Goal: Information Seeking & Learning: Learn about a topic

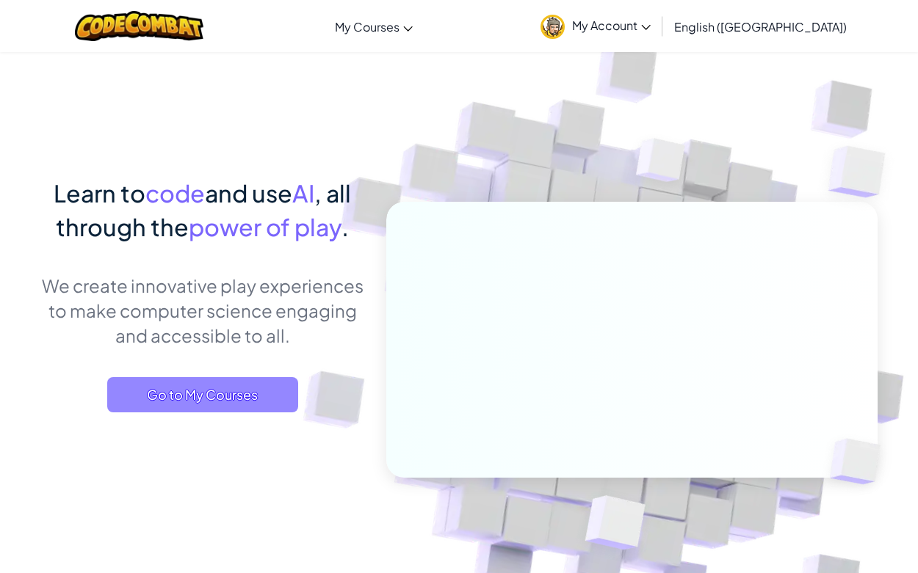
click at [198, 394] on span "Go to My Courses" at bounding box center [202, 394] width 191 height 35
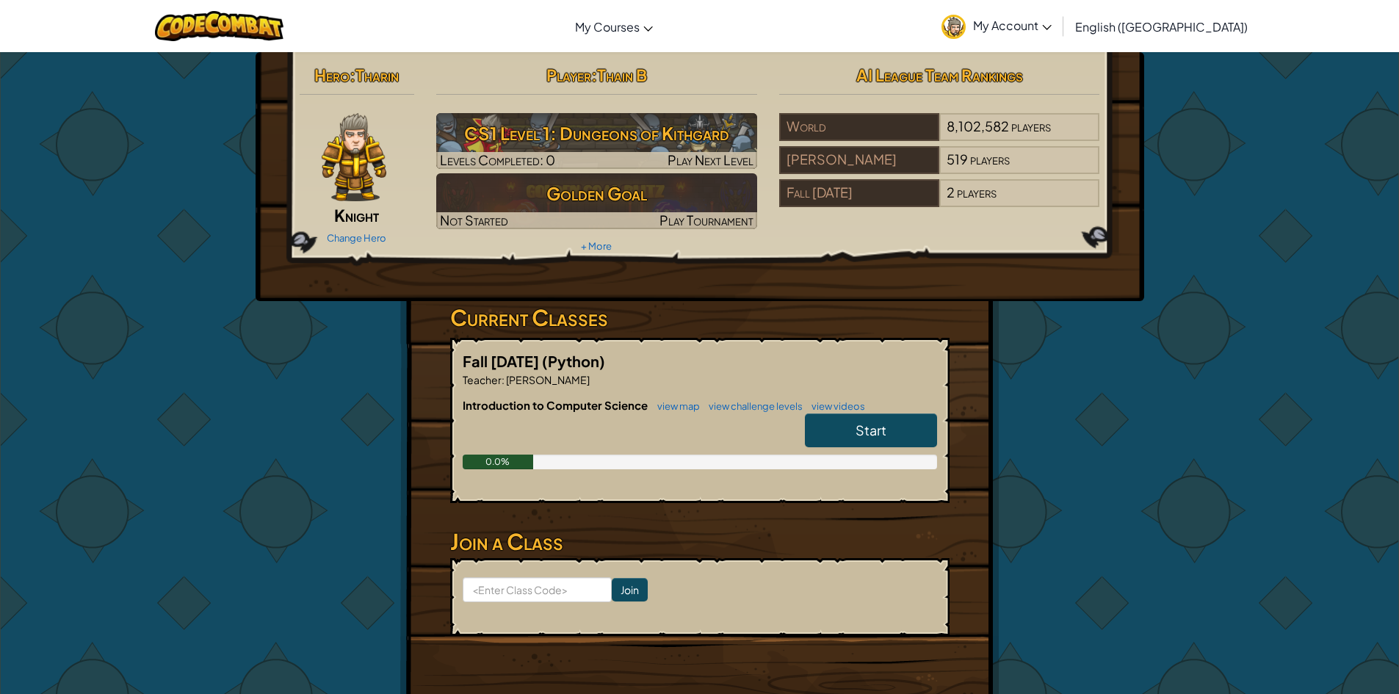
click at [852, 418] on link "Start" at bounding box center [871, 430] width 132 height 34
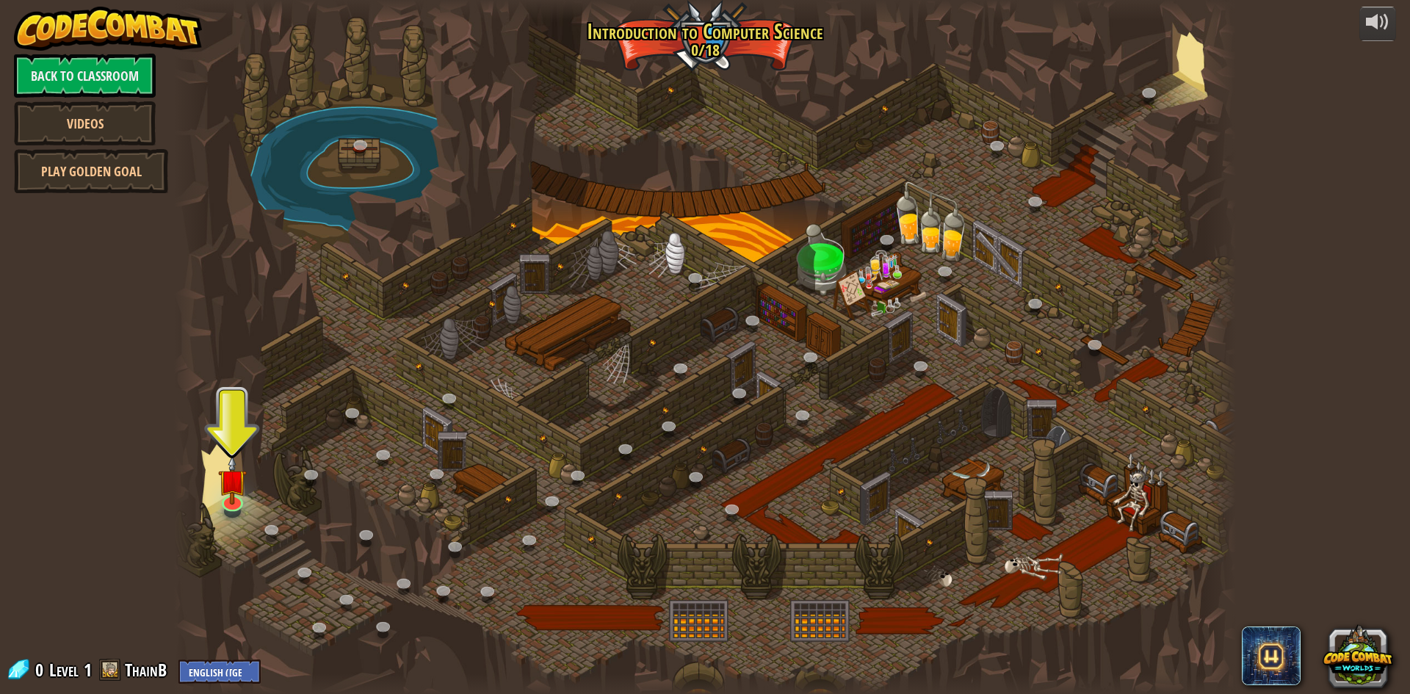
click at [246, 514] on div at bounding box center [705, 347] width 1062 height 694
click at [228, 487] on img at bounding box center [232, 467] width 29 height 65
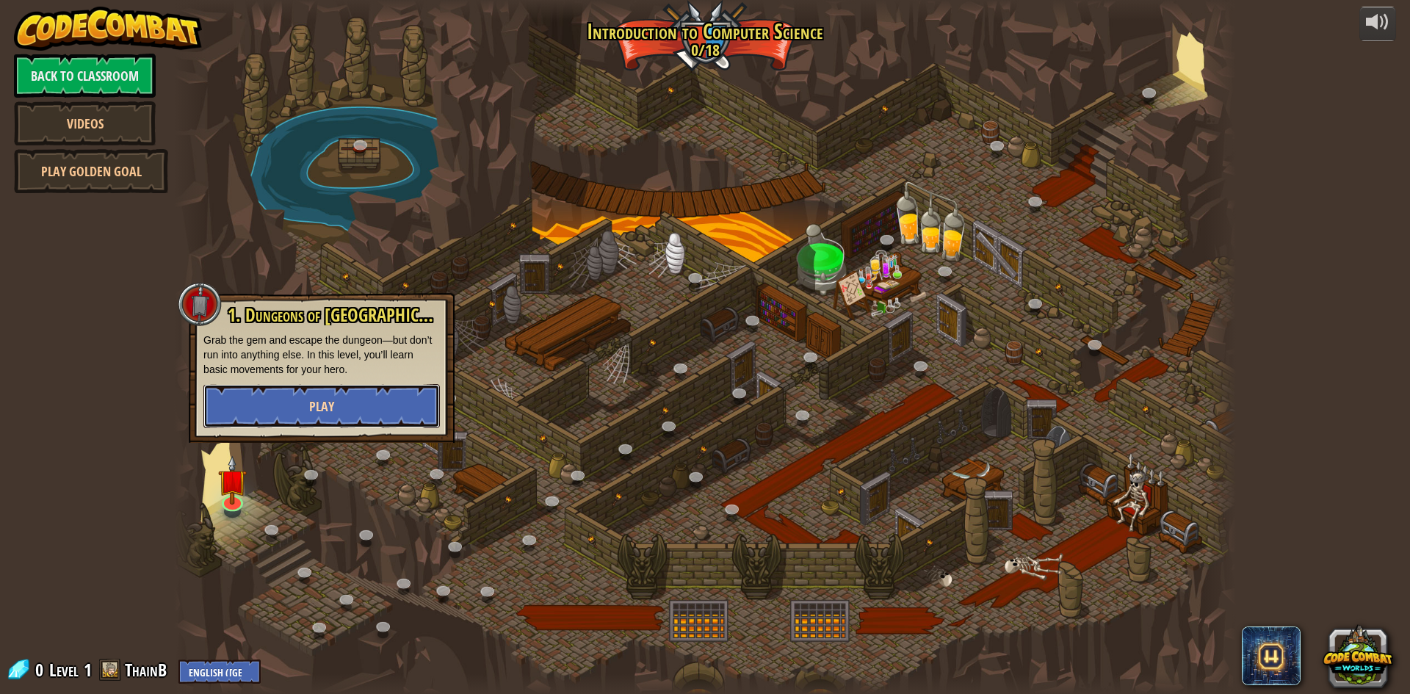
click at [341, 405] on button "Play" at bounding box center [321, 406] width 236 height 44
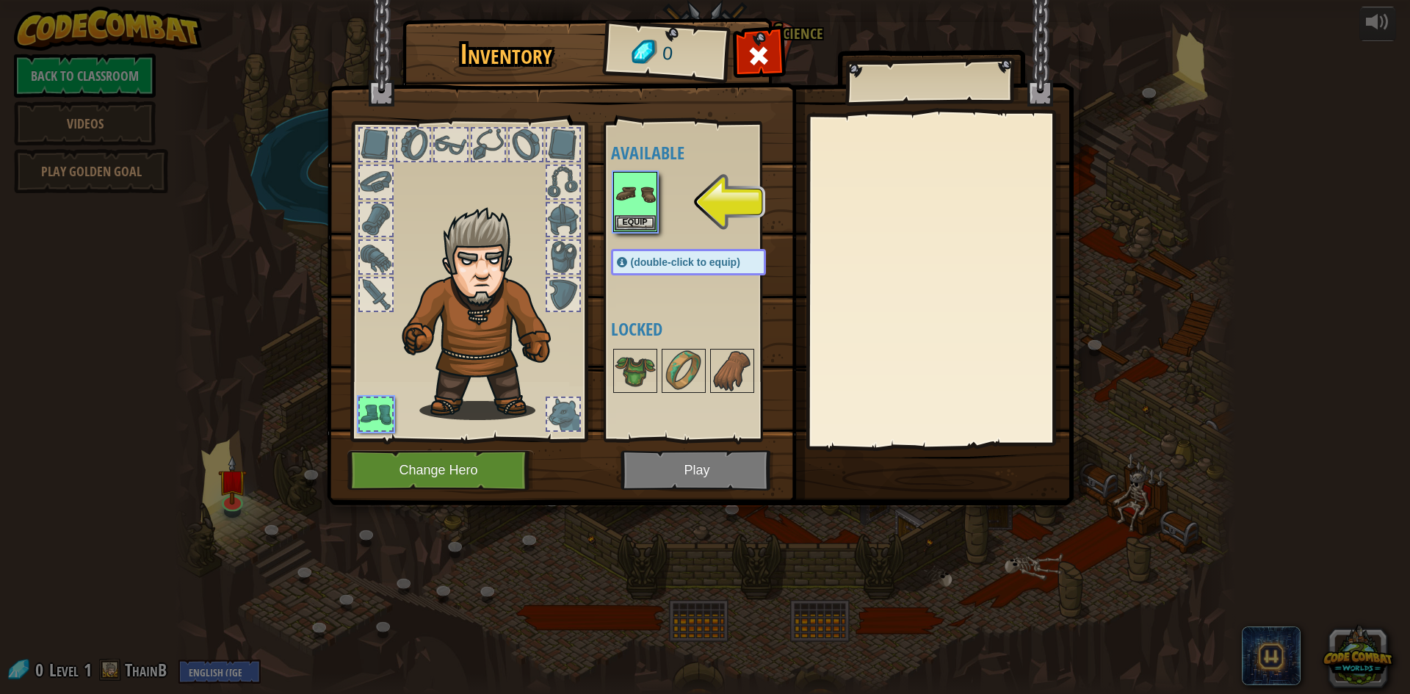
drag, startPoint x: 615, startPoint y: 192, endPoint x: 659, endPoint y: 200, distance: 44.8
click at [645, 196] on div "Available Equip (double-click to equip) Locked" at bounding box center [703, 281] width 184 height 306
click at [630, 200] on img at bounding box center [635, 193] width 41 height 41
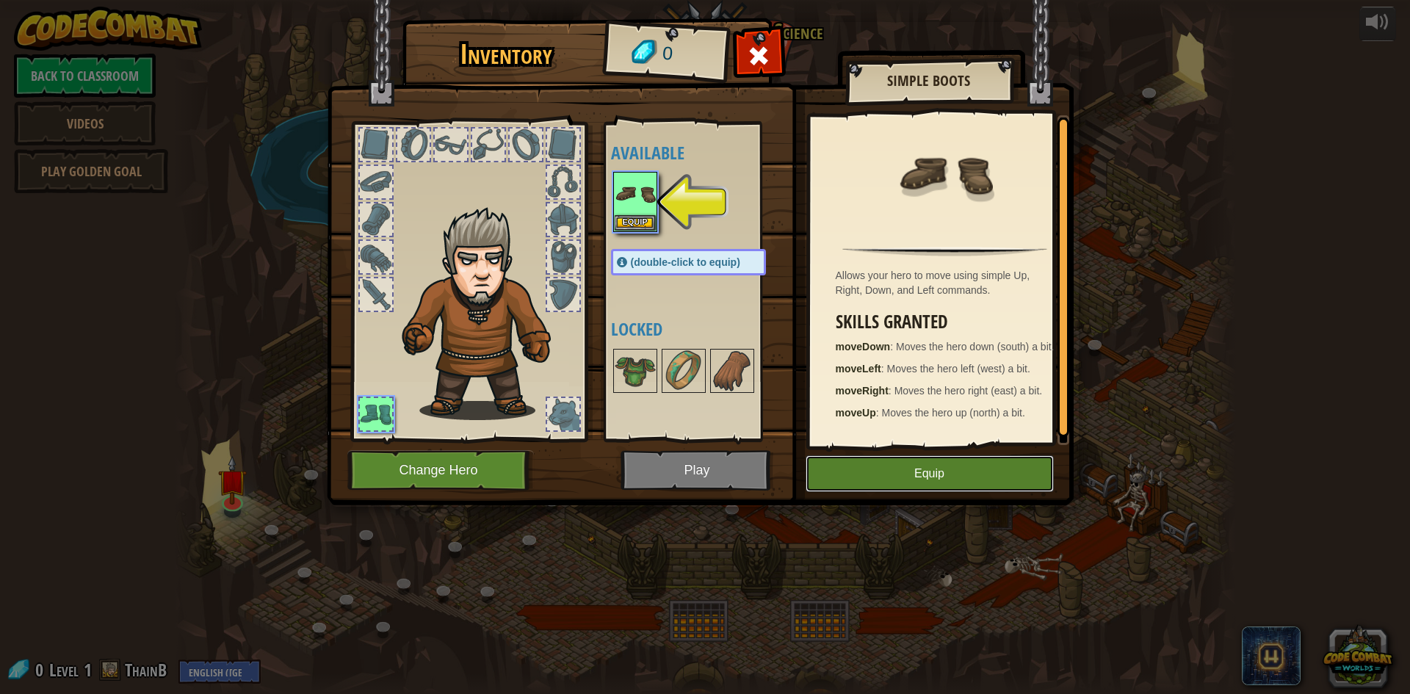
click at [917, 462] on button "Equip" at bounding box center [930, 473] width 248 height 37
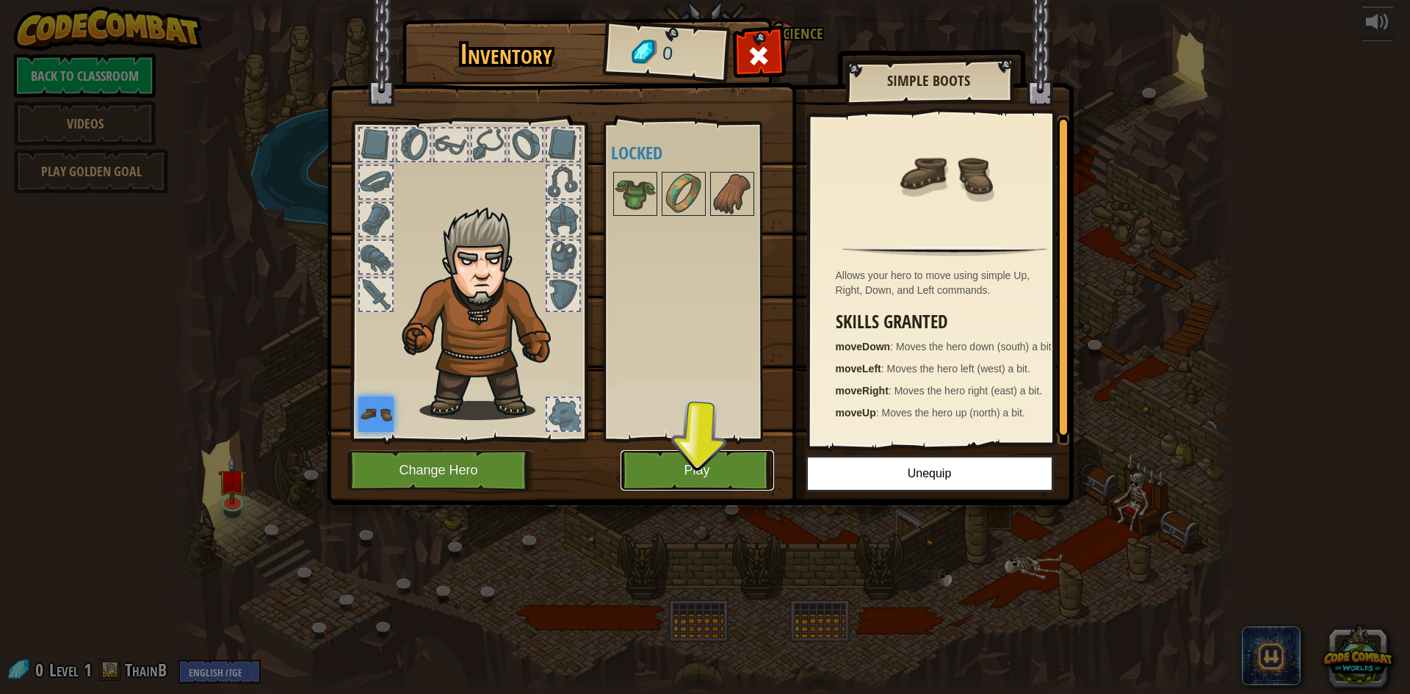
click at [683, 471] on button "Play" at bounding box center [696, 470] width 153 height 40
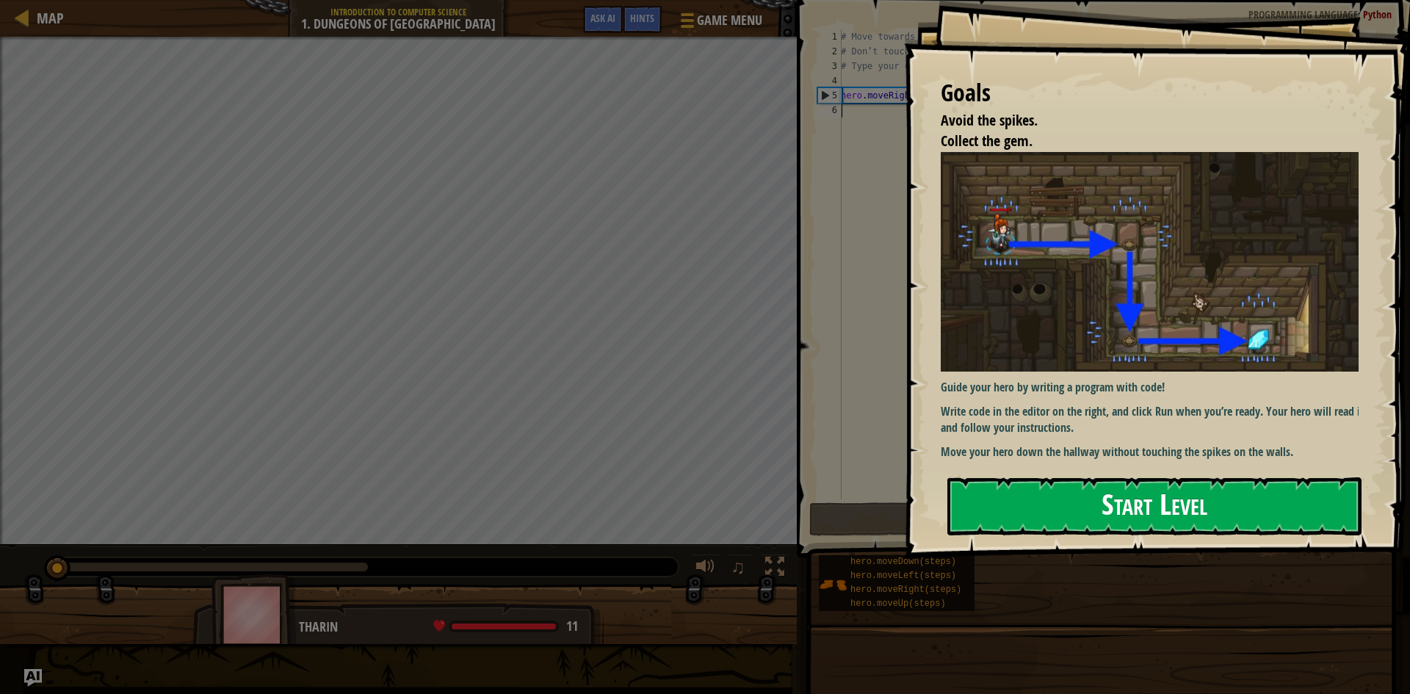
click at [917, 497] on button "Start Level" at bounding box center [1154, 506] width 414 height 58
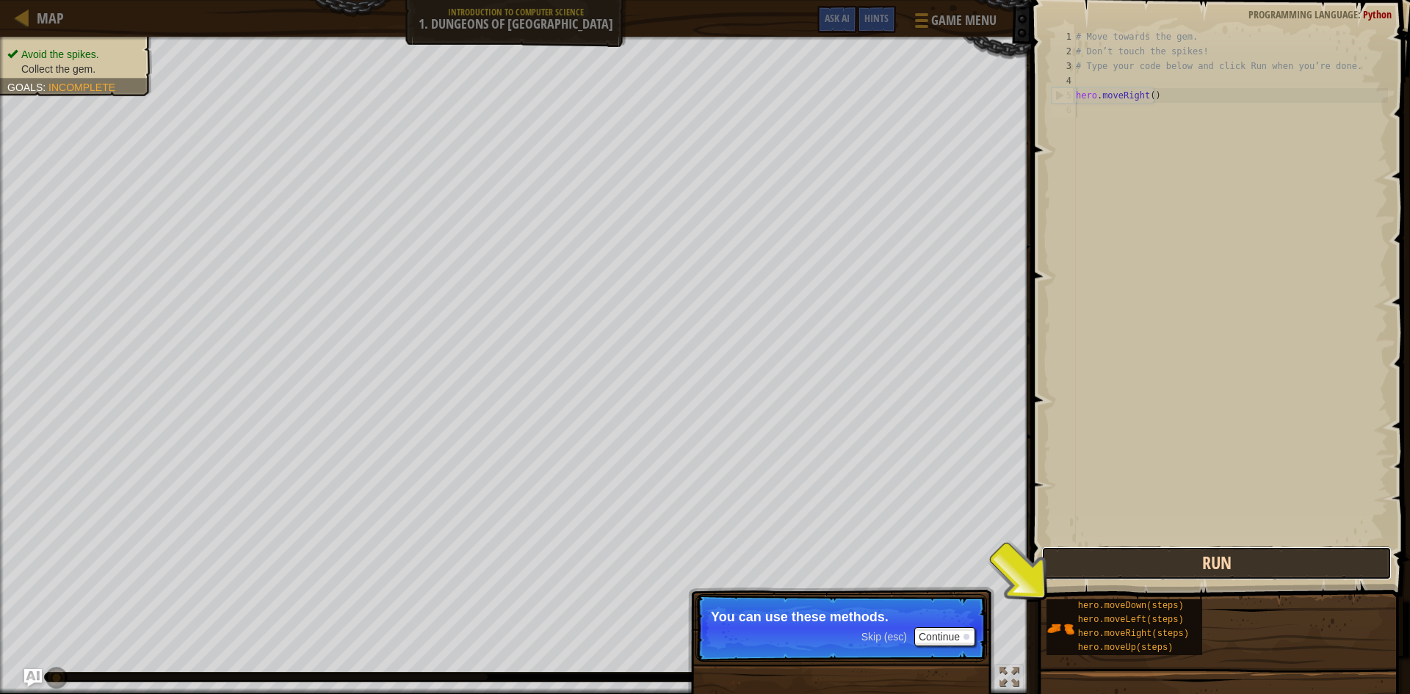
click at [917, 552] on button "Run" at bounding box center [1216, 563] width 350 height 34
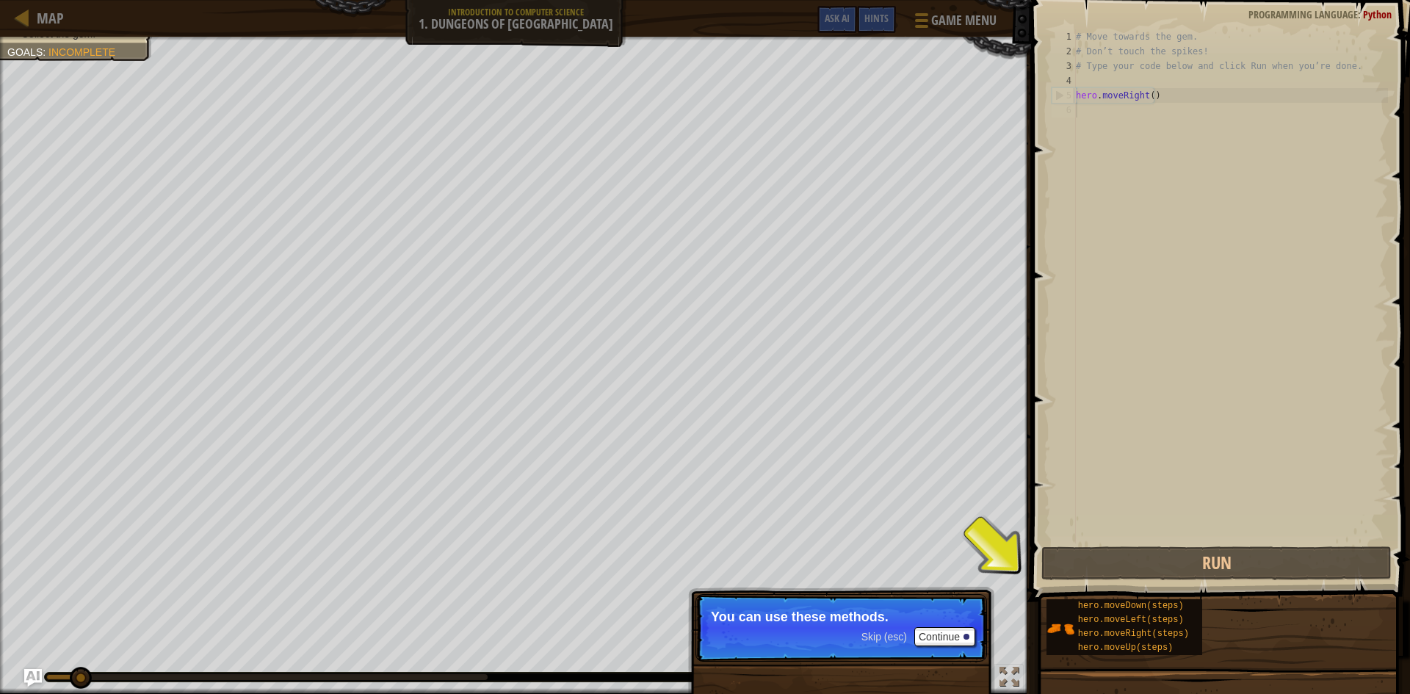
scroll to position [7, 0]
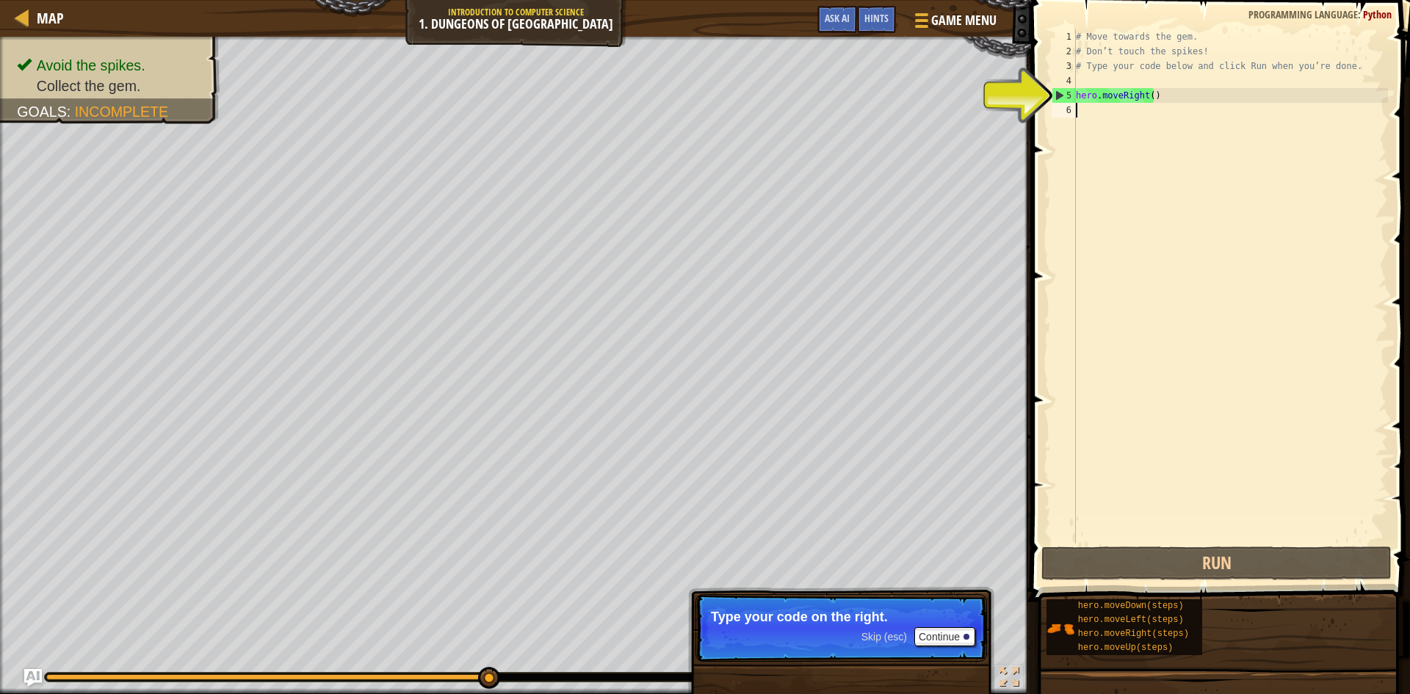
type textarea "h"
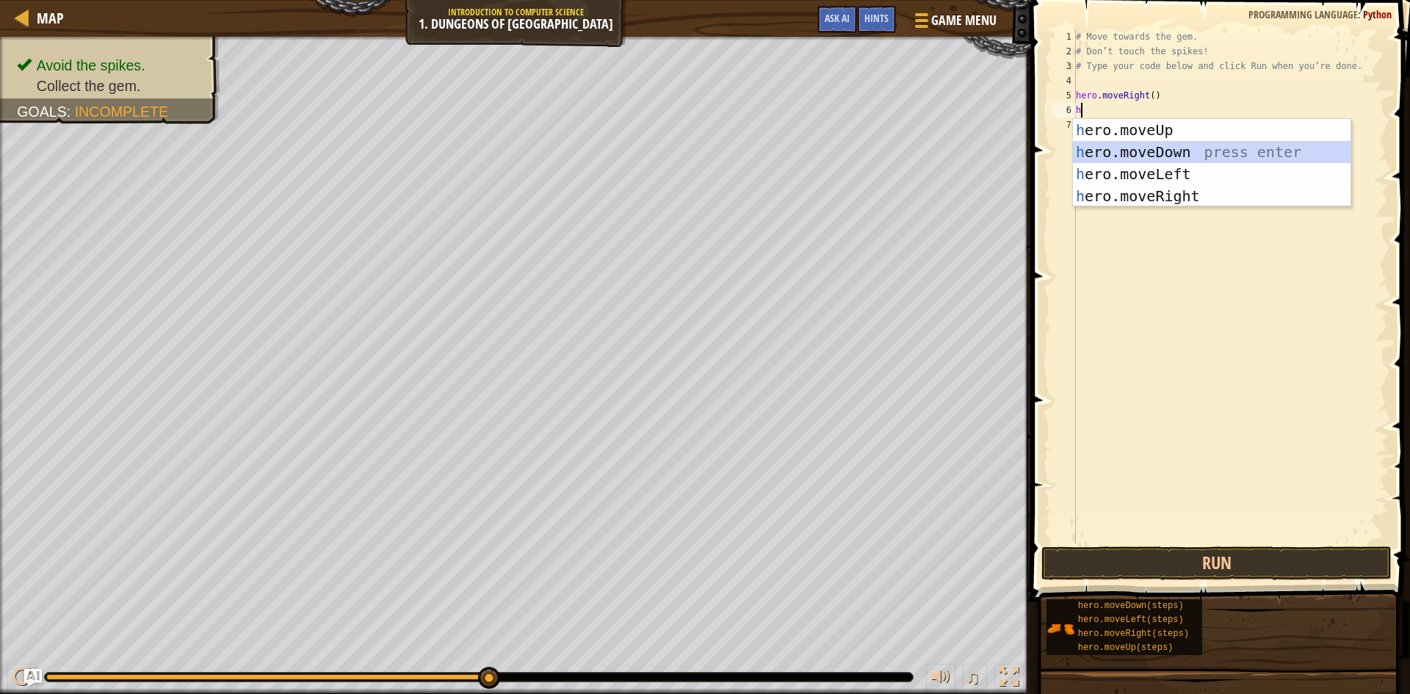
click at [917, 151] on div "h ero.moveUp press enter h ero.moveDown press enter h ero.moveLeft press enter …" at bounding box center [1212, 185] width 278 height 132
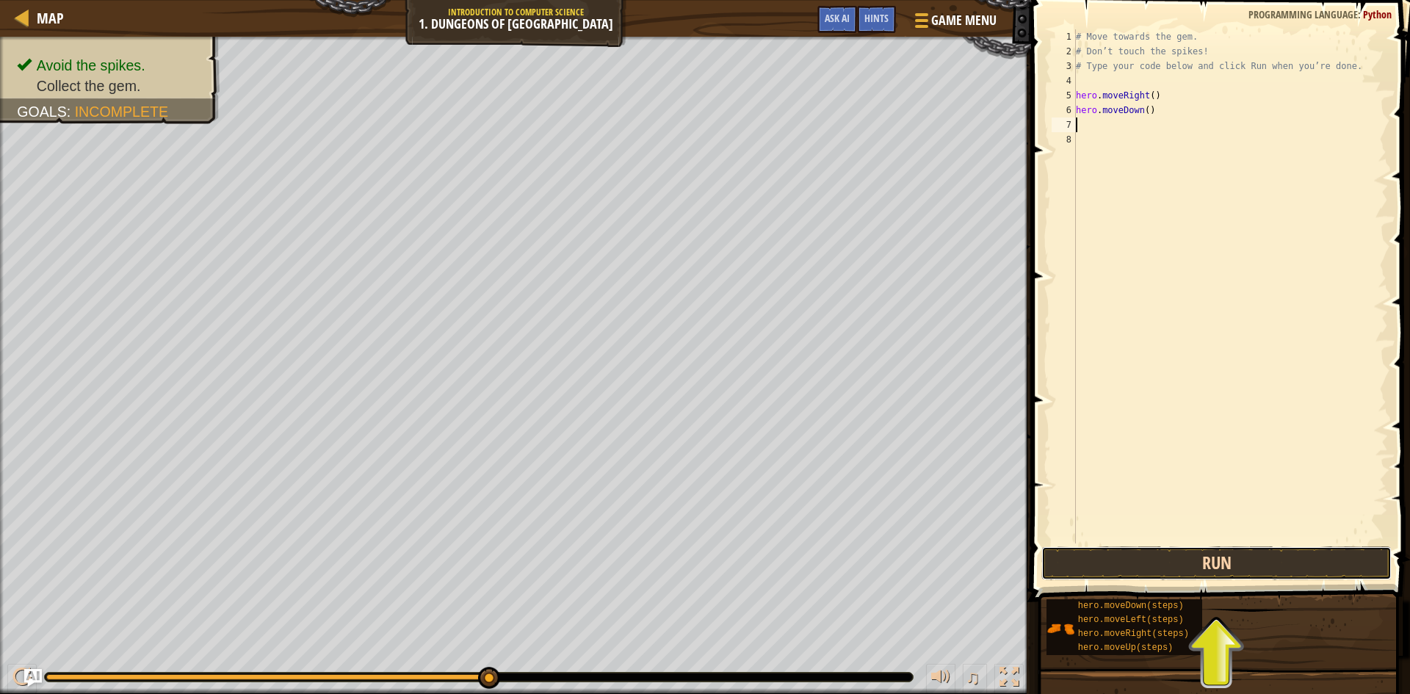
click at [917, 570] on button "Run" at bounding box center [1216, 563] width 350 height 34
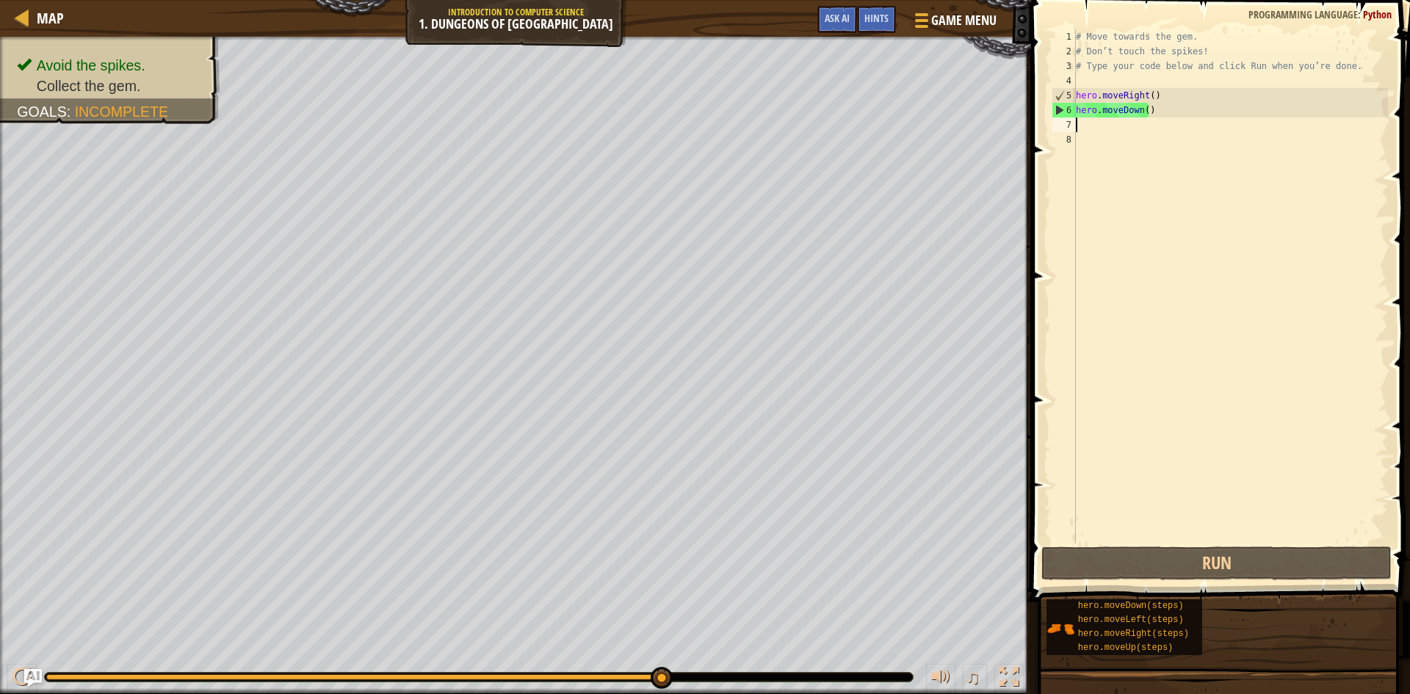
type textarea "h"
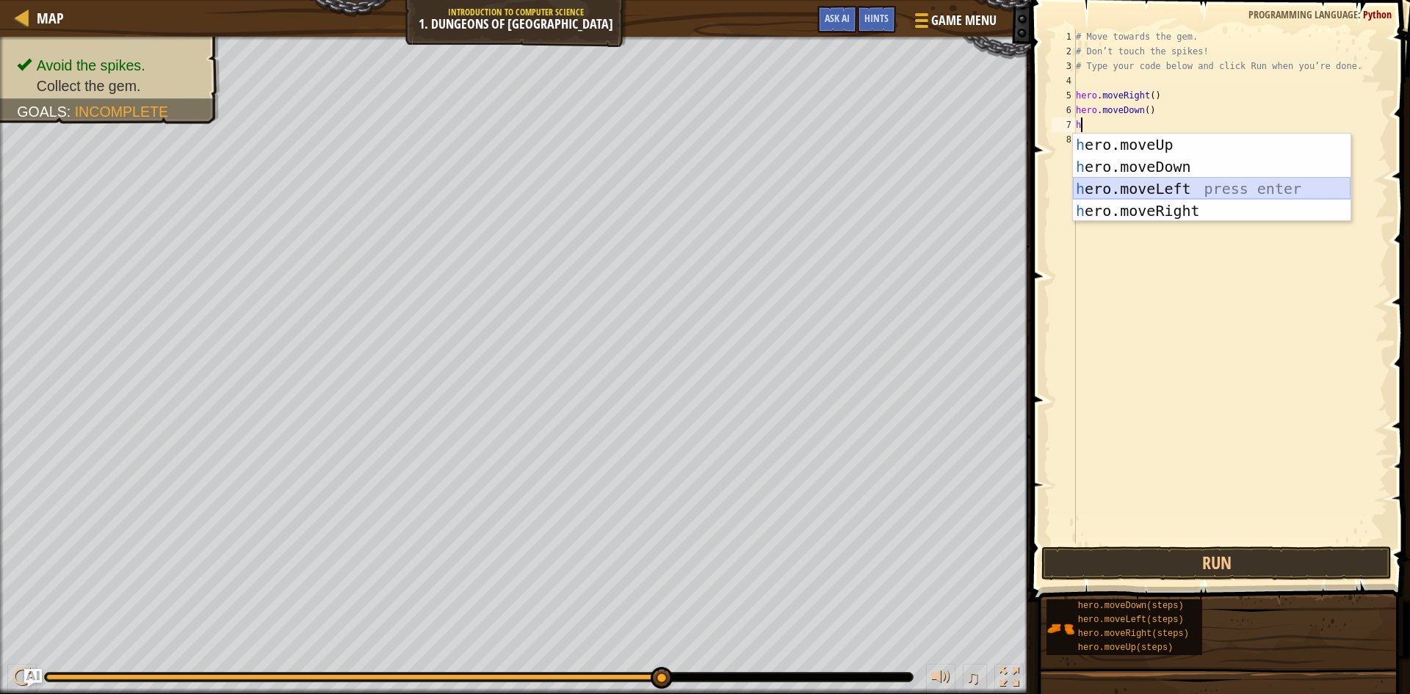
click at [917, 177] on div "h ero.moveUp press enter h ero.moveDown press enter h ero.moveLeft press enter …" at bounding box center [1212, 200] width 278 height 132
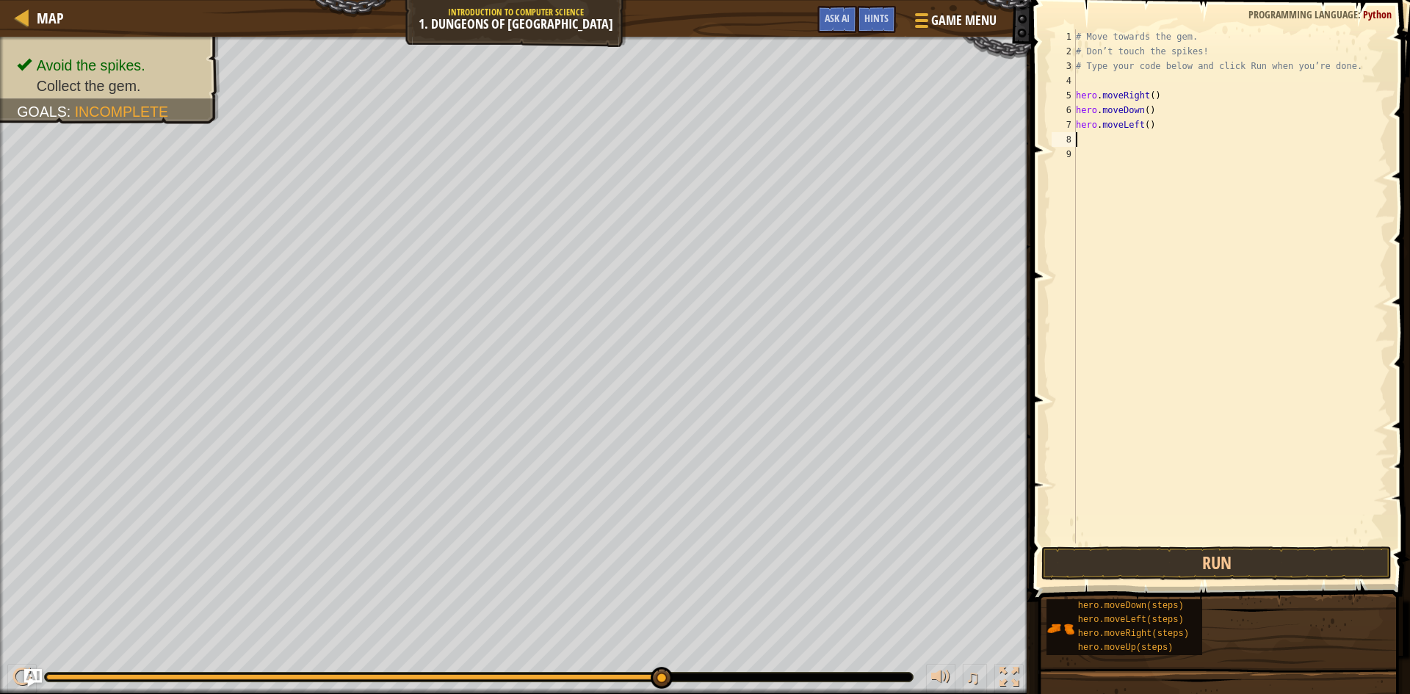
click at [917, 132] on div "# Move towards the gem. # Don’t touch the spikes! # Type your code below and cl…" at bounding box center [1230, 300] width 315 height 543
click at [917, 126] on div "# Move towards the gem. # Don’t touch the spikes! # Type your code below and cl…" at bounding box center [1230, 300] width 315 height 543
click at [917, 124] on div "# Move towards the gem. # Don’t touch the spikes! # Type your code below and cl…" at bounding box center [1230, 300] width 315 height 543
type textarea "h"
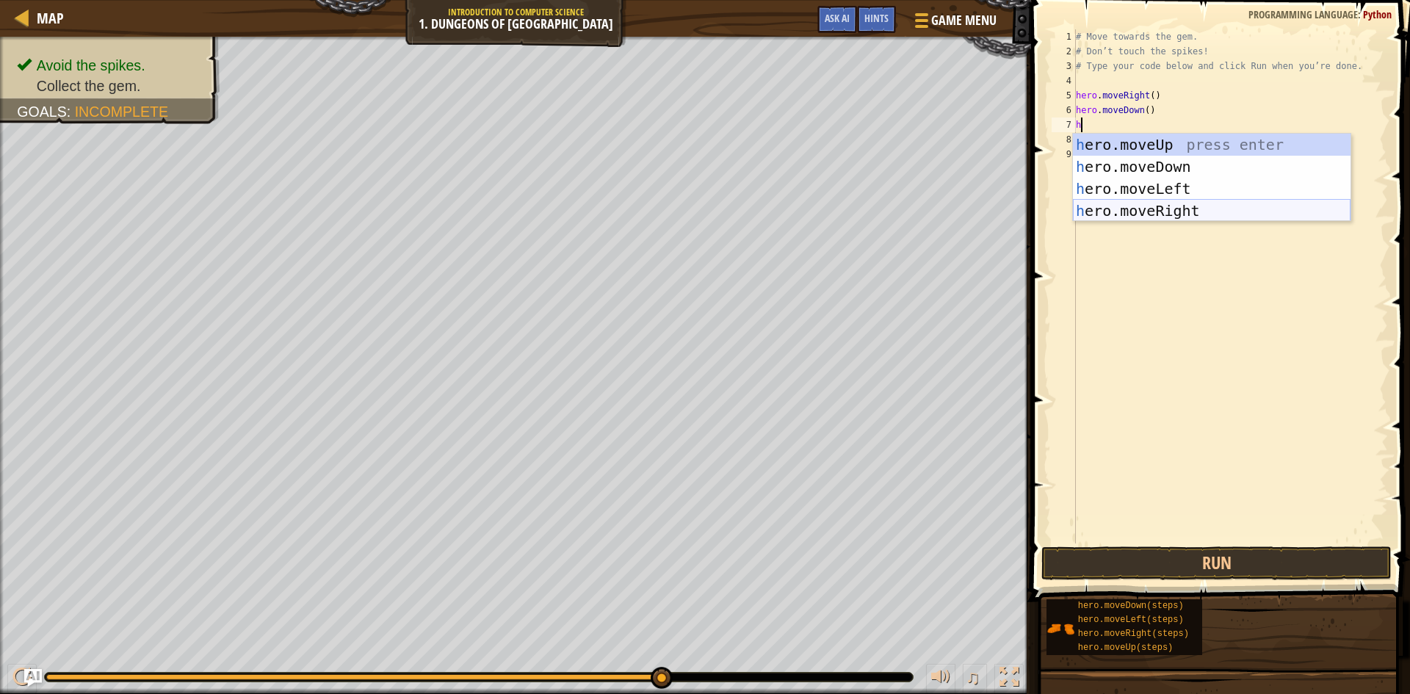
click at [917, 208] on div "h ero.moveUp press enter h ero.moveDown press enter h ero.moveLeft press enter …" at bounding box center [1212, 200] width 278 height 132
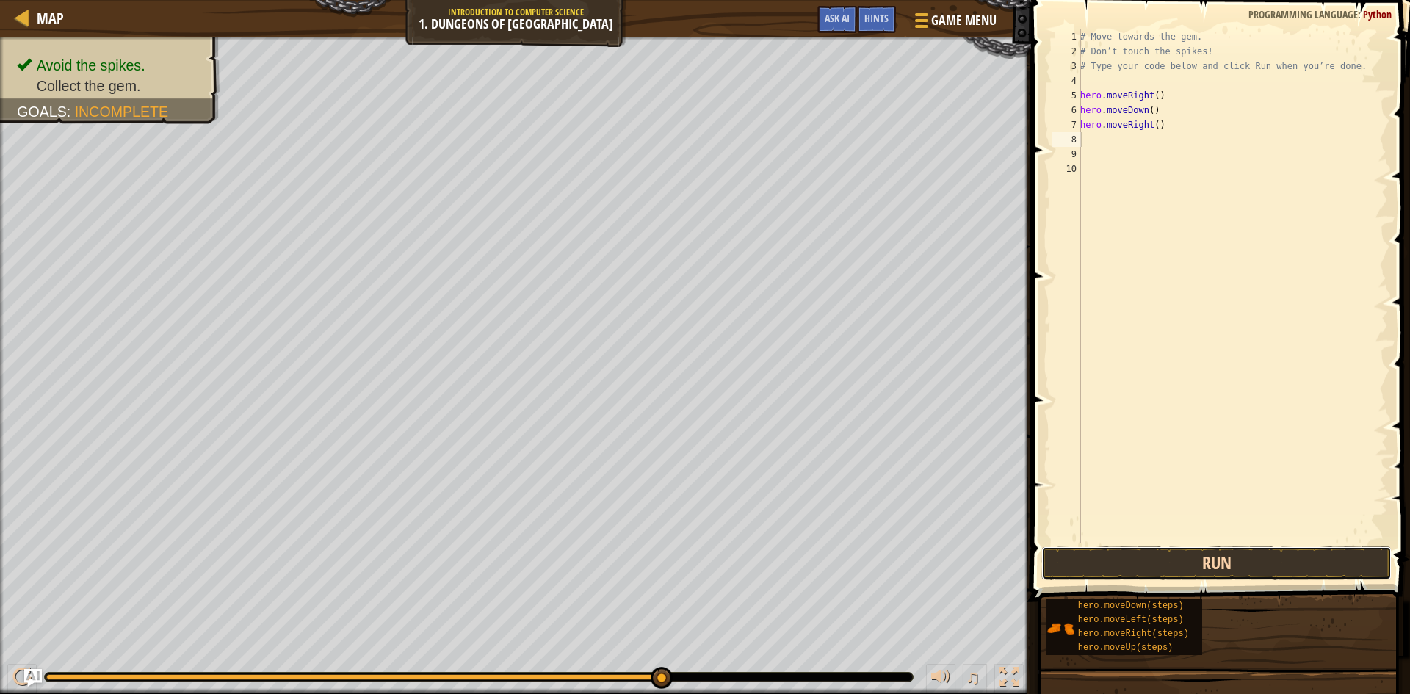
click at [917, 554] on button "Run" at bounding box center [1216, 563] width 350 height 34
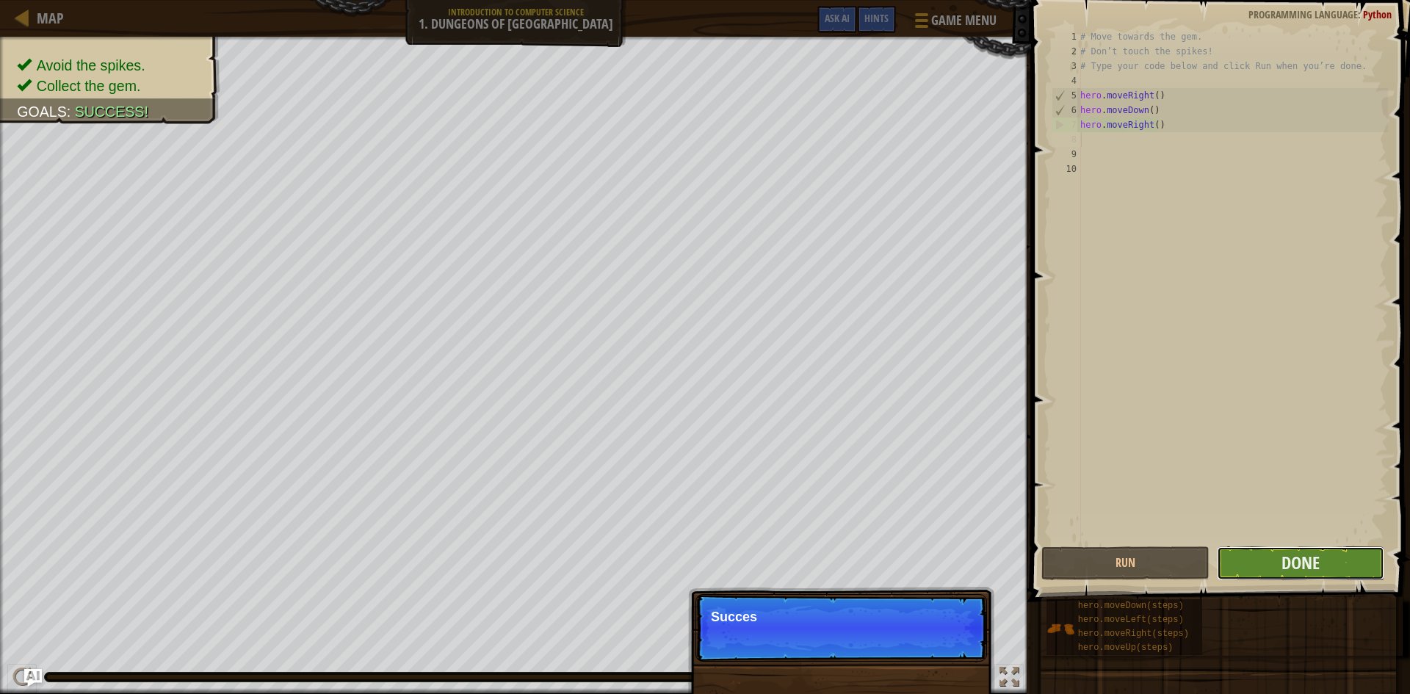
click at [917, 563] on button "Done" at bounding box center [1301, 563] width 168 height 34
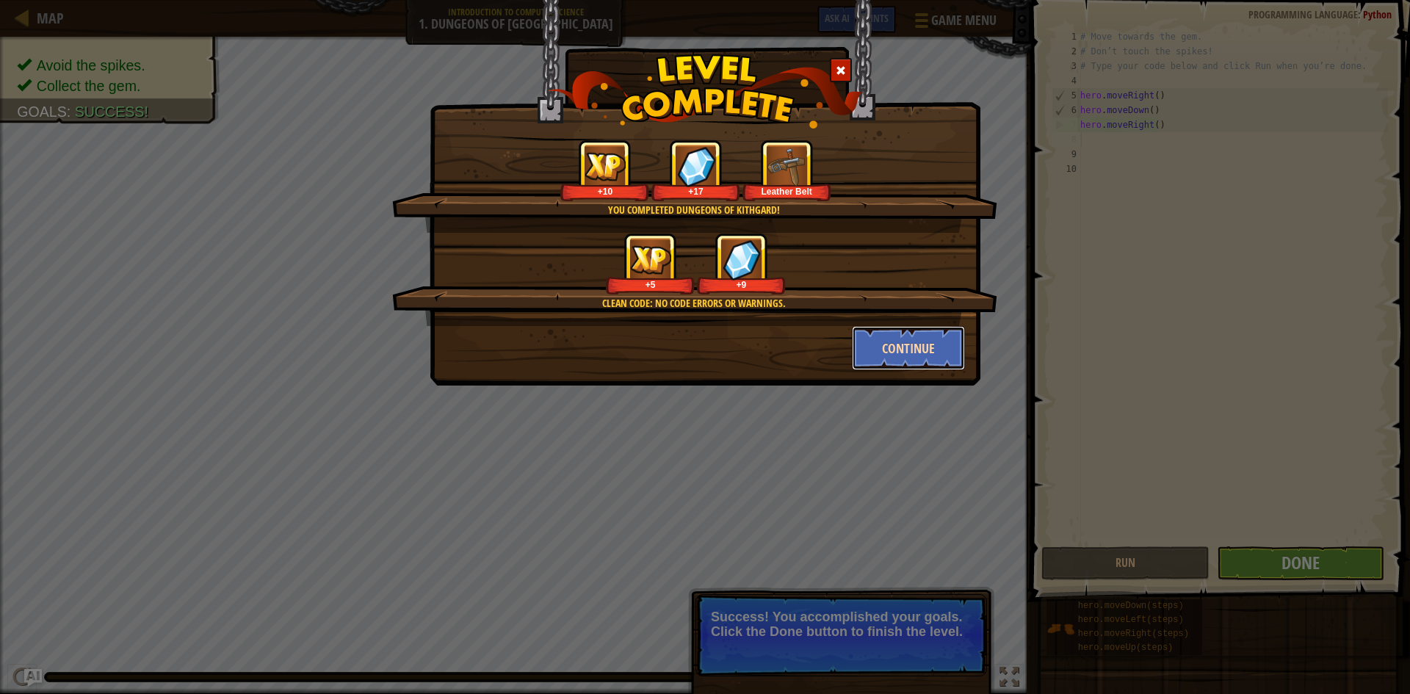
click at [887, 344] on button "Continue" at bounding box center [909, 348] width 114 height 44
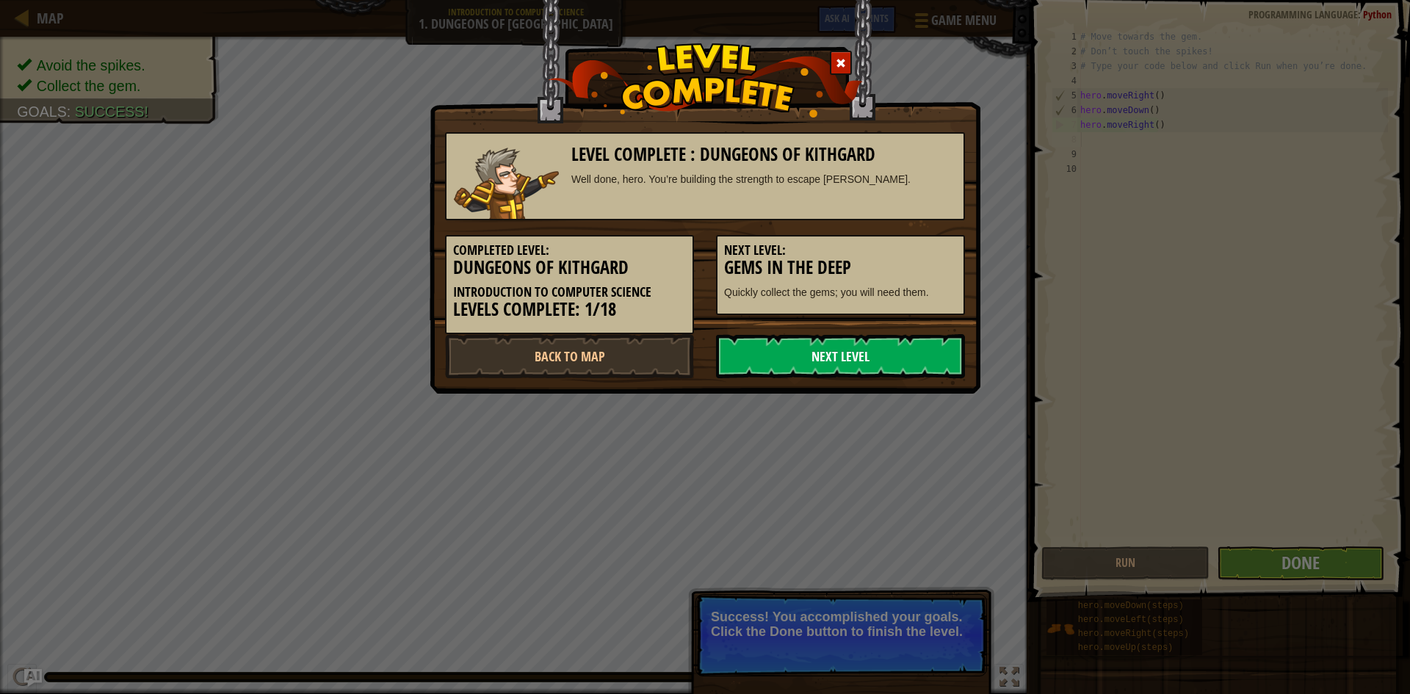
click at [847, 336] on link "Next Level" at bounding box center [840, 356] width 249 height 44
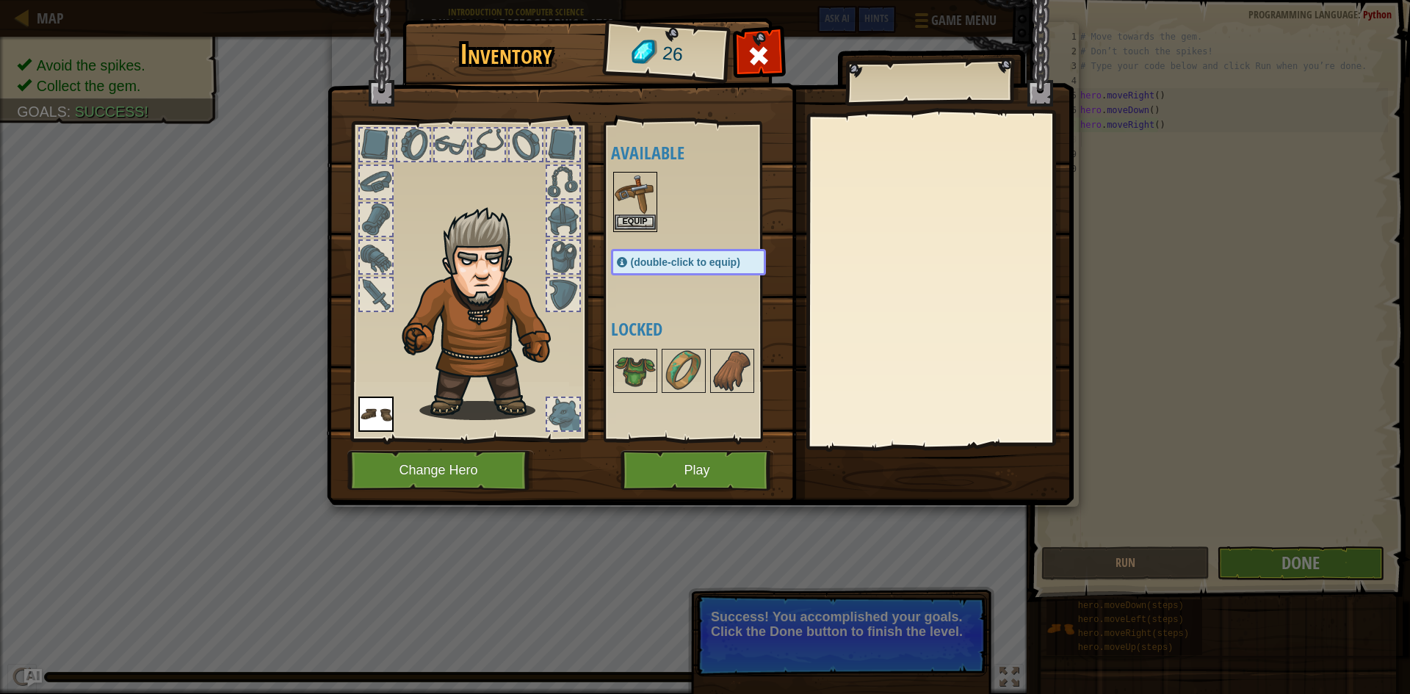
click at [638, 208] on img at bounding box center [635, 193] width 41 height 41
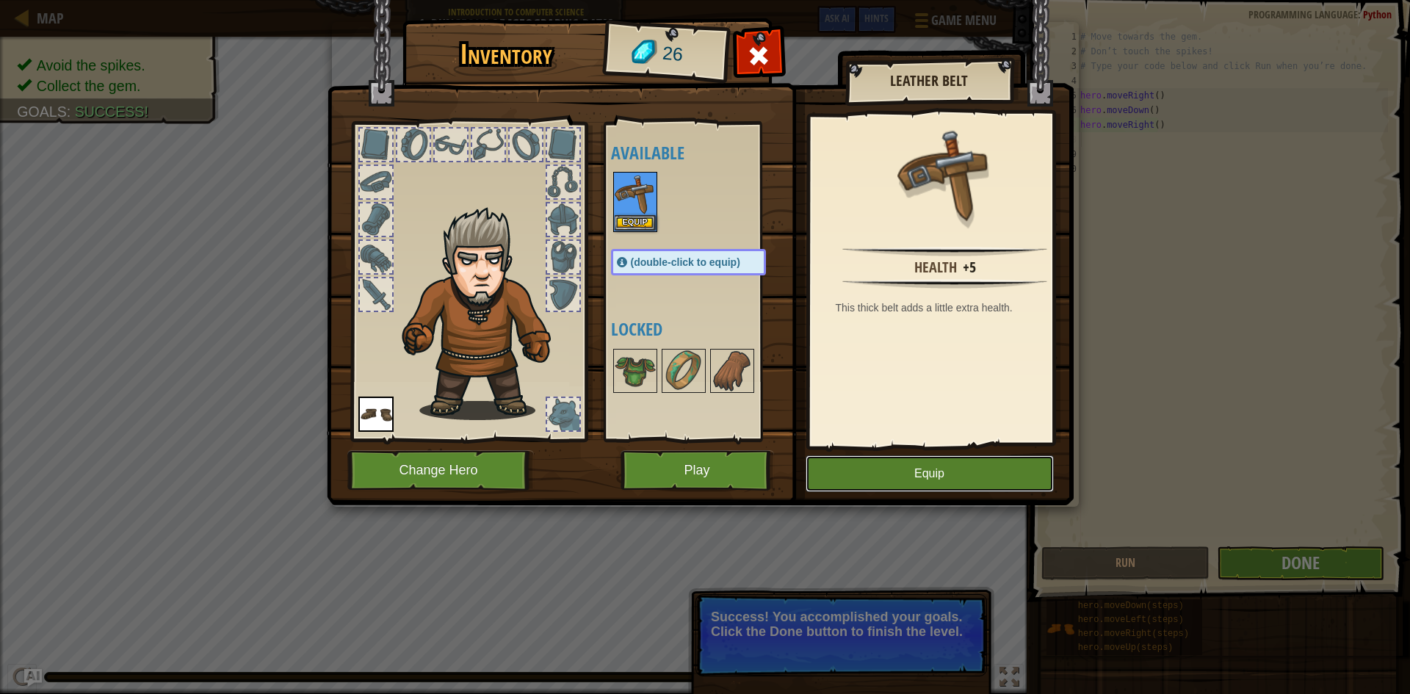
click at [880, 463] on button "Equip" at bounding box center [930, 473] width 248 height 37
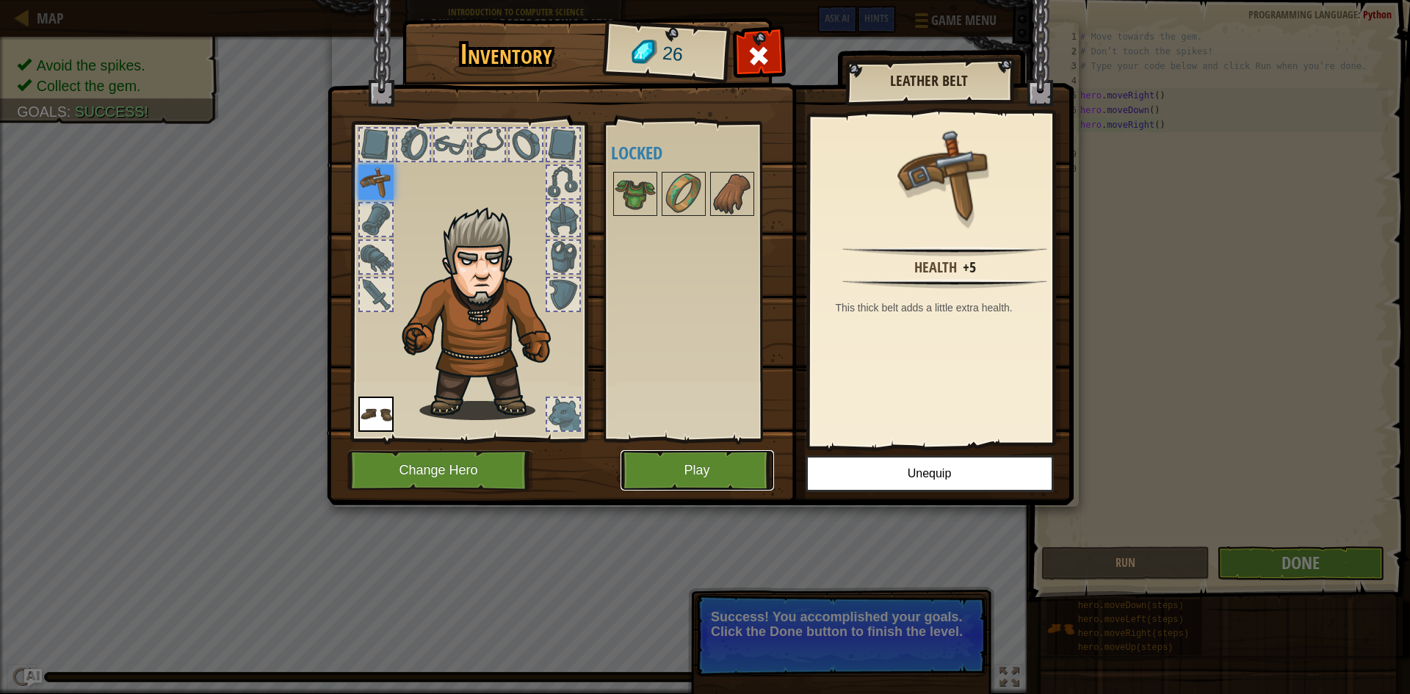
click at [682, 461] on button "Play" at bounding box center [696, 470] width 153 height 40
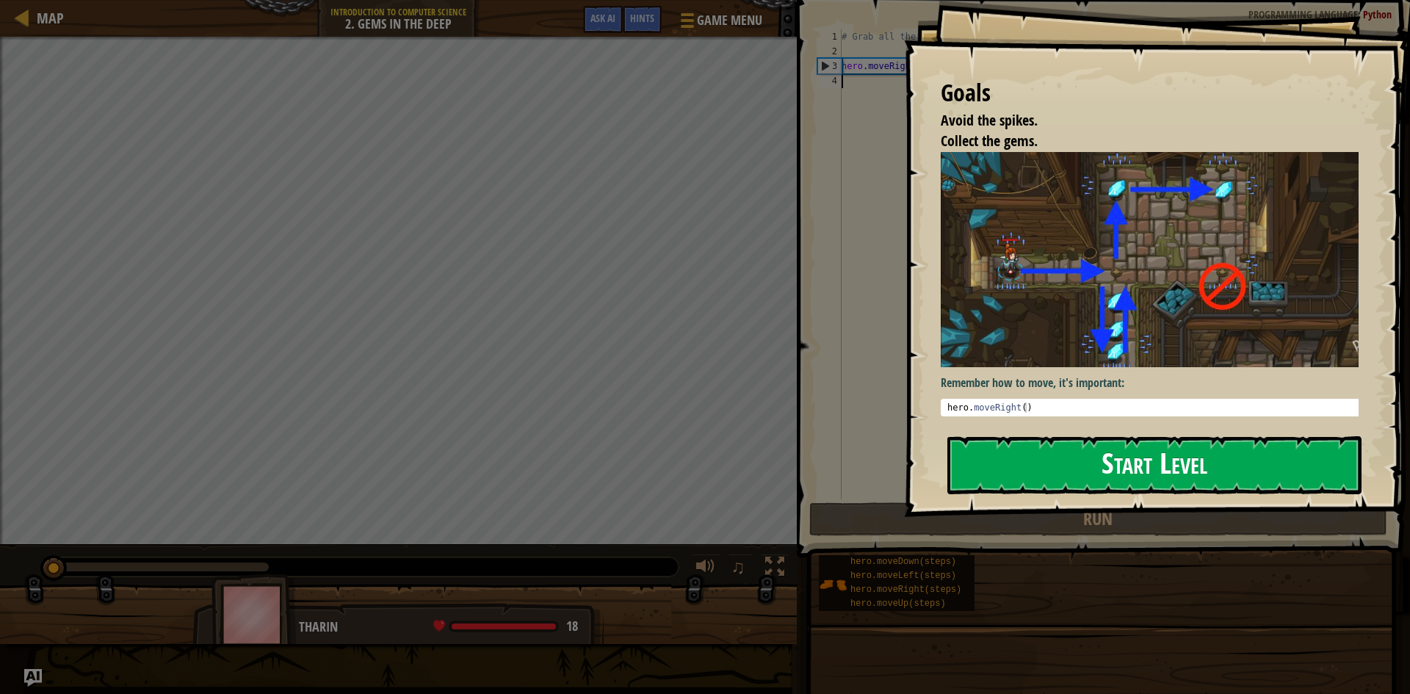
click at [917, 461] on button "Start Level" at bounding box center [1154, 465] width 414 height 58
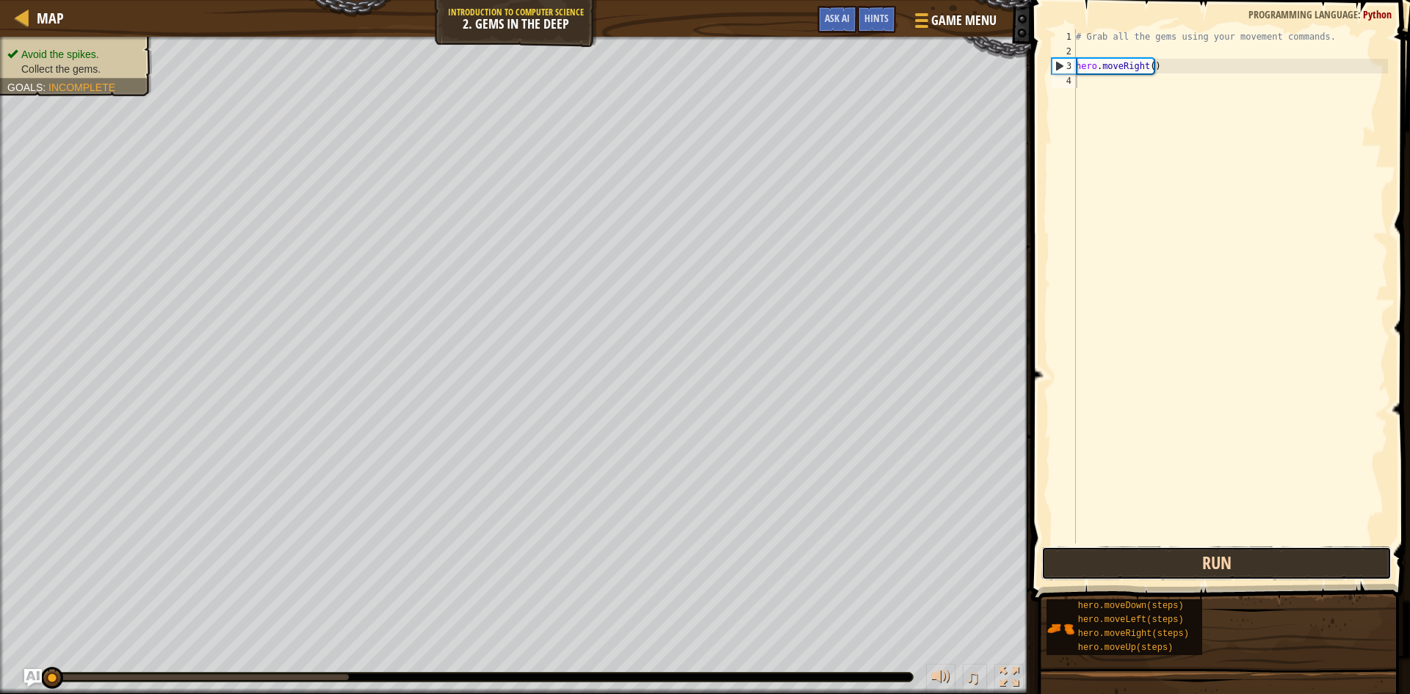
click at [917, 558] on button "Run" at bounding box center [1216, 563] width 350 height 34
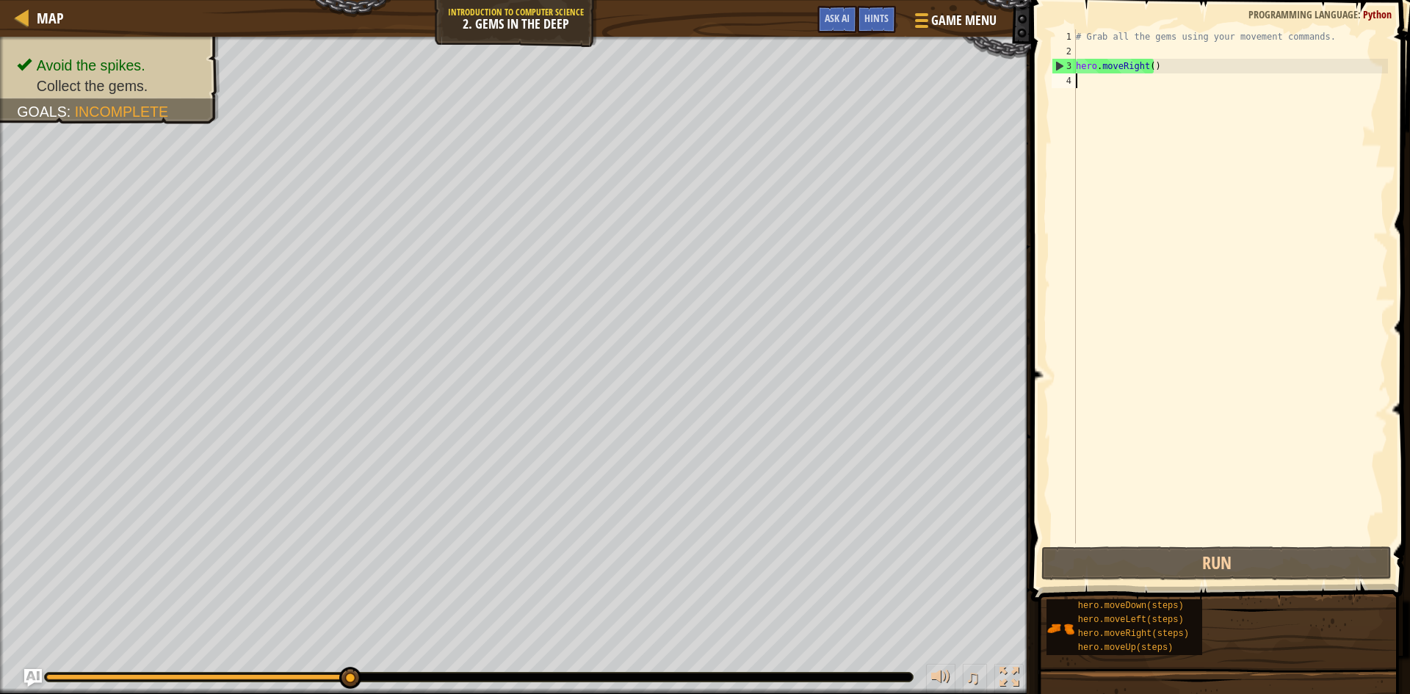
type textarea "h"
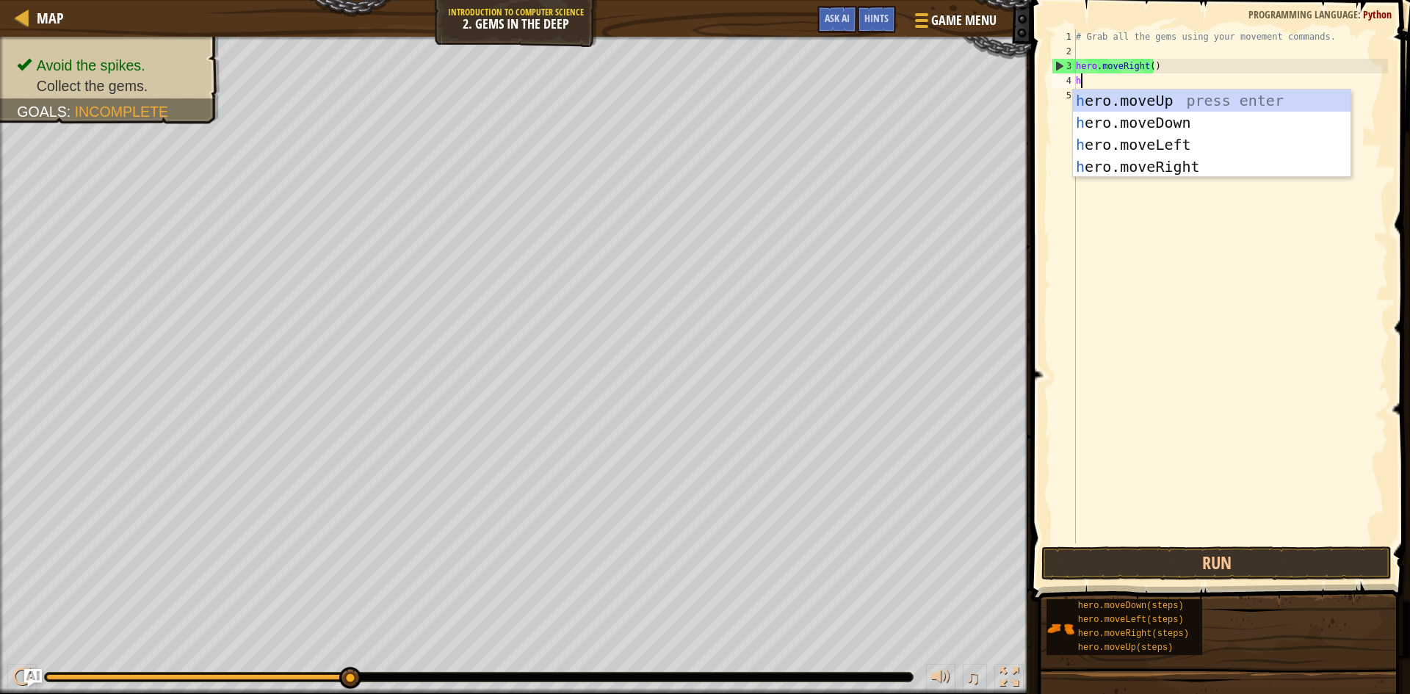
scroll to position [7, 0]
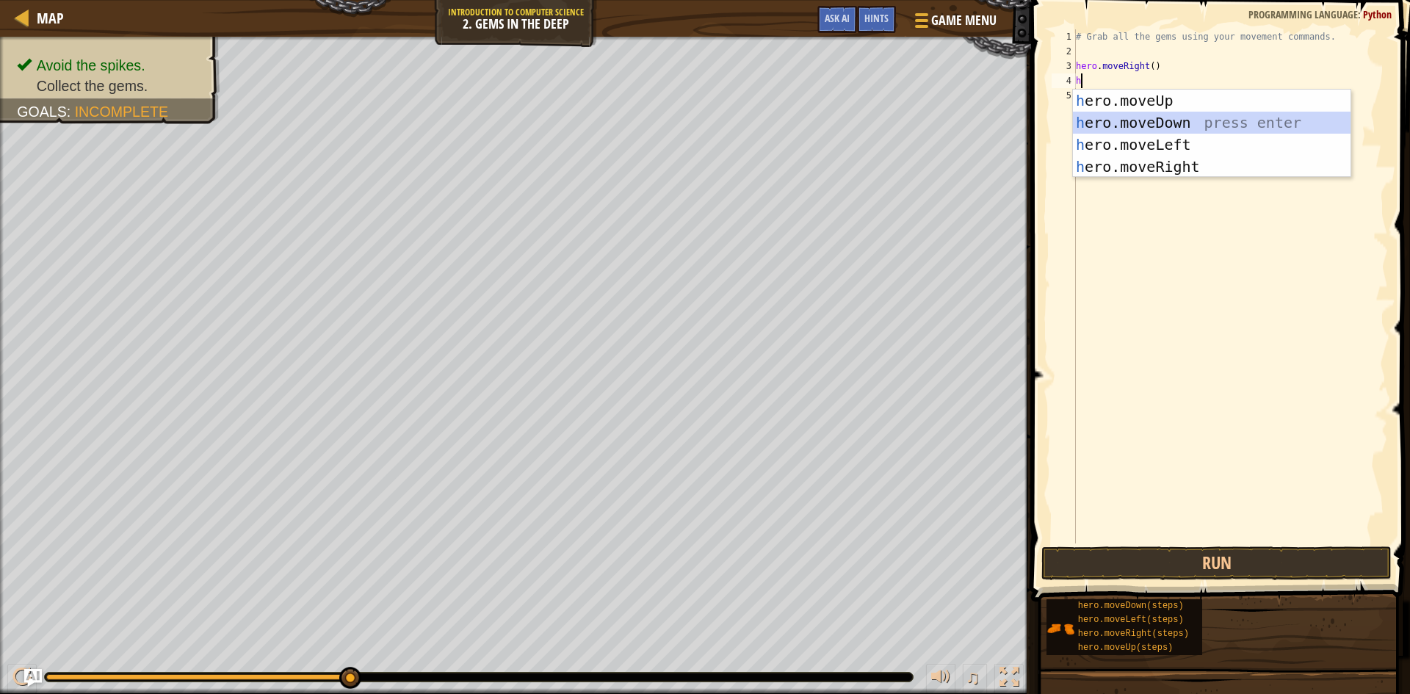
click at [917, 120] on div "h ero.moveUp press enter h ero.moveDown press enter h ero.moveLeft press enter …" at bounding box center [1212, 156] width 278 height 132
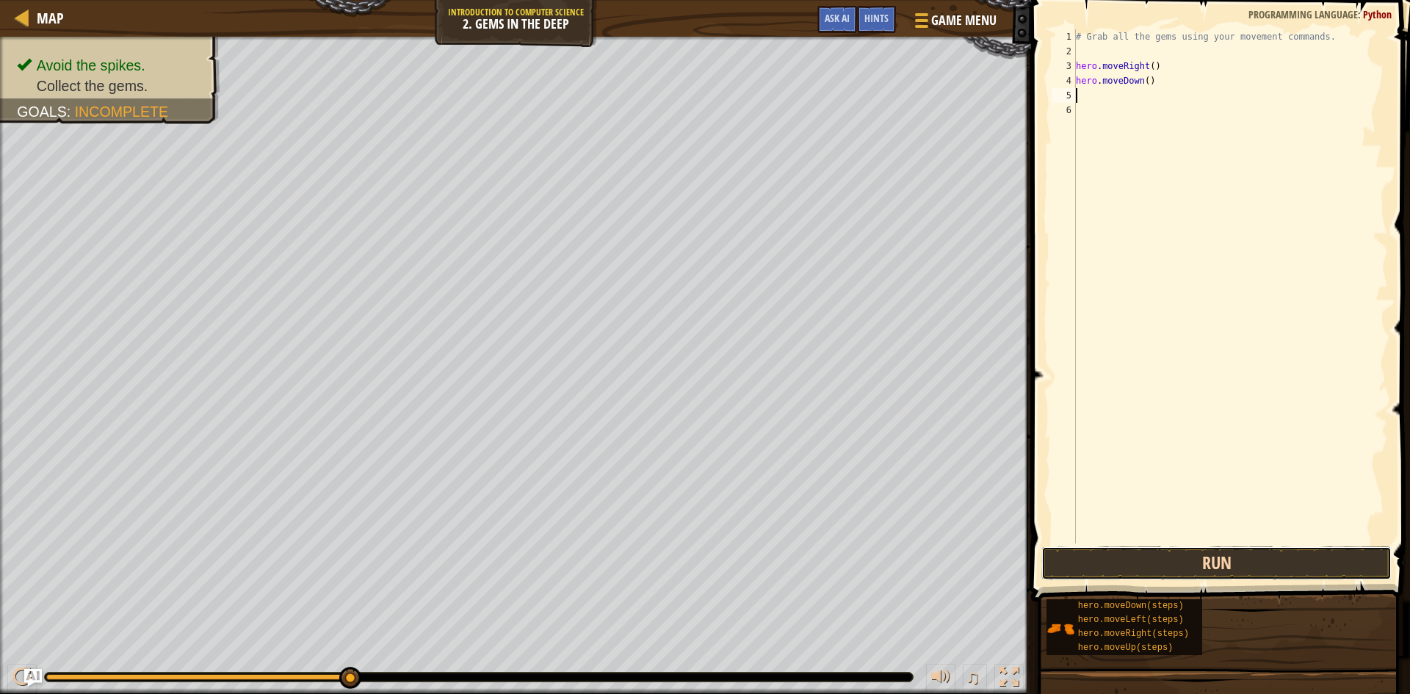
click at [917, 557] on button "Run" at bounding box center [1216, 563] width 350 height 34
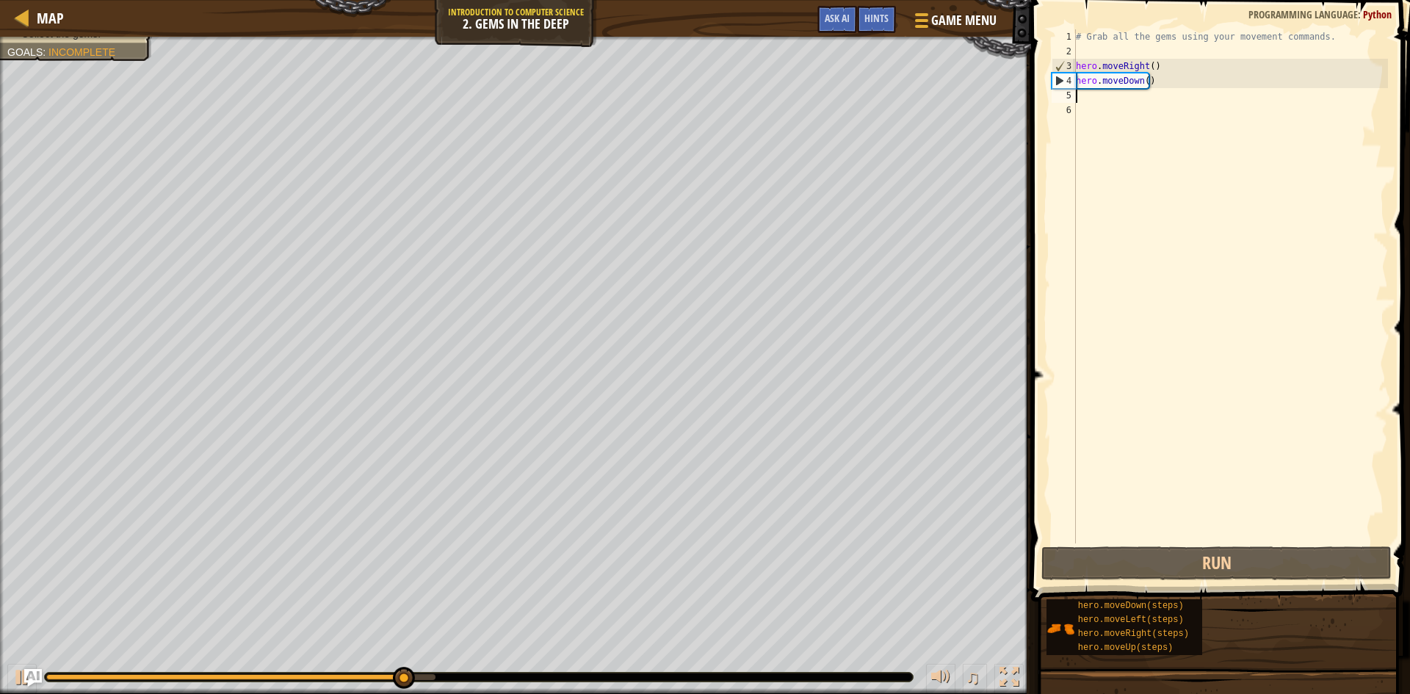
type textarea "h"
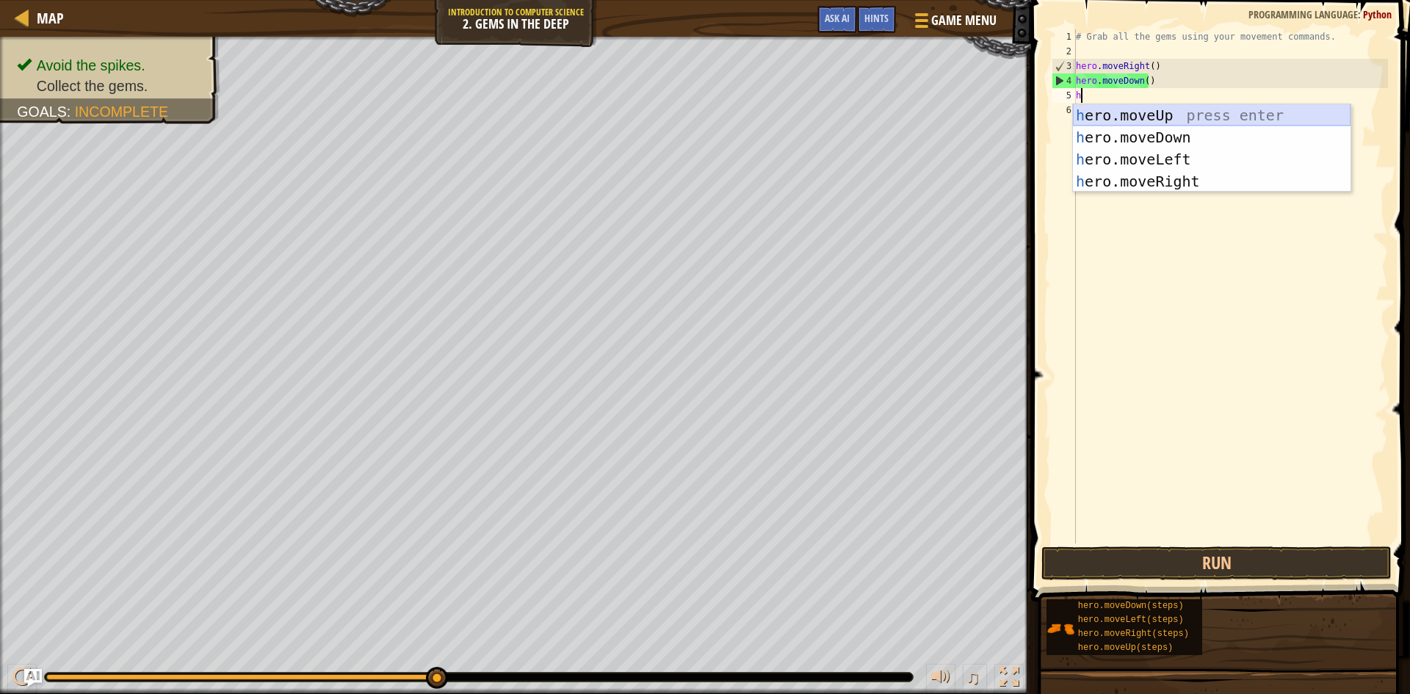
click at [917, 106] on div "h ero.moveUp press enter h ero.moveDown press enter h ero.moveLeft press enter …" at bounding box center [1212, 170] width 278 height 132
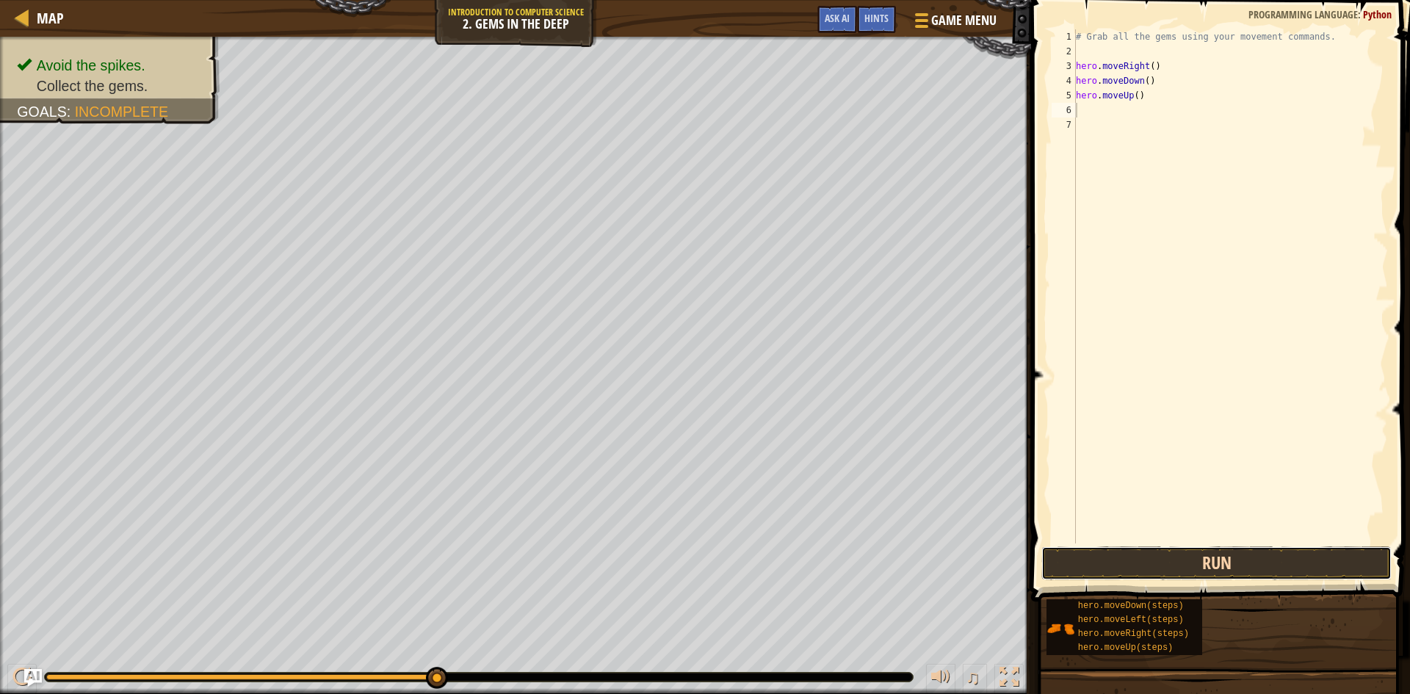
click at [917, 552] on button "Run" at bounding box center [1216, 563] width 350 height 34
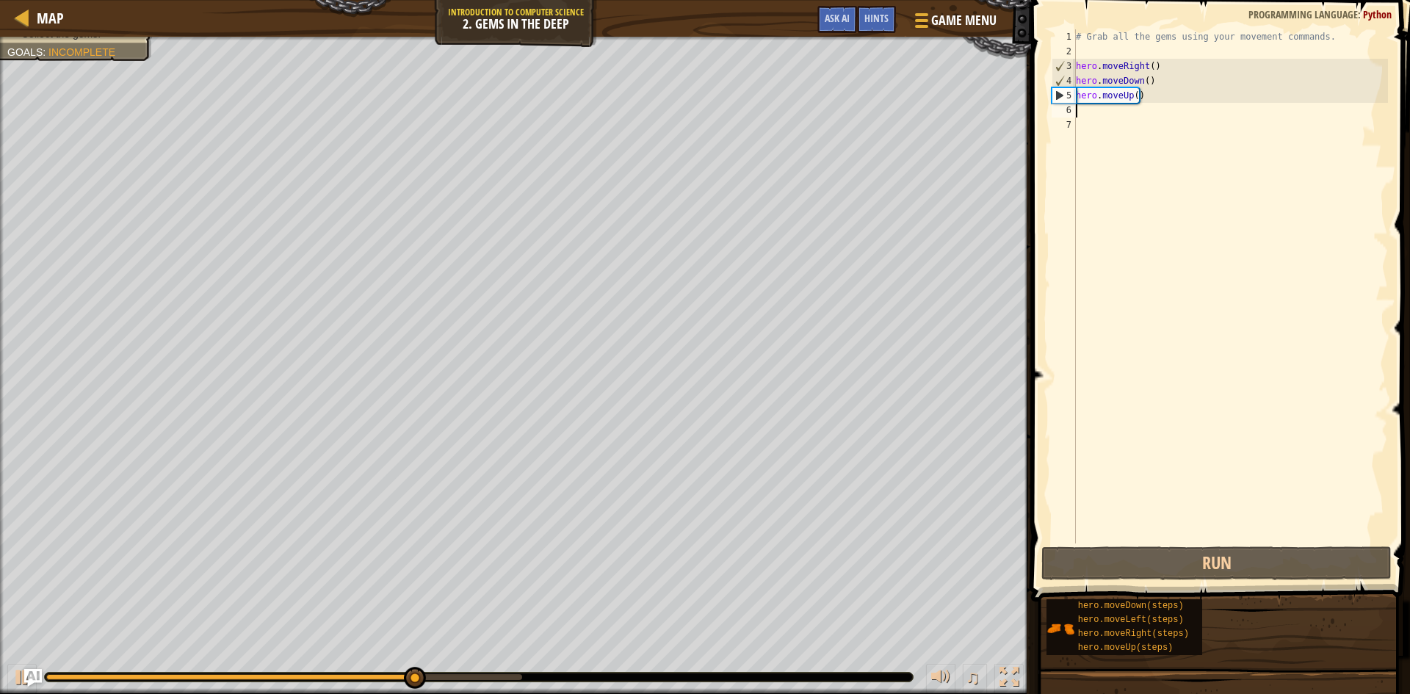
type textarea "h"
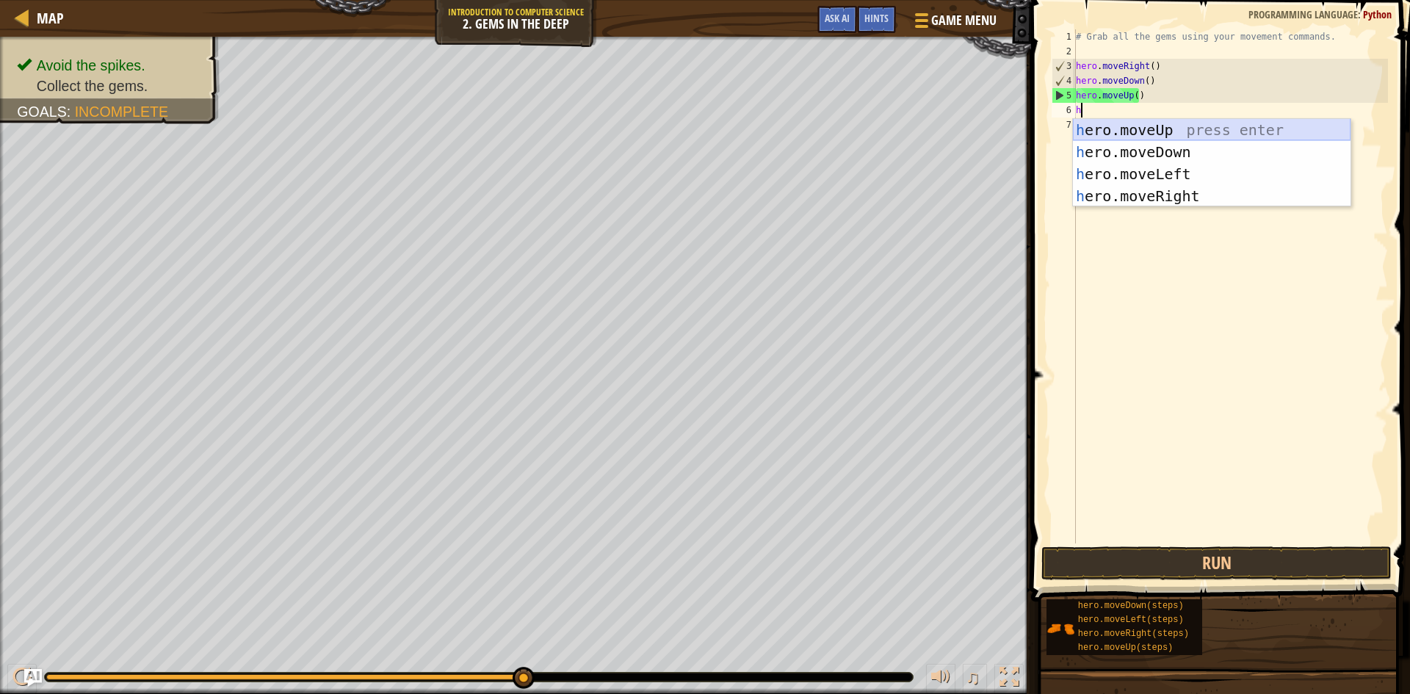
click at [917, 133] on div "h ero.moveUp press enter h ero.moveDown press enter h ero.moveLeft press enter …" at bounding box center [1212, 185] width 278 height 132
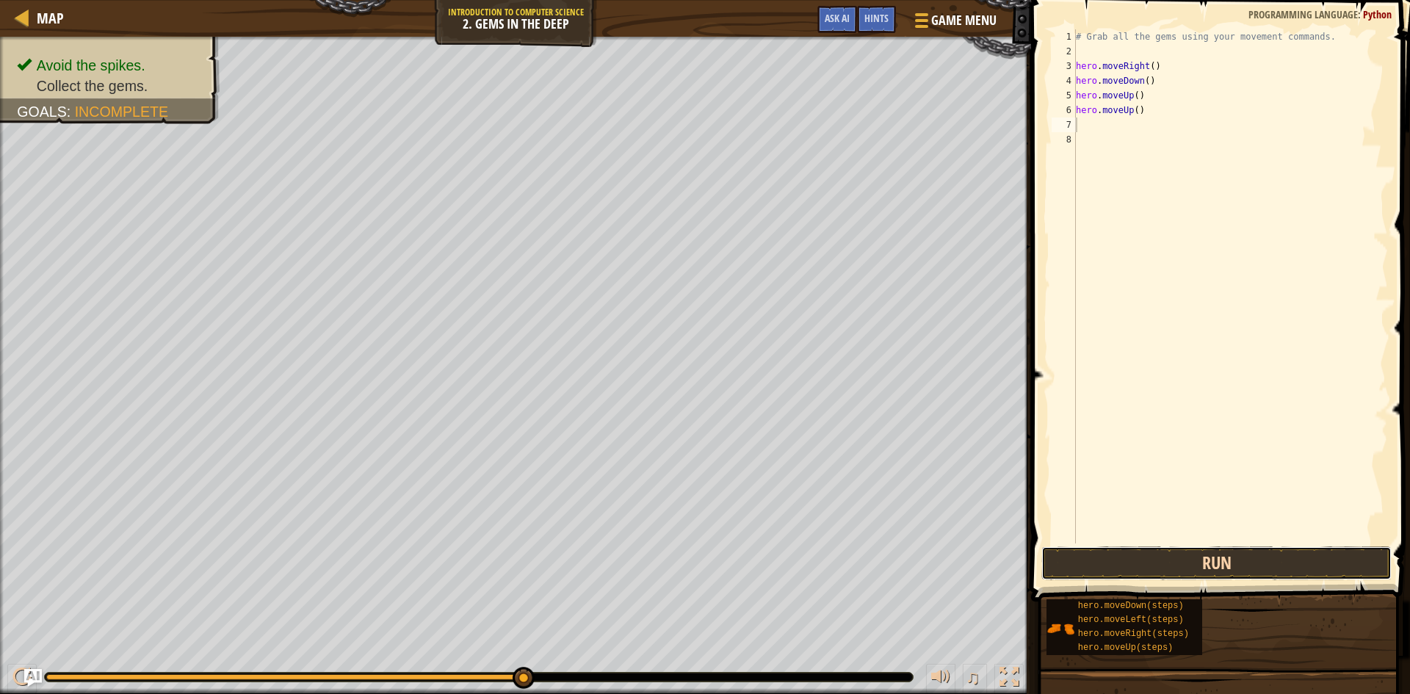
click at [917, 558] on button "Run" at bounding box center [1216, 563] width 350 height 34
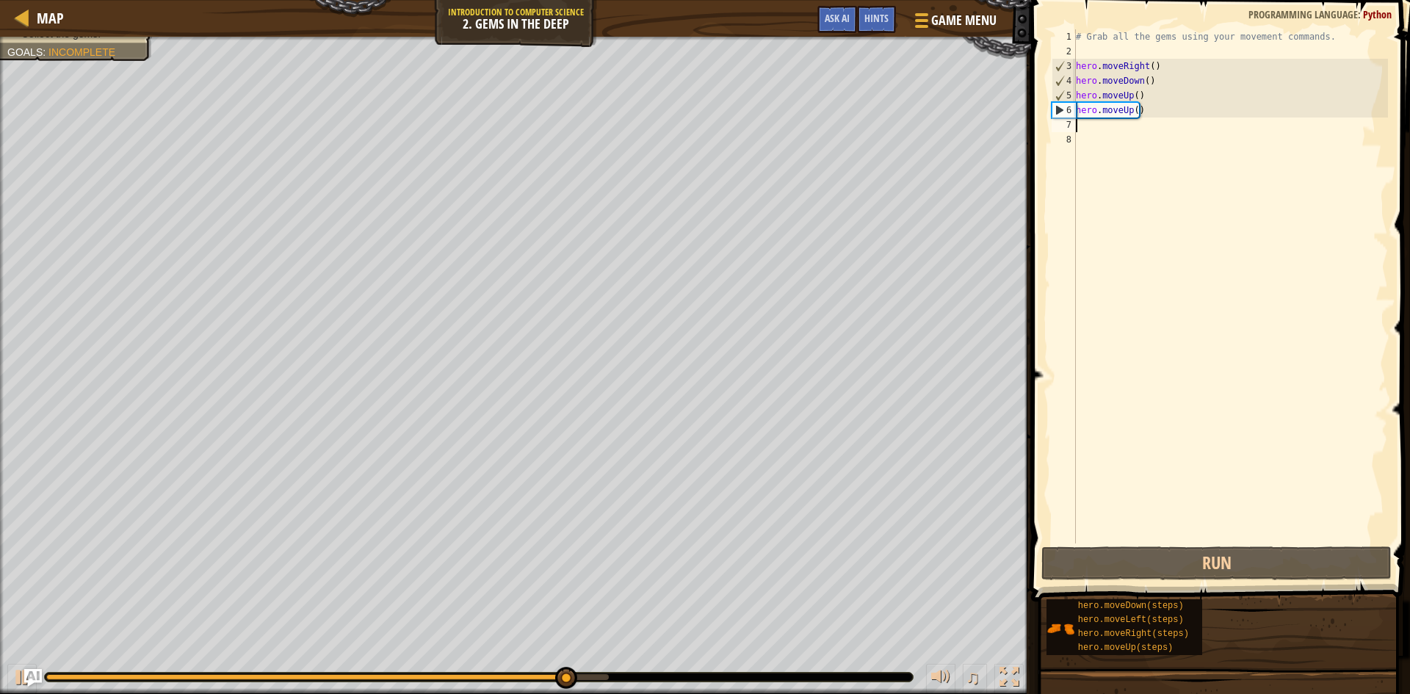
type textarea "h"
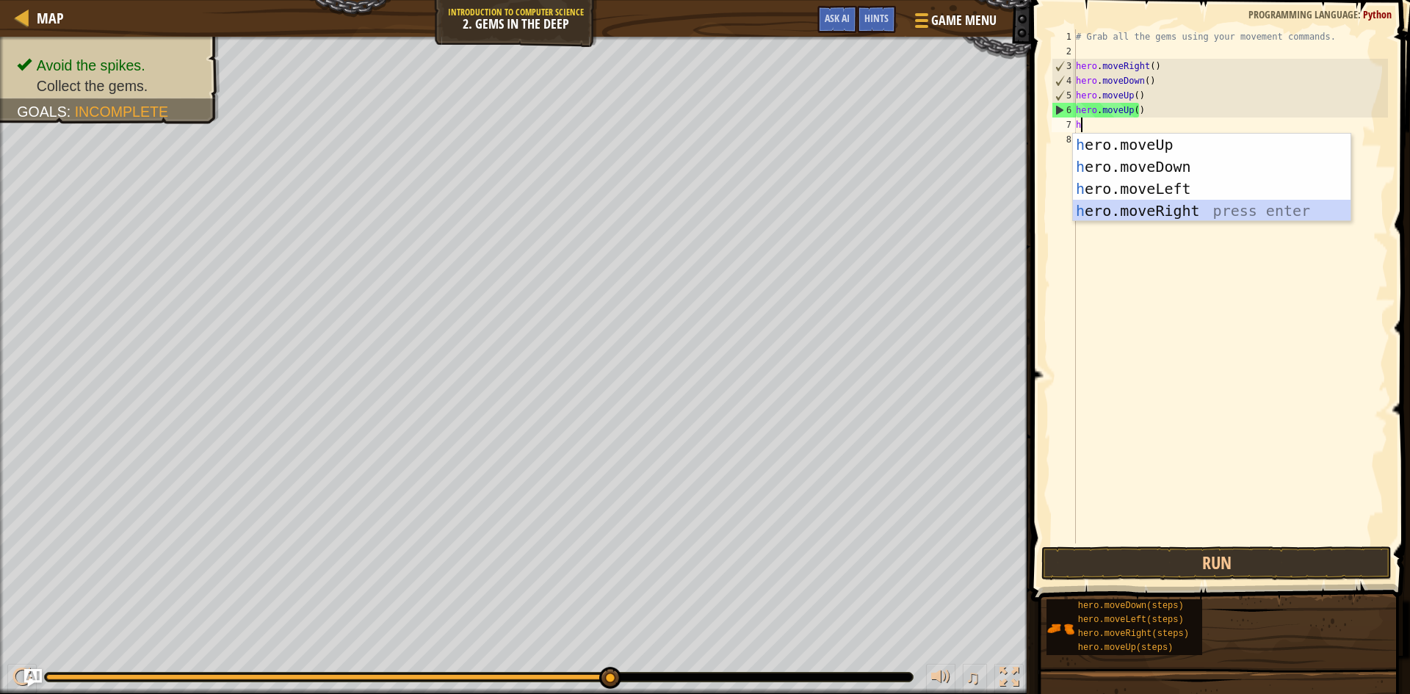
click at [917, 210] on div "h ero.moveUp press enter h ero.moveDown press enter h ero.moveLeft press enter …" at bounding box center [1212, 200] width 278 height 132
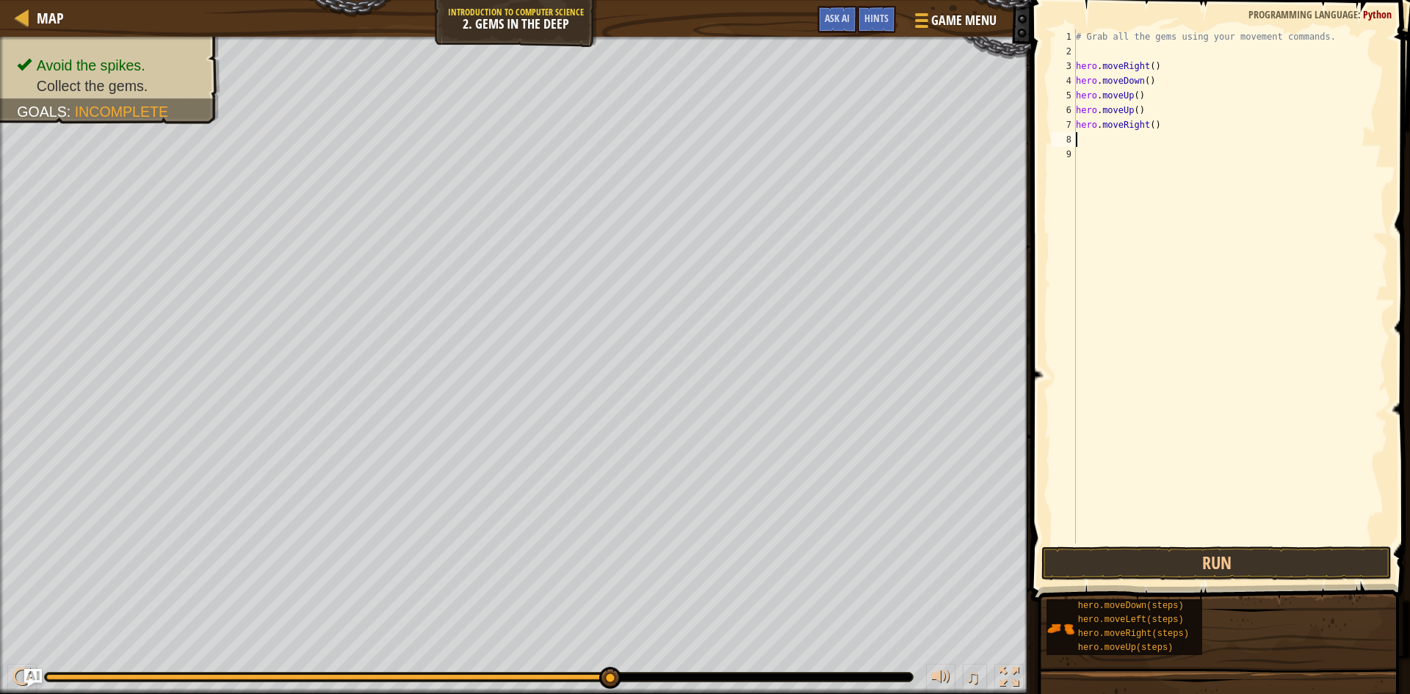
click at [917, 545] on span at bounding box center [1222, 279] width 391 height 645
click at [917, 550] on button "Run" at bounding box center [1216, 563] width 350 height 34
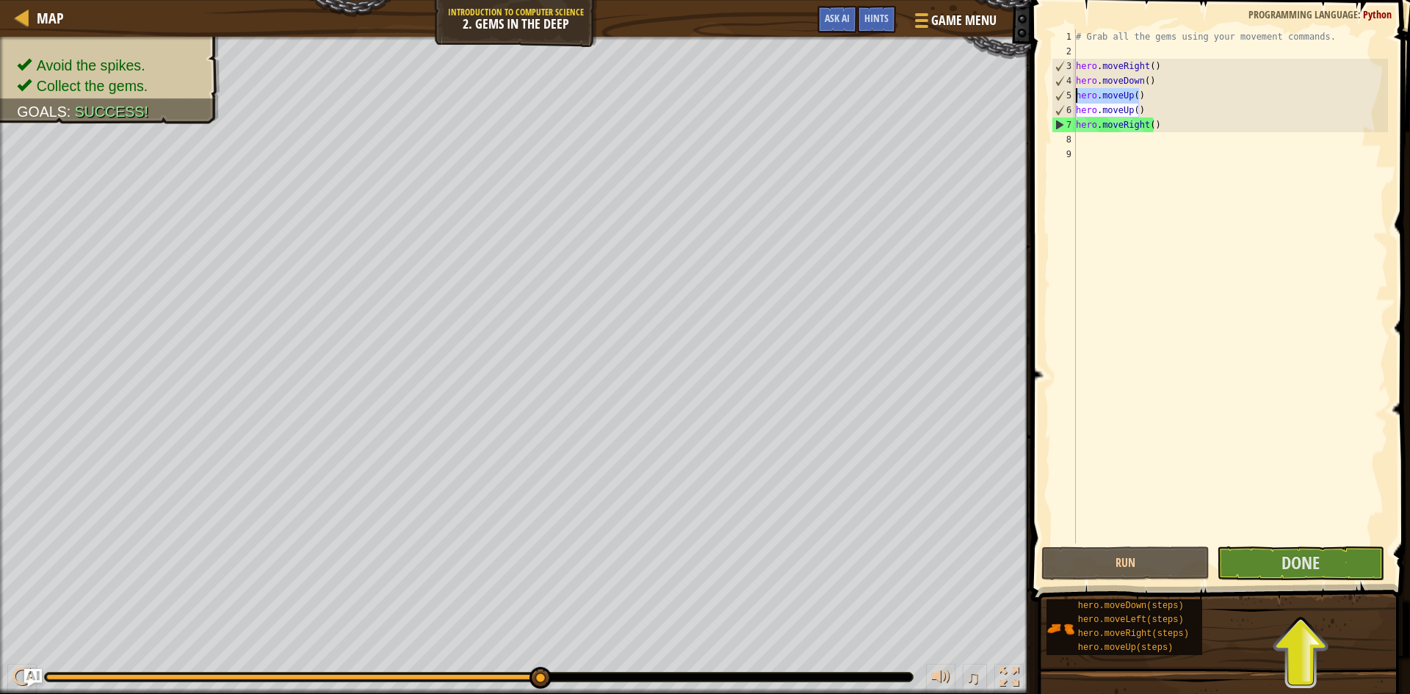
drag, startPoint x: 1147, startPoint y: 99, endPoint x: 1077, endPoint y: 98, distance: 69.8
click at [917, 98] on div "# Grab all the gems using your movement commands. hero . moveRight ( ) hero . m…" at bounding box center [1230, 300] width 315 height 543
type textarea "hero.moveUp()"
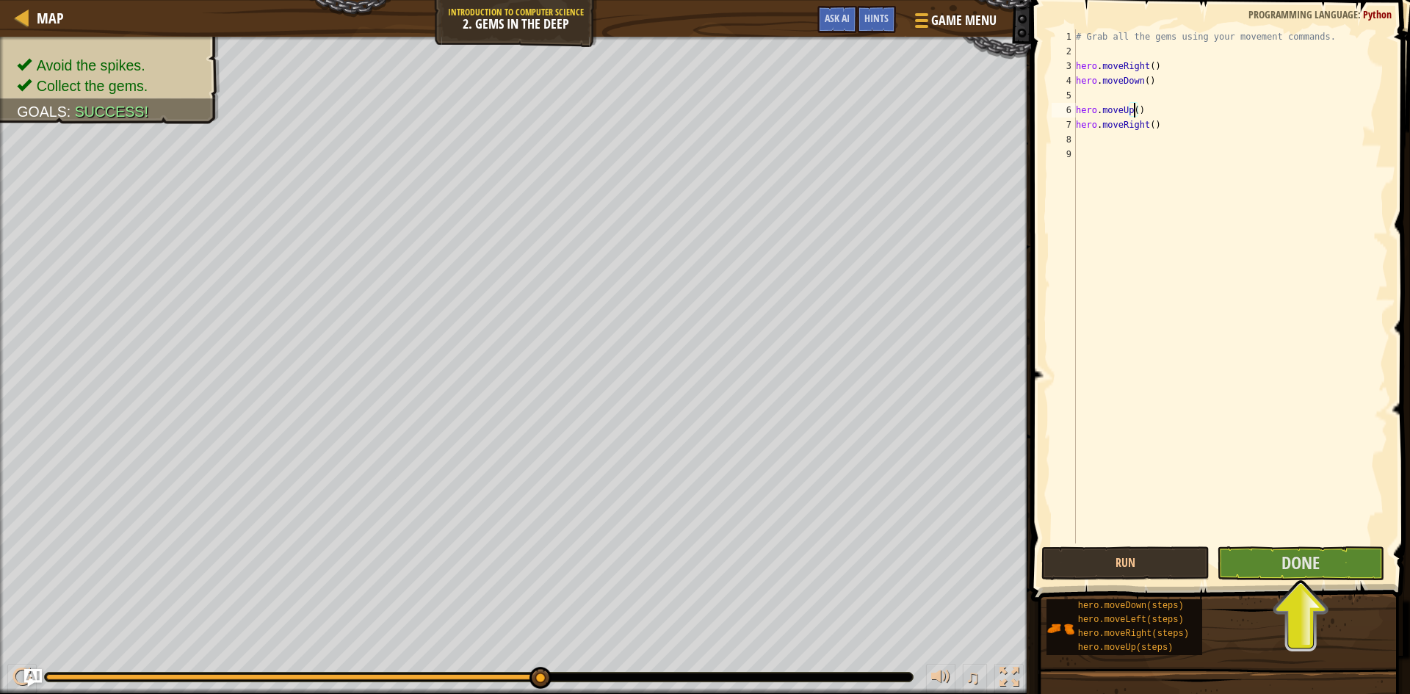
click at [917, 115] on div "# Grab all the gems using your movement commands. hero . moveRight ( ) hero . m…" at bounding box center [1230, 300] width 315 height 543
type textarea "hero.moveUp(2)"
click at [917, 557] on button "Run" at bounding box center [1125, 563] width 168 height 34
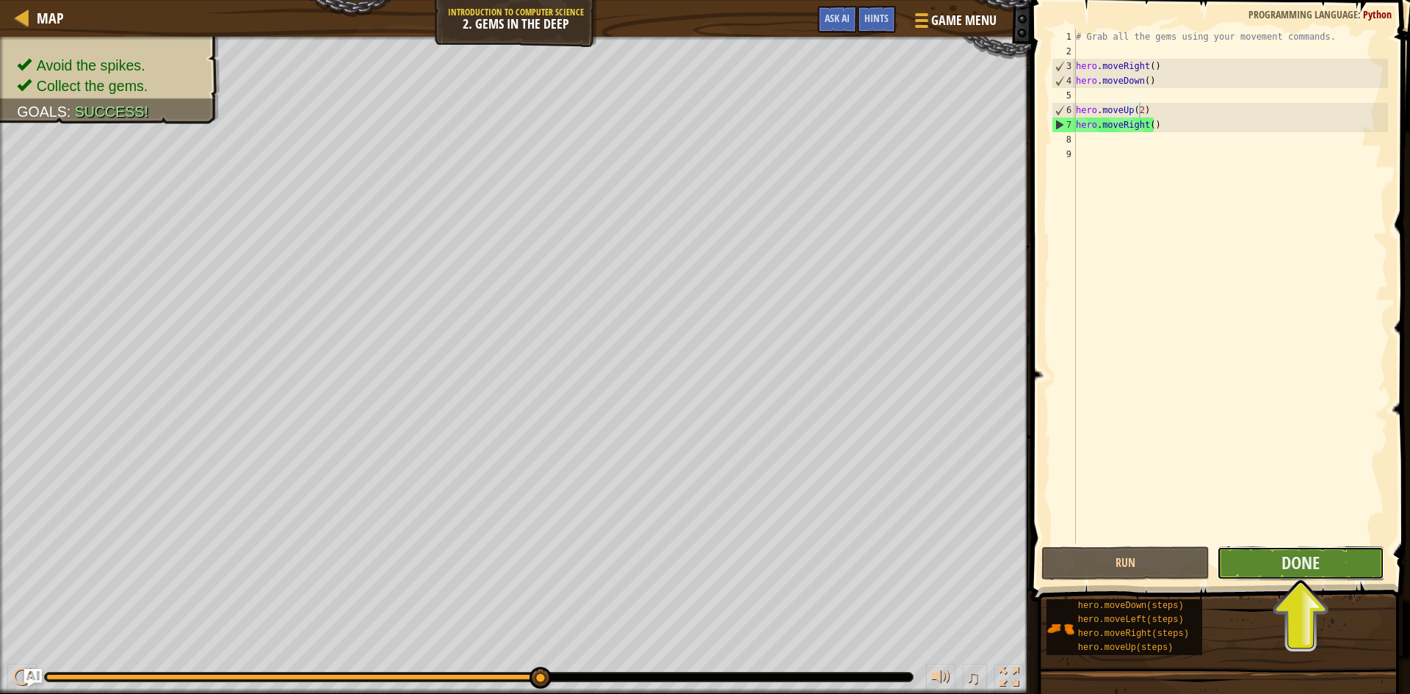
click at [917, 554] on button "Done" at bounding box center [1301, 563] width 168 height 34
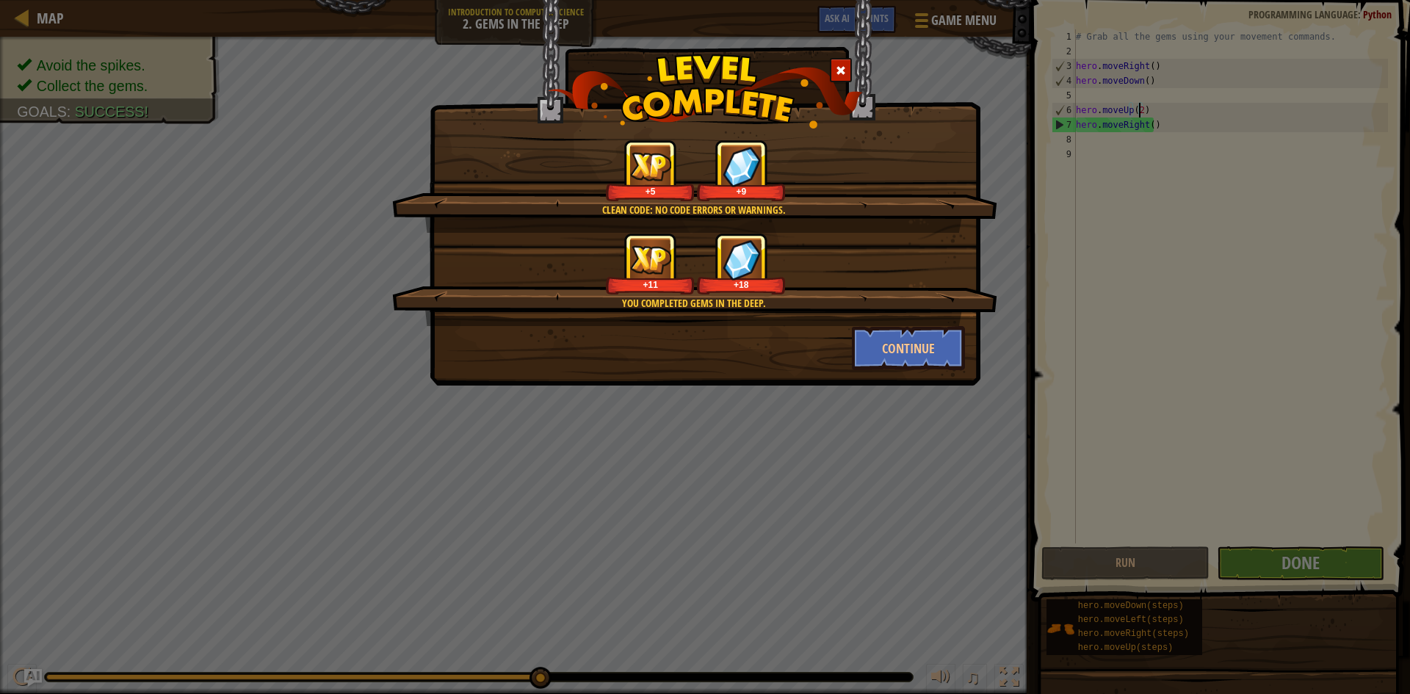
click at [917, 325] on div "You completed Gems in the Deep. +11 +18" at bounding box center [694, 279] width 605 height 93
drag, startPoint x: 868, startPoint y: 360, endPoint x: 877, endPoint y: 342, distance: 19.7
click at [877, 342] on button "Continue" at bounding box center [909, 348] width 114 height 44
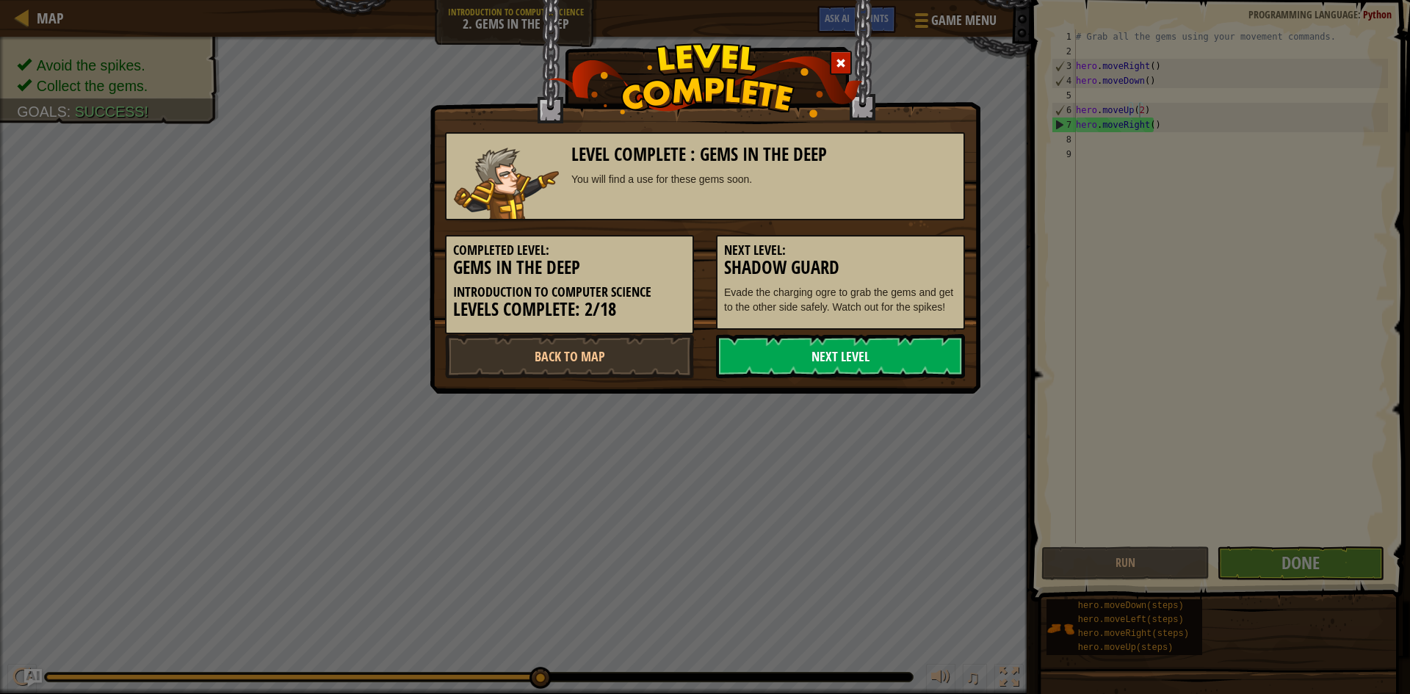
click at [864, 358] on link "Next Level" at bounding box center [840, 356] width 249 height 44
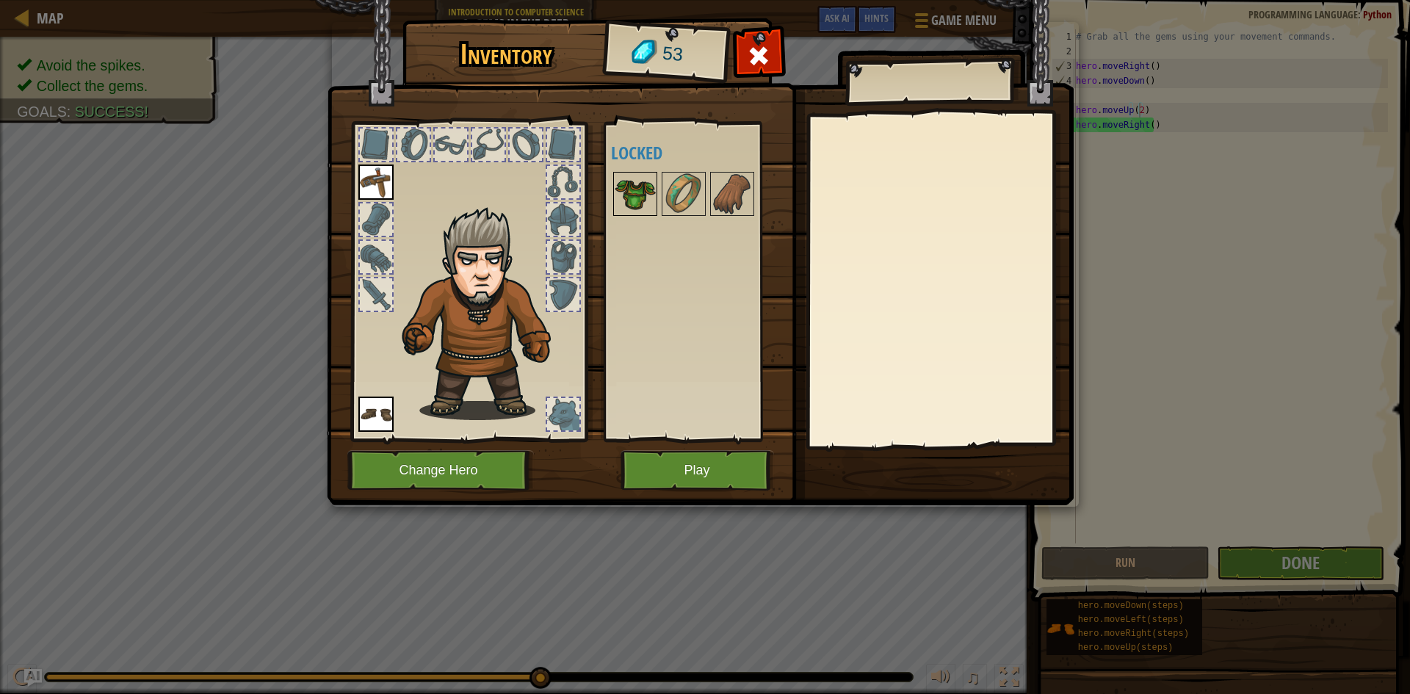
click at [638, 197] on img at bounding box center [635, 193] width 41 height 41
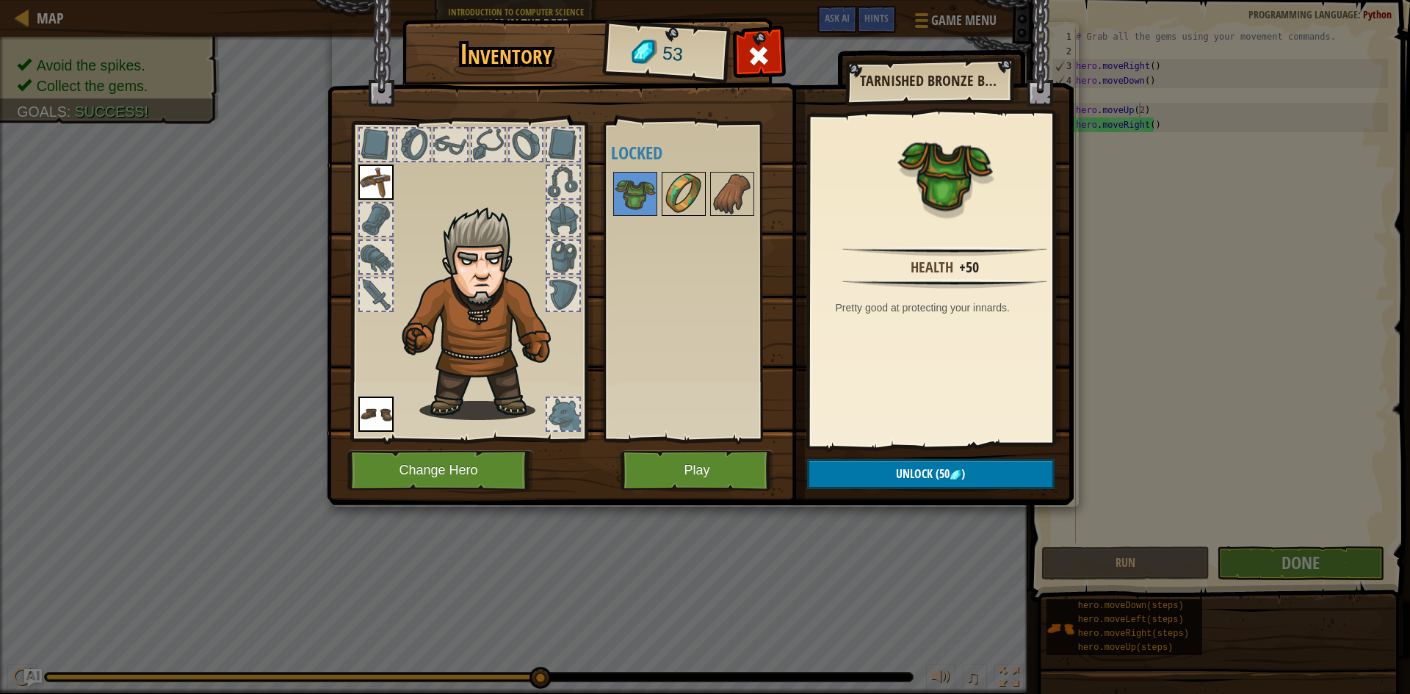
click at [689, 186] on img at bounding box center [683, 193] width 41 height 41
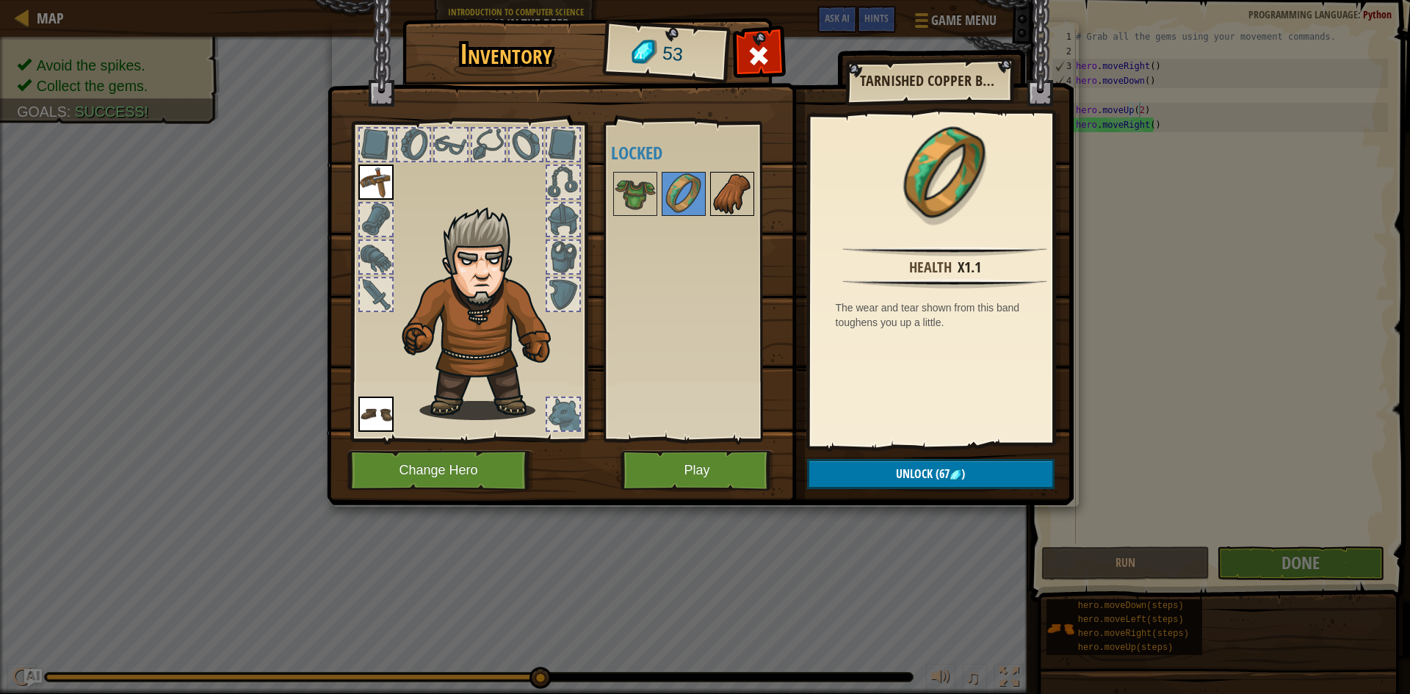
click at [732, 195] on img at bounding box center [732, 193] width 41 height 41
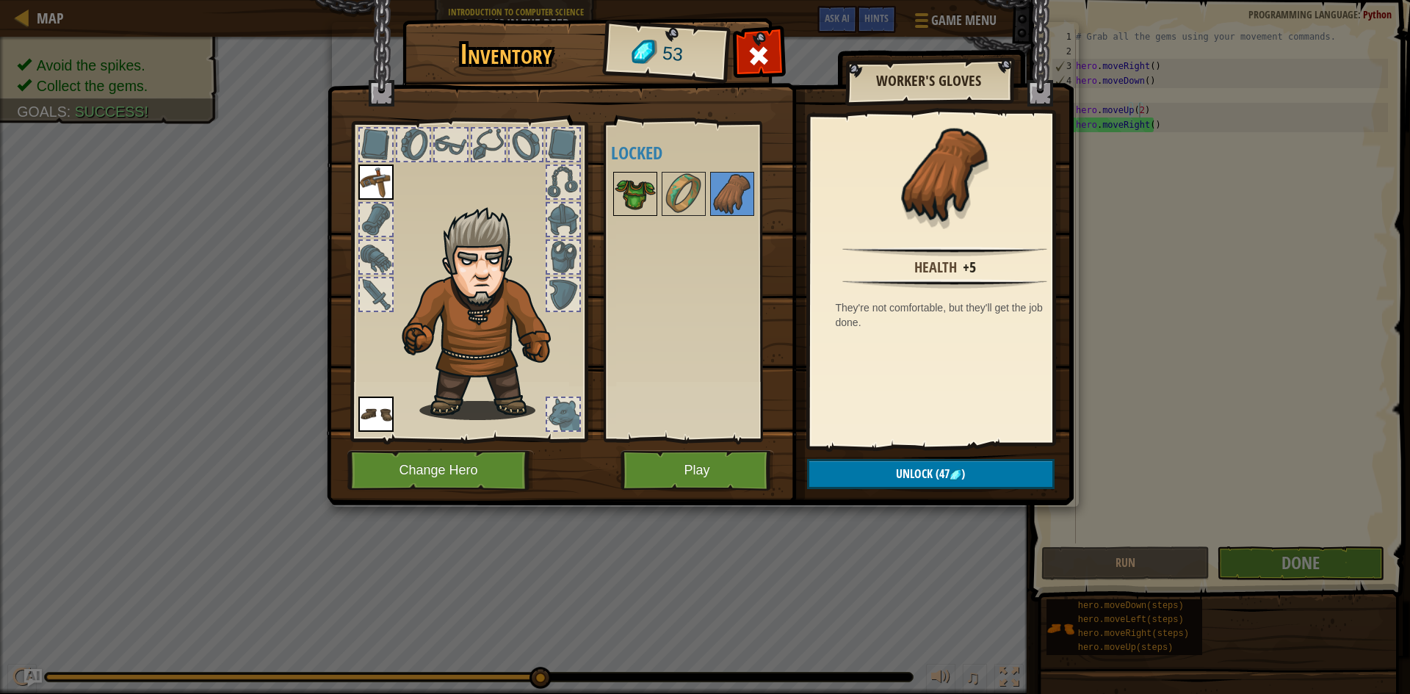
click at [653, 174] on img at bounding box center [635, 193] width 41 height 41
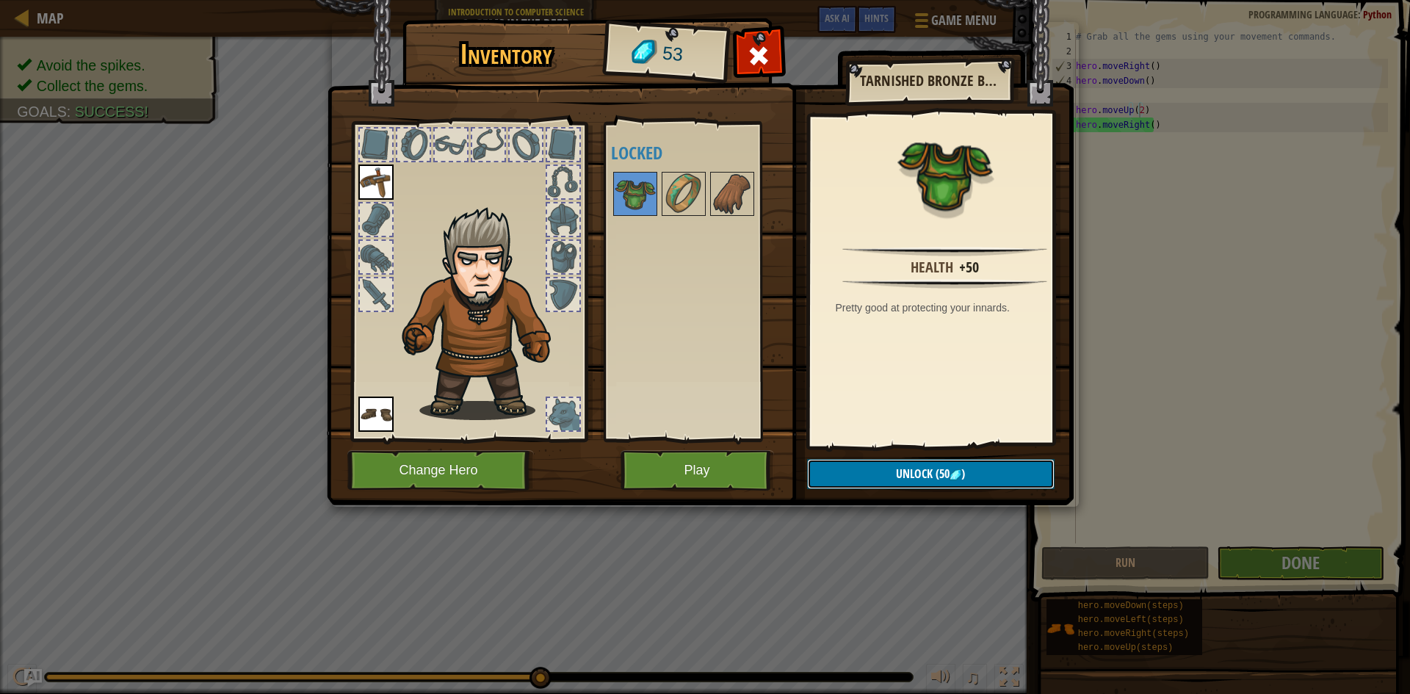
click at [880, 484] on button "Unlock (50 )" at bounding box center [930, 474] width 247 height 30
drag, startPoint x: 998, startPoint y: 463, endPoint x: 998, endPoint y: 471, distance: 8.1
click at [917, 471] on button "Confirm" at bounding box center [930, 474] width 247 height 30
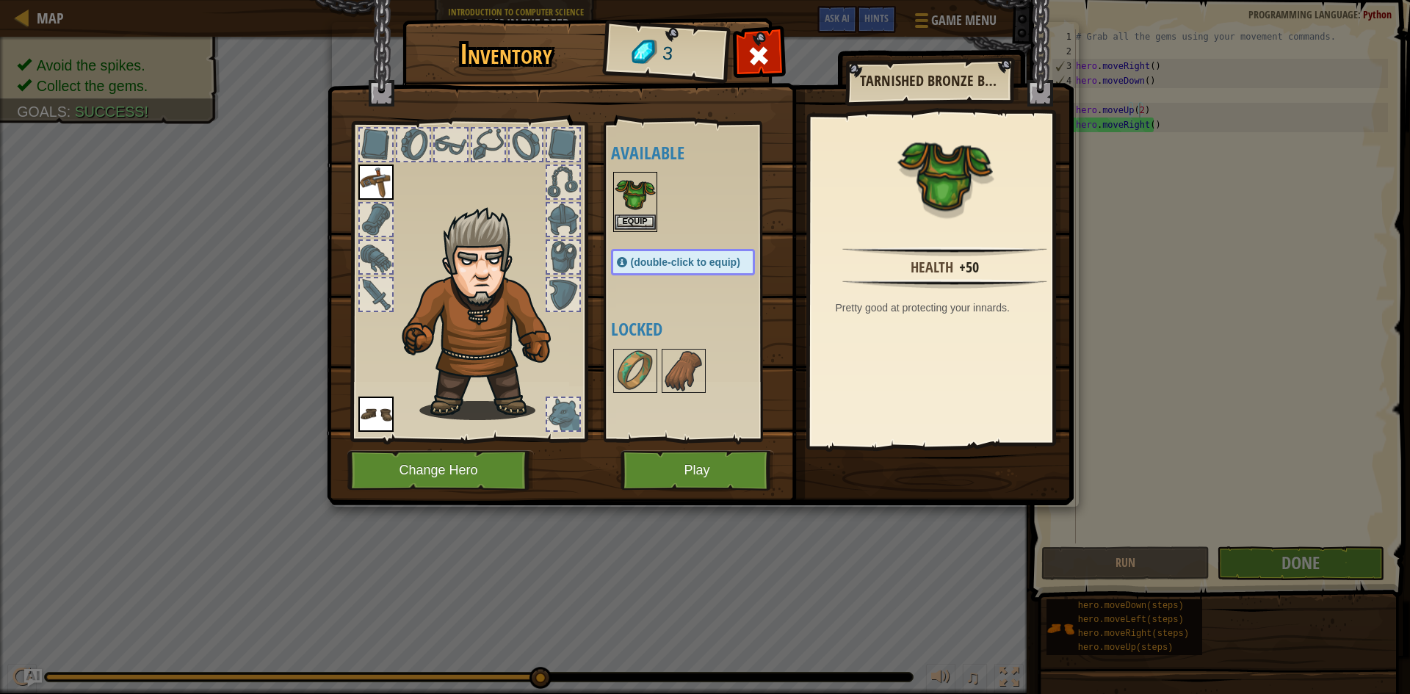
click at [624, 202] on img at bounding box center [635, 193] width 41 height 41
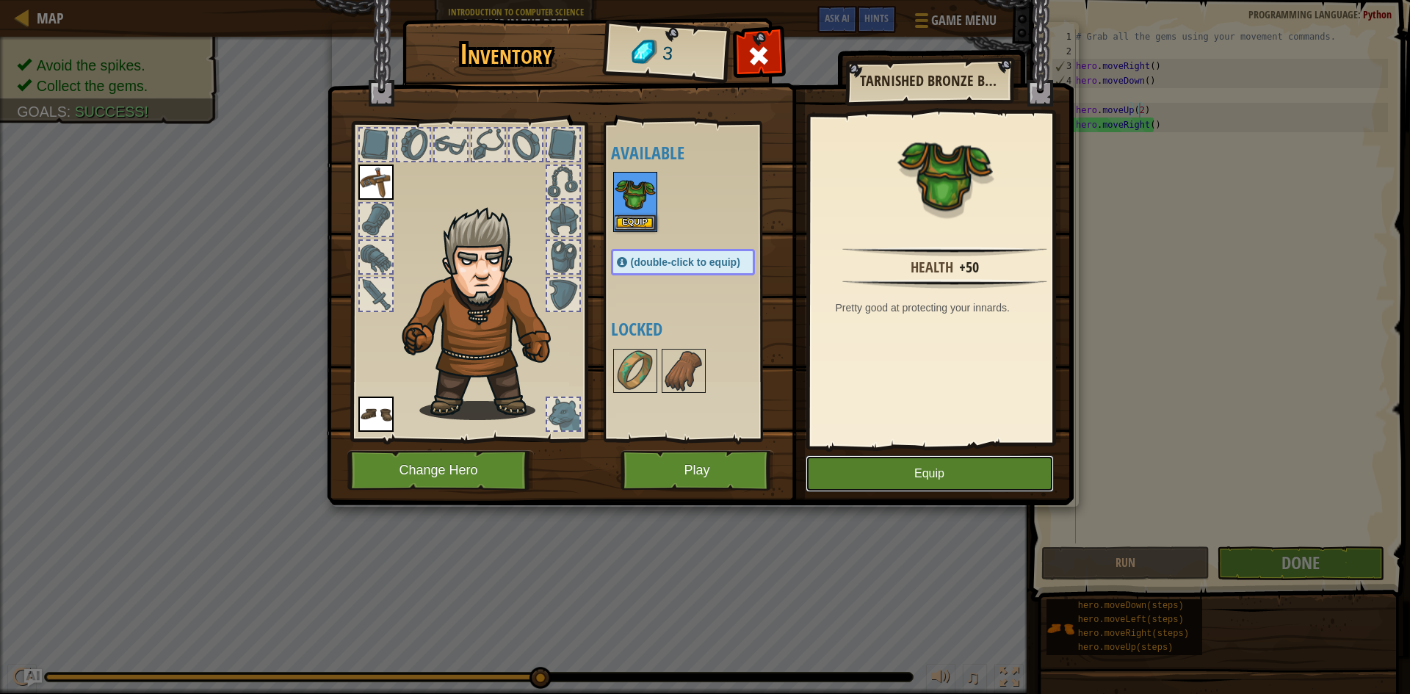
click at [917, 471] on button "Equip" at bounding box center [930, 473] width 248 height 37
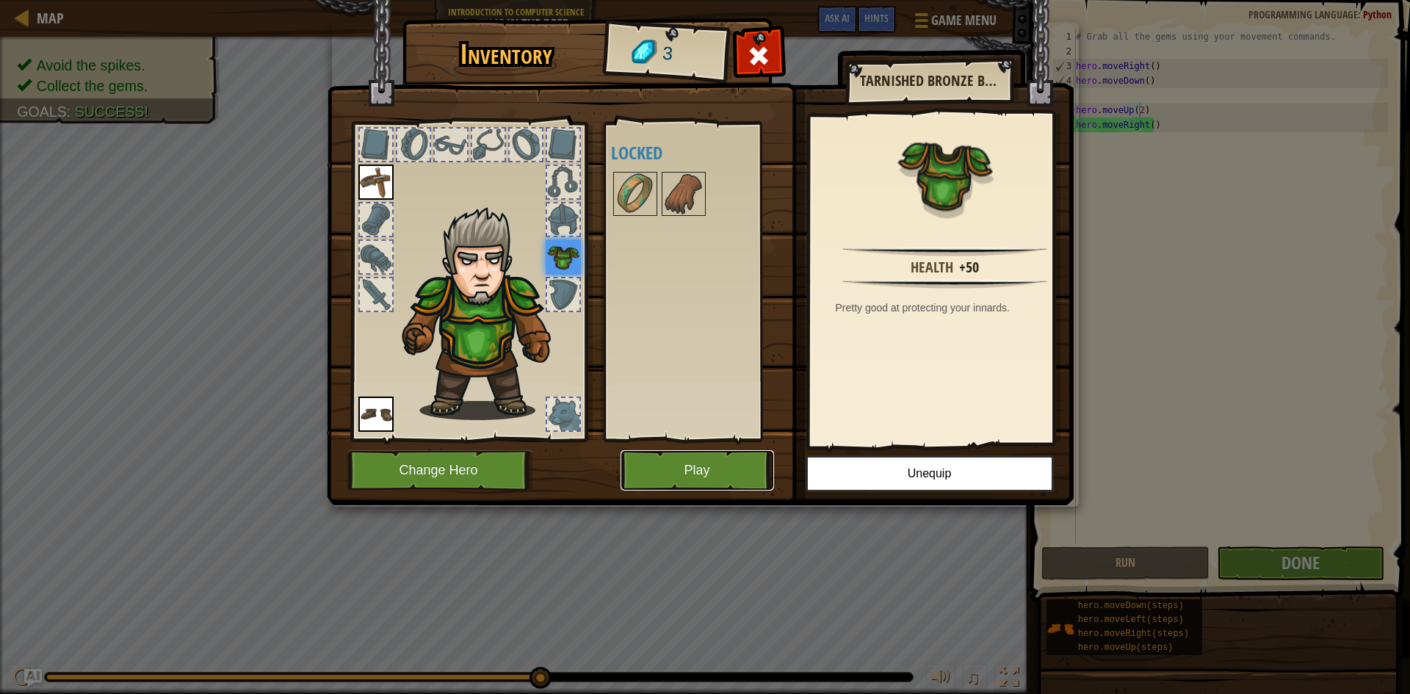
click at [723, 456] on button "Play" at bounding box center [696, 470] width 153 height 40
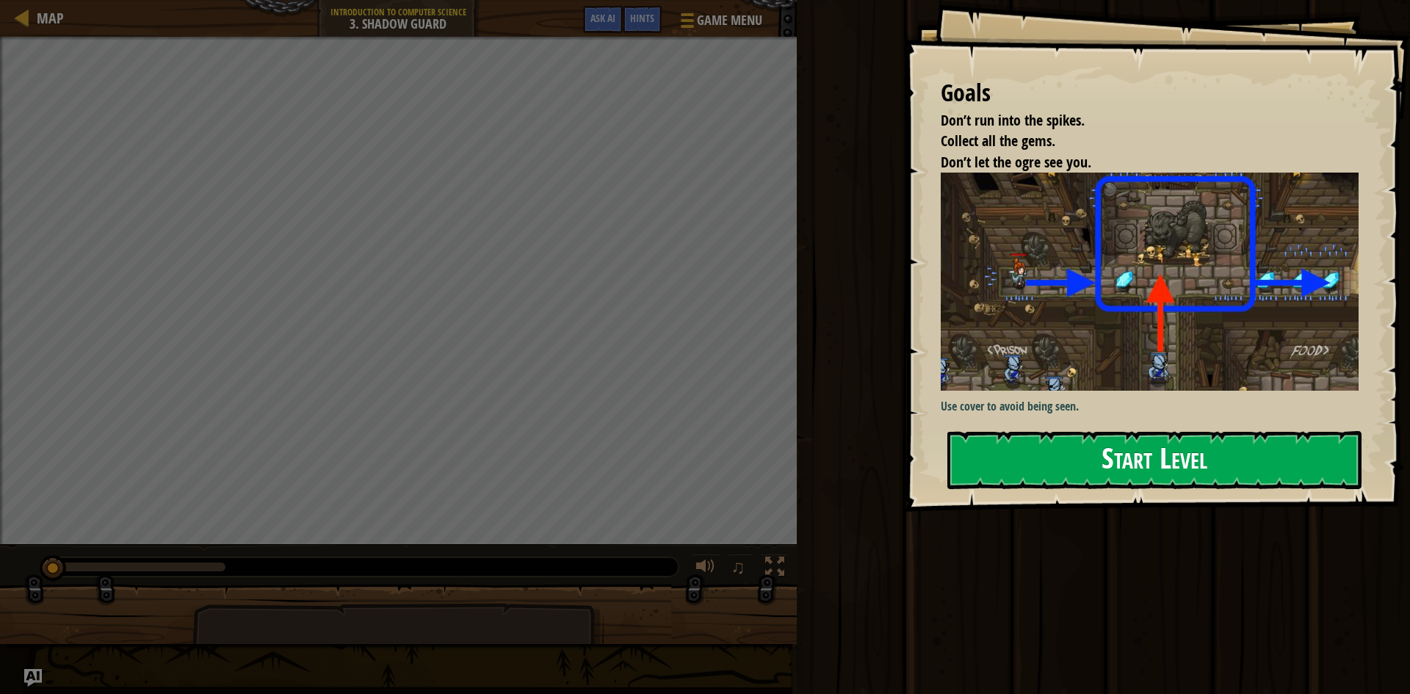
click at [917, 448] on button "Start Level" at bounding box center [1154, 460] width 414 height 58
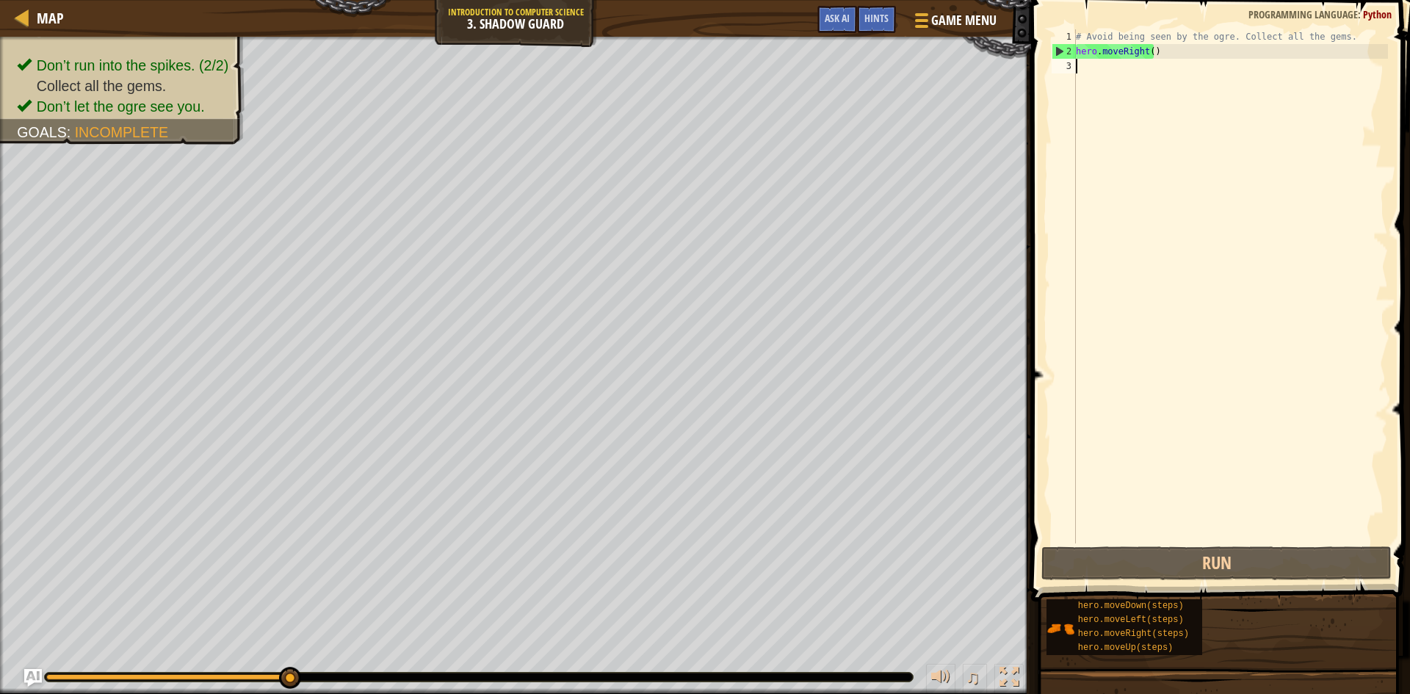
type textarea "h"
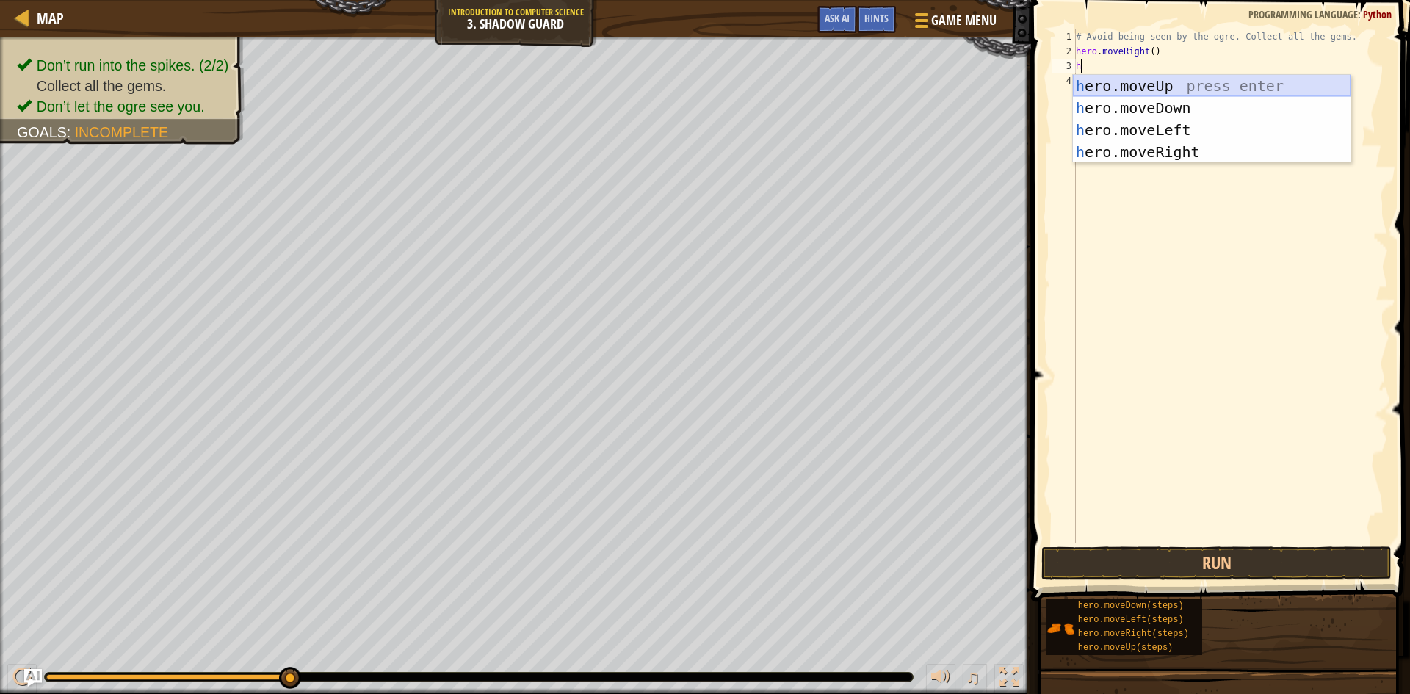
click at [917, 89] on div "h ero.moveUp press enter h ero.moveDown press enter h ero.moveLeft press enter …" at bounding box center [1212, 141] width 278 height 132
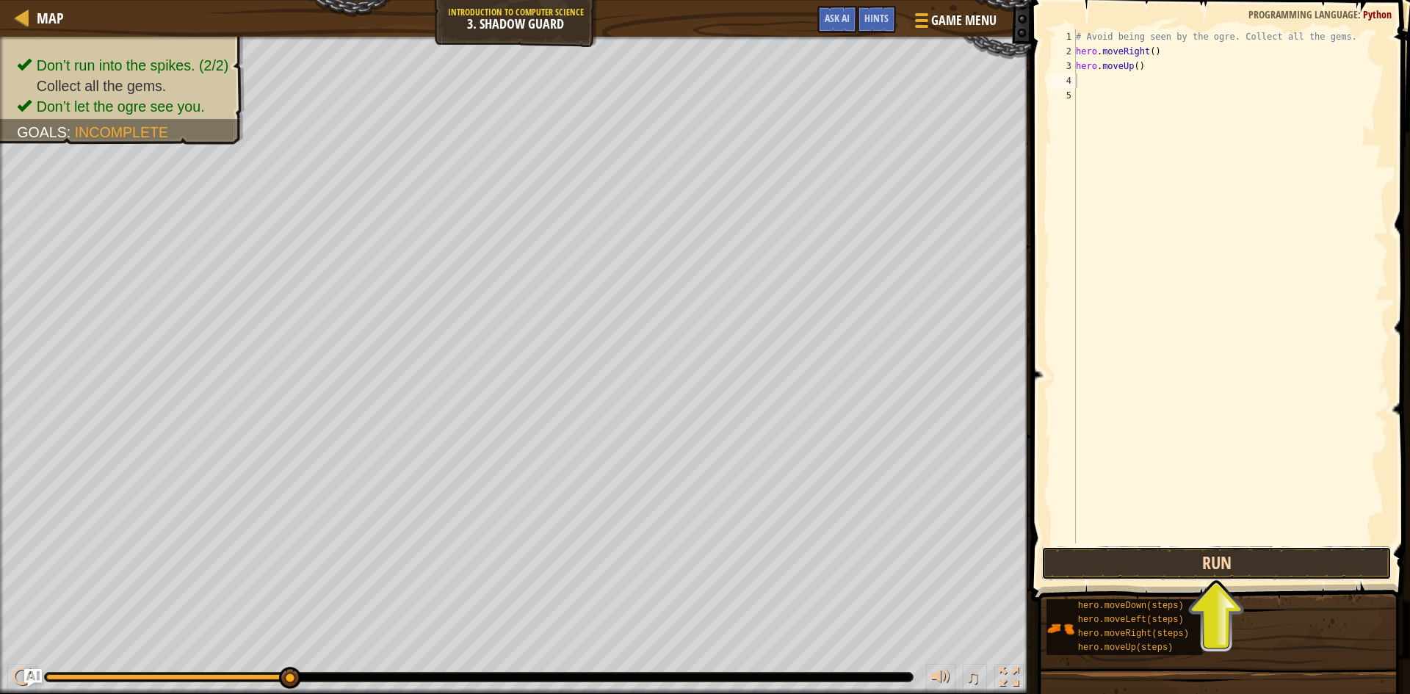
click at [917, 557] on button "Run" at bounding box center [1216, 563] width 350 height 34
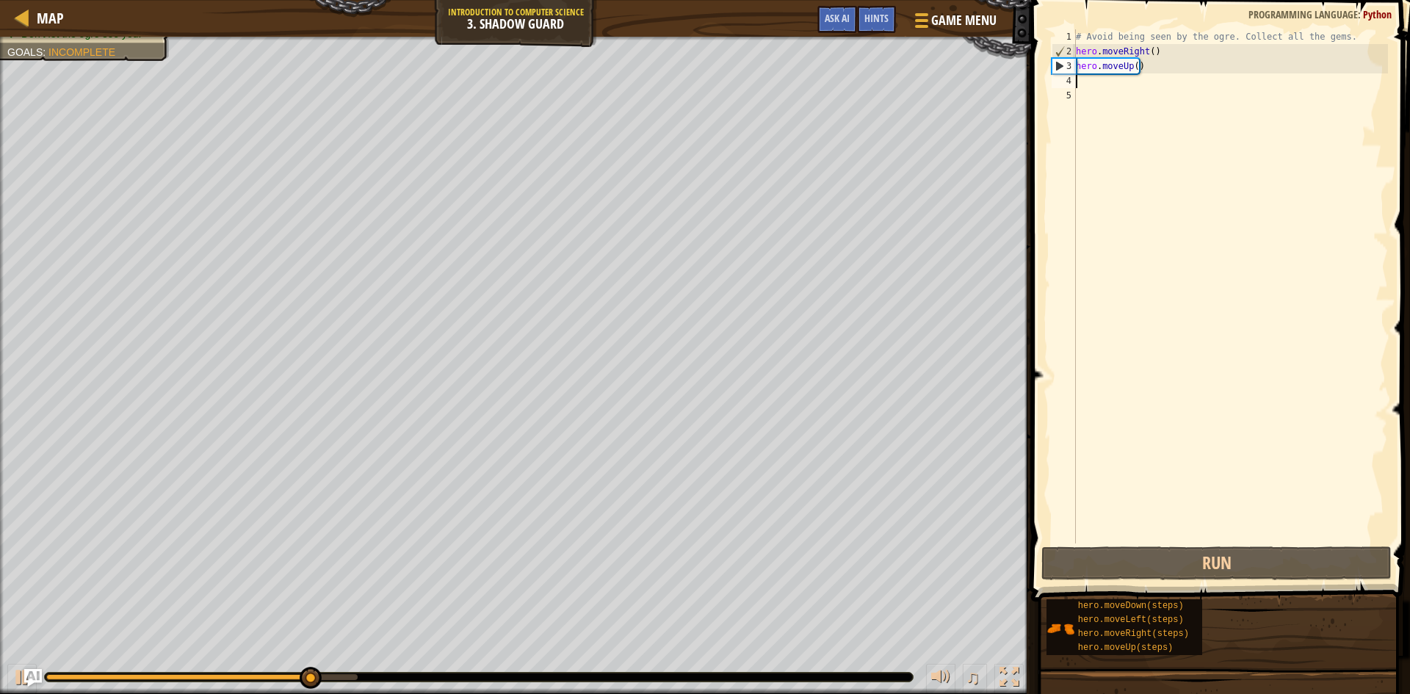
type textarea "h"
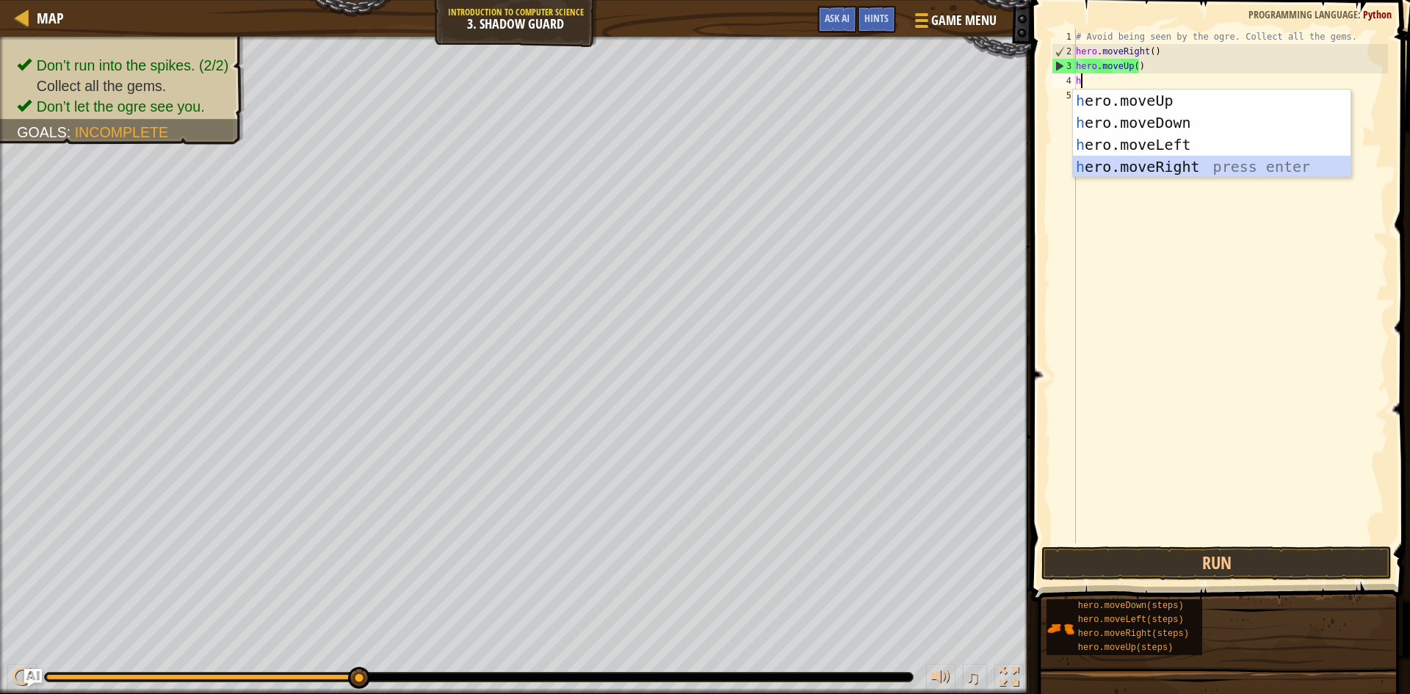
click at [917, 168] on div "h ero.moveUp press enter h ero.moveDown press enter h ero.moveLeft press enter …" at bounding box center [1212, 156] width 278 height 132
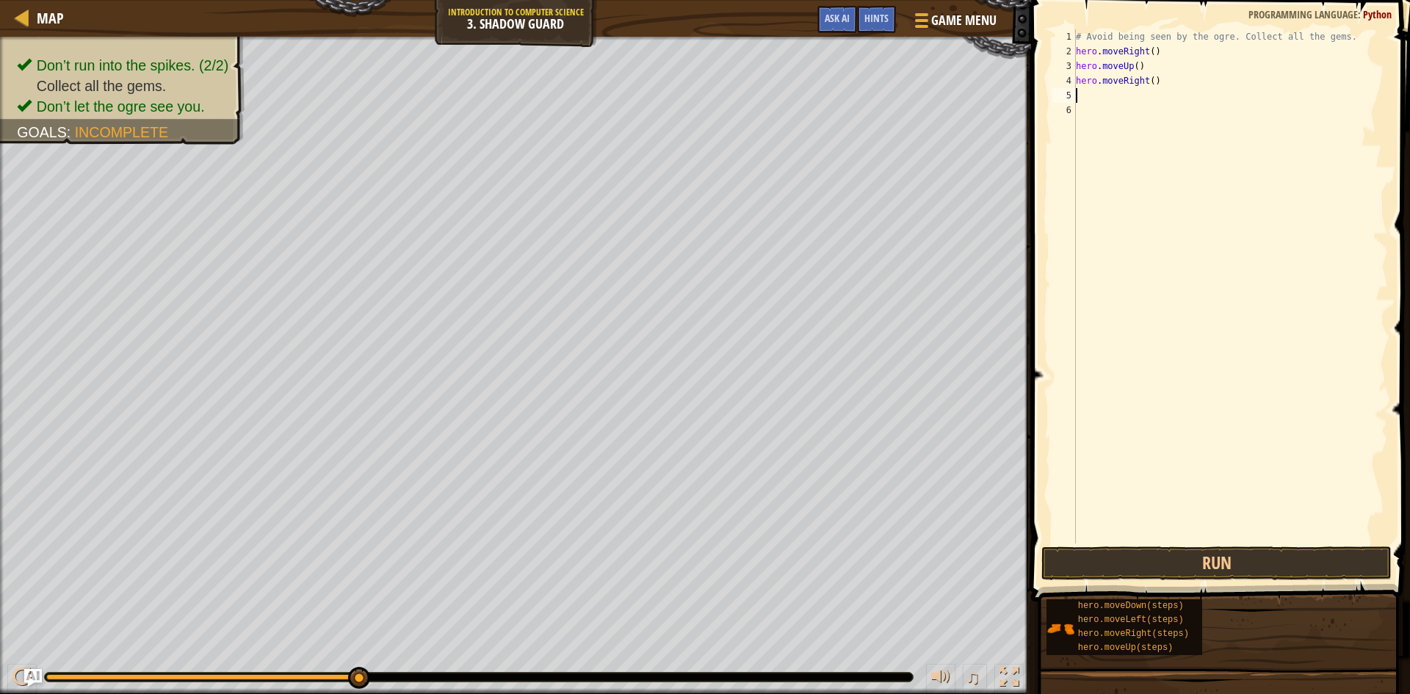
type textarea "h"
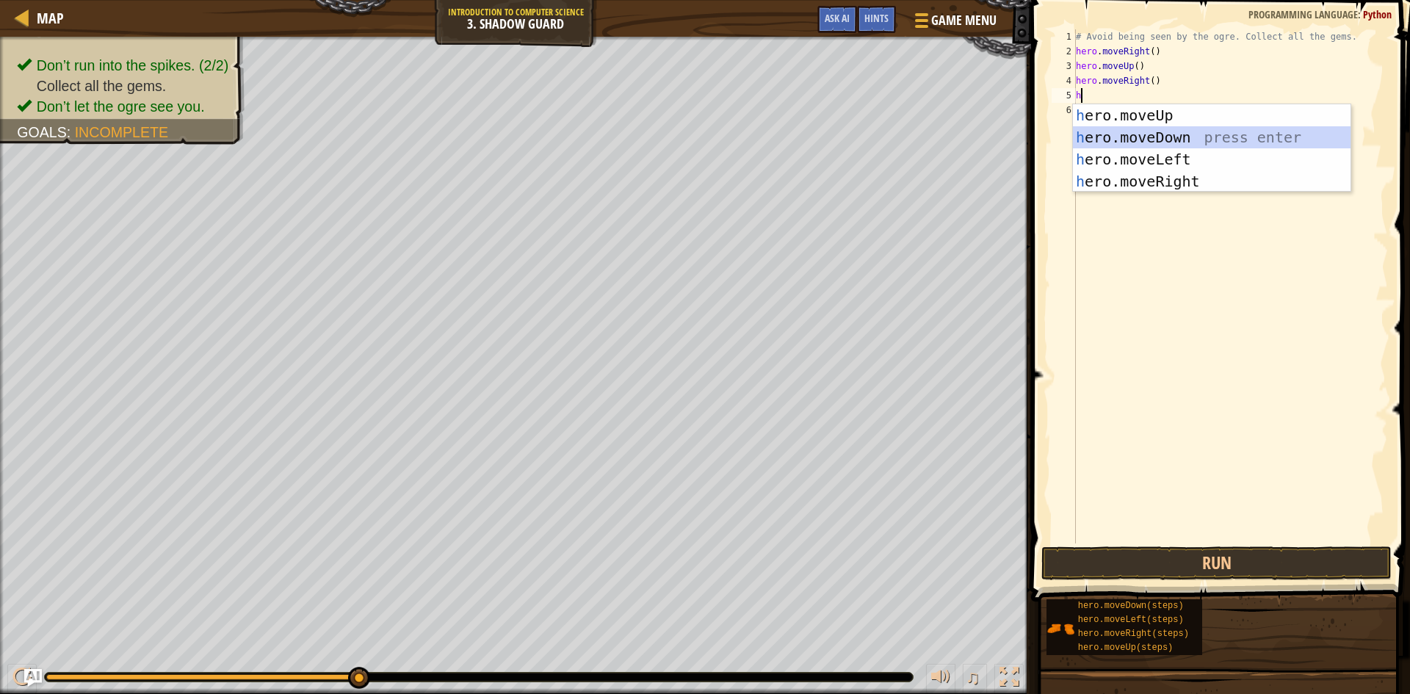
click at [917, 137] on div "h ero.moveUp press enter h ero.moveDown press enter h ero.moveLeft press enter …" at bounding box center [1212, 170] width 278 height 132
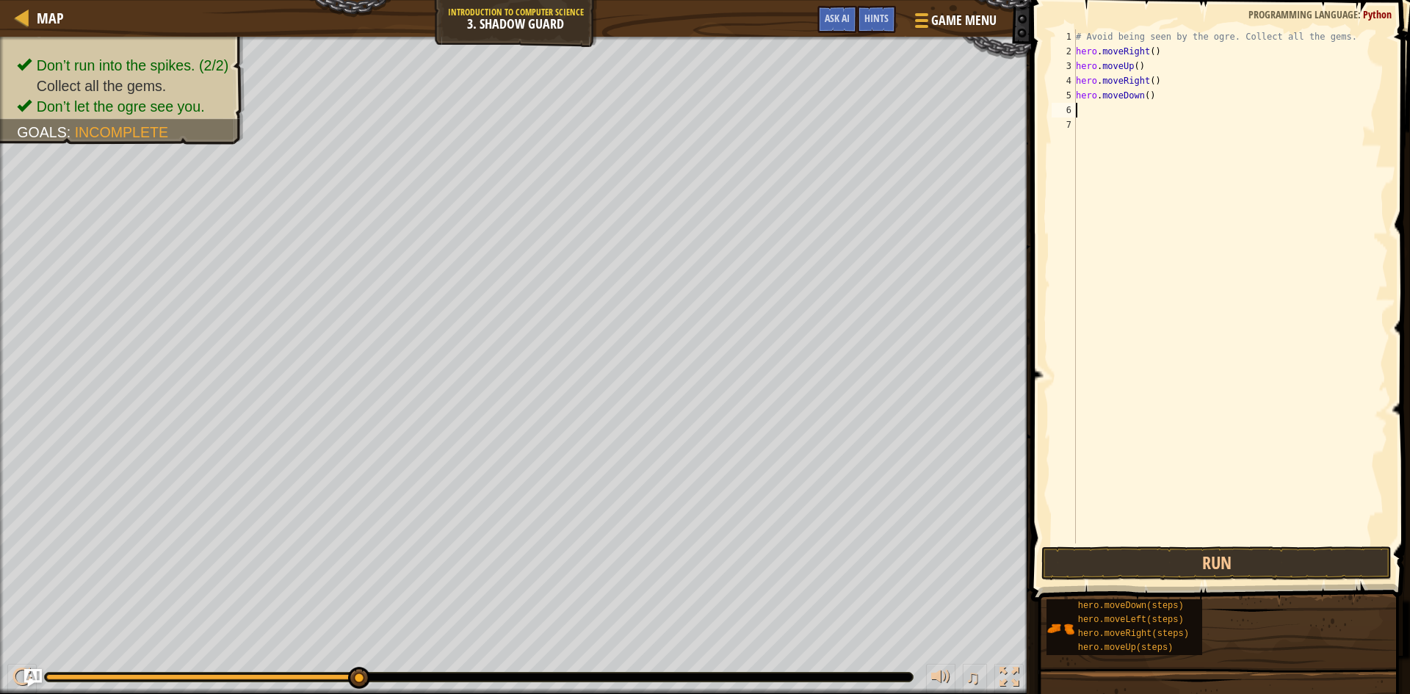
type textarea "h"
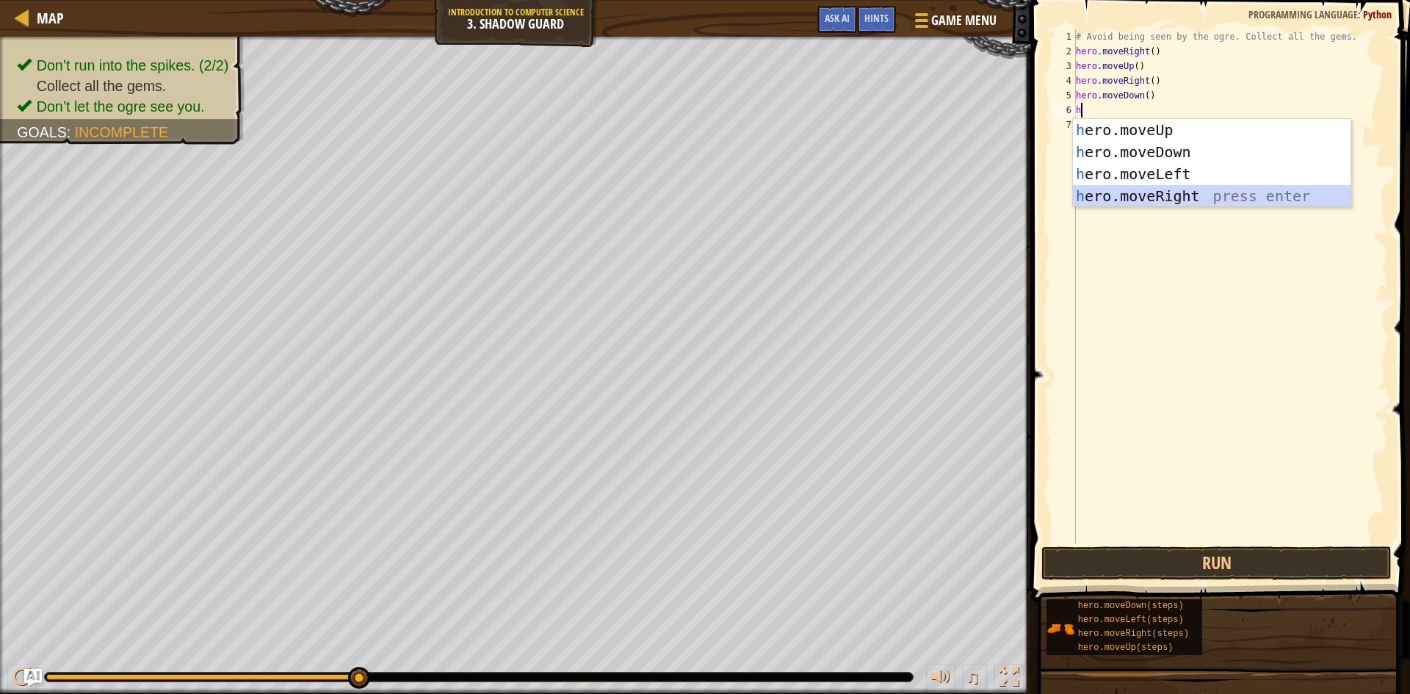
click at [917, 192] on div "h ero.moveUp press enter h ero.moveDown press enter h ero.moveLeft press enter …" at bounding box center [1212, 185] width 278 height 132
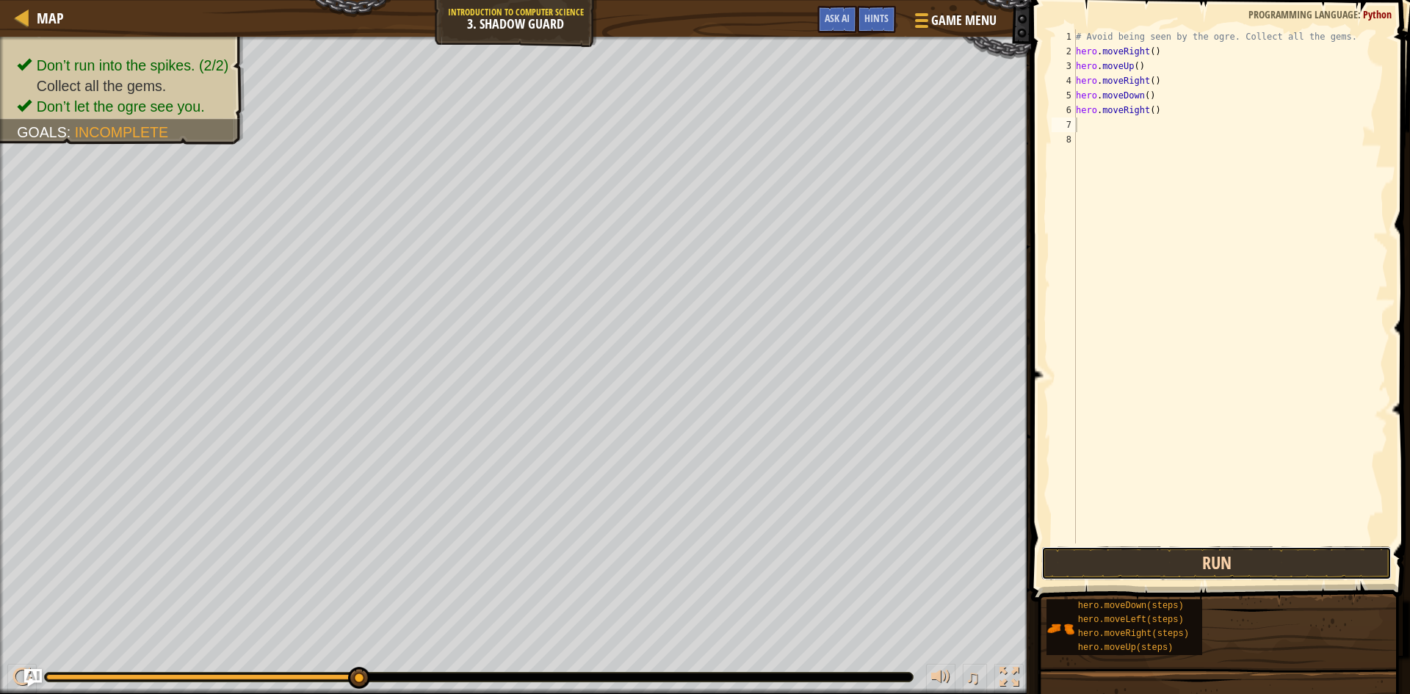
click at [917, 547] on button "Run" at bounding box center [1216, 563] width 350 height 34
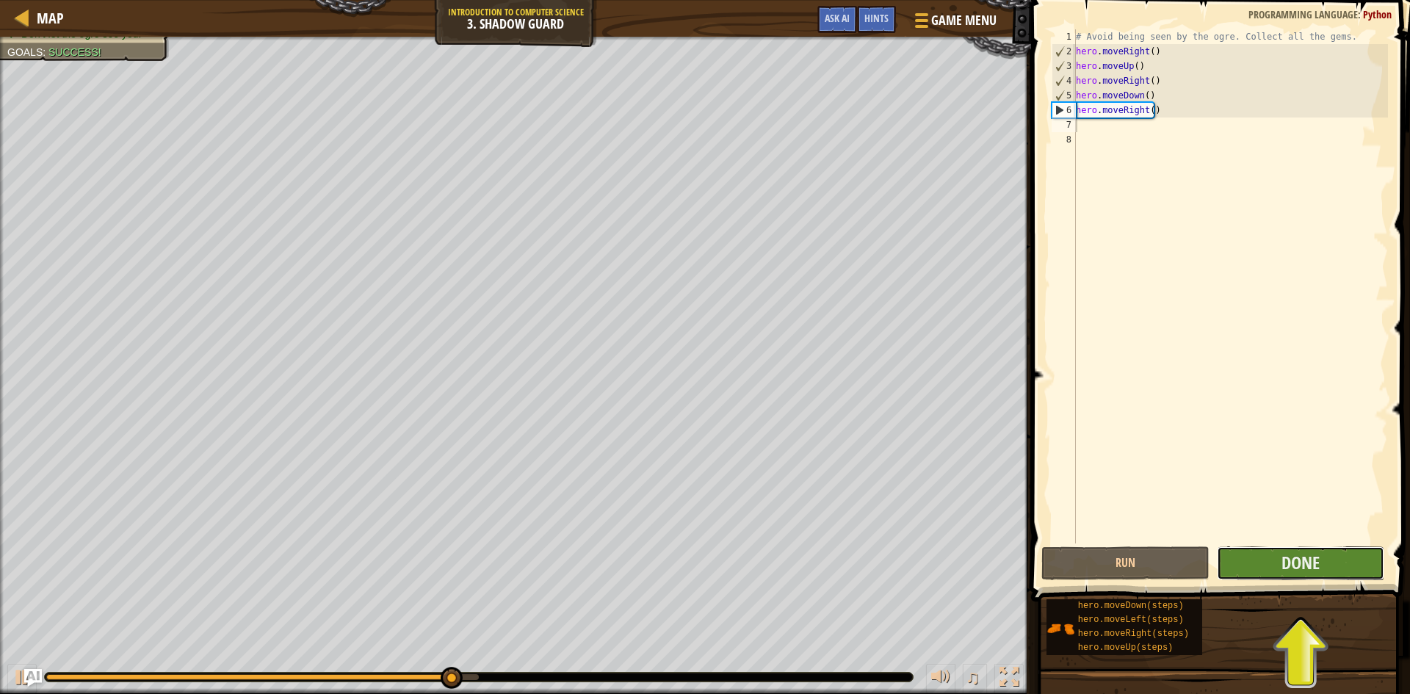
click at [917, 559] on button "Done" at bounding box center [1301, 563] width 168 height 34
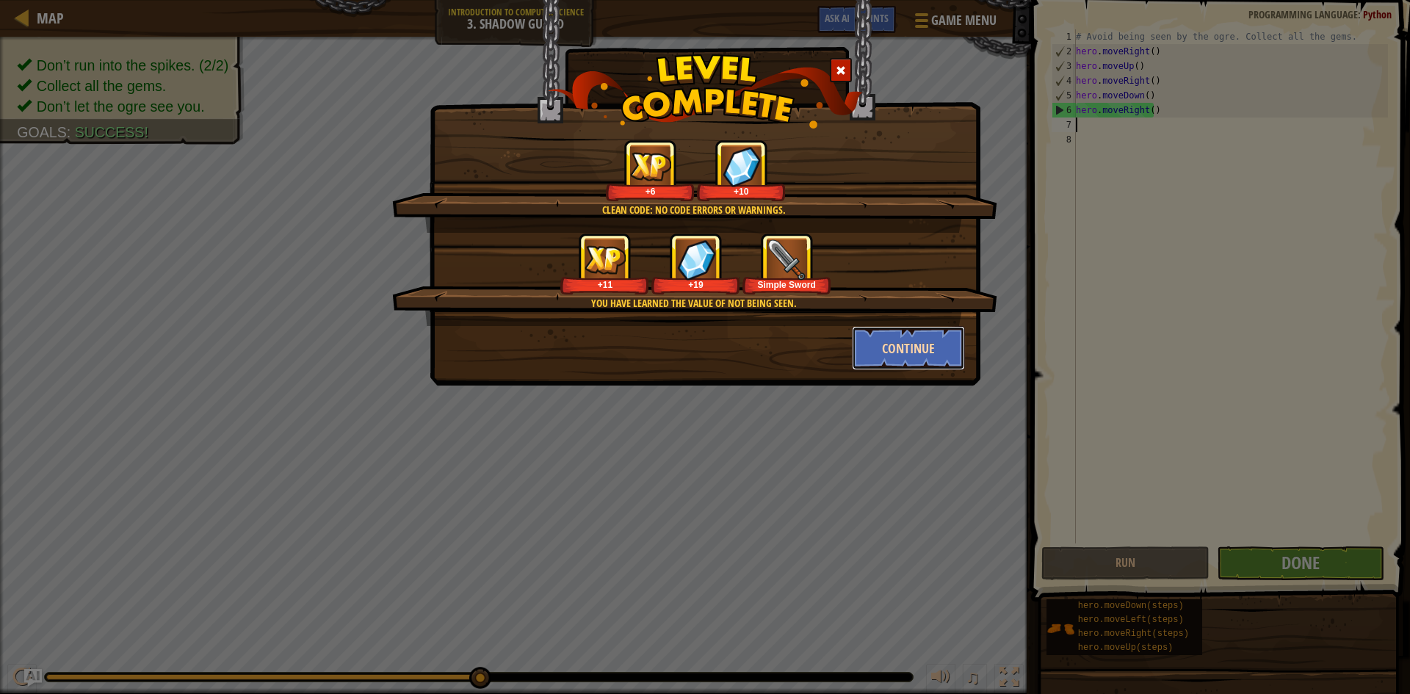
click at [917, 331] on button "Continue" at bounding box center [909, 348] width 114 height 44
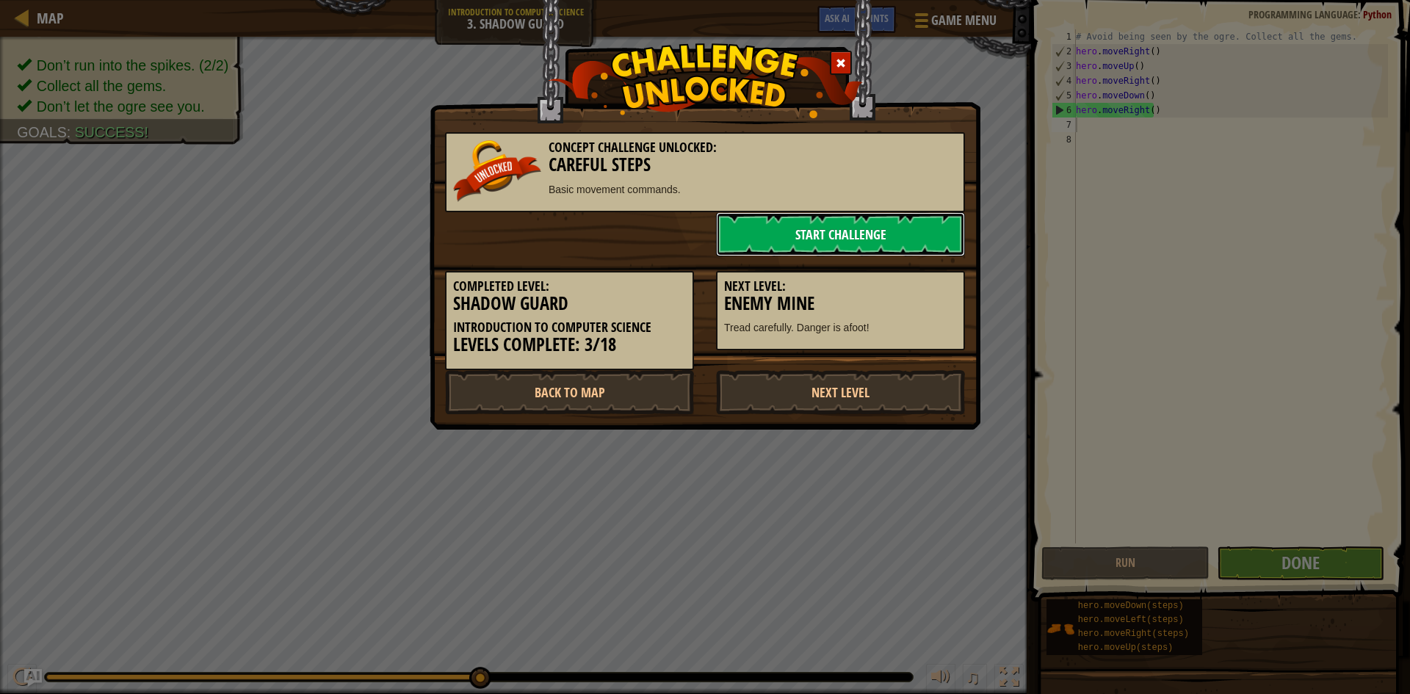
click at [881, 223] on link "Start Challenge" at bounding box center [840, 234] width 249 height 44
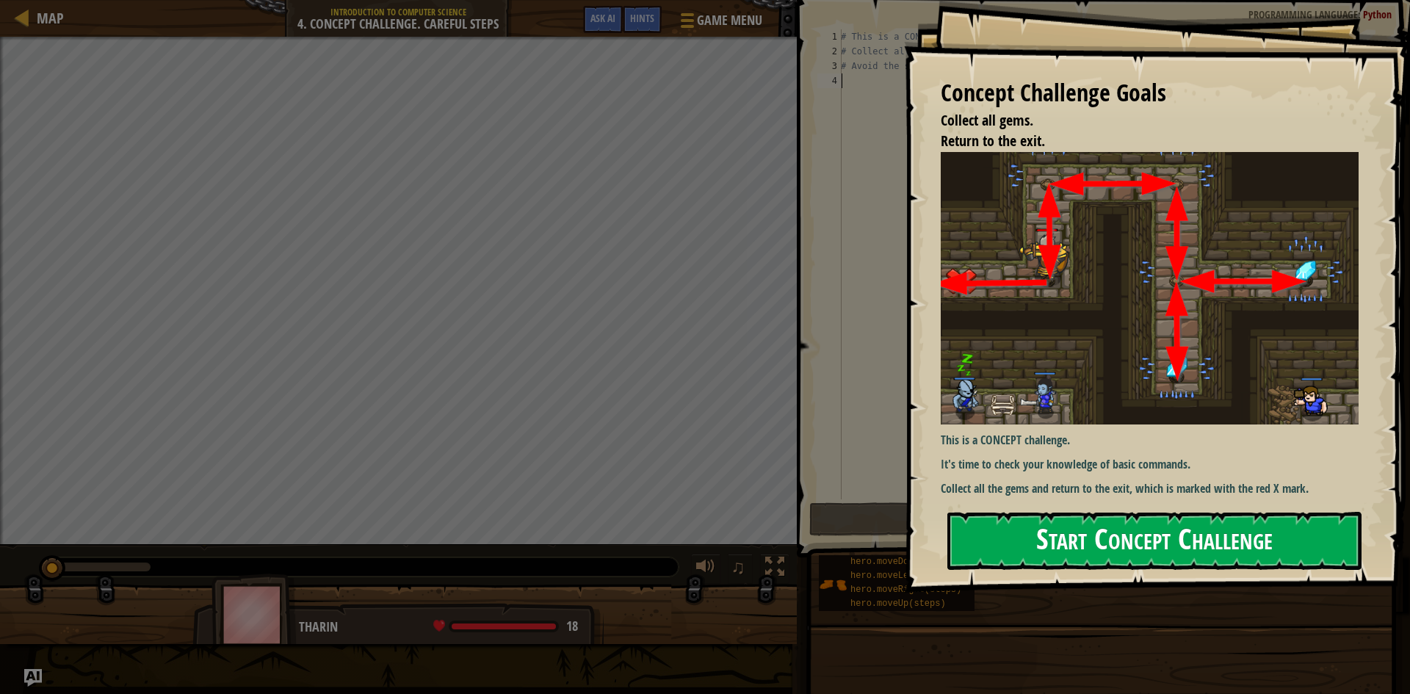
click at [917, 534] on button "Start Concept Challenge" at bounding box center [1154, 541] width 414 height 58
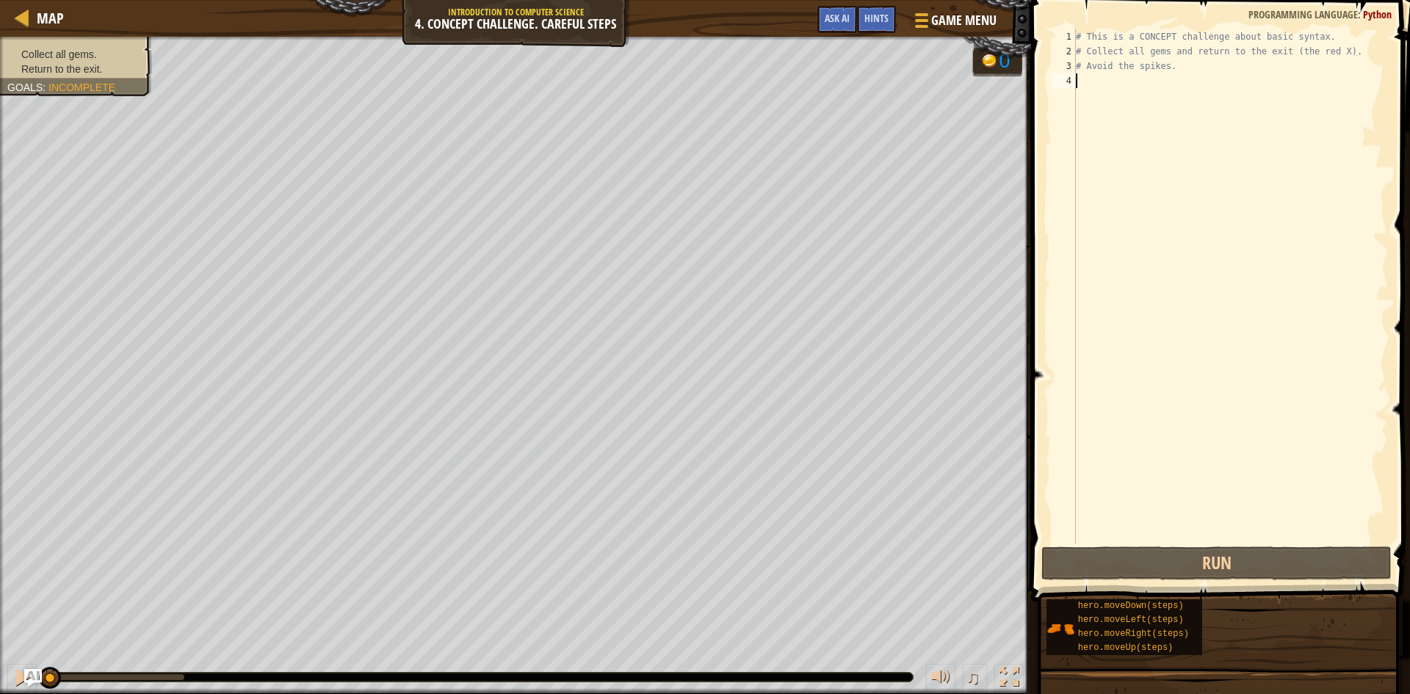
type textarea "h"
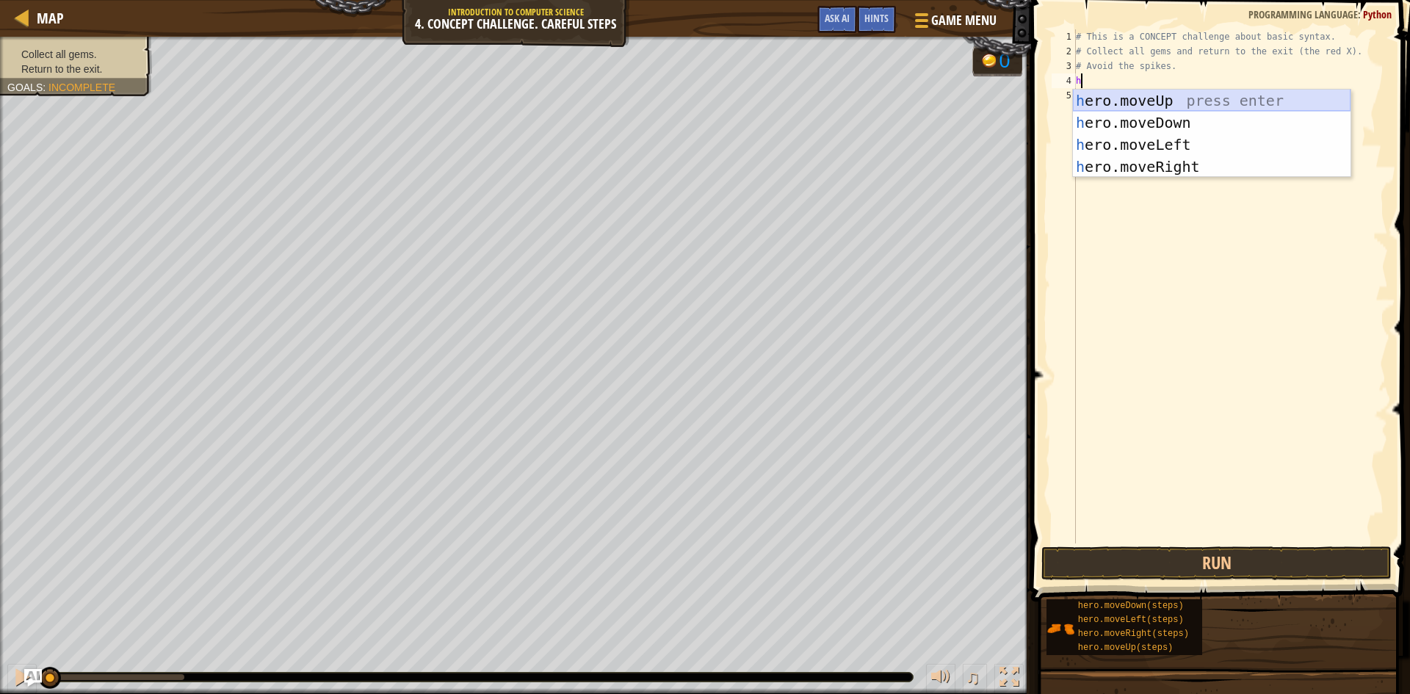
click at [917, 109] on div "h ero.moveUp press enter h ero.moveDown press enter h ero.moveLeft press enter …" at bounding box center [1212, 156] width 278 height 132
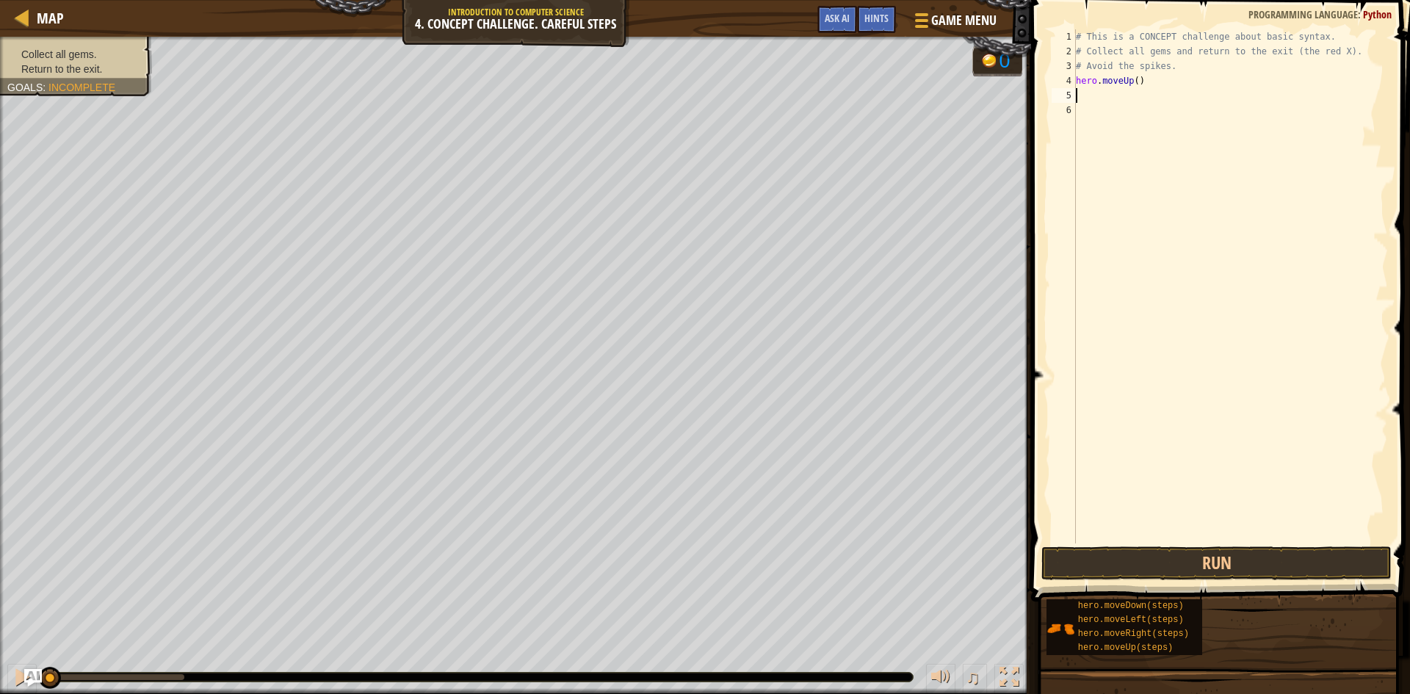
type textarea "h"
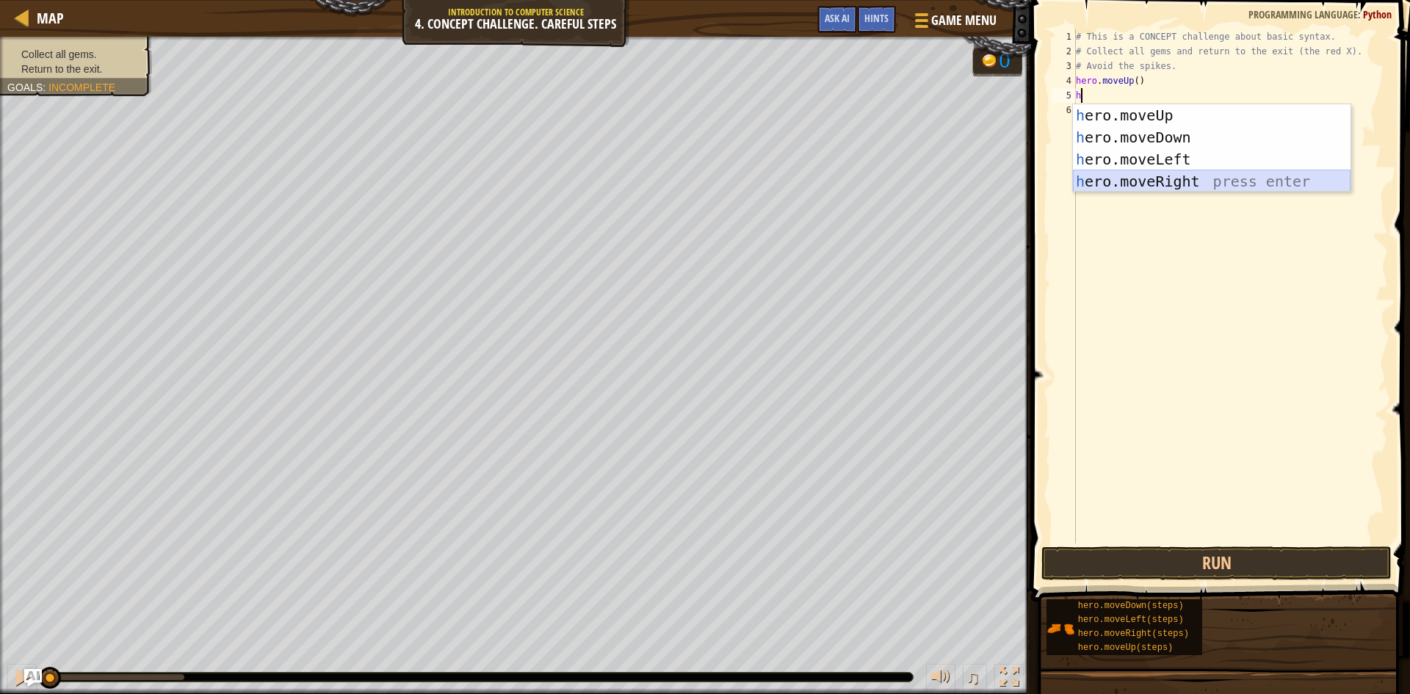
drag, startPoint x: 1163, startPoint y: 174, endPoint x: 1167, endPoint y: 185, distance: 11.6
click at [917, 185] on div "h ero.moveUp press enter h ero.moveDown press enter h ero.moveLeft press enter …" at bounding box center [1212, 170] width 278 height 132
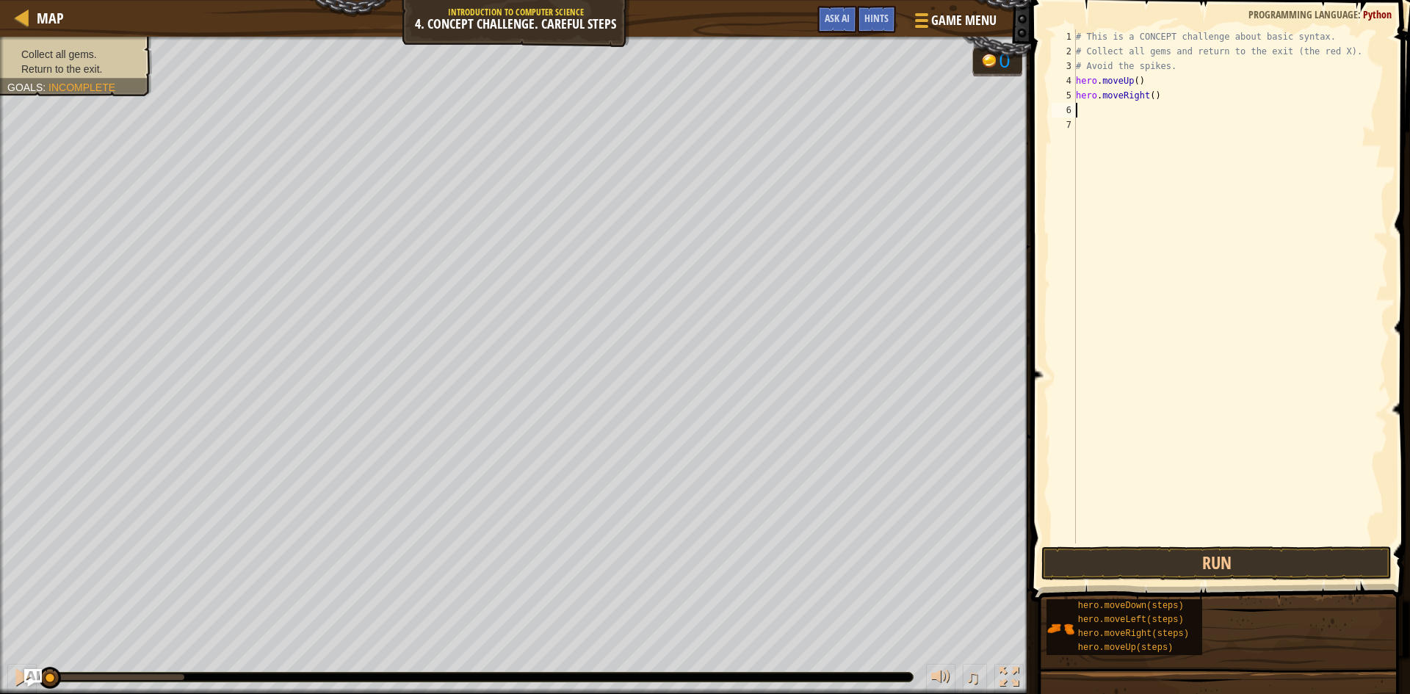
type textarea "h"
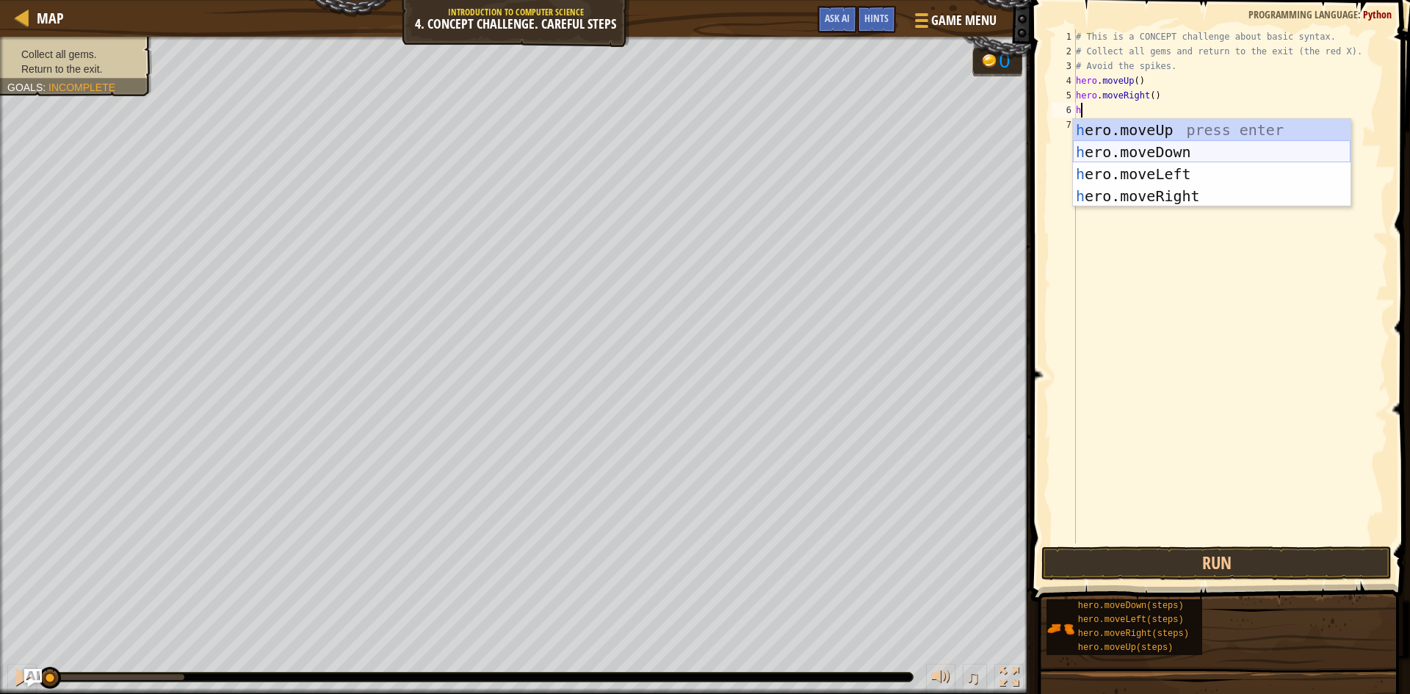
click at [917, 153] on div "h ero.moveUp press enter h ero.moveDown press enter h ero.moveLeft press enter …" at bounding box center [1212, 185] width 278 height 132
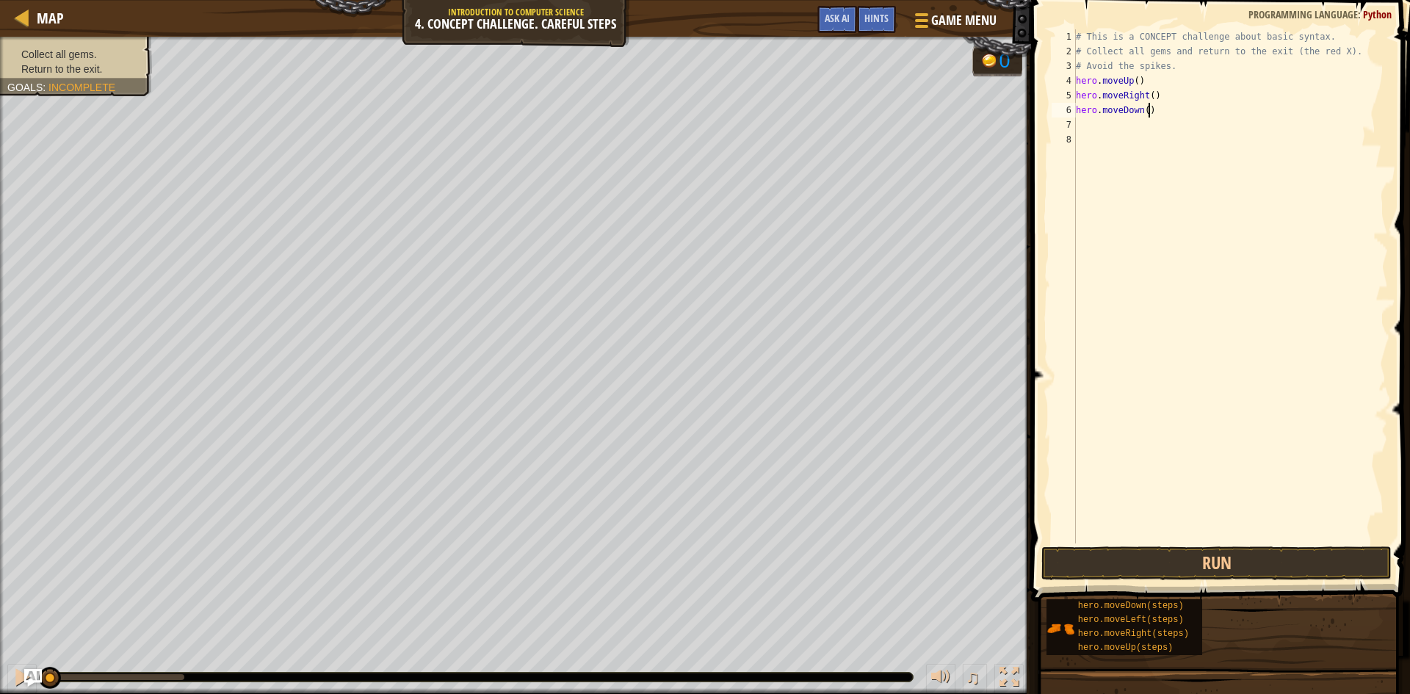
click at [917, 115] on div "# This is a CONCEPT challenge about basic syntax. # Collect all gems and return…" at bounding box center [1230, 300] width 315 height 543
type textarea "hero.moveDown()"
click at [917, 121] on div "# This is a CONCEPT challenge about basic syntax. # Collect all gems and return…" at bounding box center [1230, 300] width 315 height 543
click at [917, 115] on div "# This is a CONCEPT challenge about basic syntax. # Collect all gems and return…" at bounding box center [1230, 300] width 315 height 543
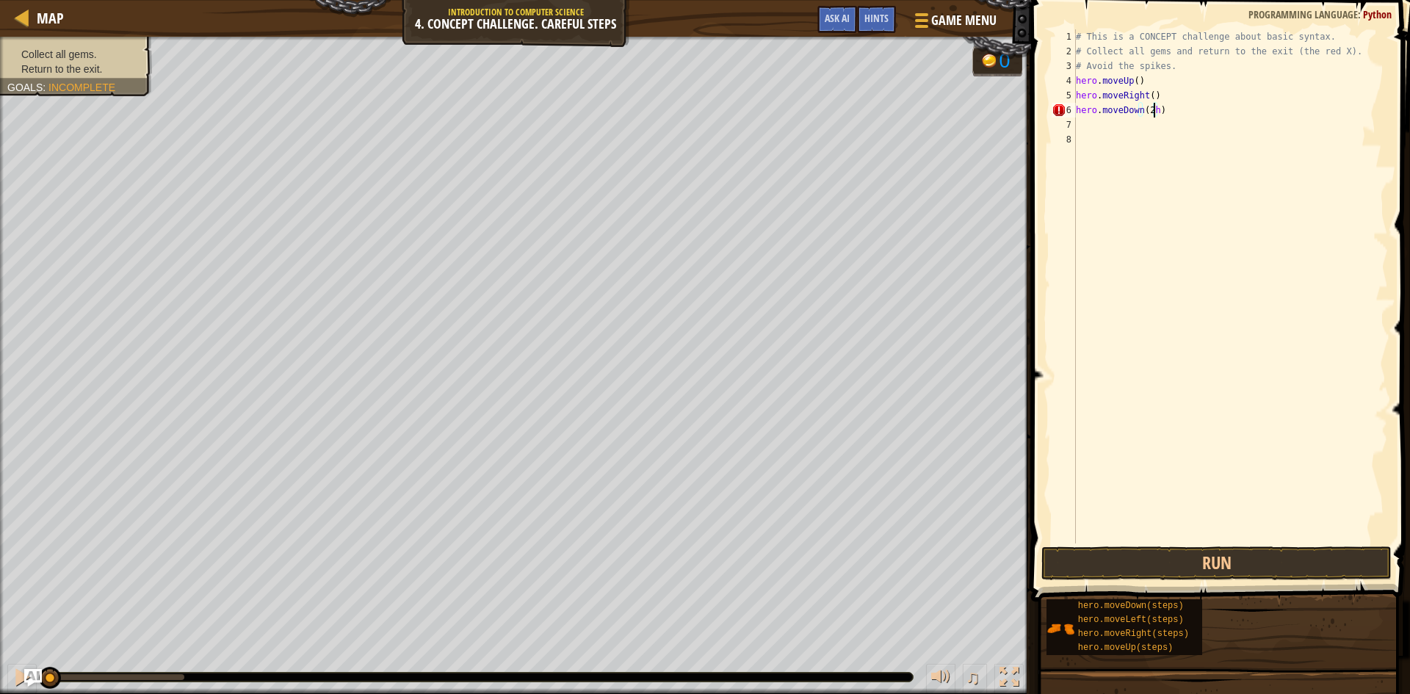
type textarea "hero.moveDown(2)"
click at [917, 164] on div "# This is a CONCEPT challenge about basic syntax. # Collect all gems and return…" at bounding box center [1230, 300] width 315 height 543
type textarea "h"
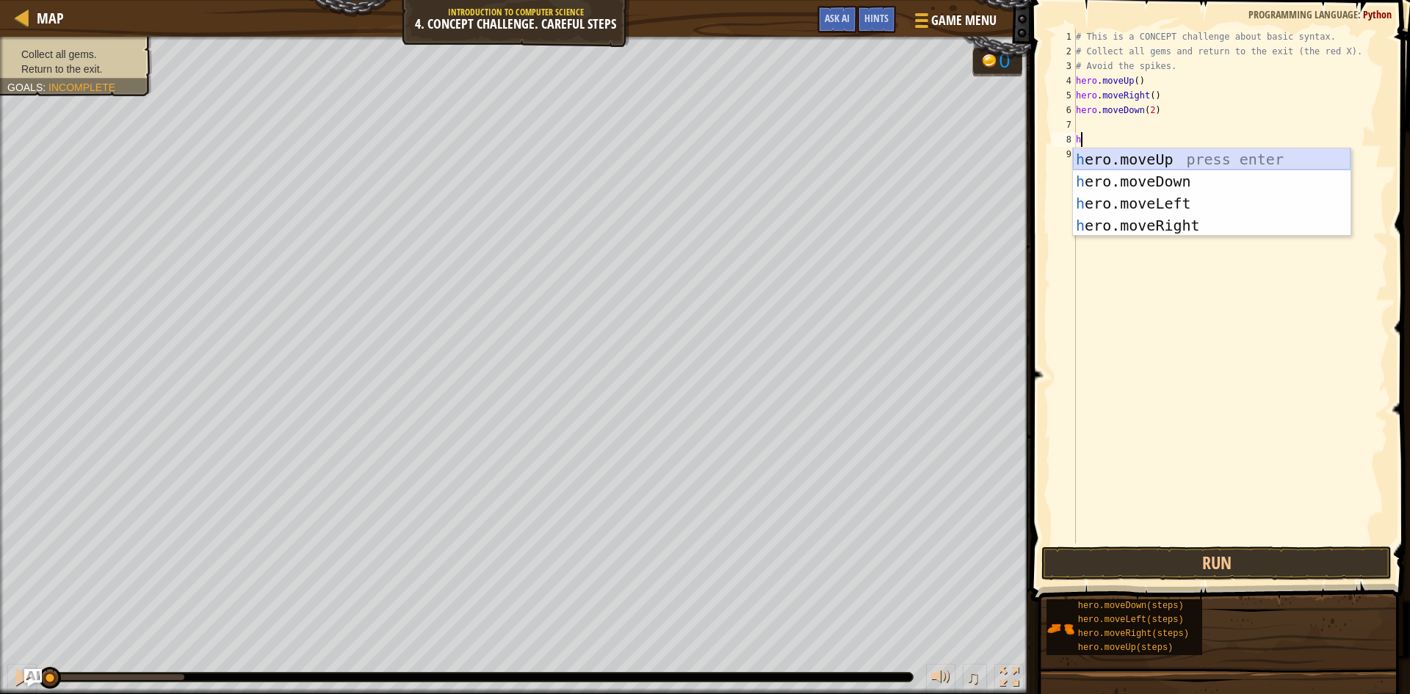
click at [917, 156] on div "h ero.moveUp press enter h ero.moveDown press enter h ero.moveLeft press enter …" at bounding box center [1212, 214] width 278 height 132
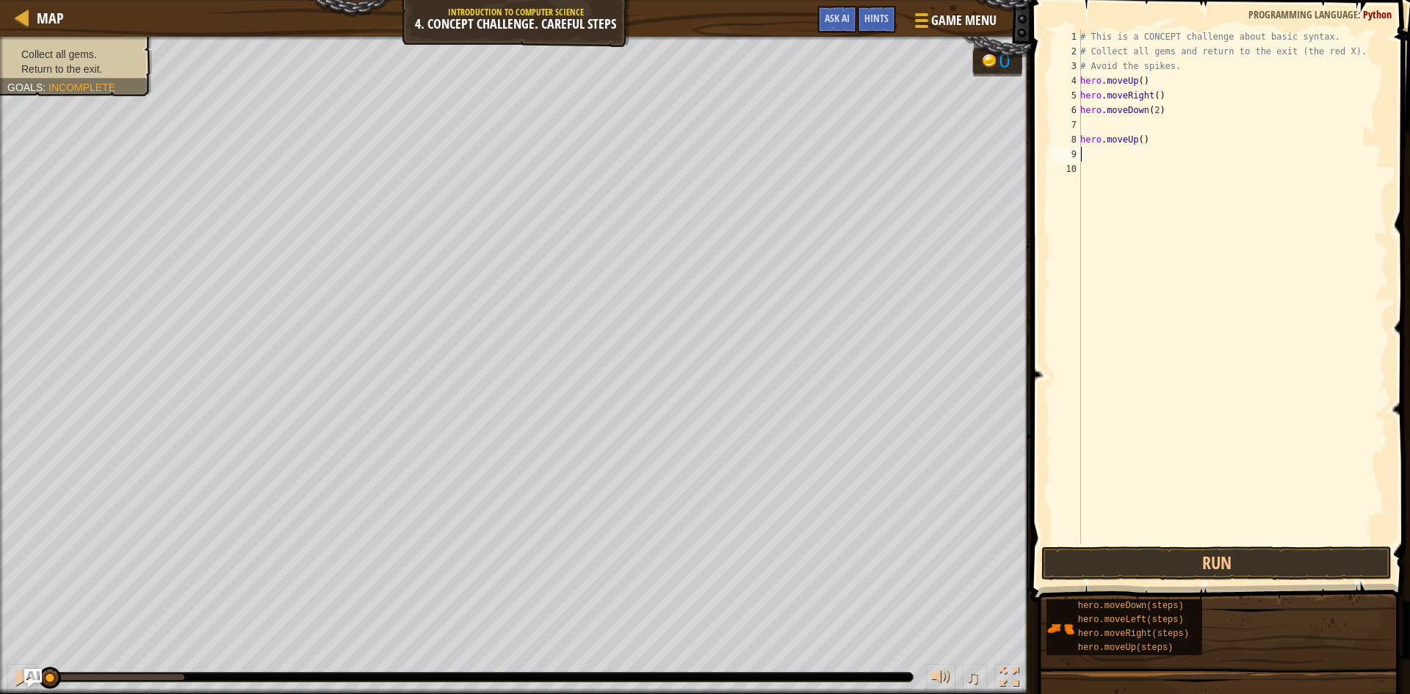
type textarea "h"
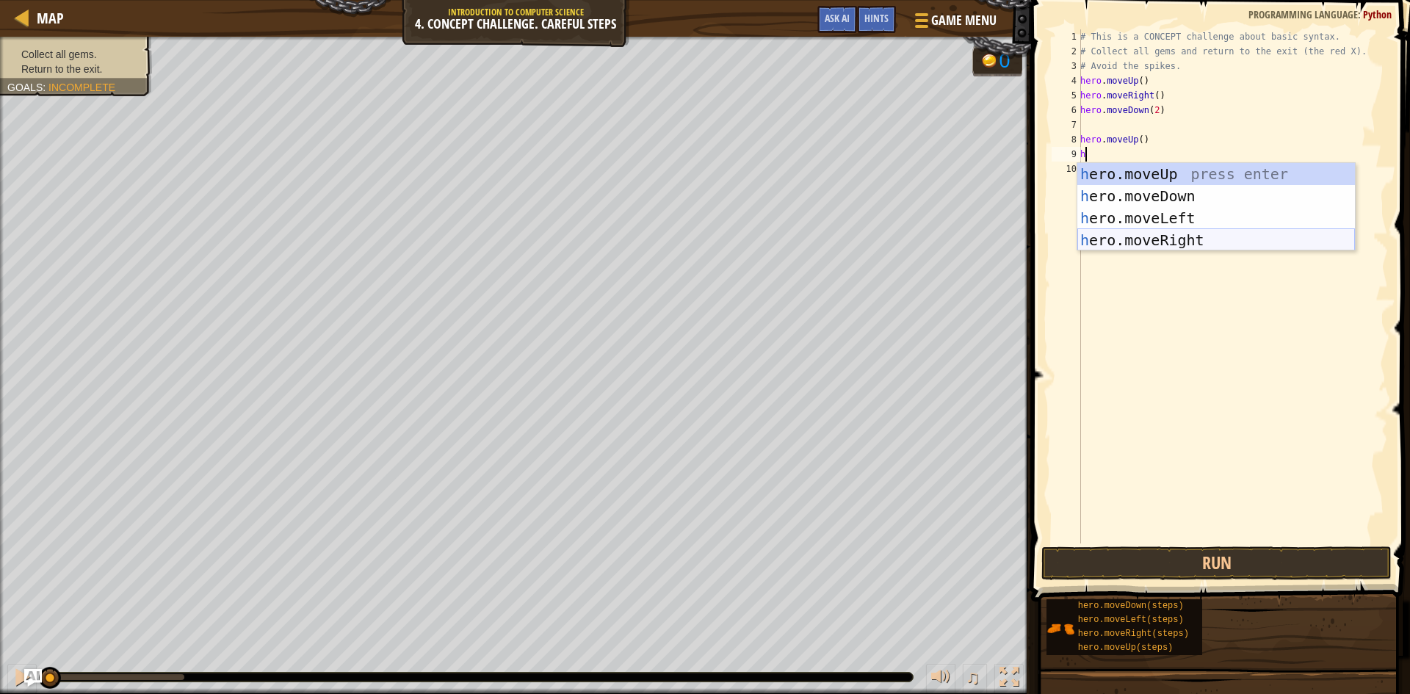
click at [917, 241] on div "h ero.moveUp press enter h ero.moveDown press enter h ero.moveLeft press enter …" at bounding box center [1216, 229] width 278 height 132
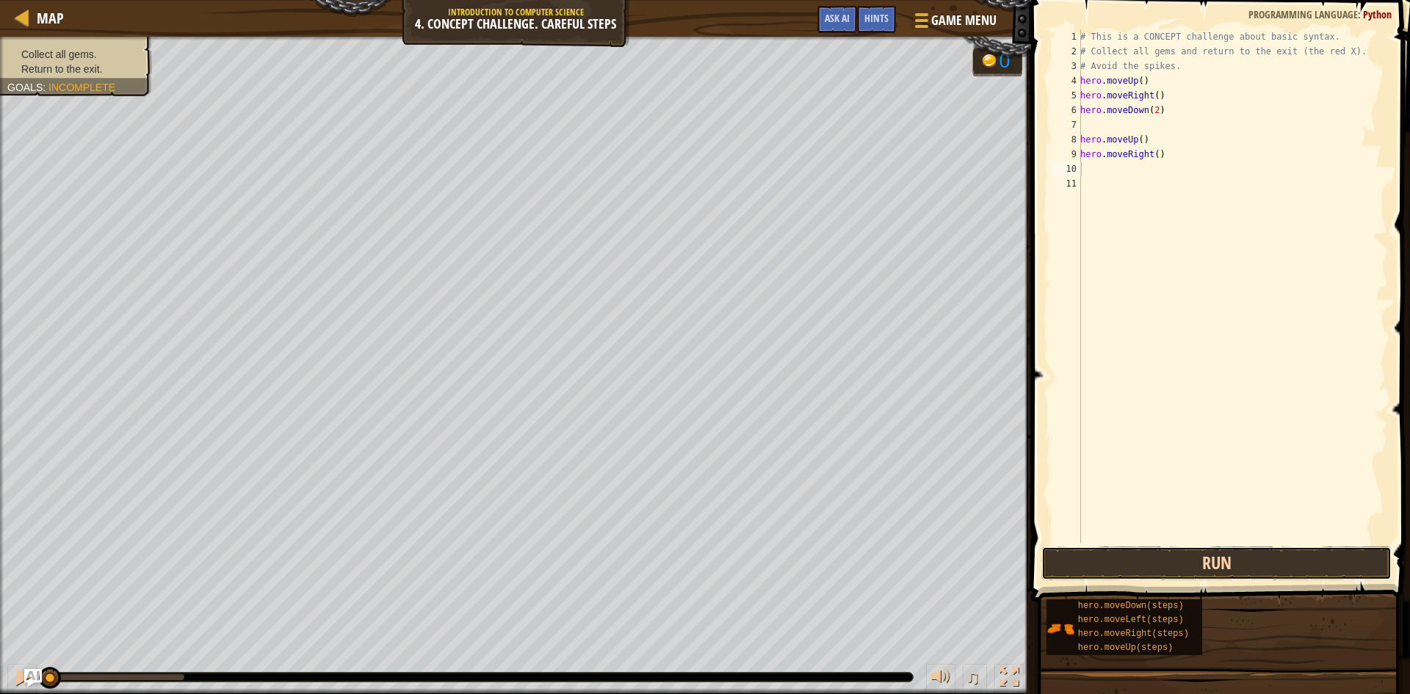
click at [917, 565] on button "Run" at bounding box center [1216, 563] width 350 height 34
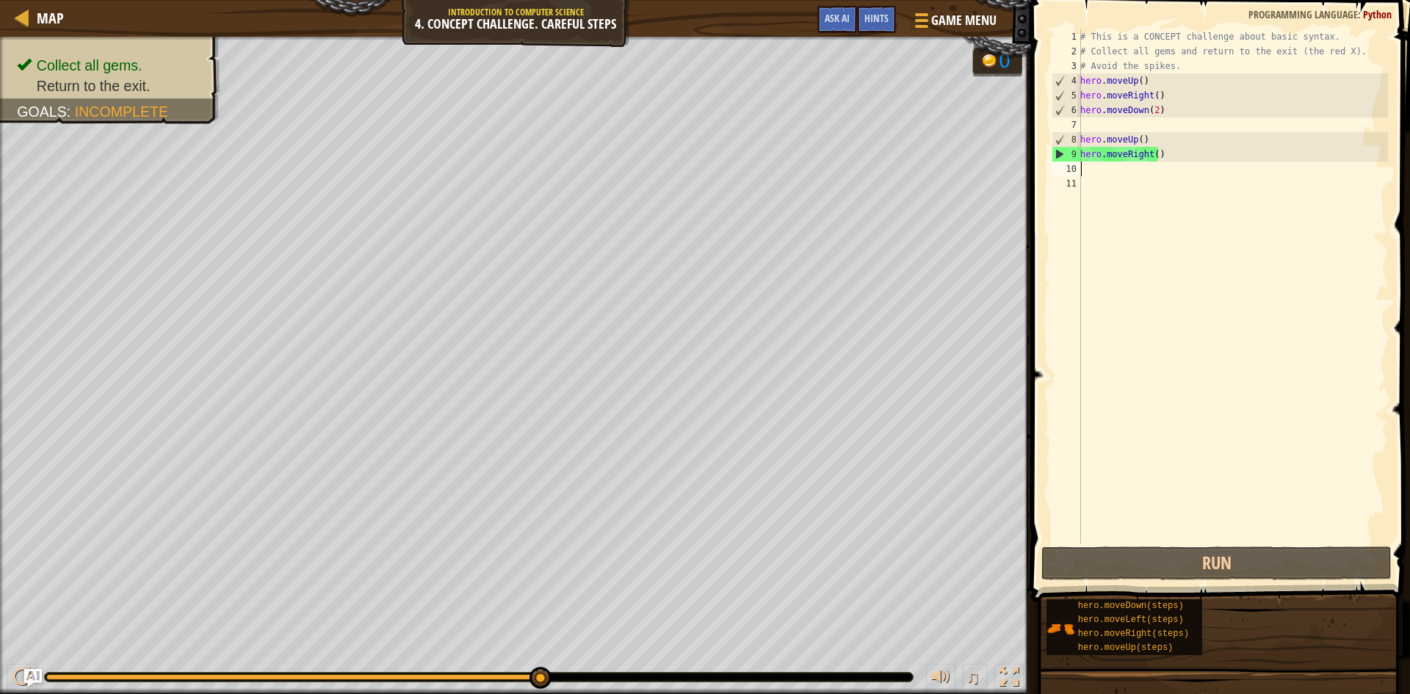
type textarea "h"
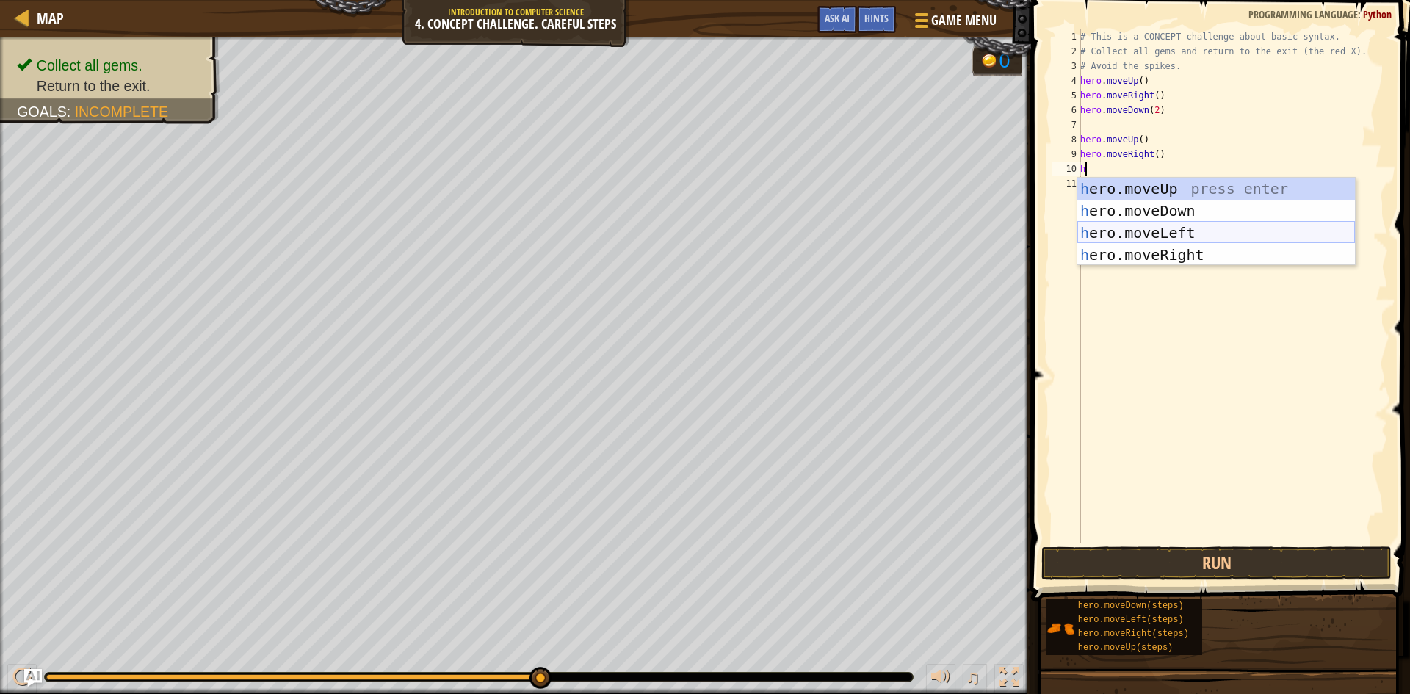
click at [917, 225] on div "h ero.moveUp press enter h ero.moveDown press enter h ero.moveLeft press enter …" at bounding box center [1216, 244] width 278 height 132
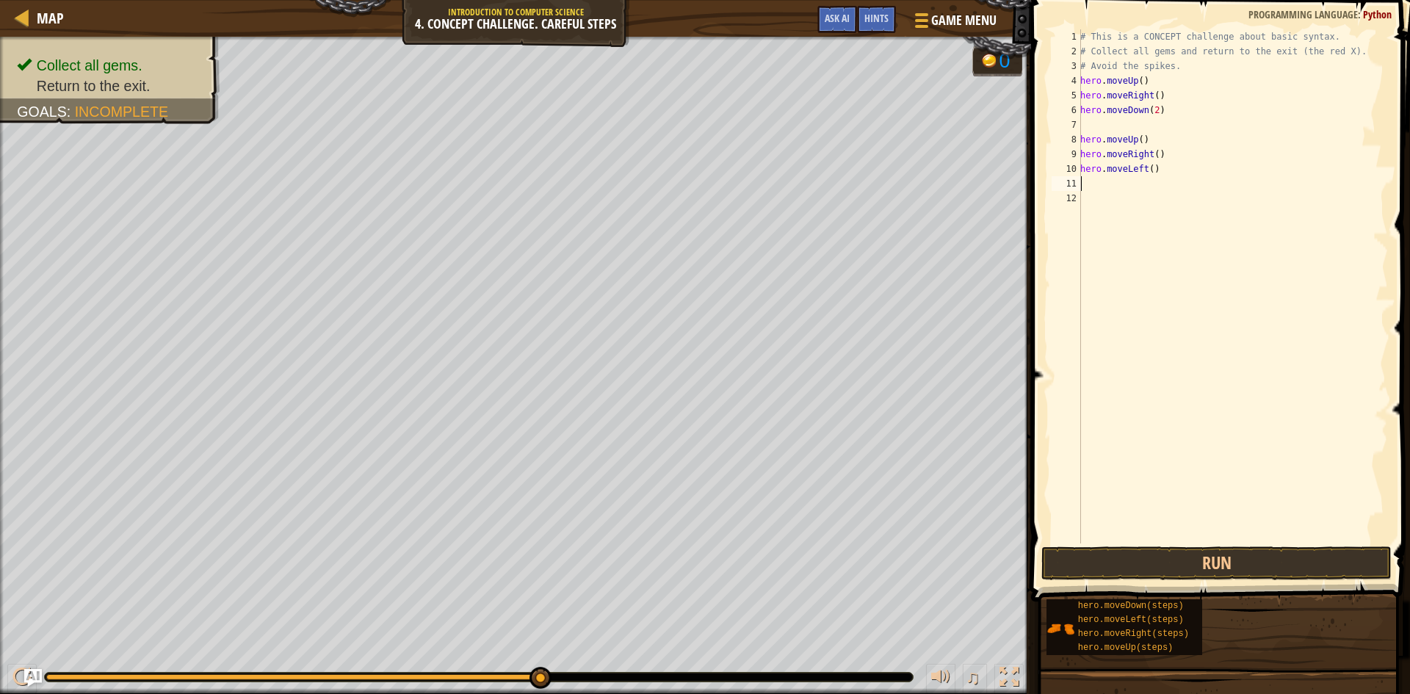
type textarea "h"
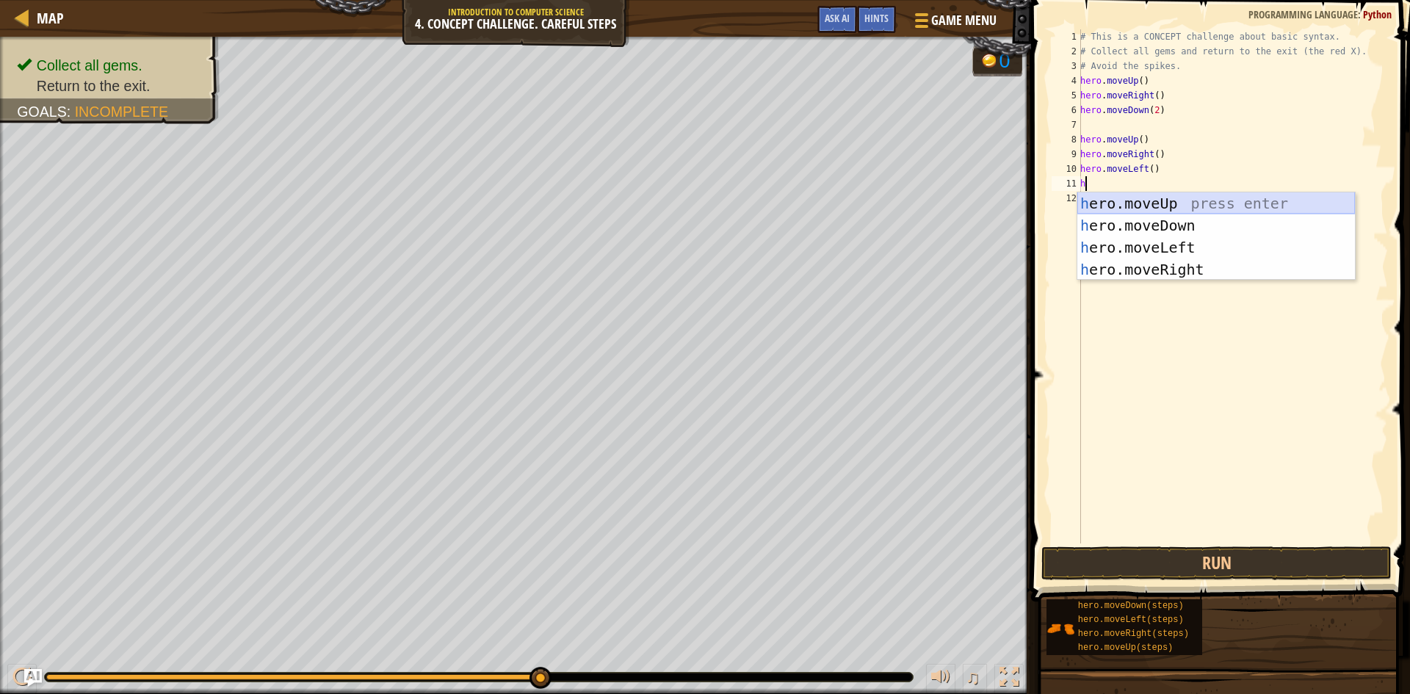
drag, startPoint x: 1154, startPoint y: 206, endPoint x: 1193, endPoint y: 184, distance: 45.4
click at [917, 199] on div "h ero.moveUp press enter h ero.moveDown press enter h ero.moveLeft press enter …" at bounding box center [1216, 258] width 278 height 132
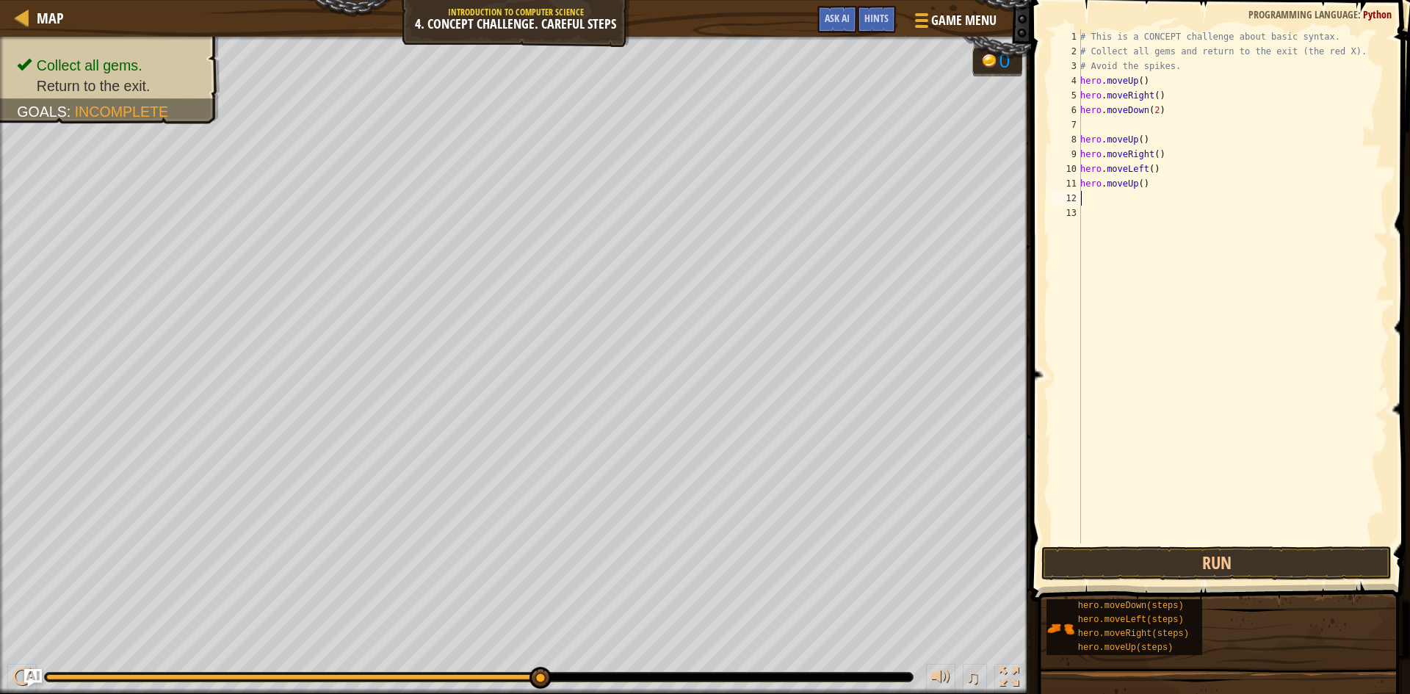
type textarea "h"
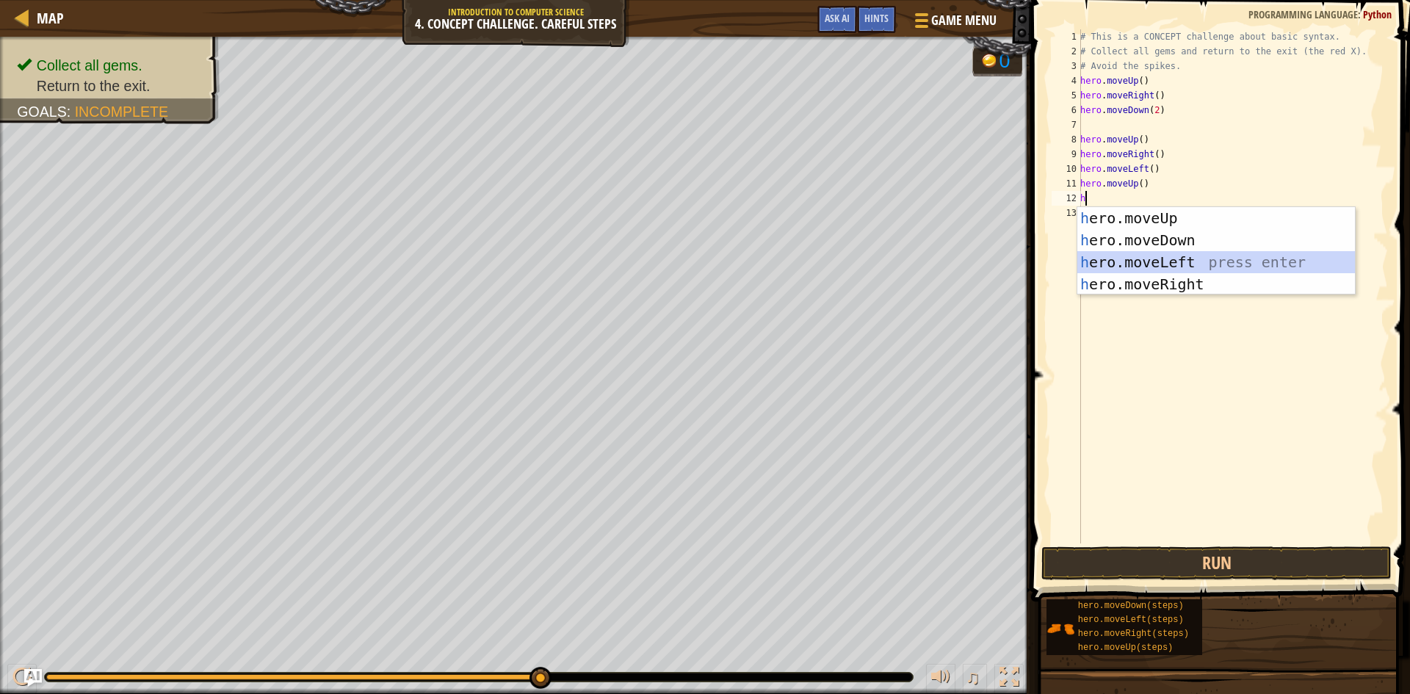
click at [917, 261] on div "h ero.moveUp press enter h ero.moveDown press enter h ero.moveLeft press enter …" at bounding box center [1216, 273] width 278 height 132
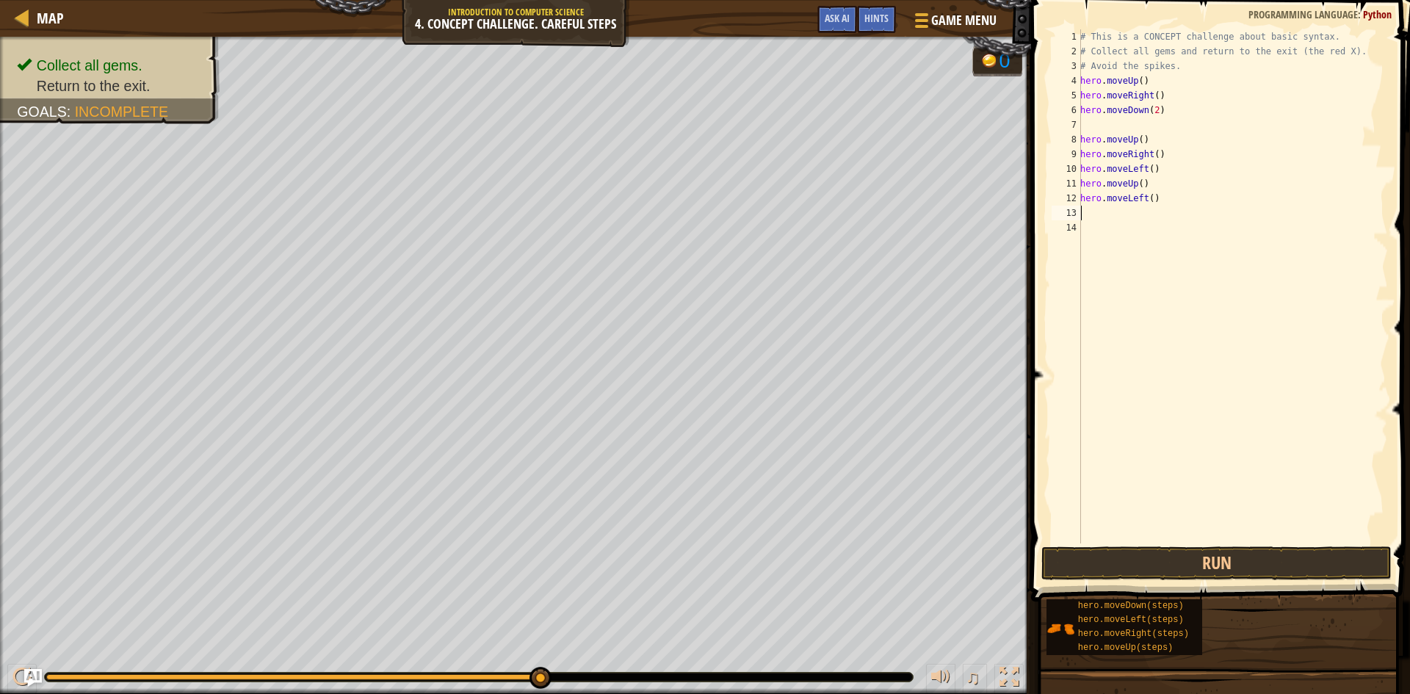
type textarea "h"
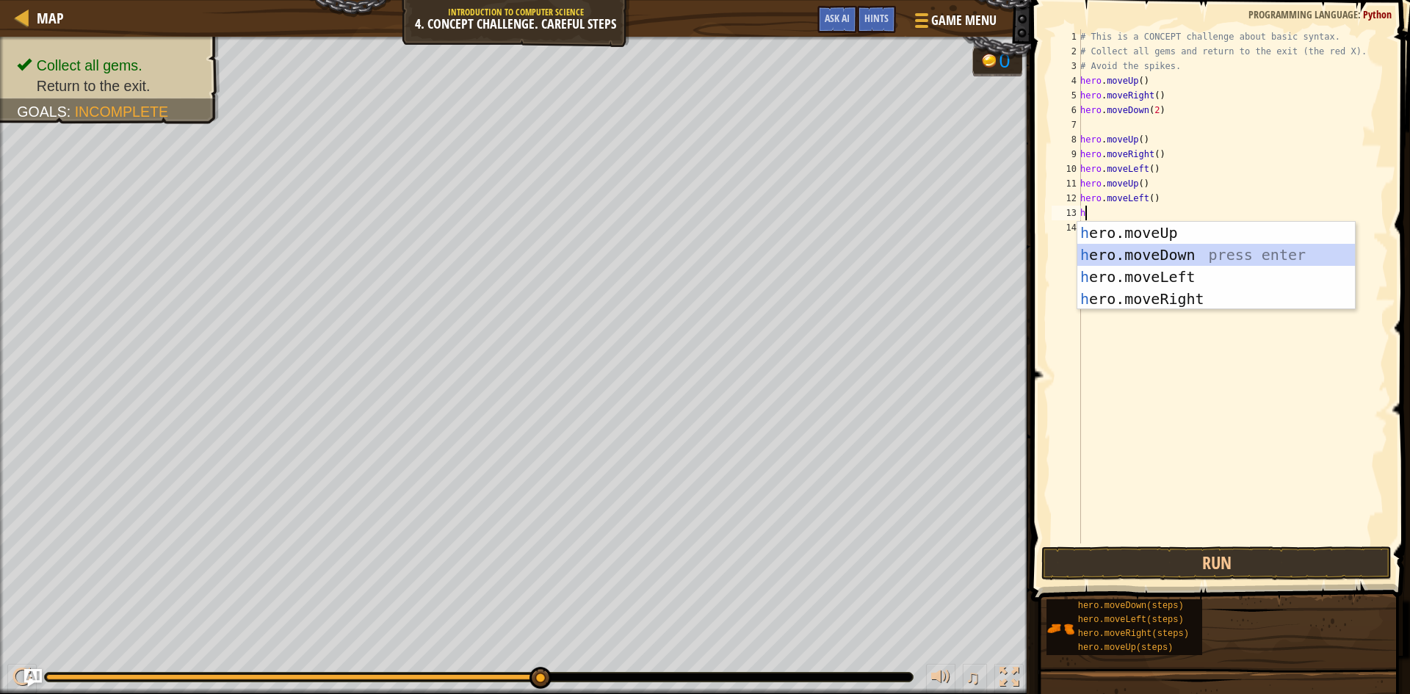
click at [917, 252] on div "h ero.moveUp press enter h ero.moveDown press enter h ero.moveLeft press enter …" at bounding box center [1216, 288] width 278 height 132
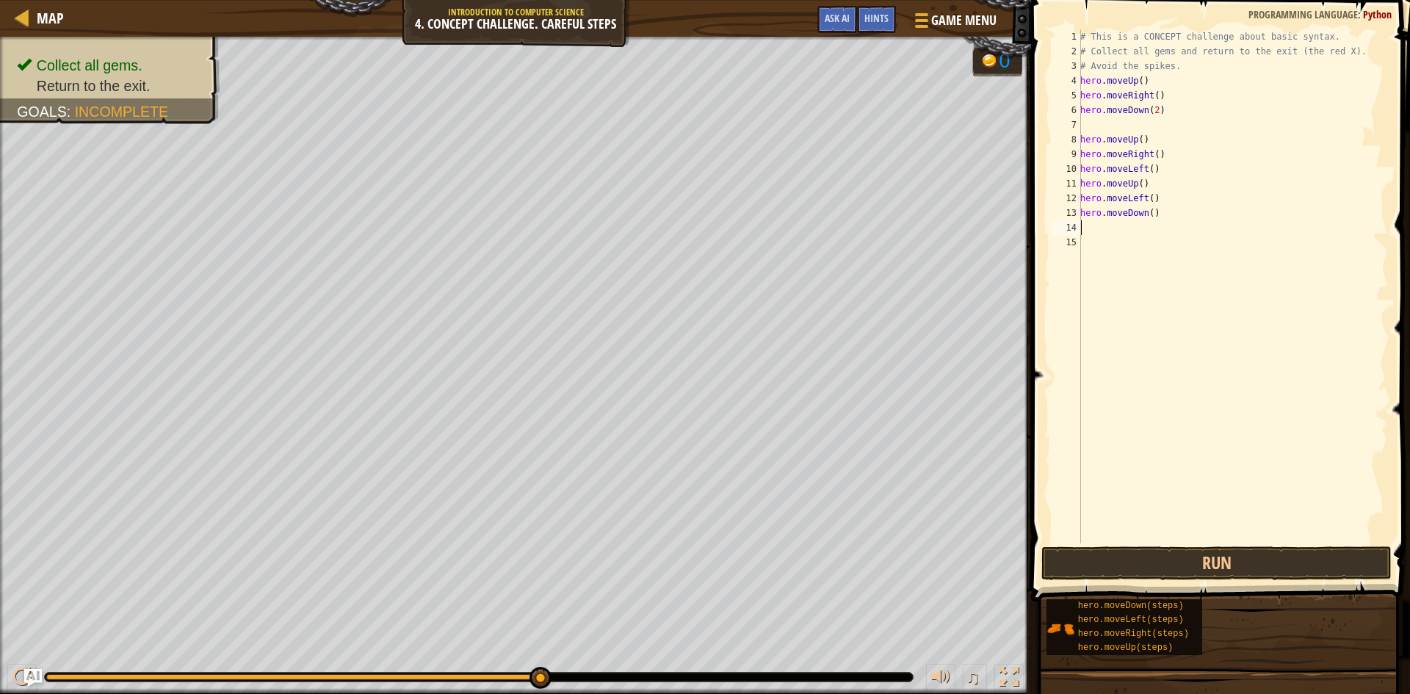
type textarea "h"
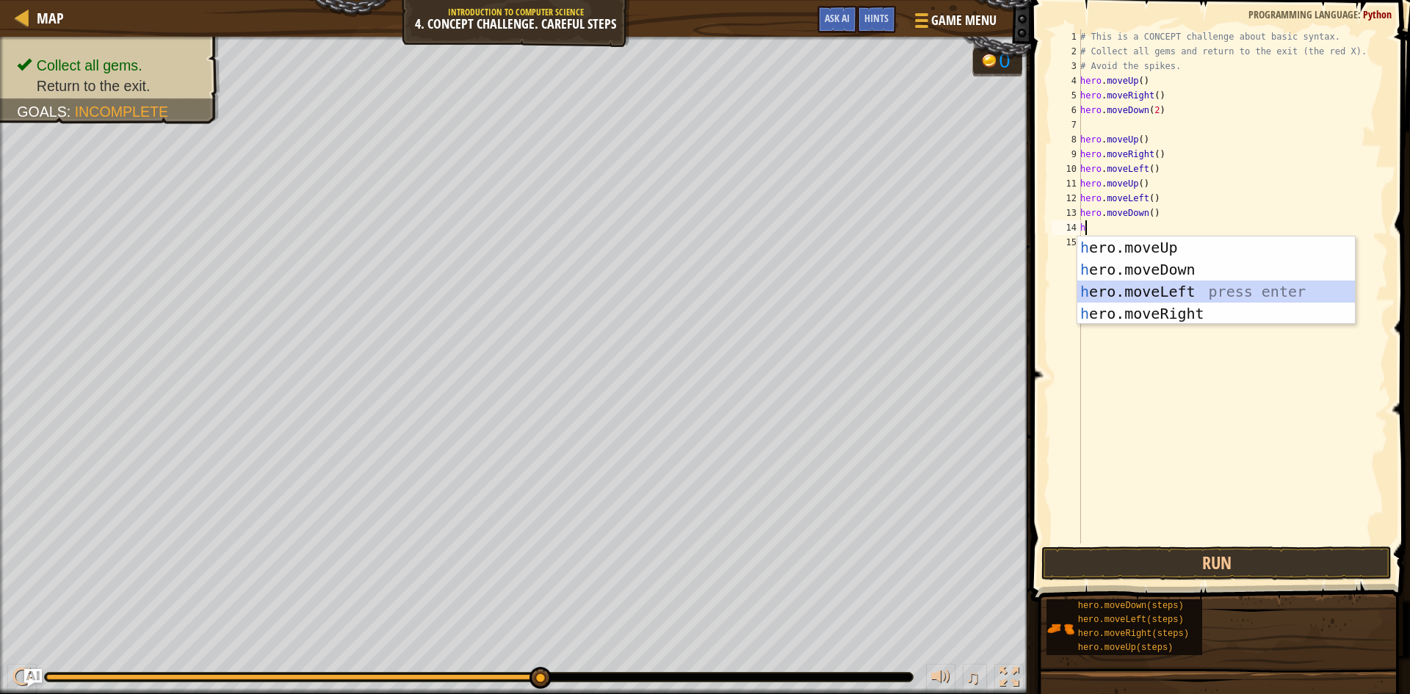
click at [917, 292] on div "h ero.moveUp press enter h ero.moveDown press enter h ero.moveLeft press enter …" at bounding box center [1216, 302] width 278 height 132
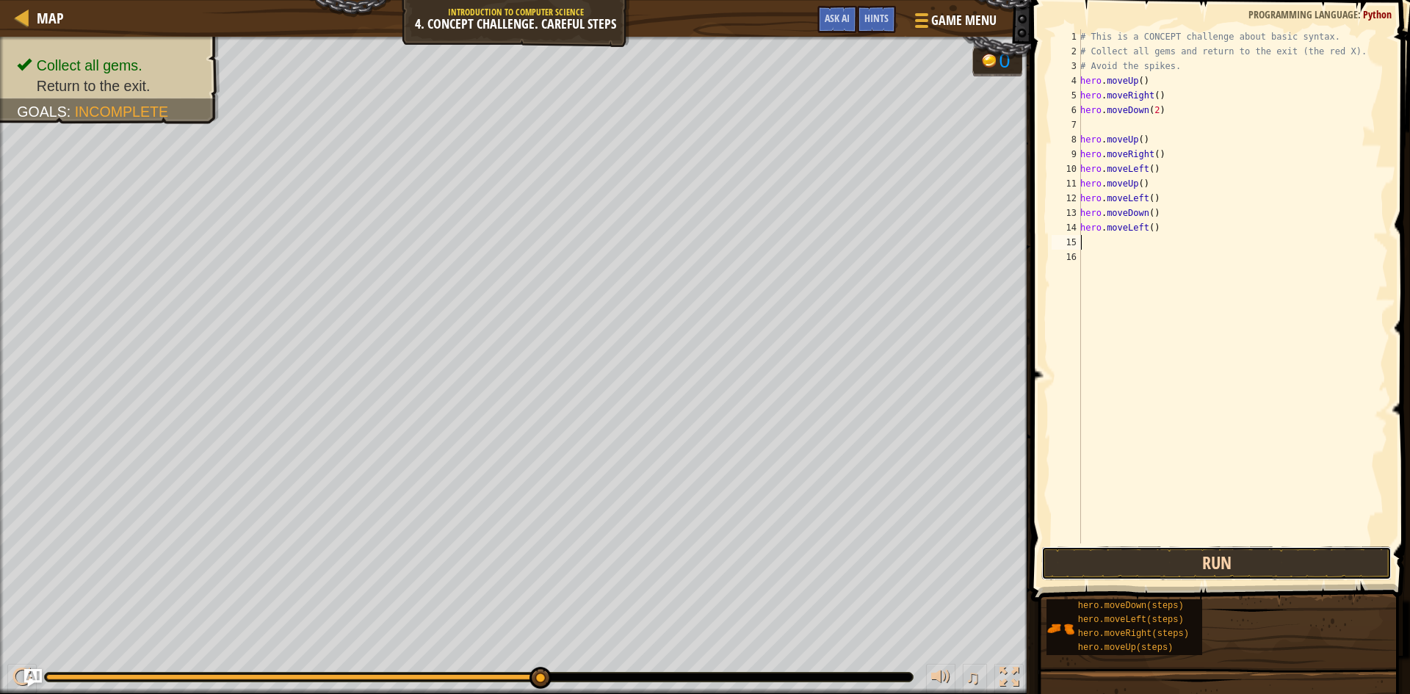
click at [917, 551] on button "Run" at bounding box center [1216, 563] width 350 height 34
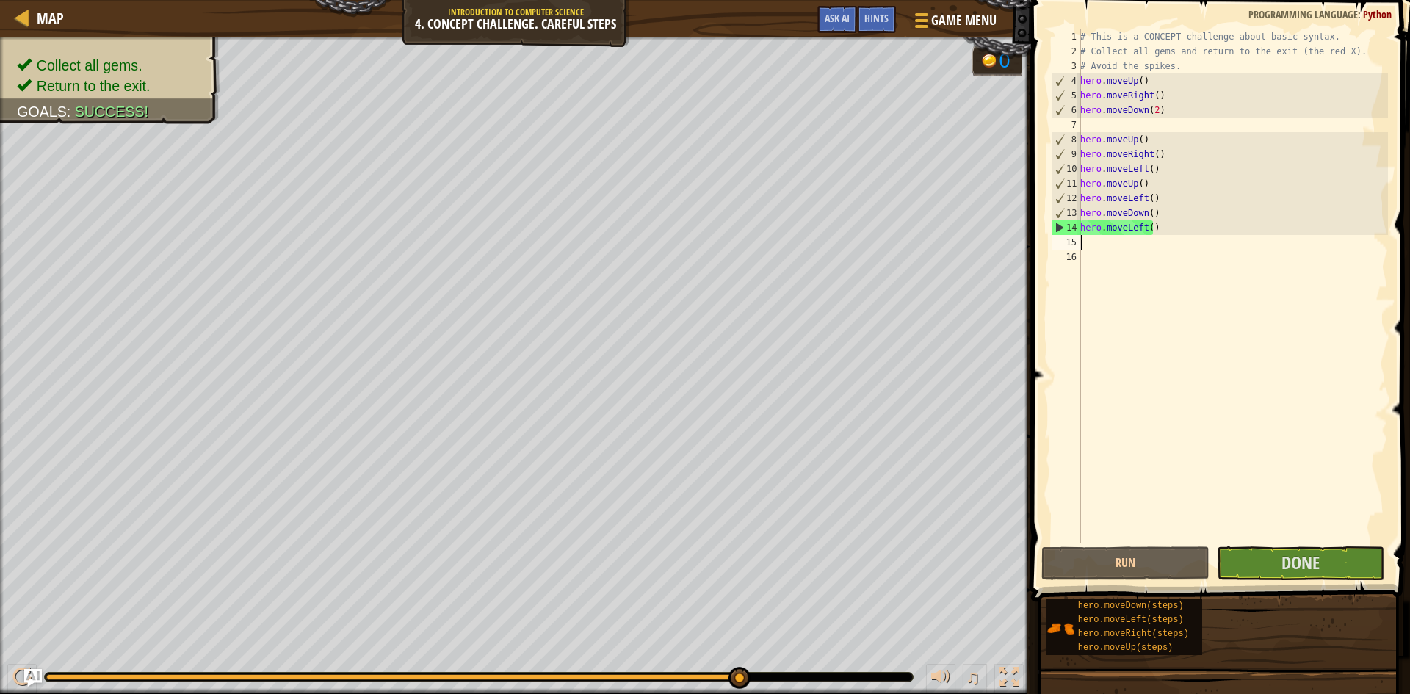
type textarea "h"
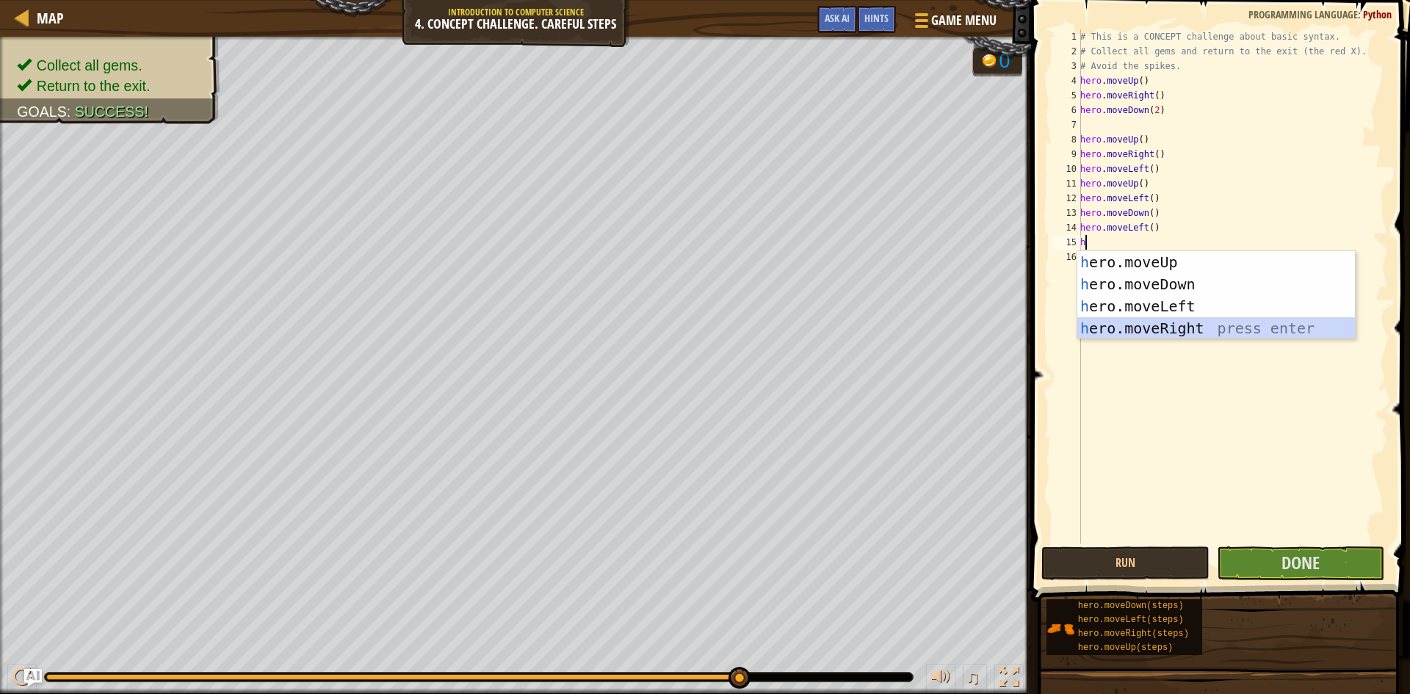
click at [917, 318] on div "h ero.moveUp press enter h ero.moveDown press enter h ero.moveLeft press enter …" at bounding box center [1216, 317] width 278 height 132
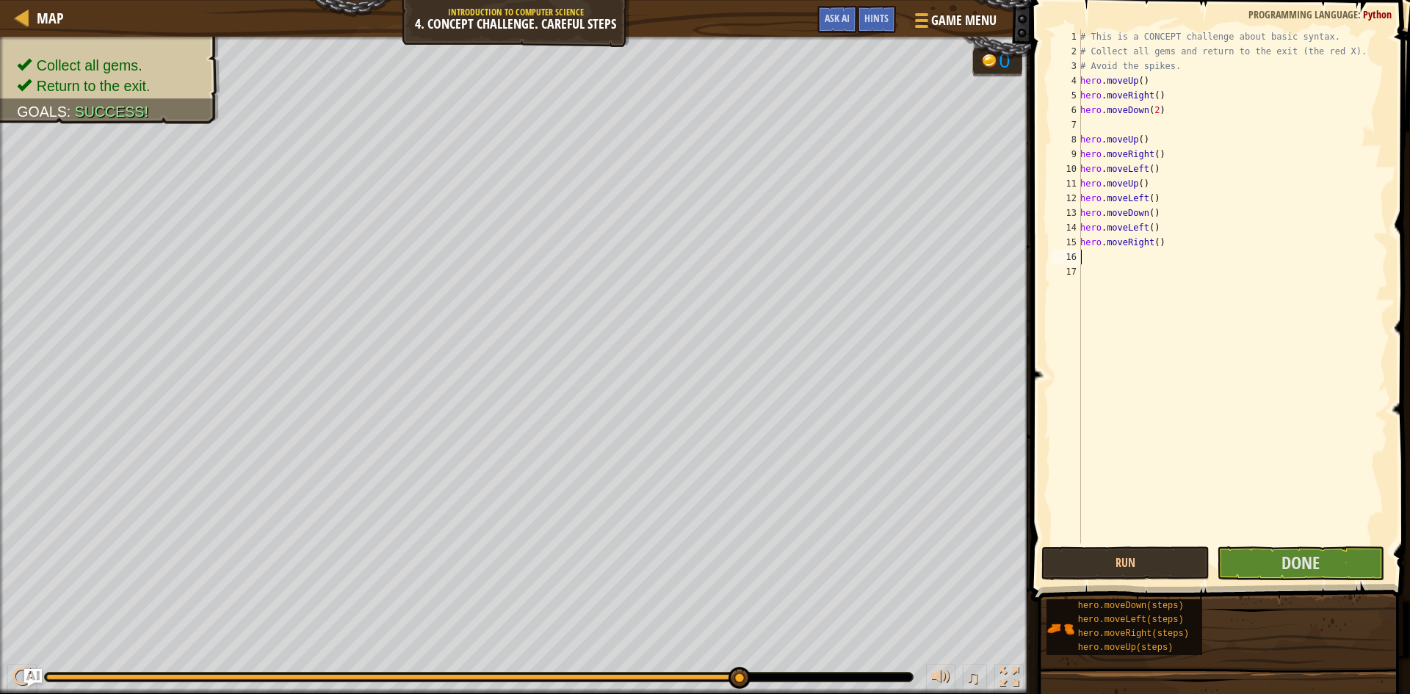
click at [917, 546] on span at bounding box center [1222, 279] width 391 height 645
click at [917, 551] on button "Done" at bounding box center [1301, 563] width 168 height 34
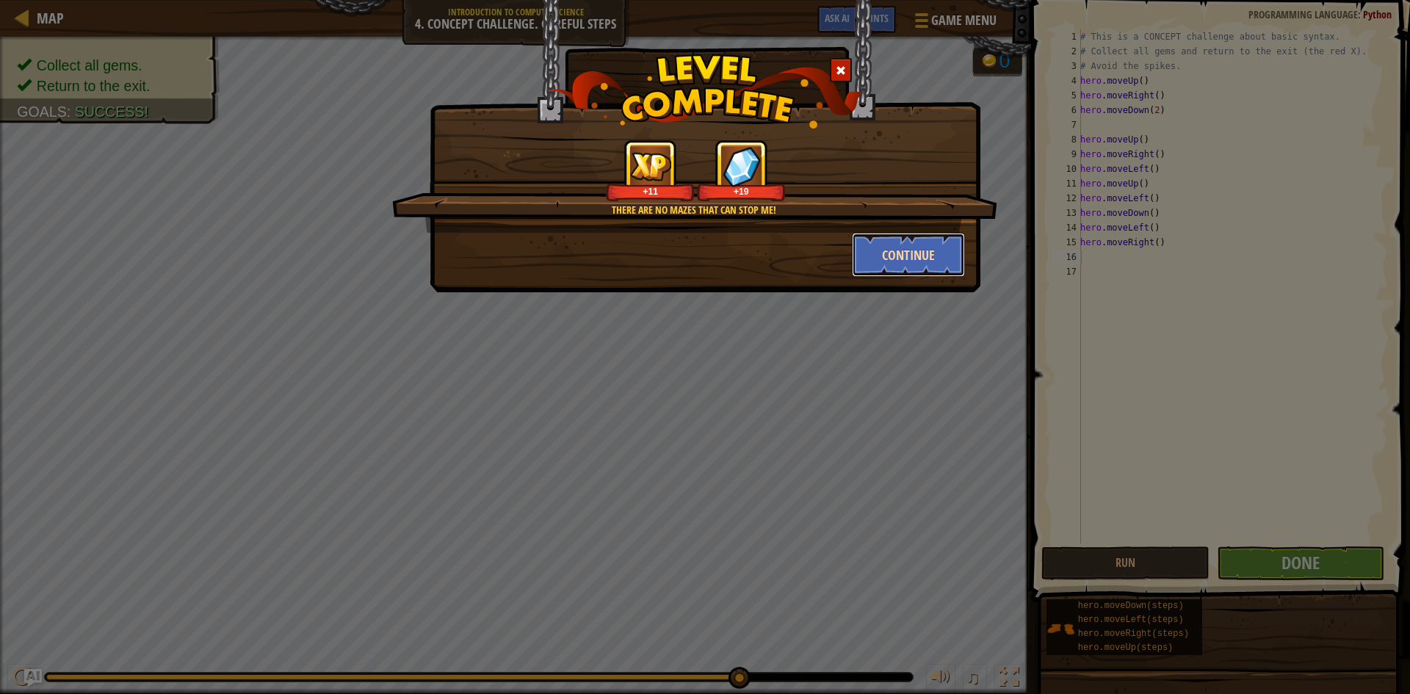
click at [883, 246] on button "Continue" at bounding box center [909, 255] width 114 height 44
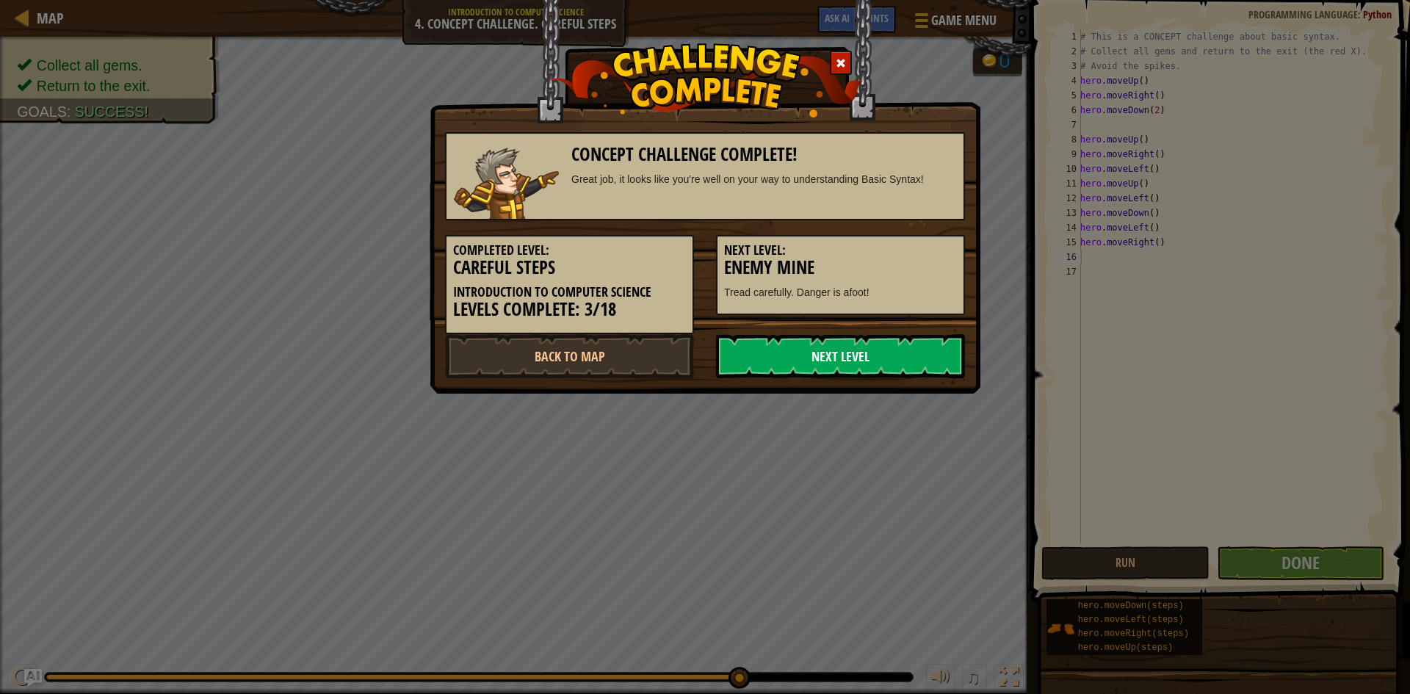
click at [863, 349] on link "Next Level" at bounding box center [840, 356] width 249 height 44
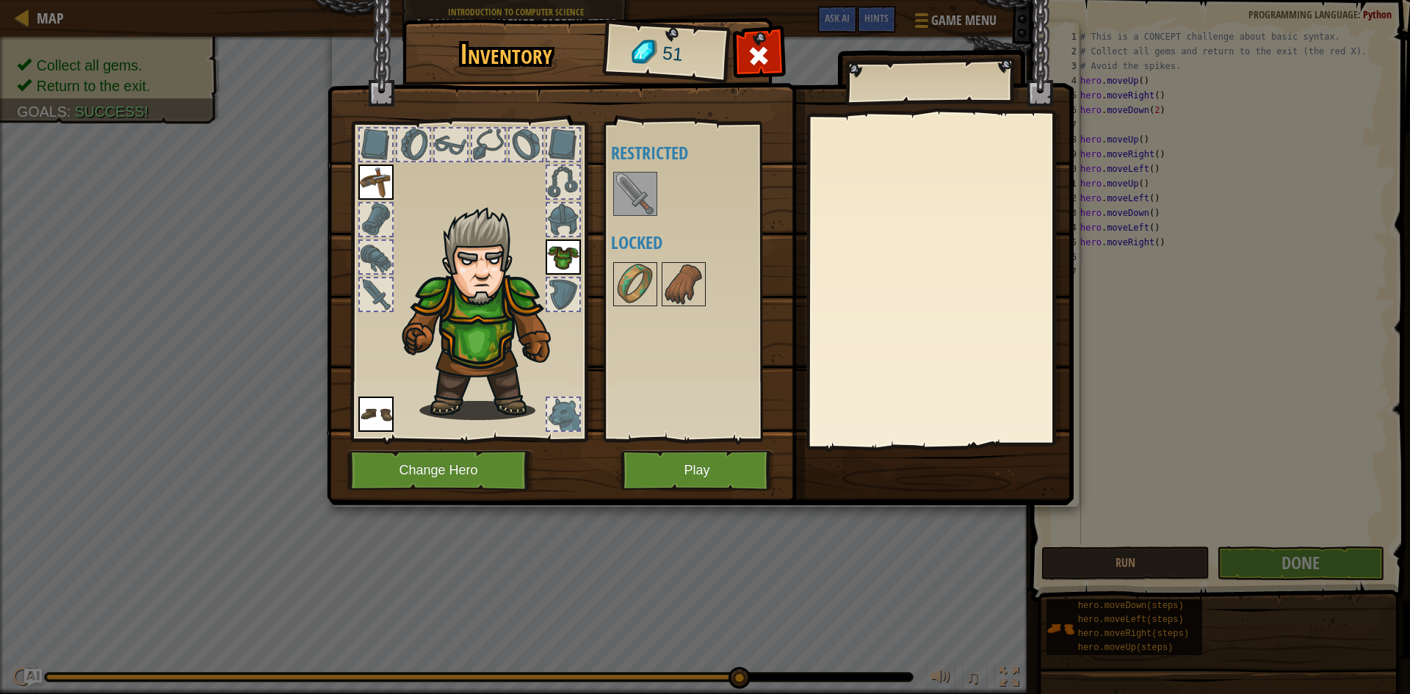
click at [634, 188] on img at bounding box center [635, 193] width 41 height 41
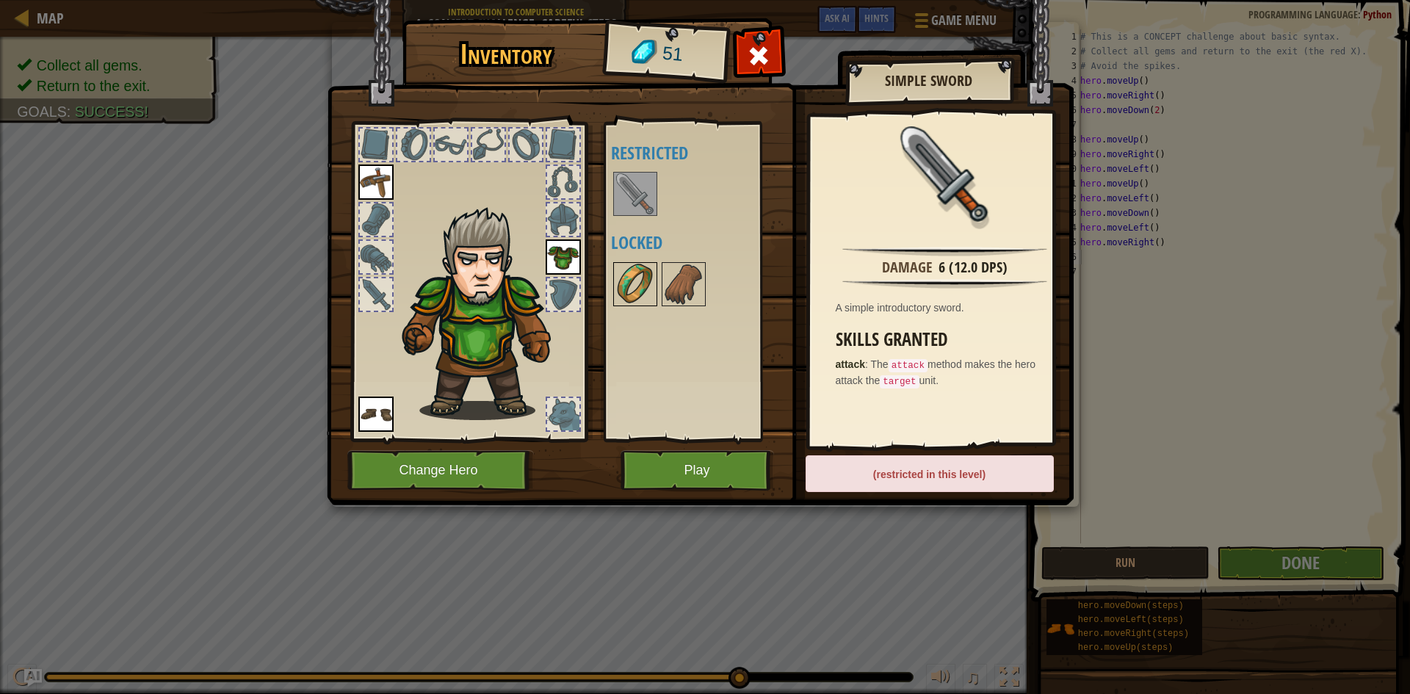
drag, startPoint x: 630, startPoint y: 253, endPoint x: 627, endPoint y: 264, distance: 11.4
click at [627, 264] on div "Available Equip Equip Equip (double-click to equip) Restricted Locked" at bounding box center [703, 281] width 184 height 306
click at [635, 260] on div at bounding box center [703, 284] width 184 height 48
click at [634, 271] on img at bounding box center [635, 284] width 41 height 41
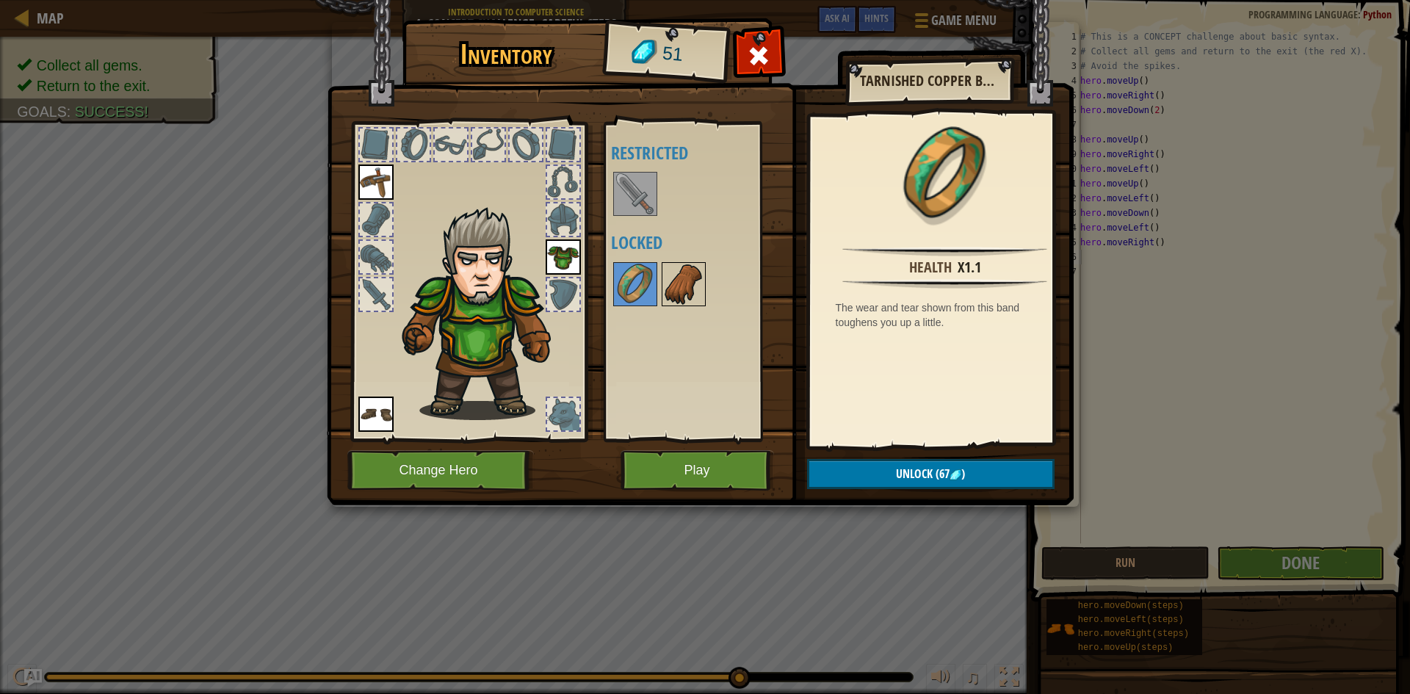
drag, startPoint x: 682, startPoint y: 285, endPoint x: 686, endPoint y: 276, distance: 9.5
click at [686, 276] on img at bounding box center [683, 284] width 41 height 41
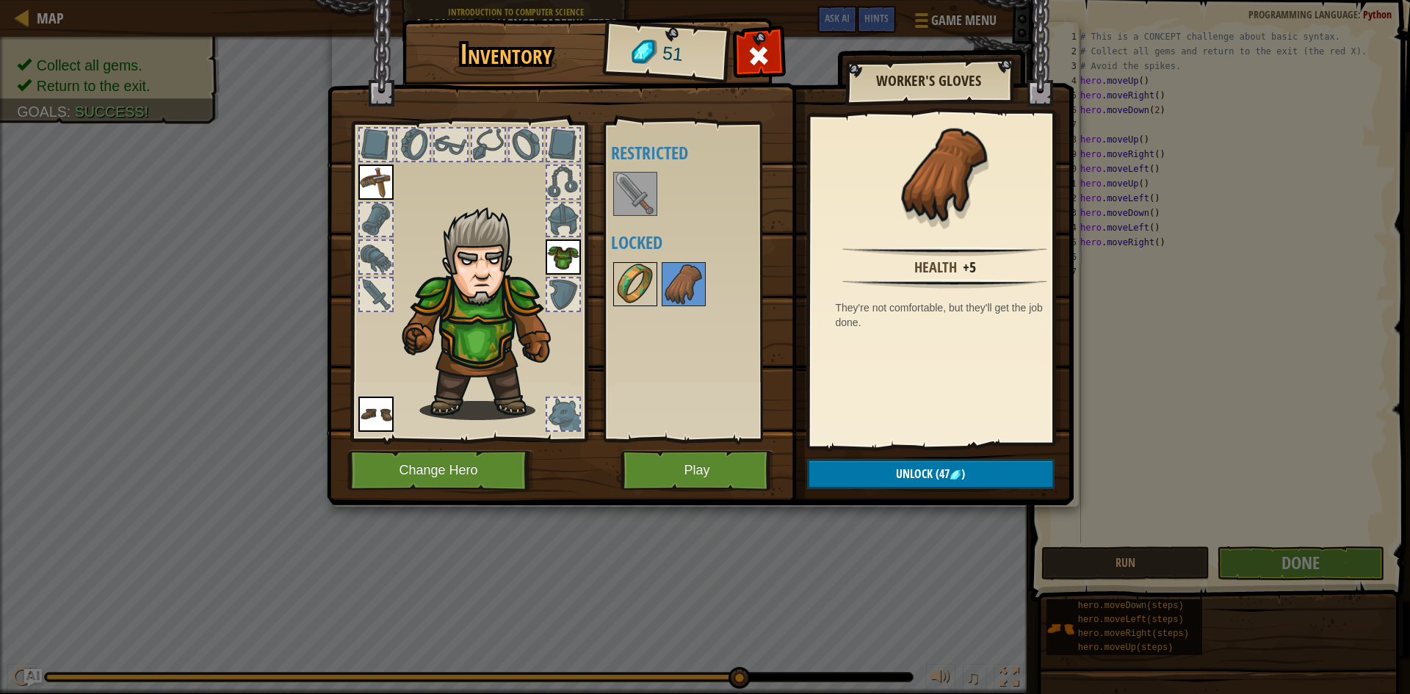
click at [629, 294] on img at bounding box center [635, 284] width 41 height 41
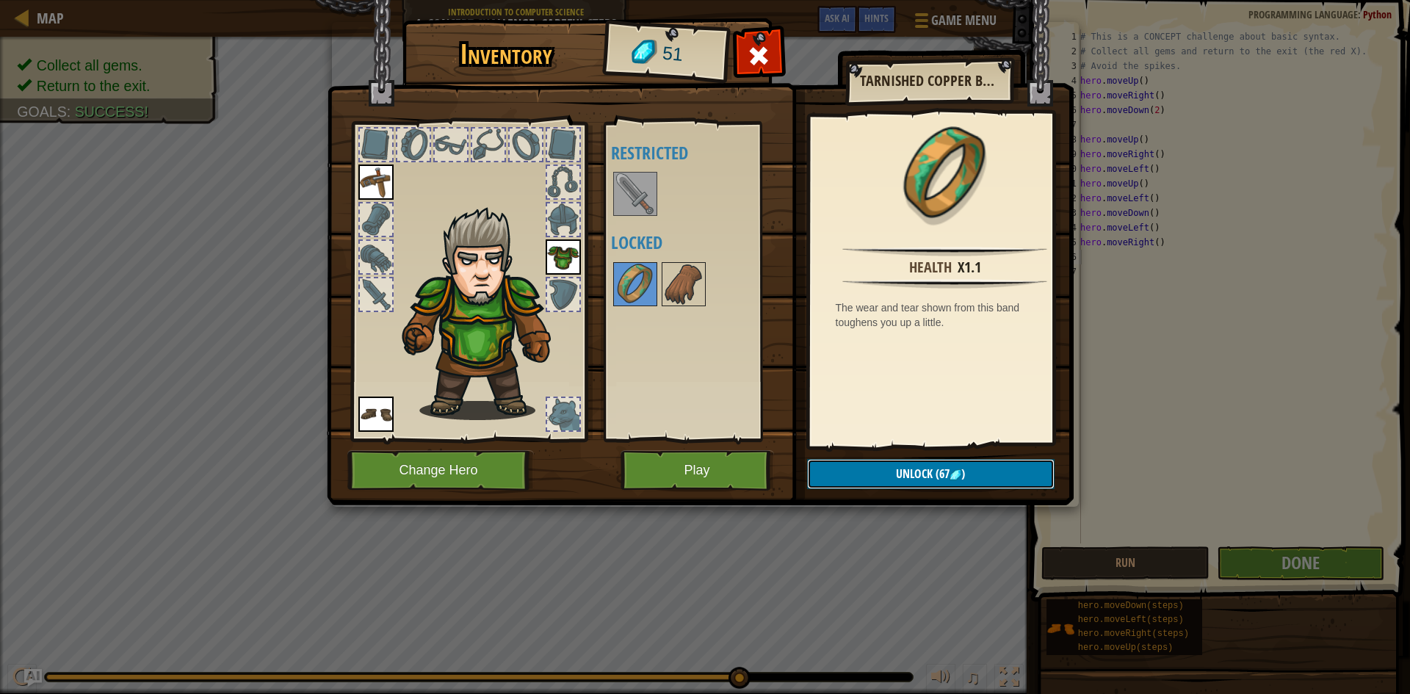
click at [876, 471] on button "Unlock (67 )" at bounding box center [930, 474] width 247 height 30
click at [916, 472] on span "Unlock" at bounding box center [914, 474] width 37 height 16
click at [700, 455] on button "Play" at bounding box center [696, 470] width 153 height 40
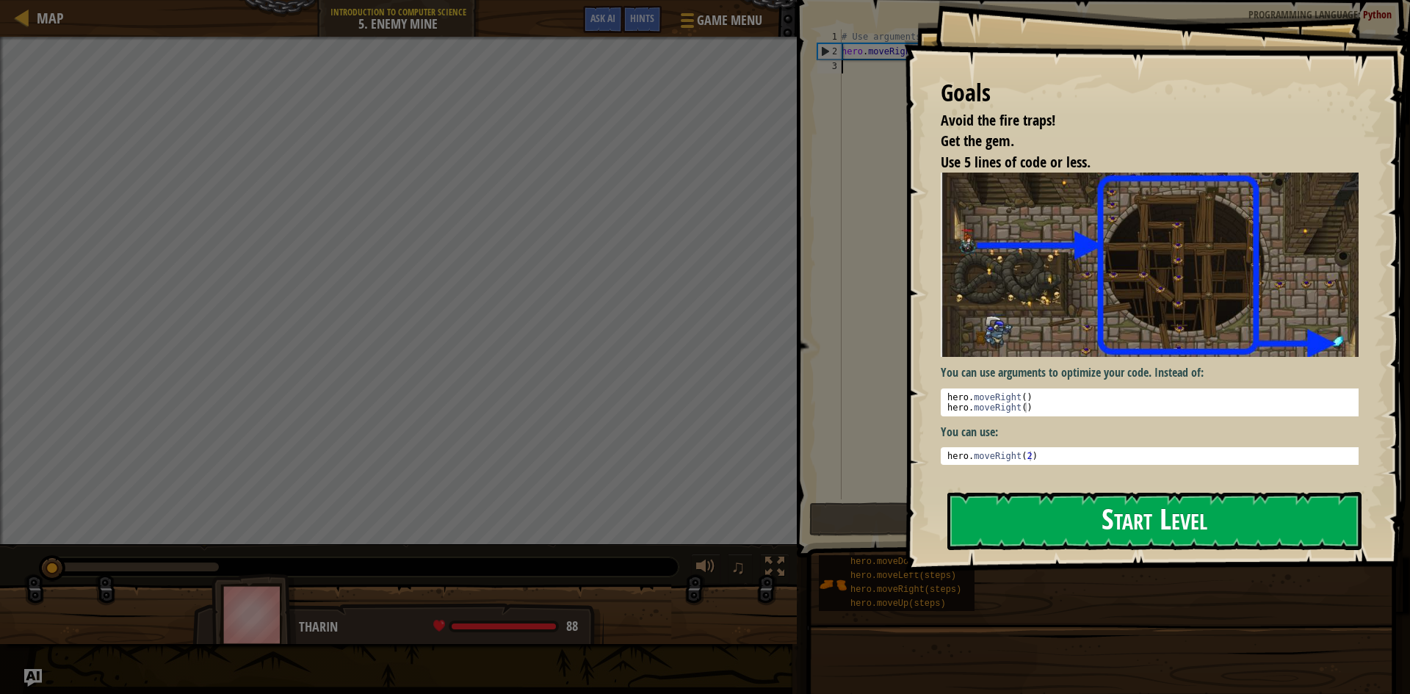
click at [917, 498] on button "Start Level" at bounding box center [1154, 521] width 414 height 58
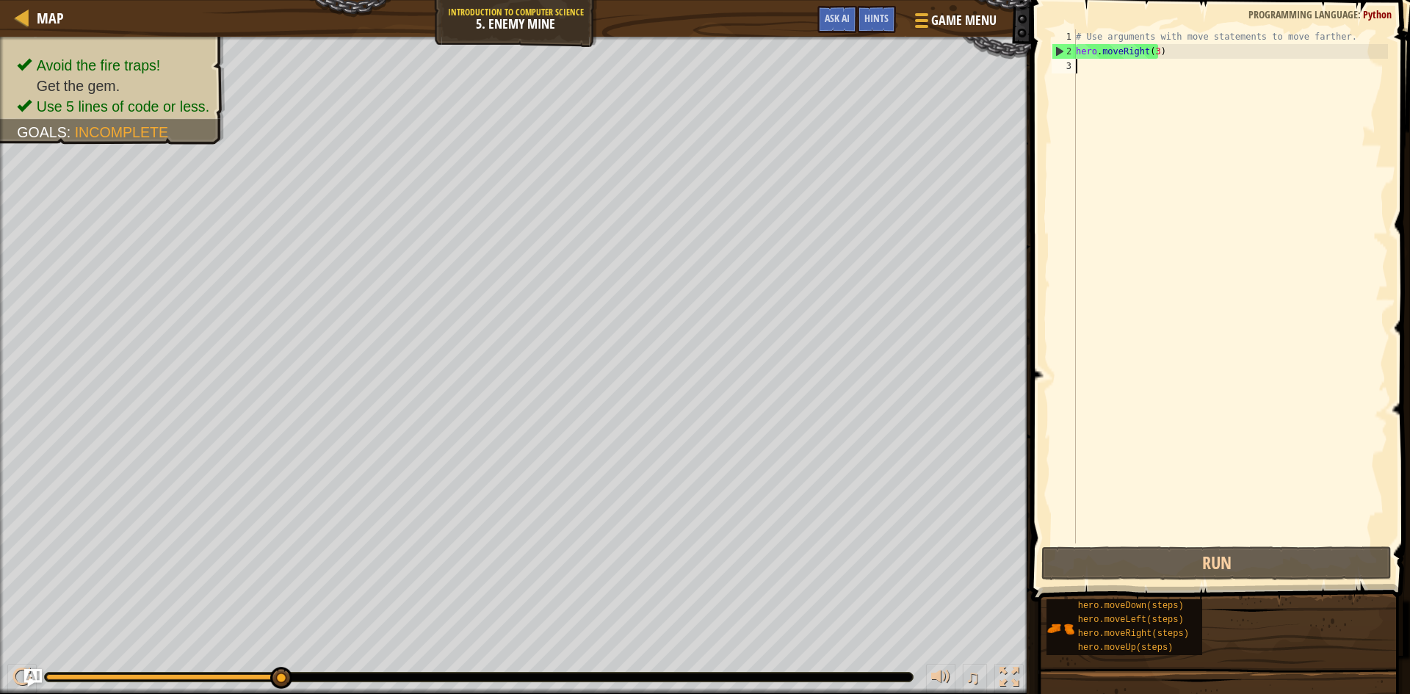
type textarea "h"
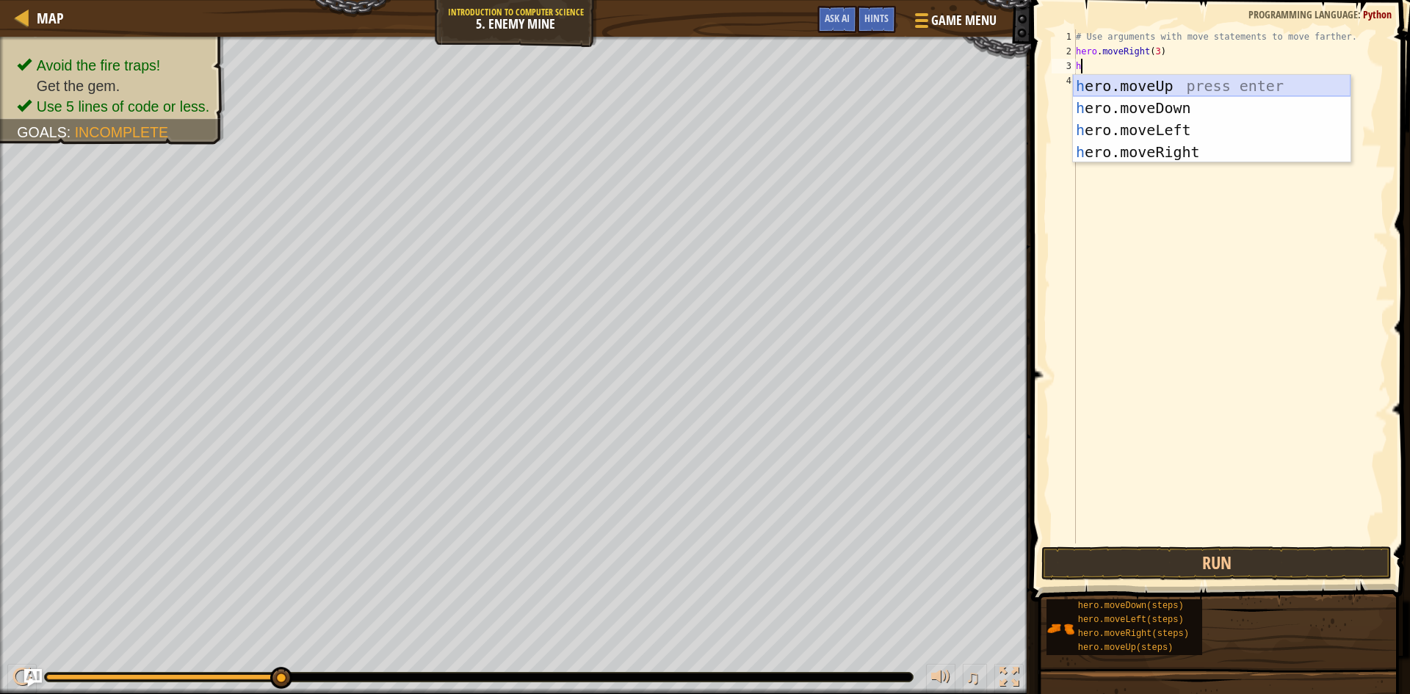
click at [917, 79] on div "h ero.moveUp press enter h ero.moveDown press enter h ero.moveLeft press enter …" at bounding box center [1212, 141] width 278 height 132
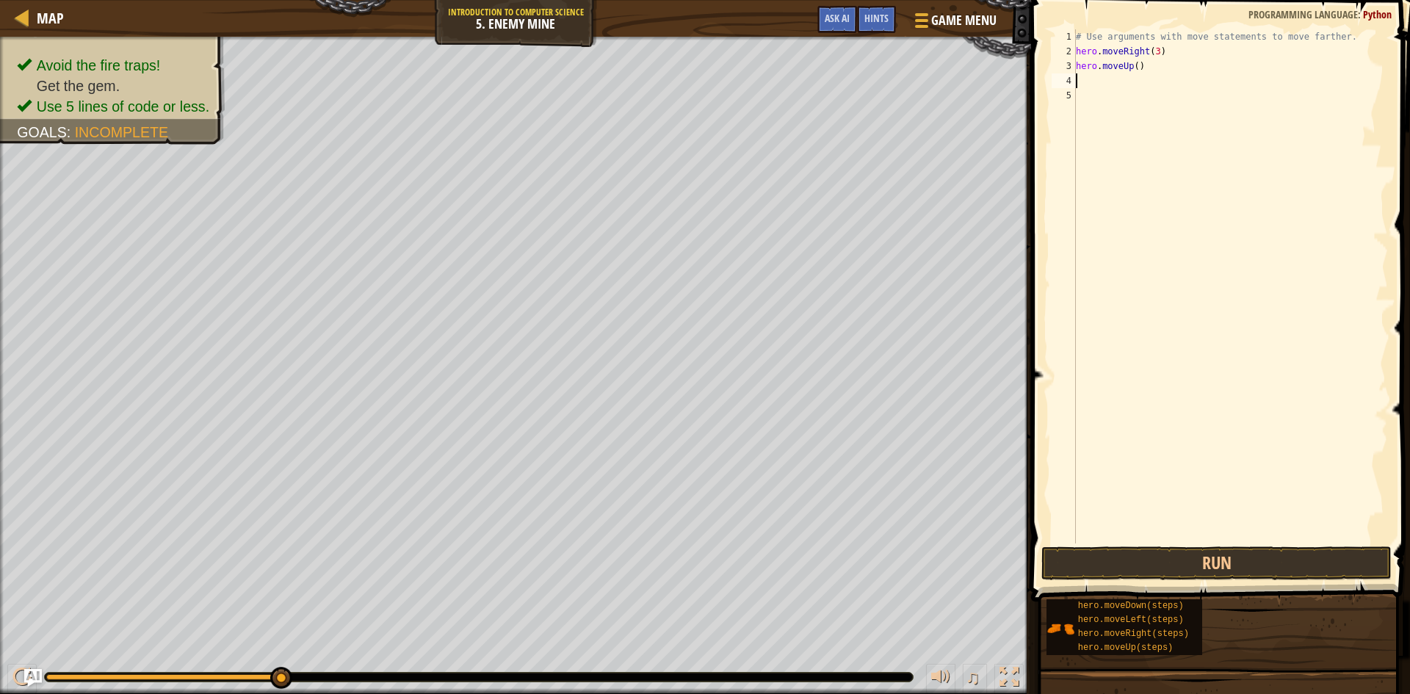
type textarea "h"
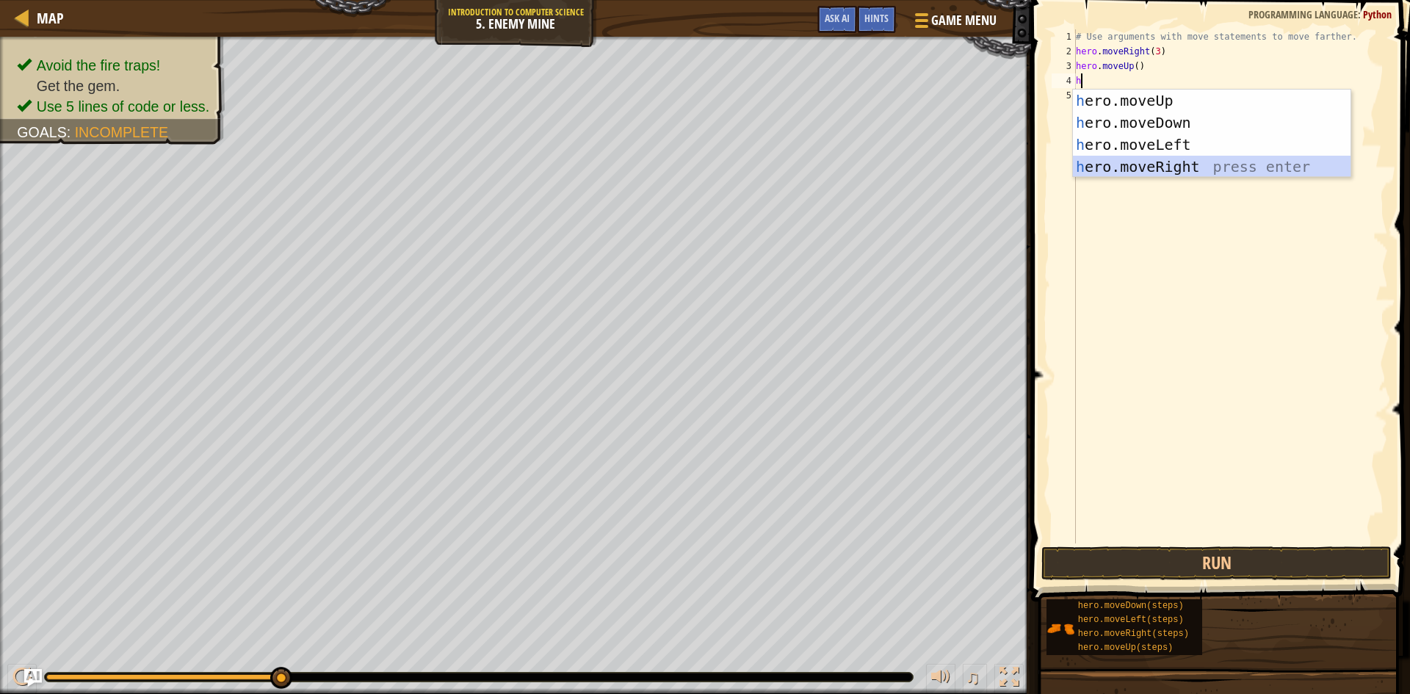
click at [917, 175] on div "h ero.moveUp press enter h ero.moveDown press enter h ero.moveLeft press enter …" at bounding box center [1212, 156] width 278 height 132
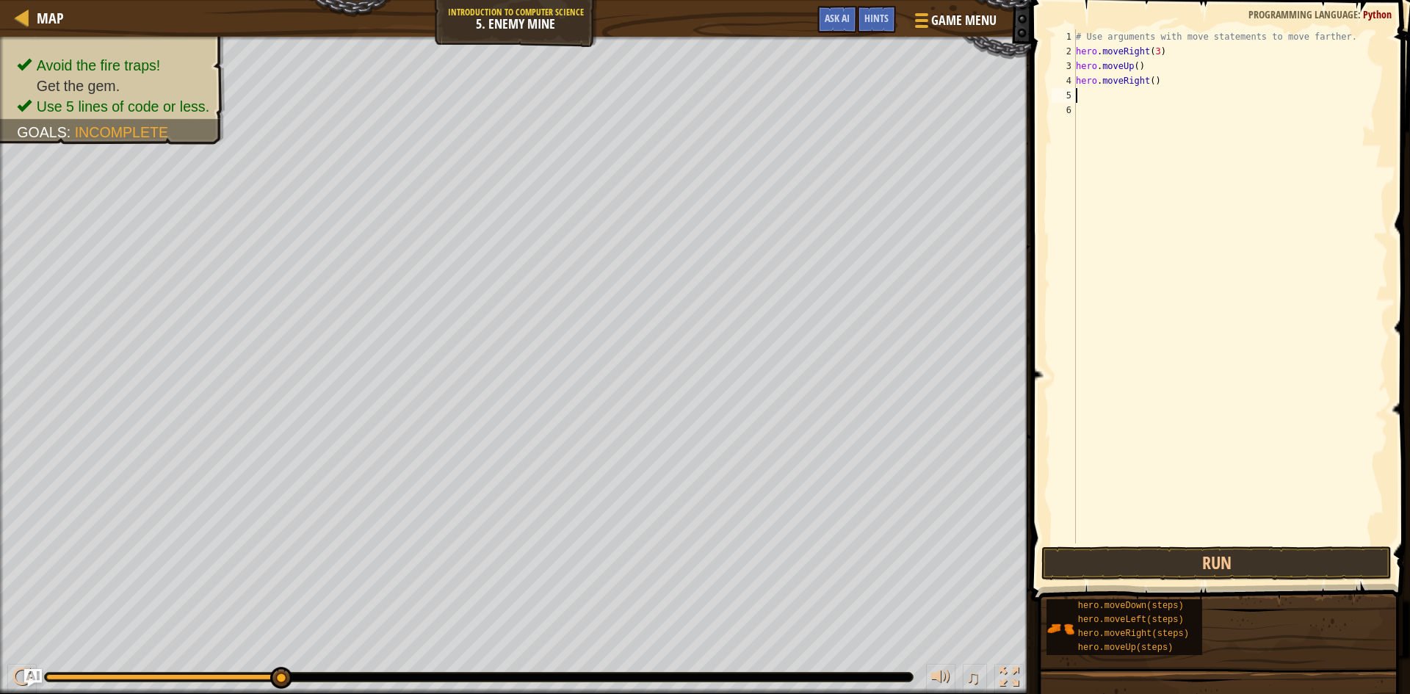
type textarea "h"
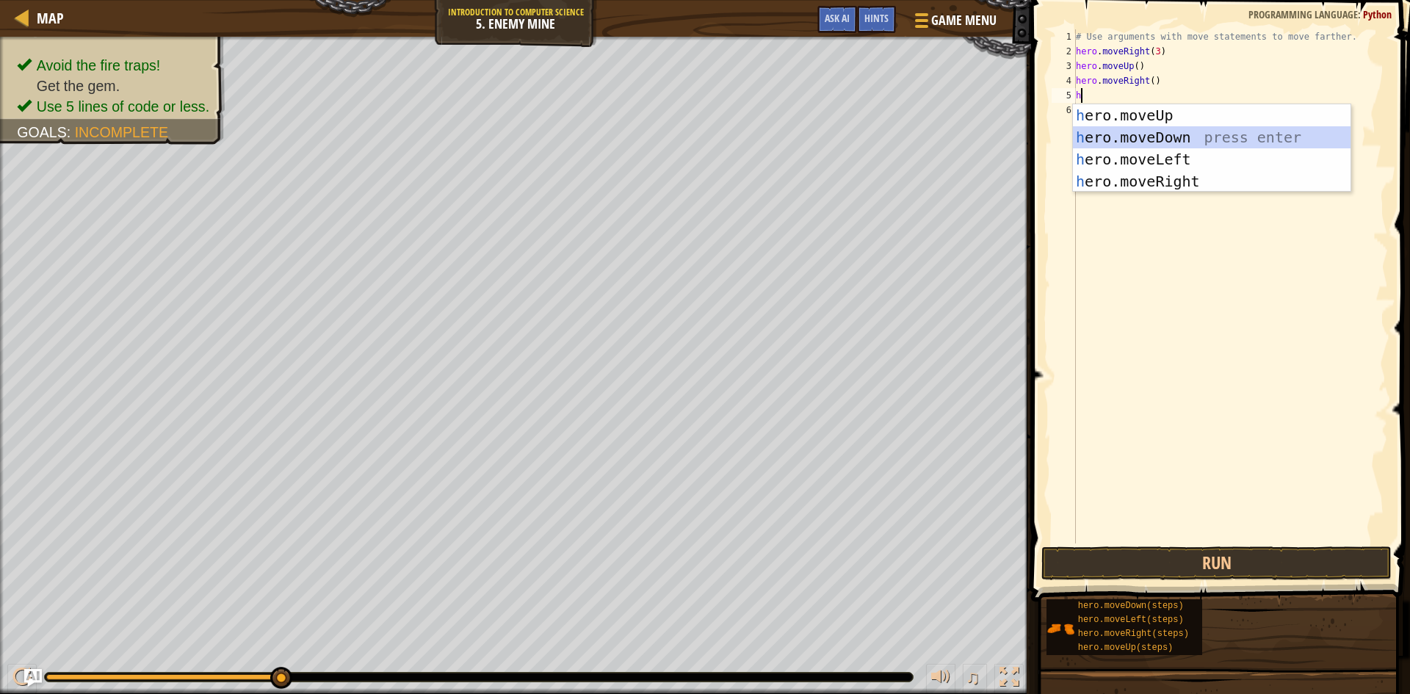
click at [917, 140] on div "h ero.moveUp press enter h ero.moveDown press enter h ero.moveLeft press enter …" at bounding box center [1212, 170] width 278 height 132
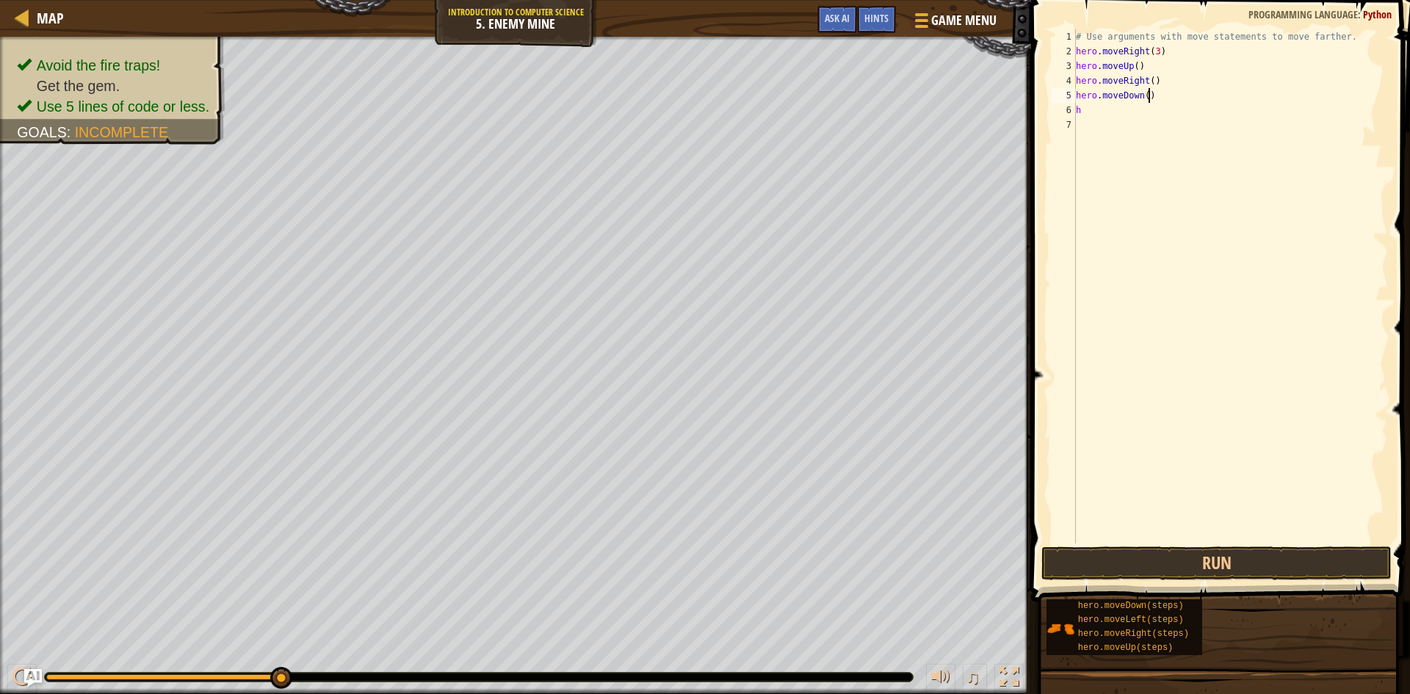
click at [917, 98] on div "# Use arguments with move statements to move farther. hero . moveRight ( 3 ) he…" at bounding box center [1230, 300] width 315 height 543
click at [917, 94] on div "# Use arguments with move statements to move farther. hero . moveRight ( 3 ) he…" at bounding box center [1230, 300] width 315 height 543
type textarea "hero.moveDown(2)"
click at [917, 137] on div "# Use arguments with move statements to move farther. hero . moveRight ( 3 ) he…" at bounding box center [1230, 300] width 315 height 543
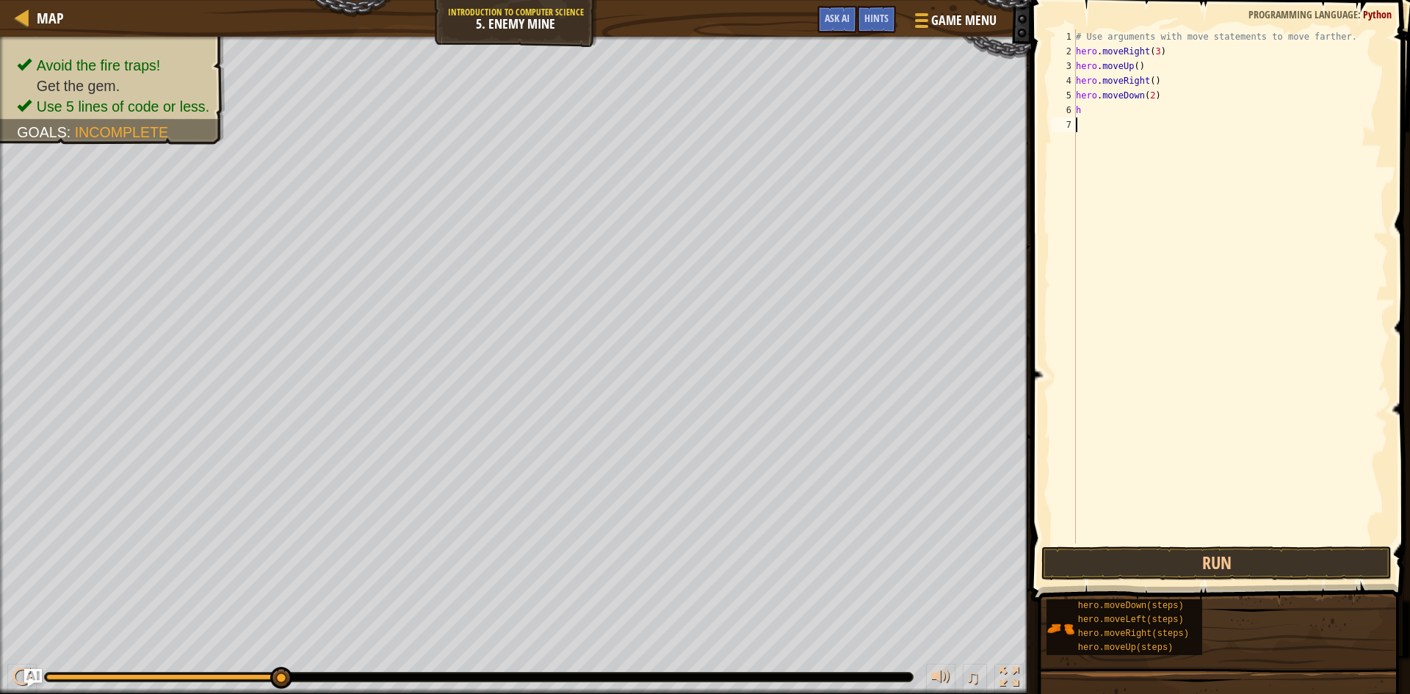
scroll to position [7, 0]
click at [917, 115] on div "# Use arguments with move statements to move farther. hero . moveRight ( 3 ) he…" at bounding box center [1230, 300] width 315 height 543
type textarea "h"
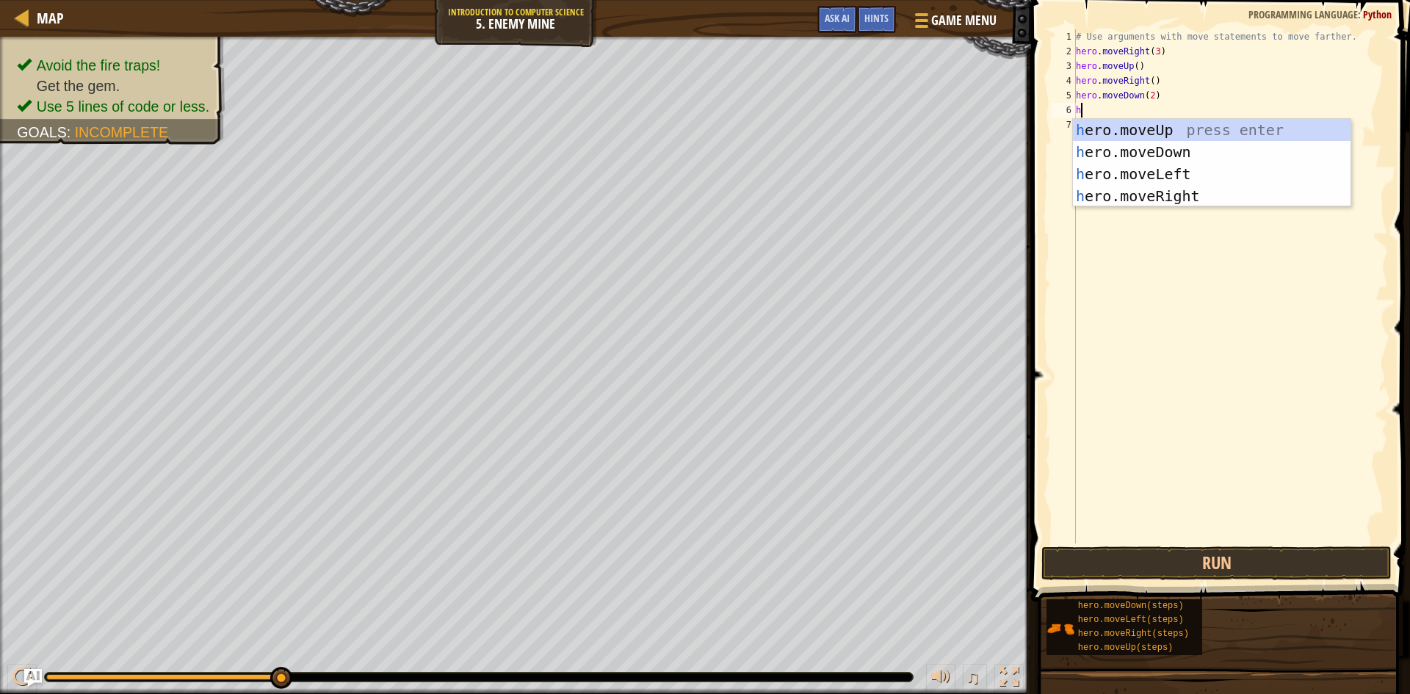
click at [917, 90] on div "# Use arguments with move statements to move farther. hero . moveRight ( 3 ) he…" at bounding box center [1230, 300] width 315 height 543
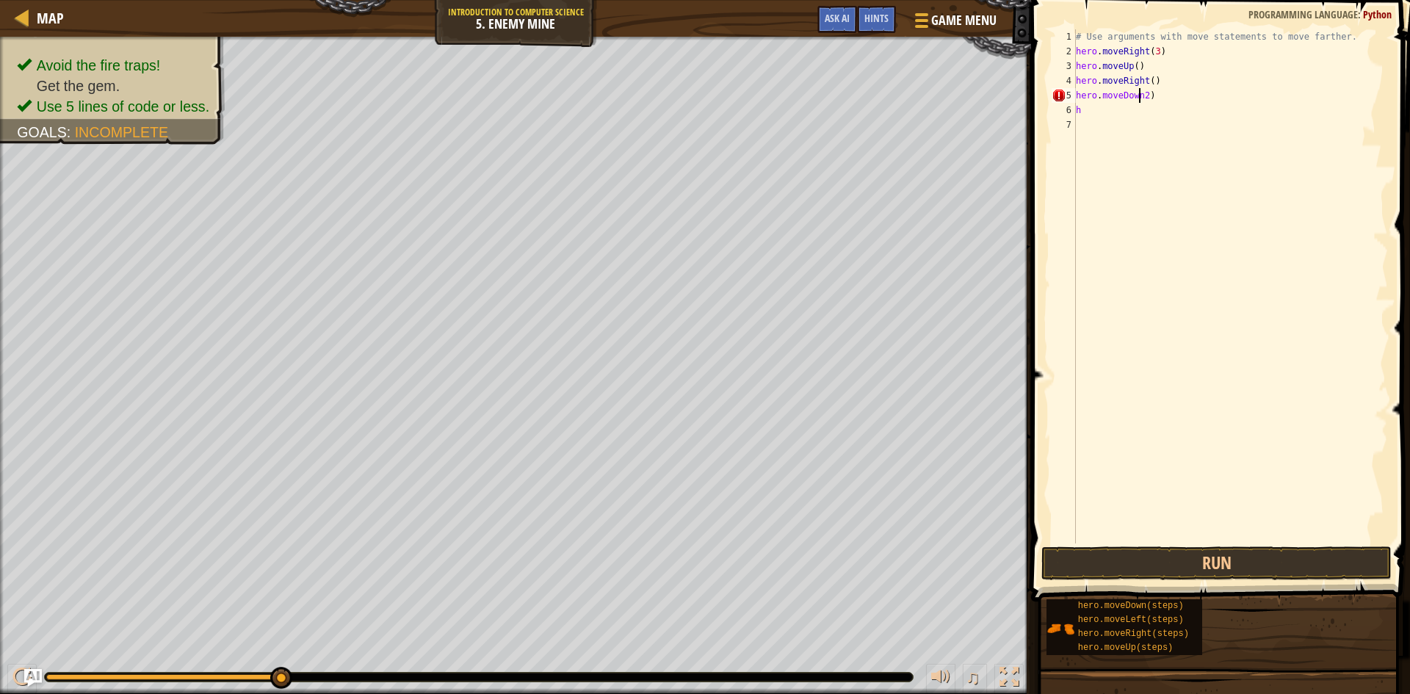
type textarea "hero.moveDown 2)"
click at [917, 261] on div "# Use arguments with move statements to move farther. hero . moveRight ( 3 ) he…" at bounding box center [1230, 300] width 315 height 543
click at [917, 93] on div "# Use arguments with move statements to move farther. hero . moveRight ( 3 ) he…" at bounding box center [1230, 300] width 315 height 543
click at [917, 95] on div "# Use arguments with move statements to move farther. hero . moveRight ( 3 ) he…" at bounding box center [1230, 300] width 315 height 543
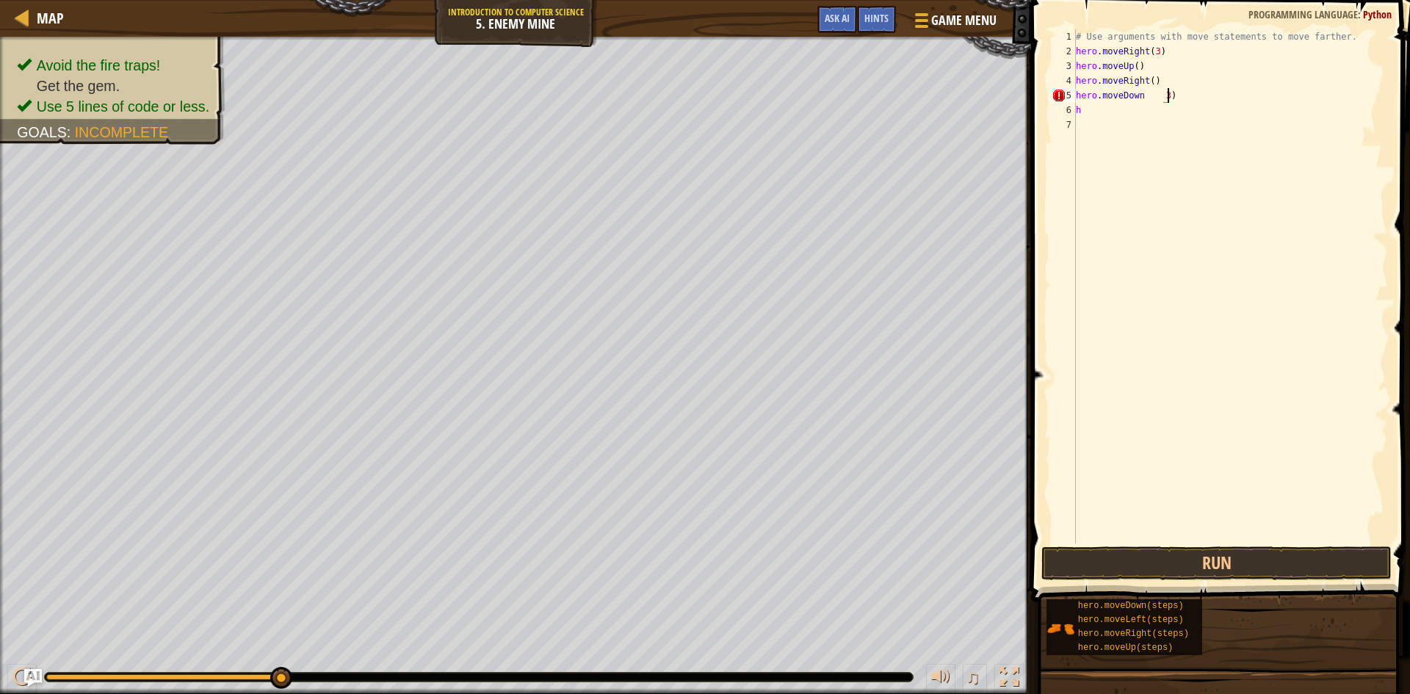
click at [917, 93] on div "# Use arguments with move statements to move farther. hero . moveRight ( 3 ) he…" at bounding box center [1230, 300] width 315 height 543
type textarea "h"
click at [917, 562] on button "Run" at bounding box center [1216, 563] width 350 height 34
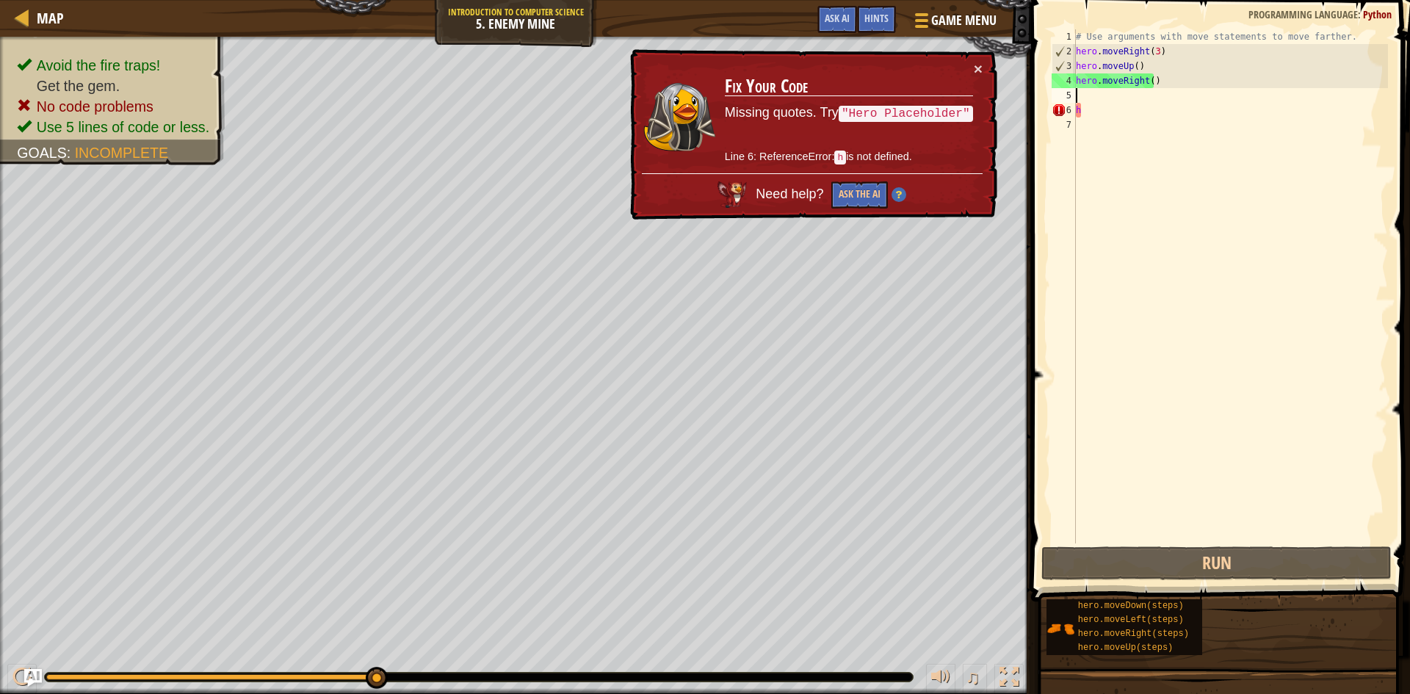
click at [917, 114] on div "# Use arguments with move statements to move farther. hero . moveRight ( 3 ) he…" at bounding box center [1230, 300] width 315 height 543
type textarea "h"
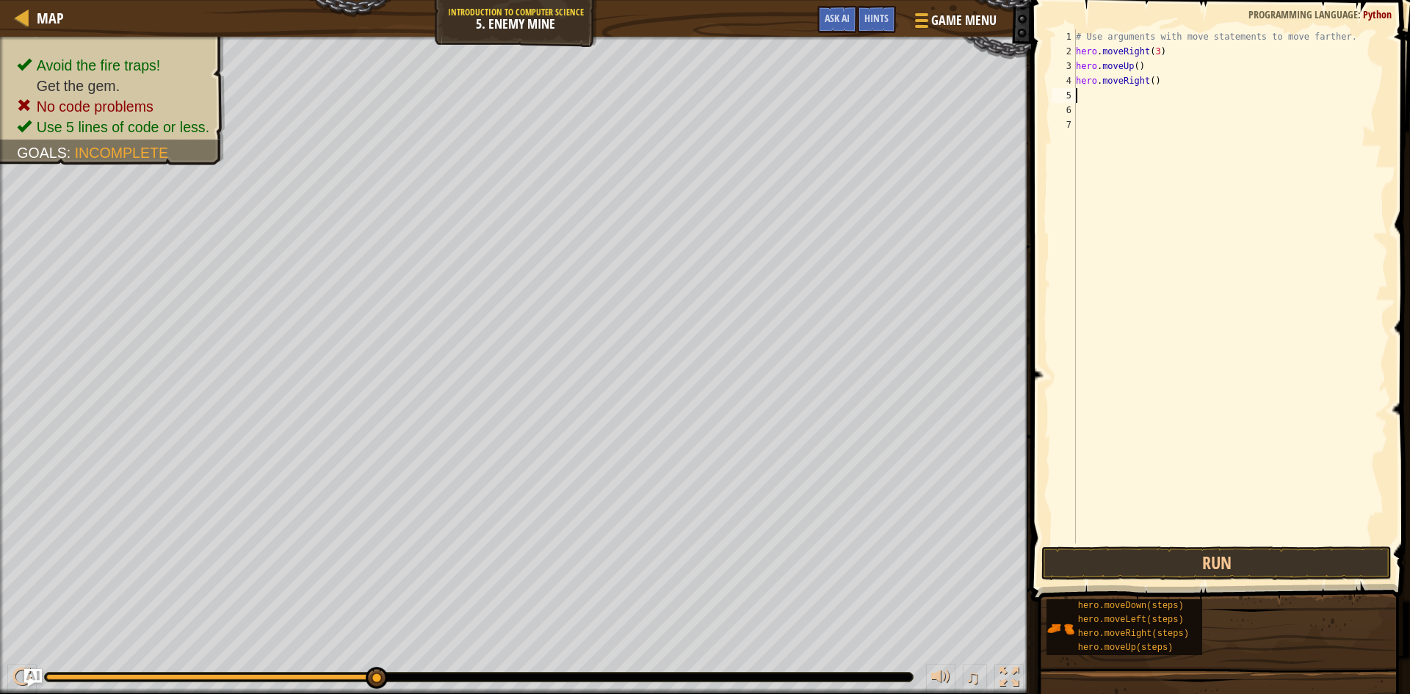
click at [917, 93] on div "# Use arguments with move statements to move farther. hero . moveRight ( 3 ) he…" at bounding box center [1230, 300] width 315 height 543
type textarea "h"
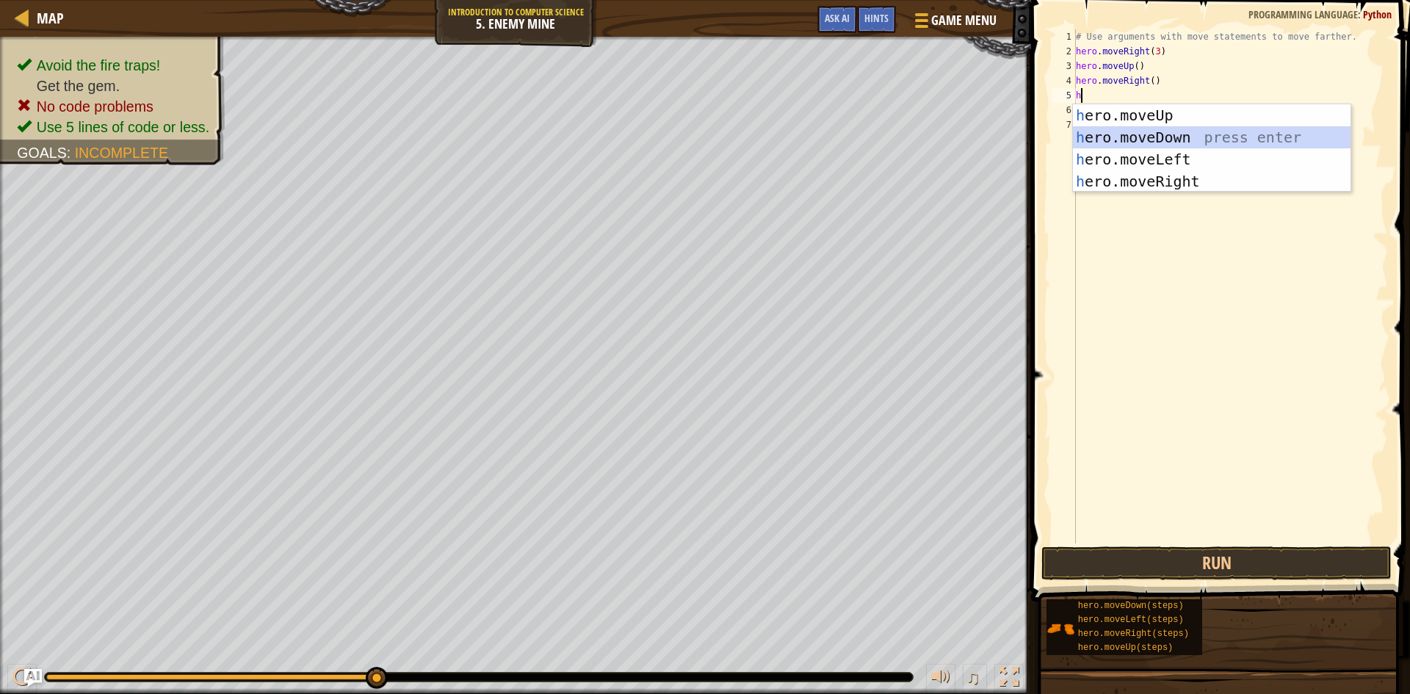
click at [917, 140] on div "h ero.moveUp press enter h ero.moveDown press enter h ero.moveLeft press enter …" at bounding box center [1212, 170] width 278 height 132
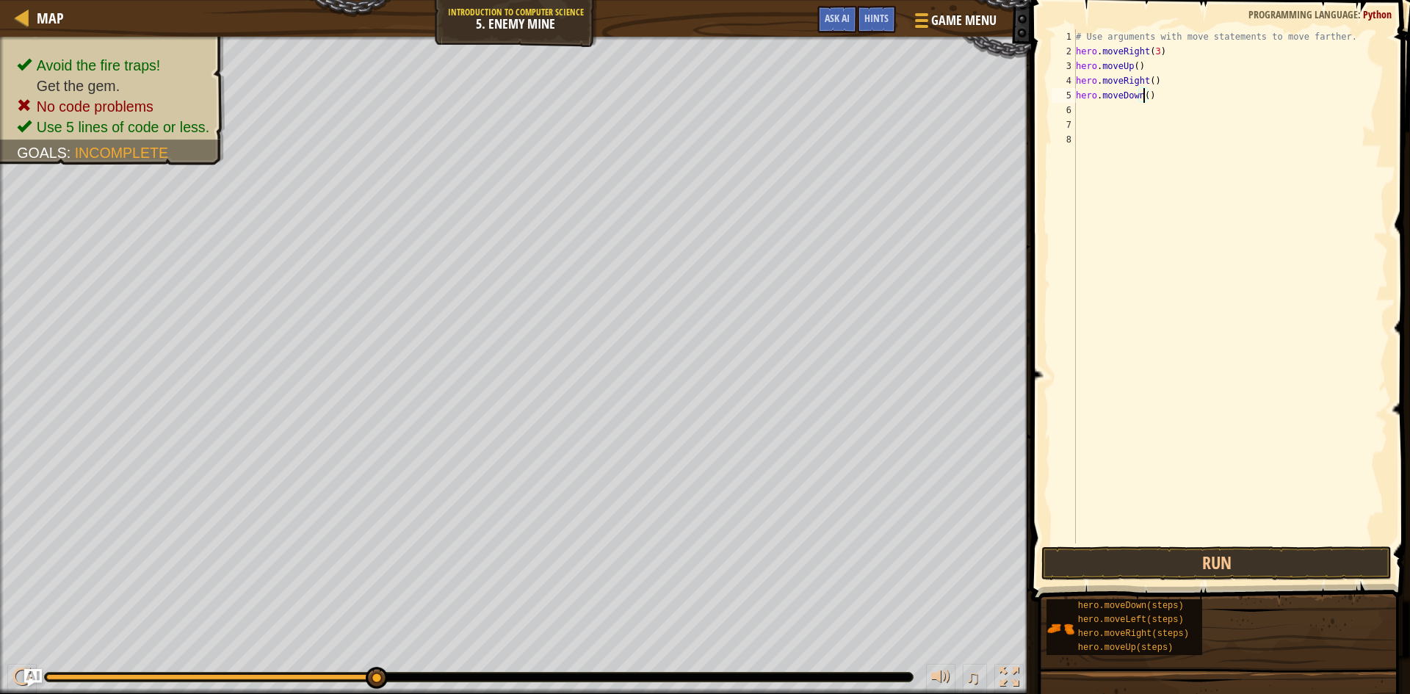
click at [917, 95] on div "# Use arguments with move statements to move farther. hero . moveRight ( 3 ) he…" at bounding box center [1230, 300] width 315 height 543
type textarea "hero.moveDown(3)"
click at [917, 106] on div "# Use arguments with move statements to move farther. hero . moveRight ( 3 ) he…" at bounding box center [1230, 300] width 315 height 543
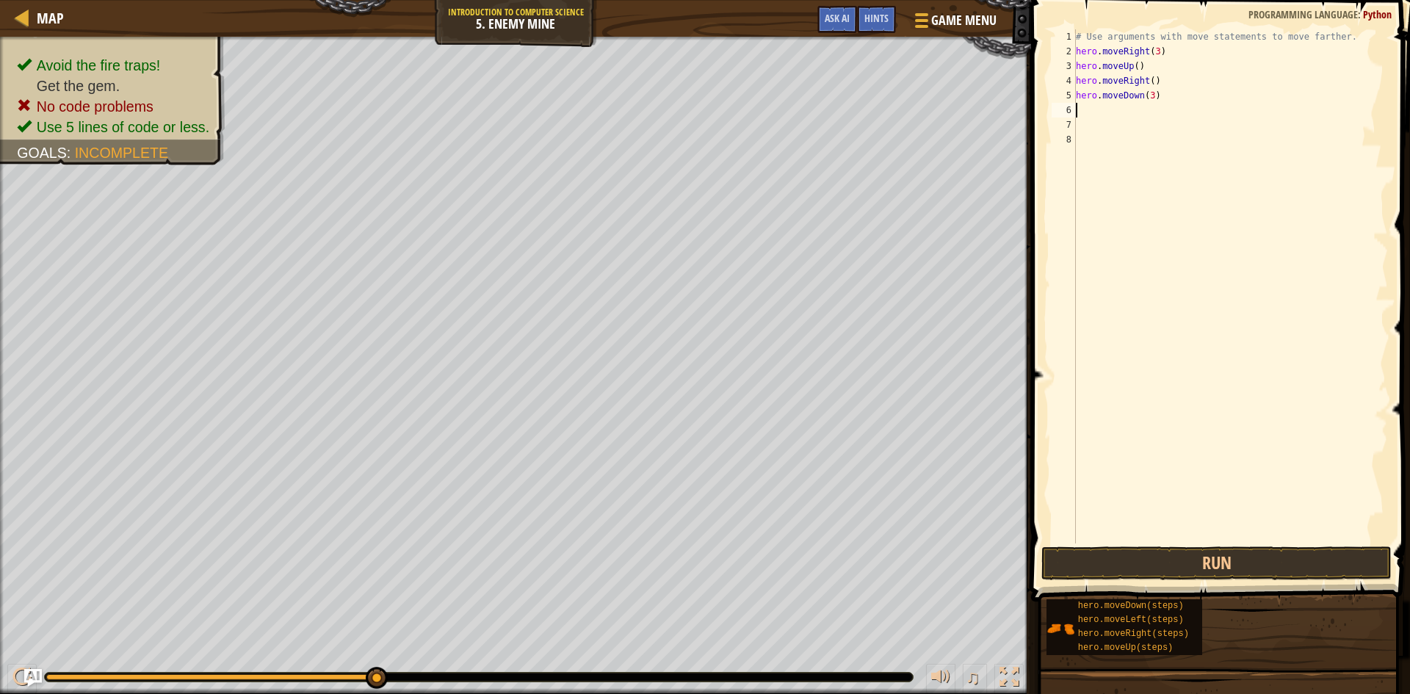
type textarea "h"
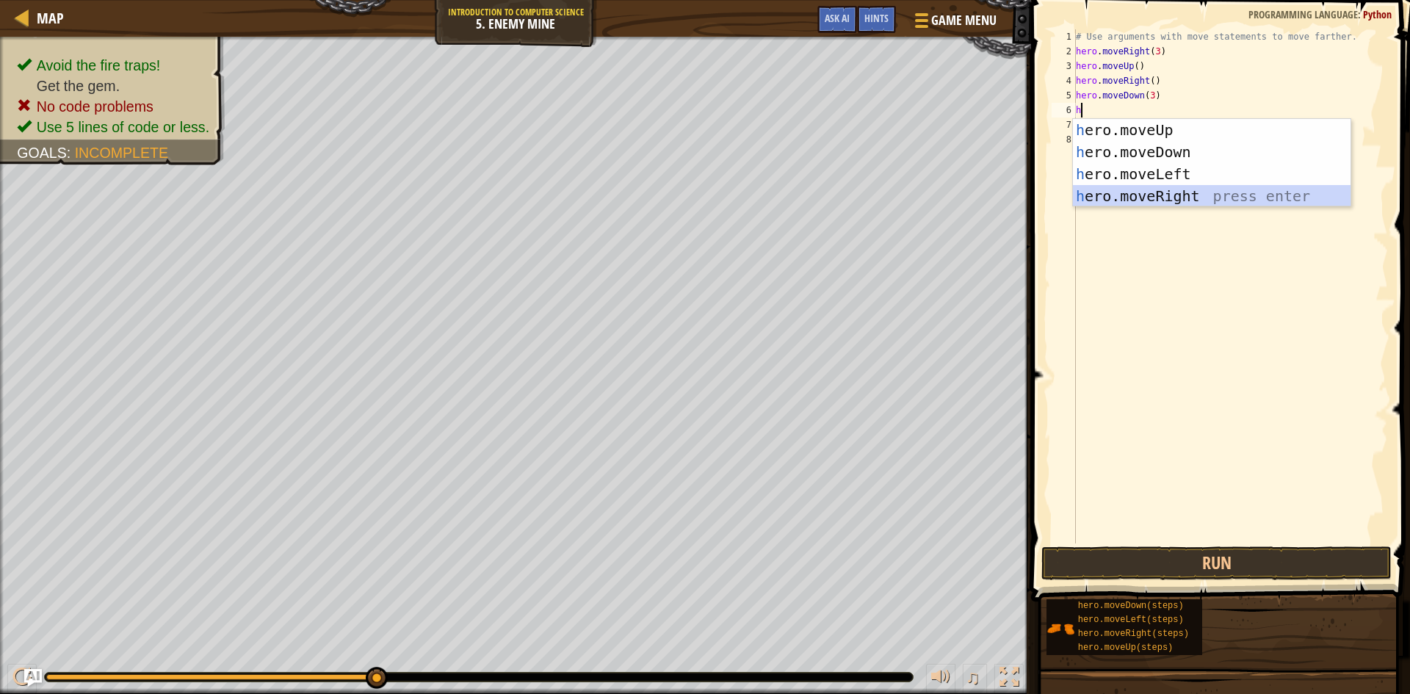
click at [917, 197] on div "h ero.moveUp press enter h ero.moveDown press enter h ero.moveLeft press enter …" at bounding box center [1212, 185] width 278 height 132
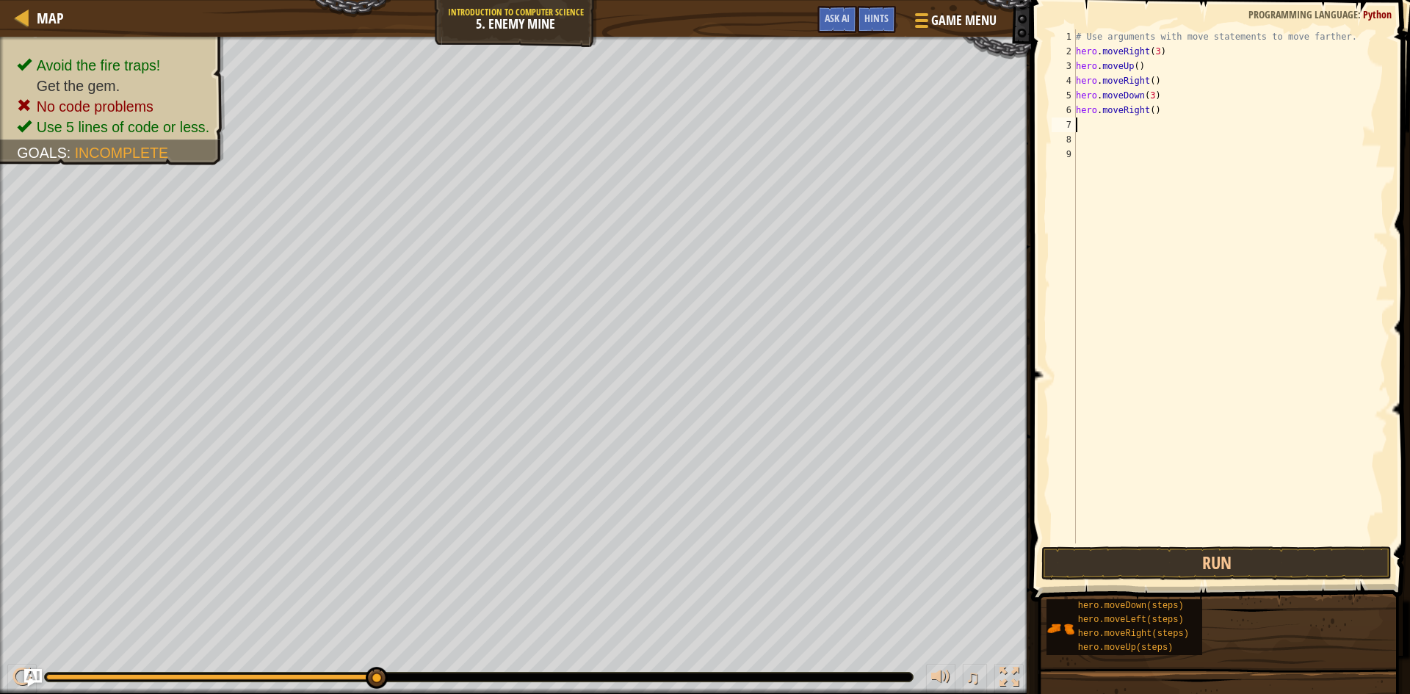
click at [917, 106] on div "# Use arguments with move statements to move farther. hero . moveRight ( 3 ) he…" at bounding box center [1230, 300] width 315 height 543
type textarea "hero.moveRight(2)"
click at [917, 569] on button "Run" at bounding box center [1216, 563] width 350 height 34
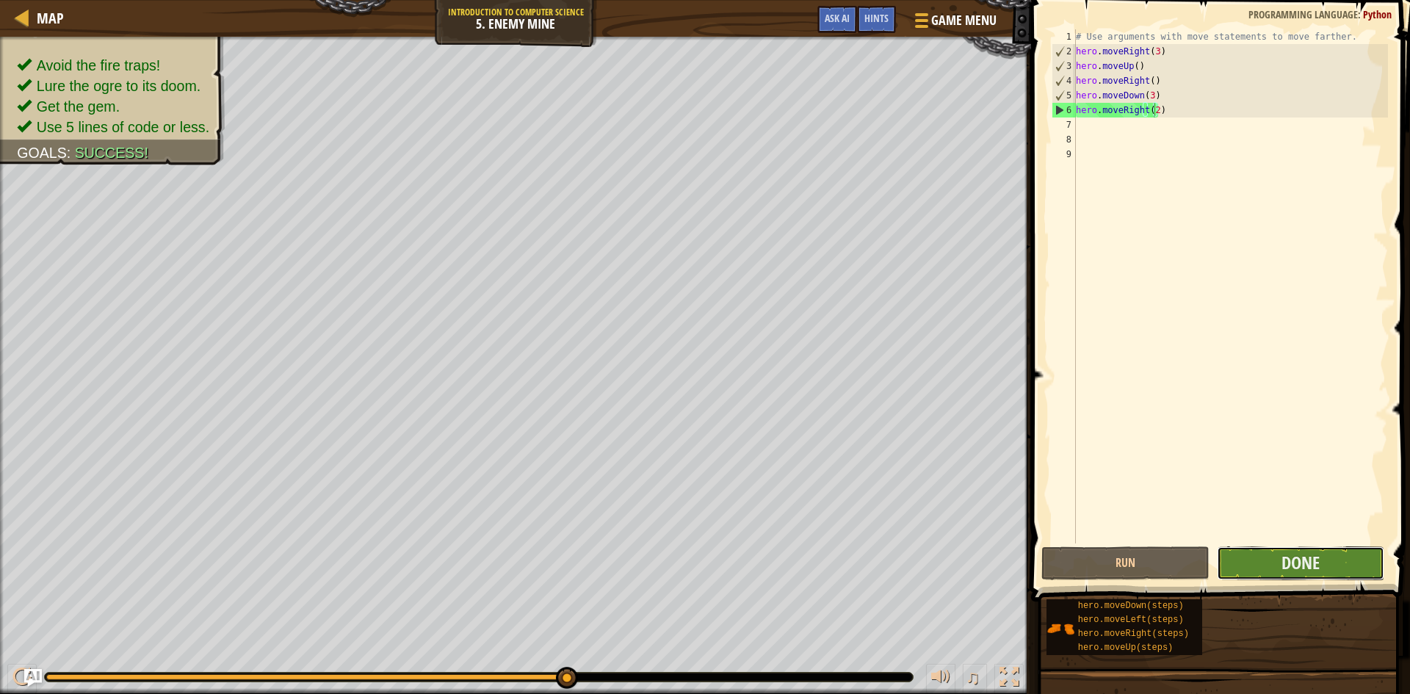
click at [917, 573] on button "Done" at bounding box center [1301, 563] width 168 height 34
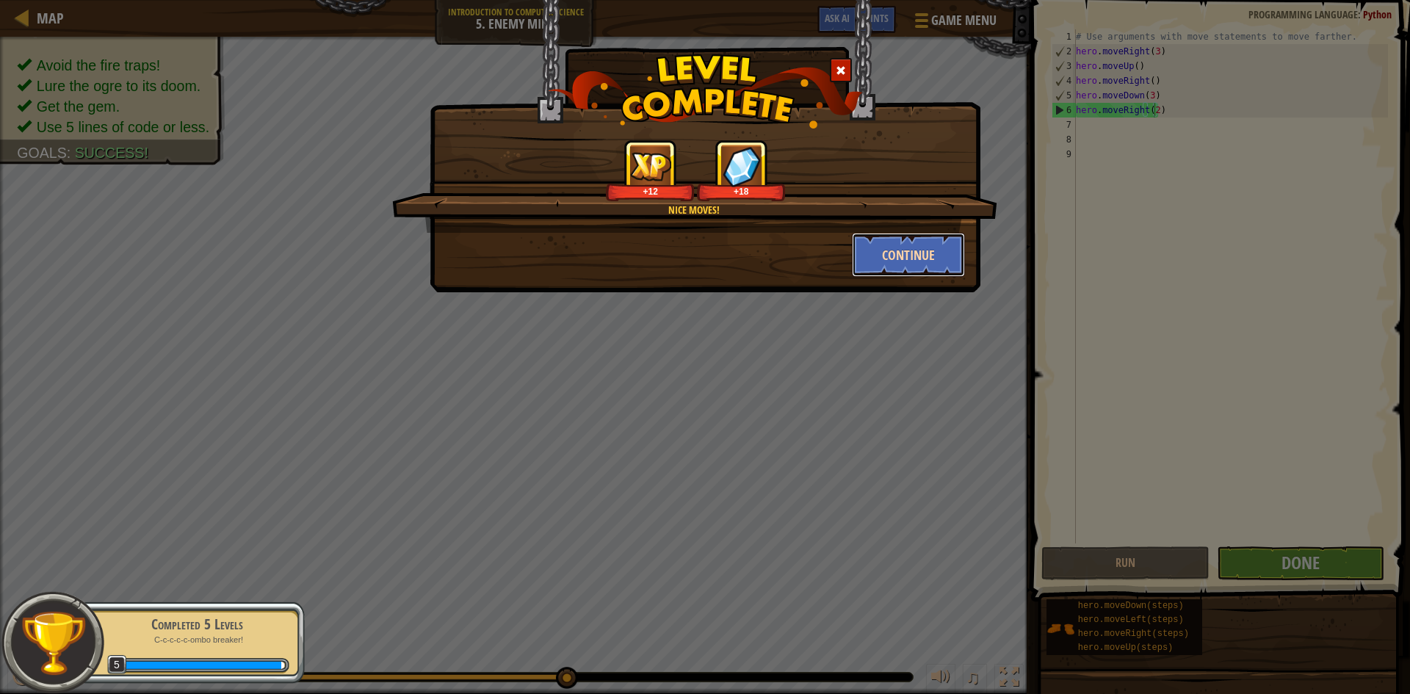
click at [888, 239] on button "Continue" at bounding box center [909, 255] width 114 height 44
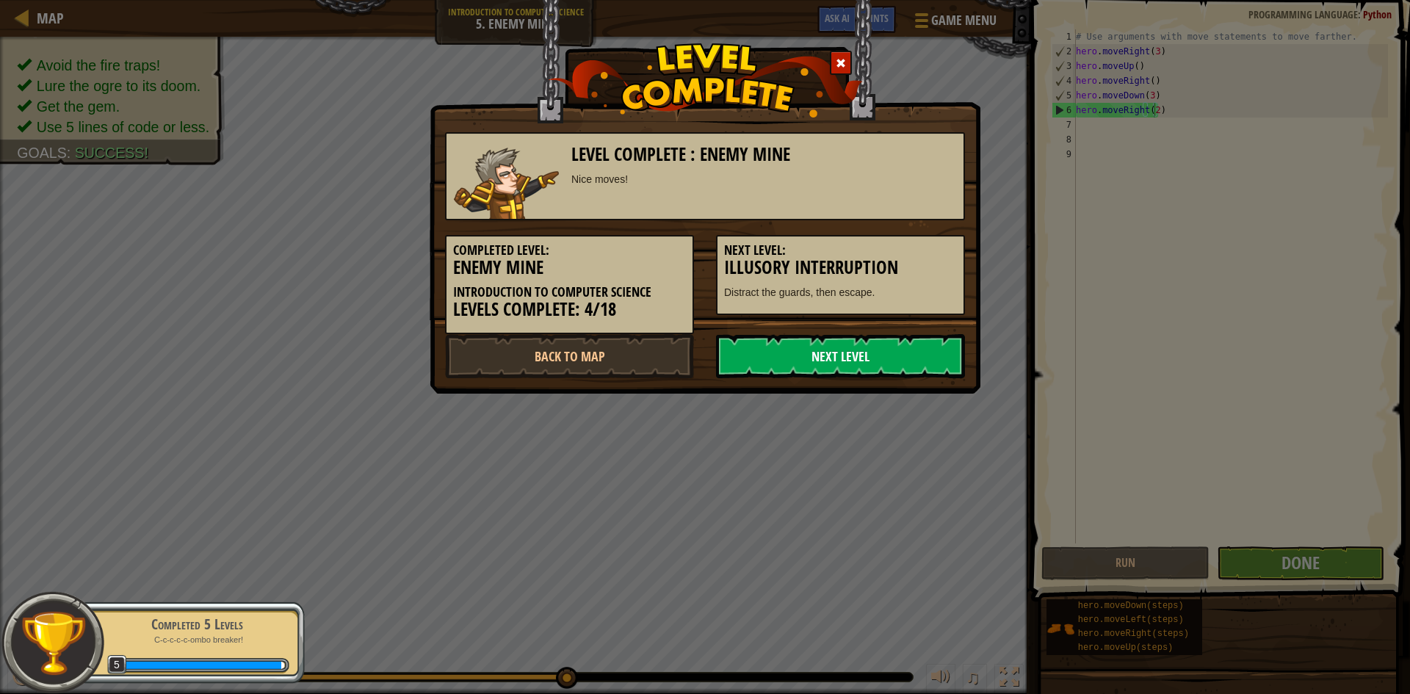
click at [867, 358] on link "Next Level" at bounding box center [840, 356] width 249 height 44
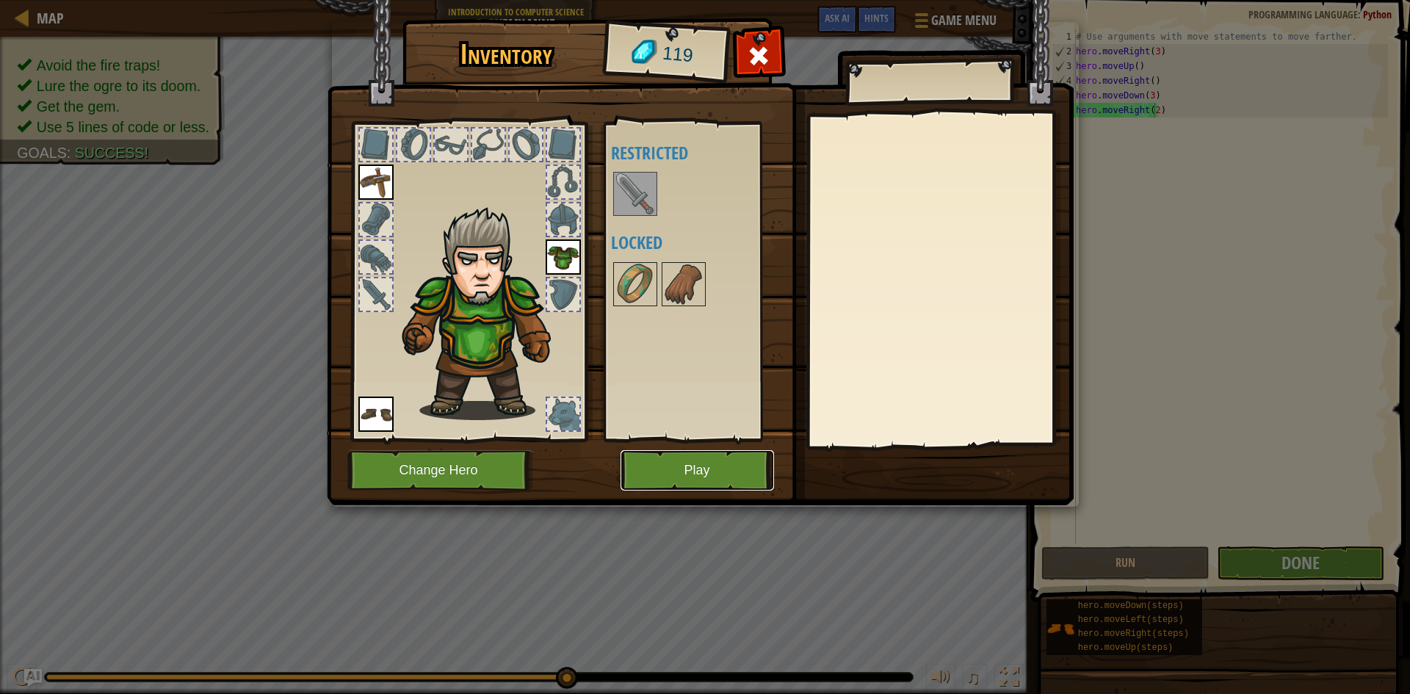
click at [686, 481] on button "Play" at bounding box center [696, 470] width 153 height 40
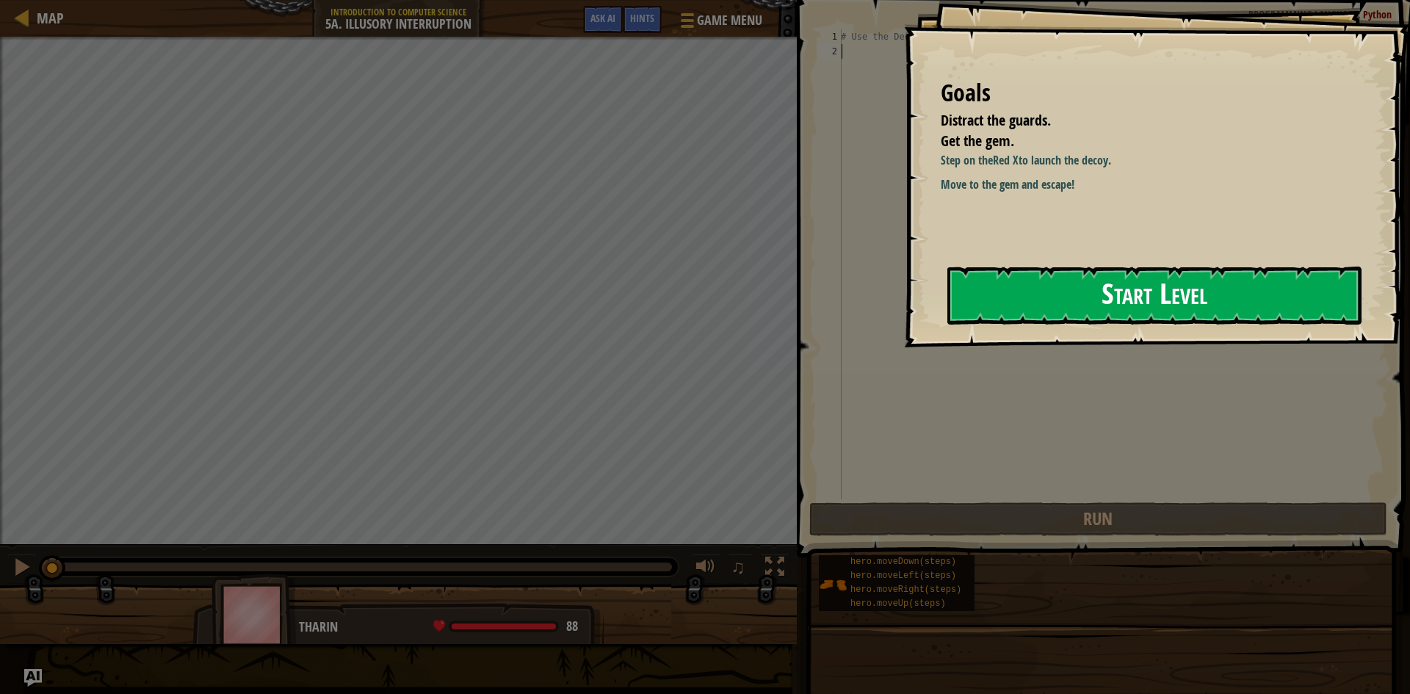
click at [917, 272] on button "Start Level" at bounding box center [1154, 296] width 414 height 58
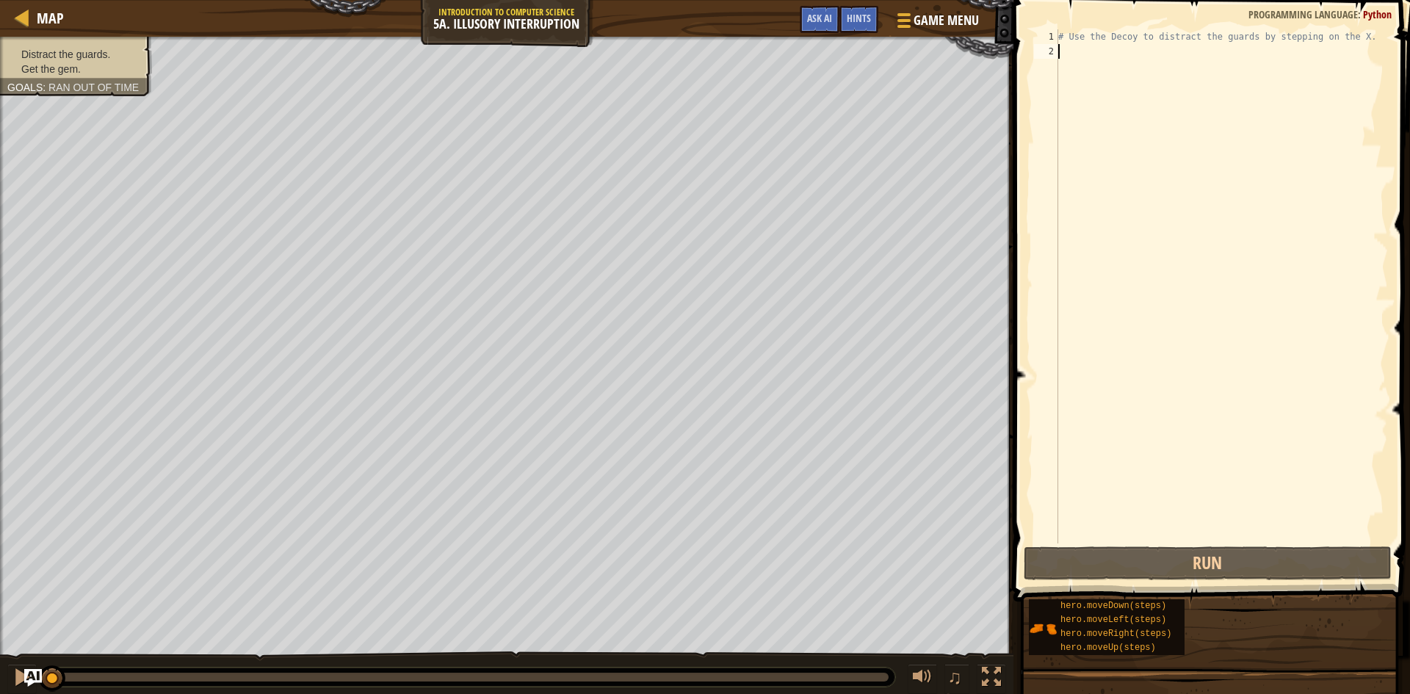
type textarea "h"
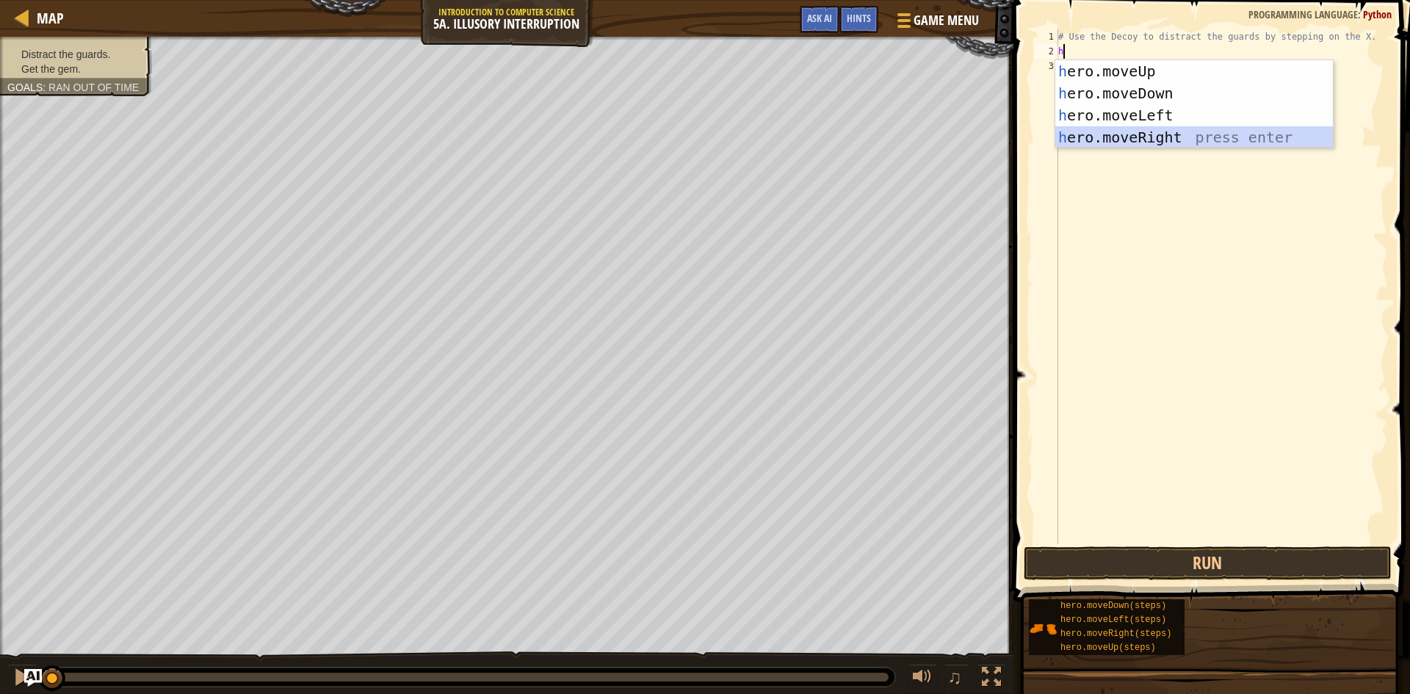
click at [917, 131] on div "h ero.moveUp press enter h ero.moveDown press enter h ero.moveLeft press enter …" at bounding box center [1194, 126] width 278 height 132
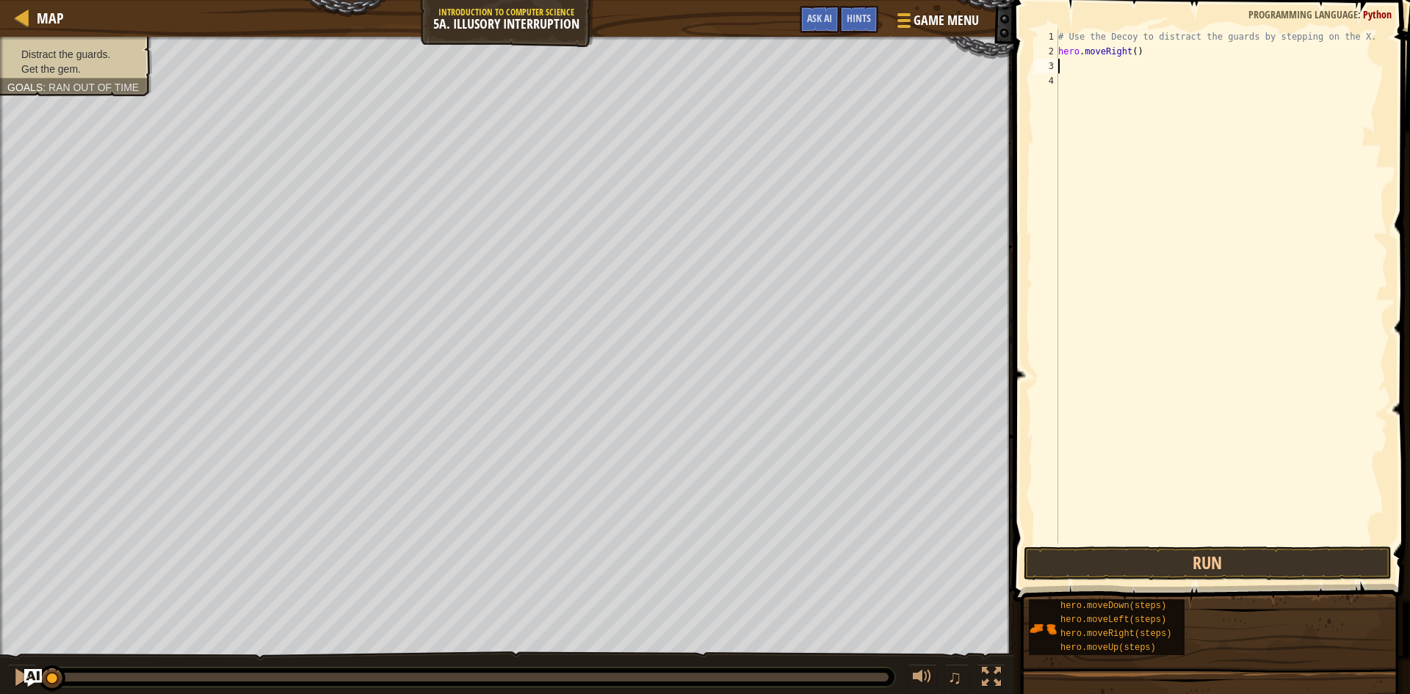
type textarea "h"
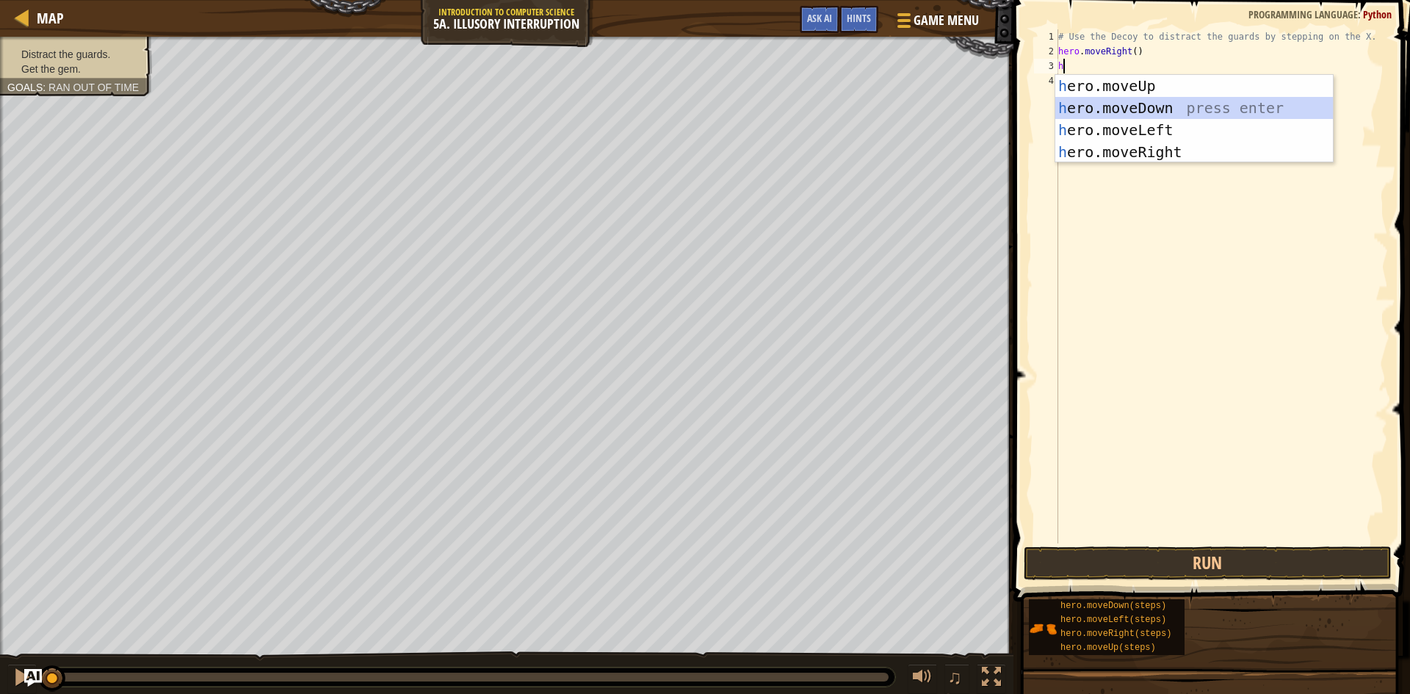
click at [917, 109] on div "h ero.moveUp press enter h ero.moveDown press enter h ero.moveLeft press enter …" at bounding box center [1194, 141] width 278 height 132
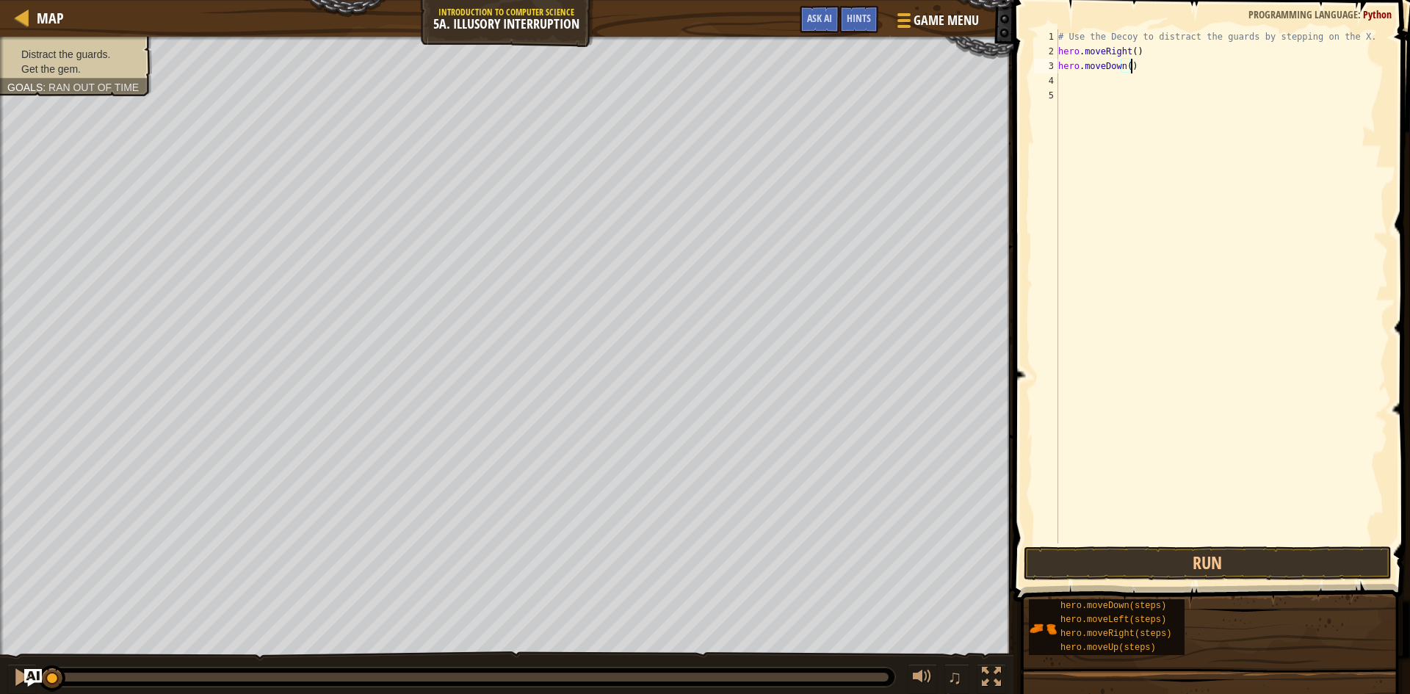
click at [917, 67] on div "# Use the Decoy to distract the guards by stepping on the X. hero . moveRight (…" at bounding box center [1221, 300] width 333 height 543
click at [917, 68] on div "# Use the Decoy to distract the guards by stepping on the X. hero . moveRight (…" at bounding box center [1221, 300] width 333 height 543
type textarea "hero.moveDown(2)"
click at [917, 75] on div "# Use the Decoy to distract the guards by stepping on the X. hero . moveRight (…" at bounding box center [1221, 300] width 333 height 543
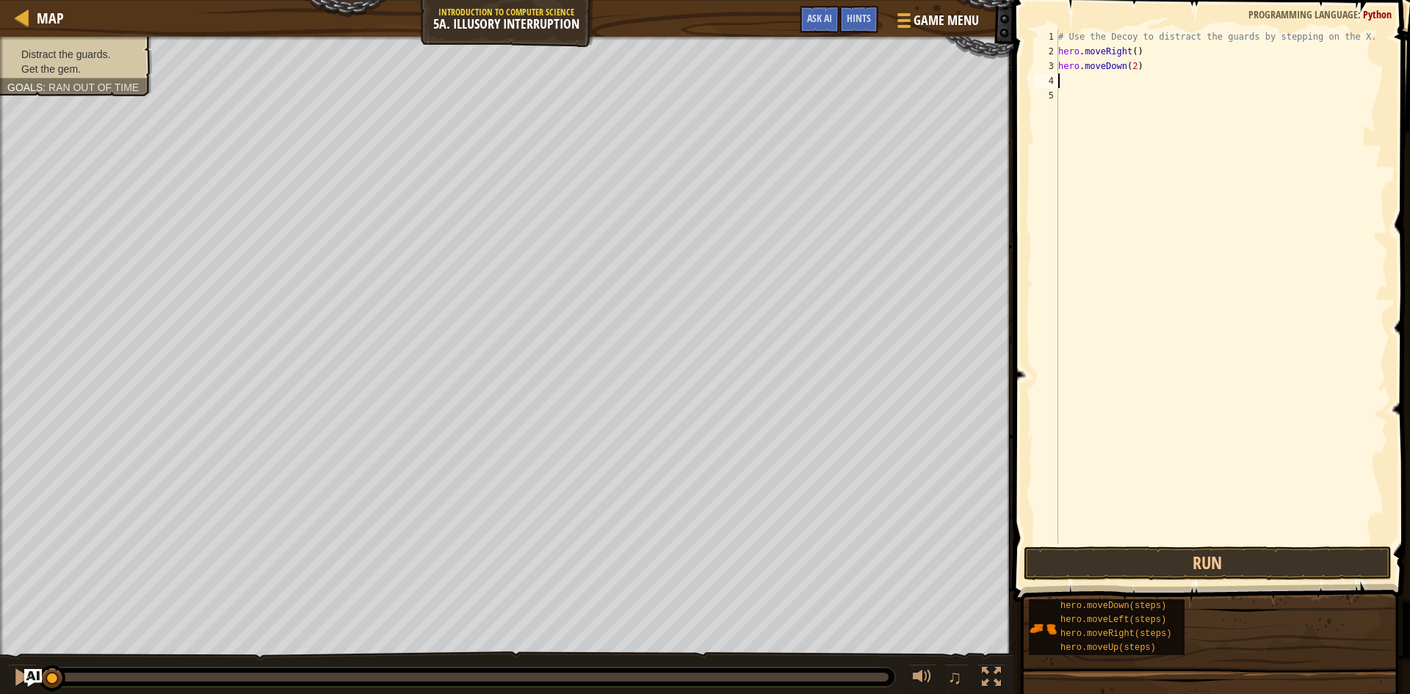
scroll to position [7, 0]
type textarea "h"
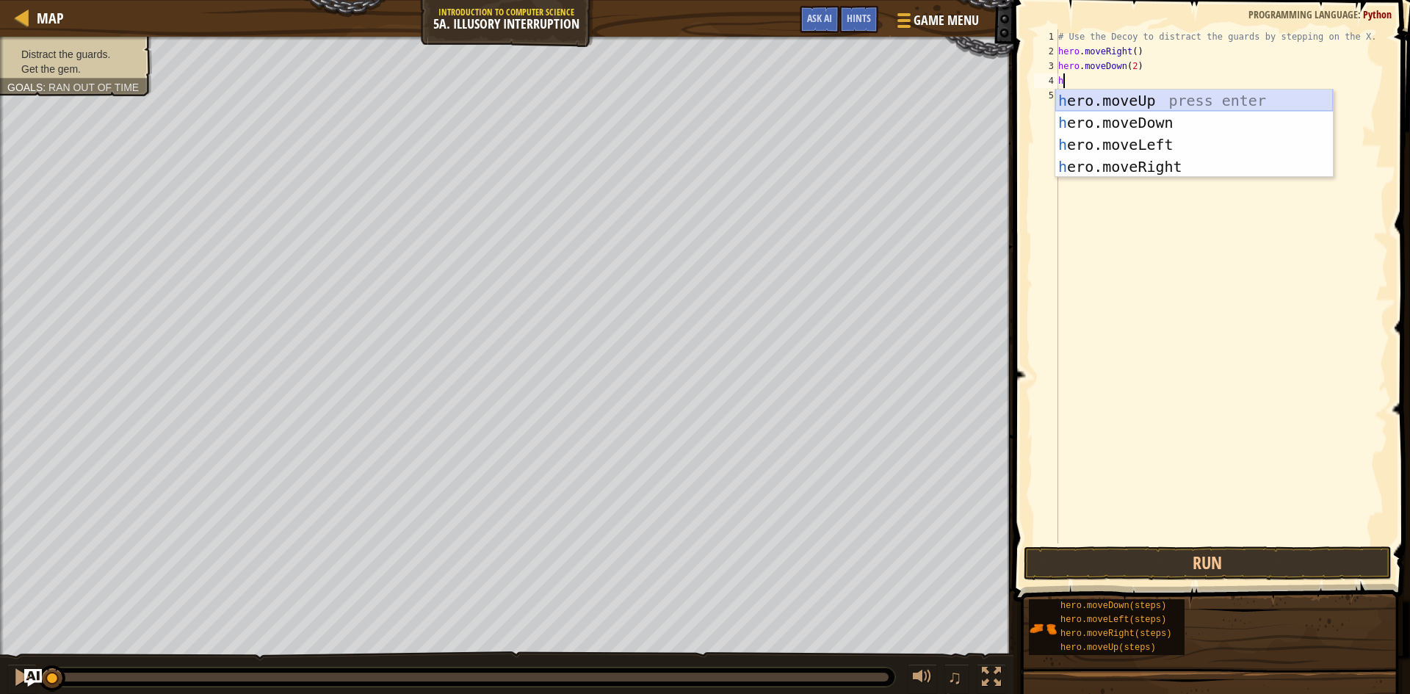
click at [917, 95] on div "h ero.moveUp press enter h ero.moveDown press enter h ero.moveLeft press enter …" at bounding box center [1194, 156] width 278 height 132
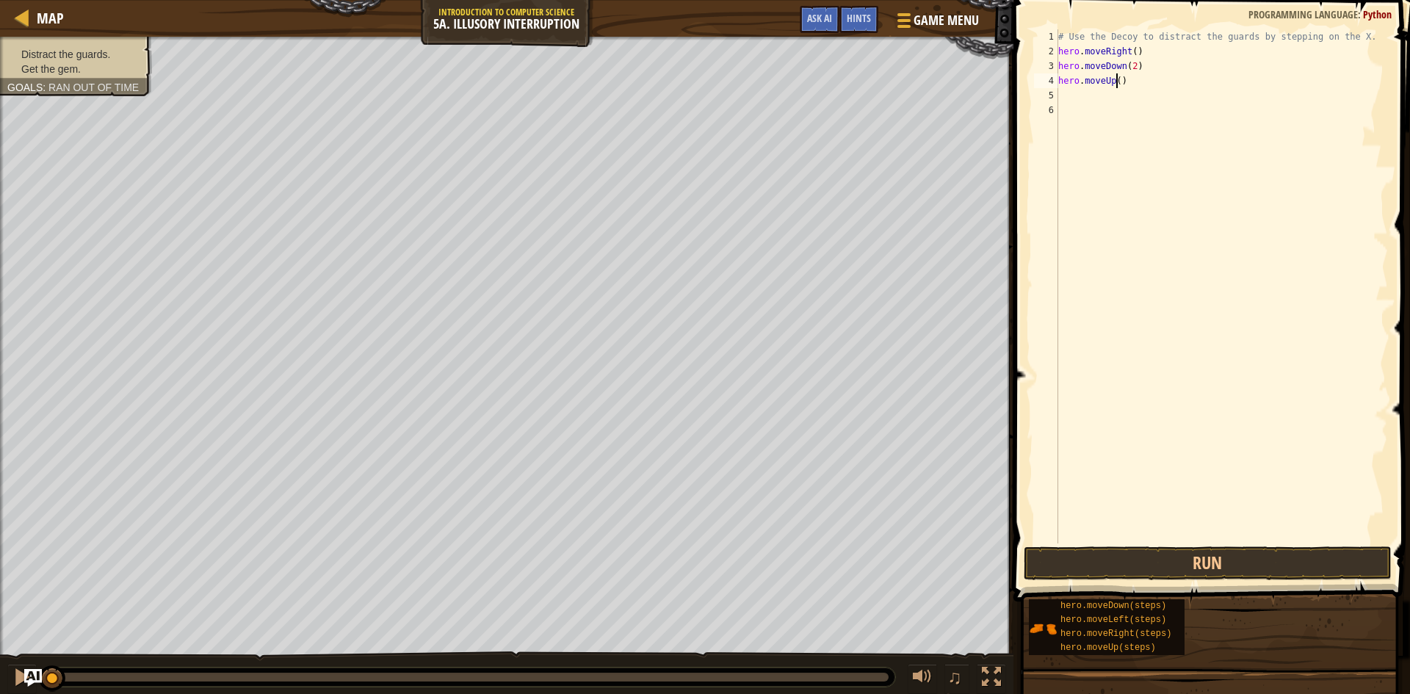
click at [917, 79] on div "# Use the Decoy to distract the guards by stepping on the X. hero . moveRight (…" at bounding box center [1221, 300] width 333 height 543
type textarea "hero.moveUp(2)"
click at [917, 95] on div "# Use the Decoy to distract the guards by stepping on the X. hero . moveRight (…" at bounding box center [1221, 300] width 333 height 543
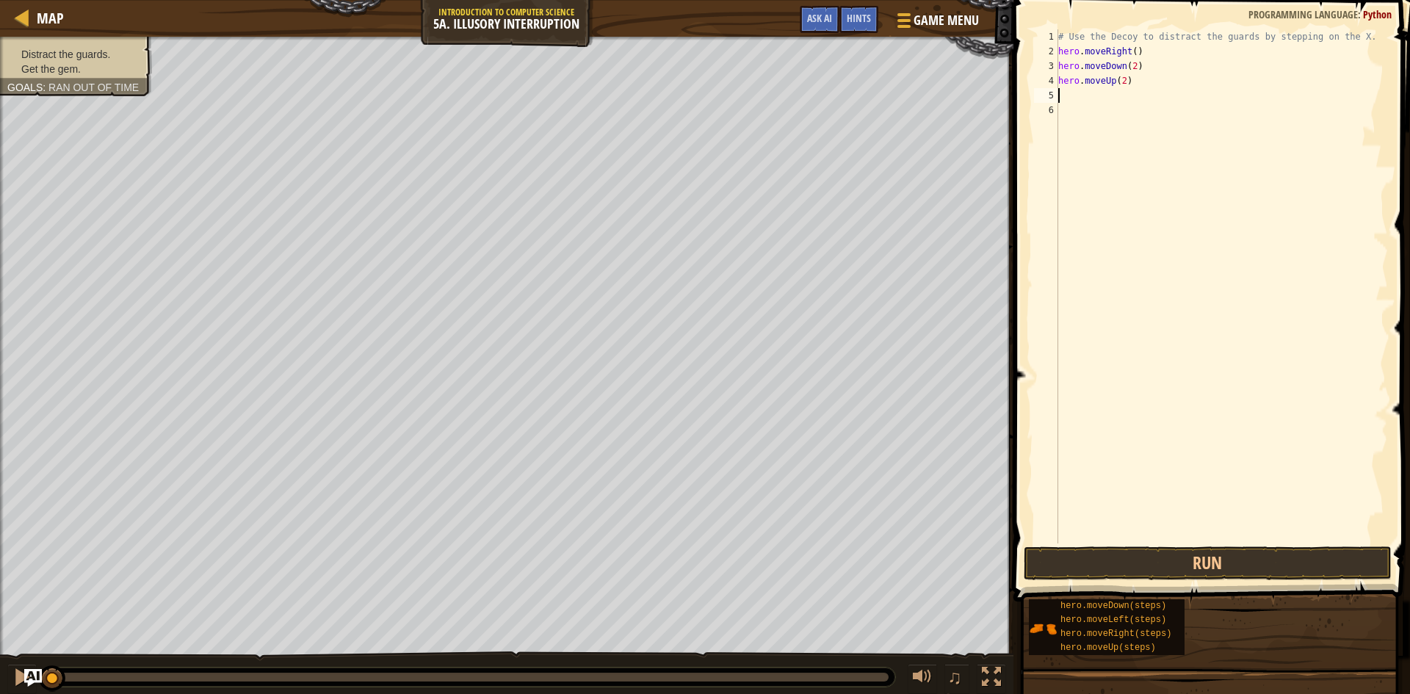
type textarea "h"
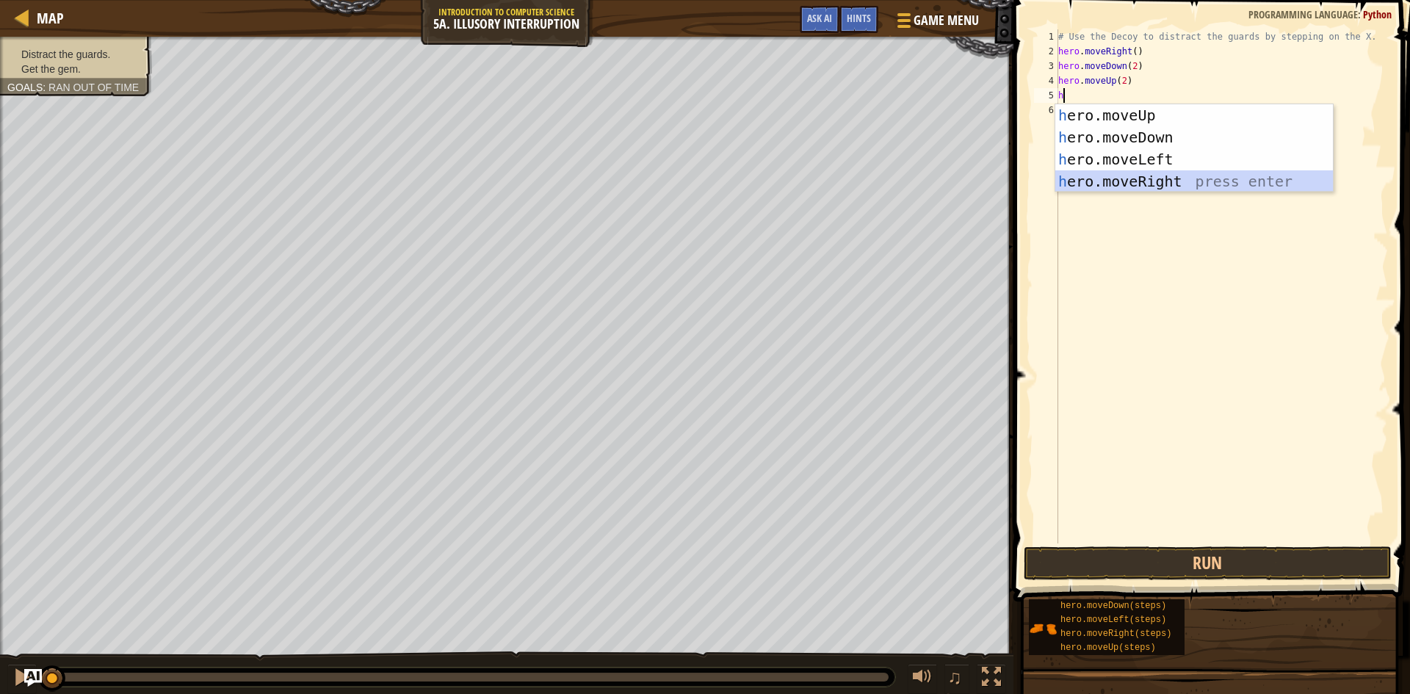
click at [917, 181] on div "h ero.moveUp press enter h ero.moveDown press enter h ero.moveLeft press enter …" at bounding box center [1194, 170] width 278 height 132
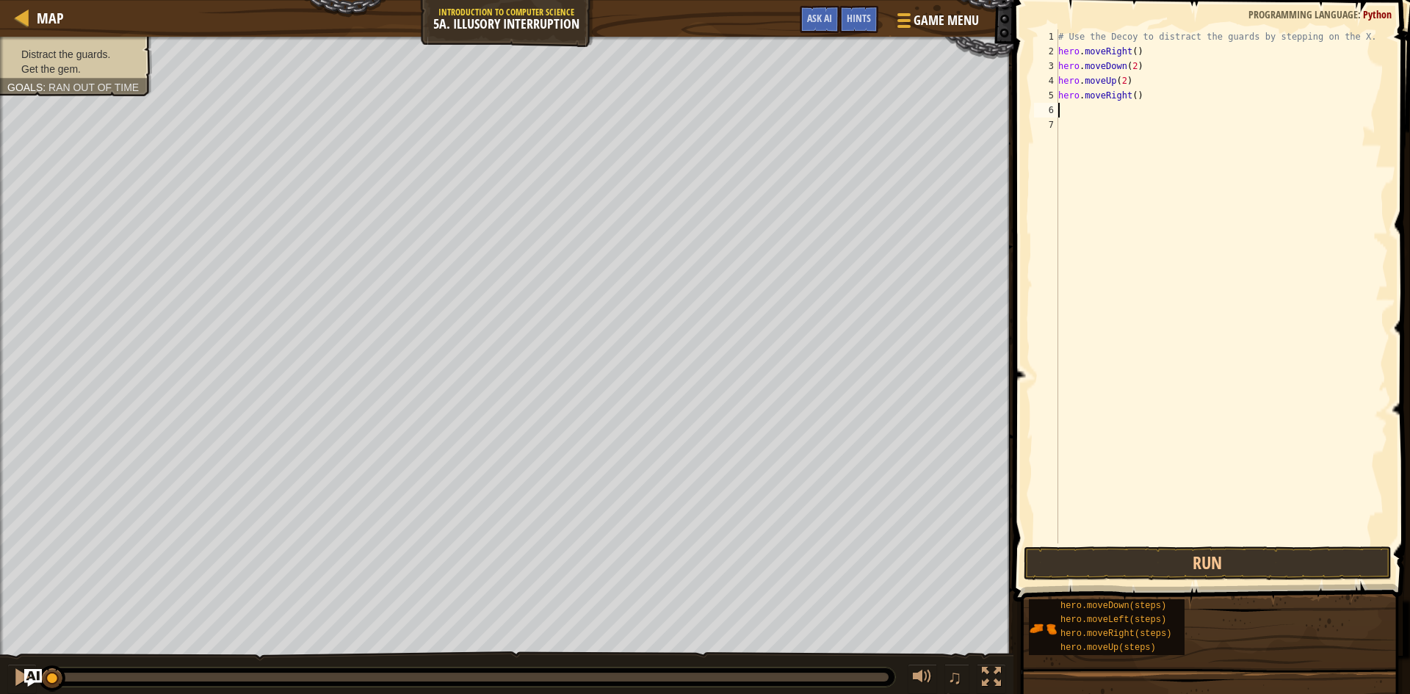
type textarea "h"
click at [917, 90] on div "# Use the Decoy to distract the guards by stepping on the X. hero . moveRight (…" at bounding box center [1221, 300] width 333 height 543
type textarea "hero.moveRight(3)"
click at [917, 559] on button "Run" at bounding box center [1208, 563] width 368 height 34
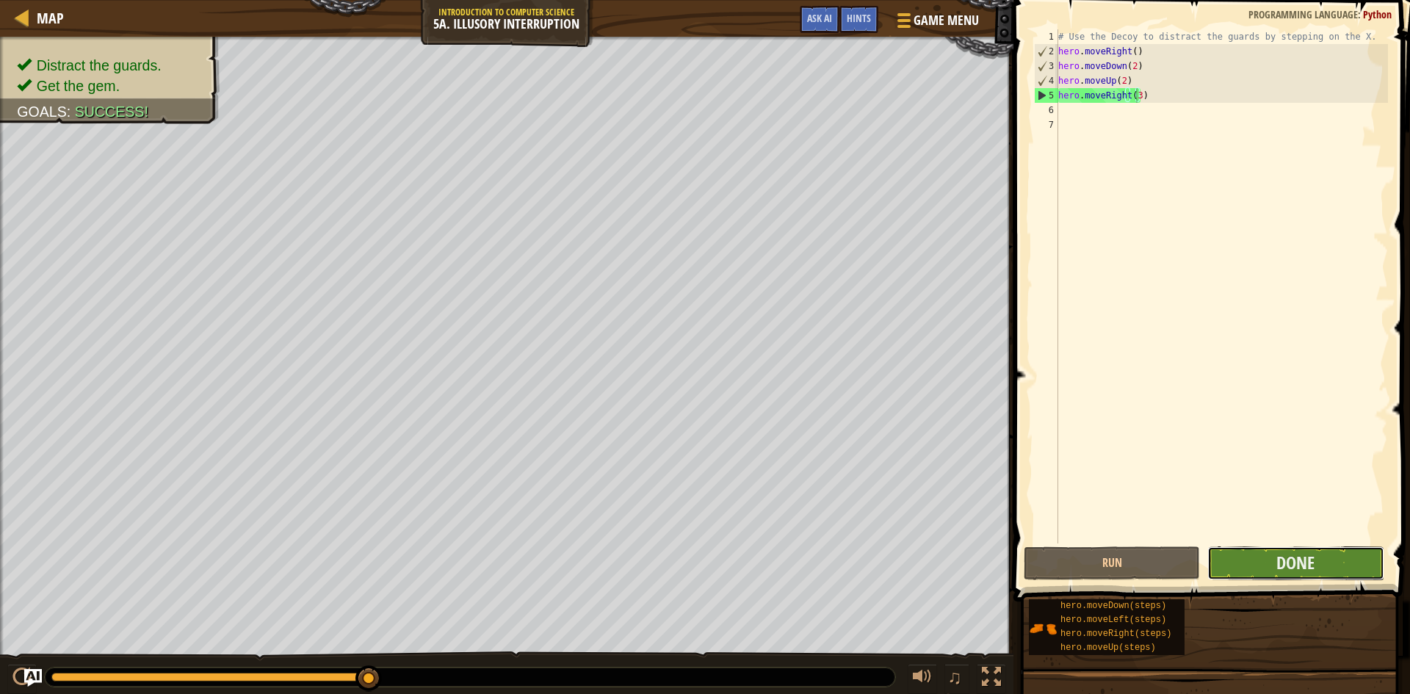
click at [917, 568] on button "Done" at bounding box center [1295, 563] width 176 height 34
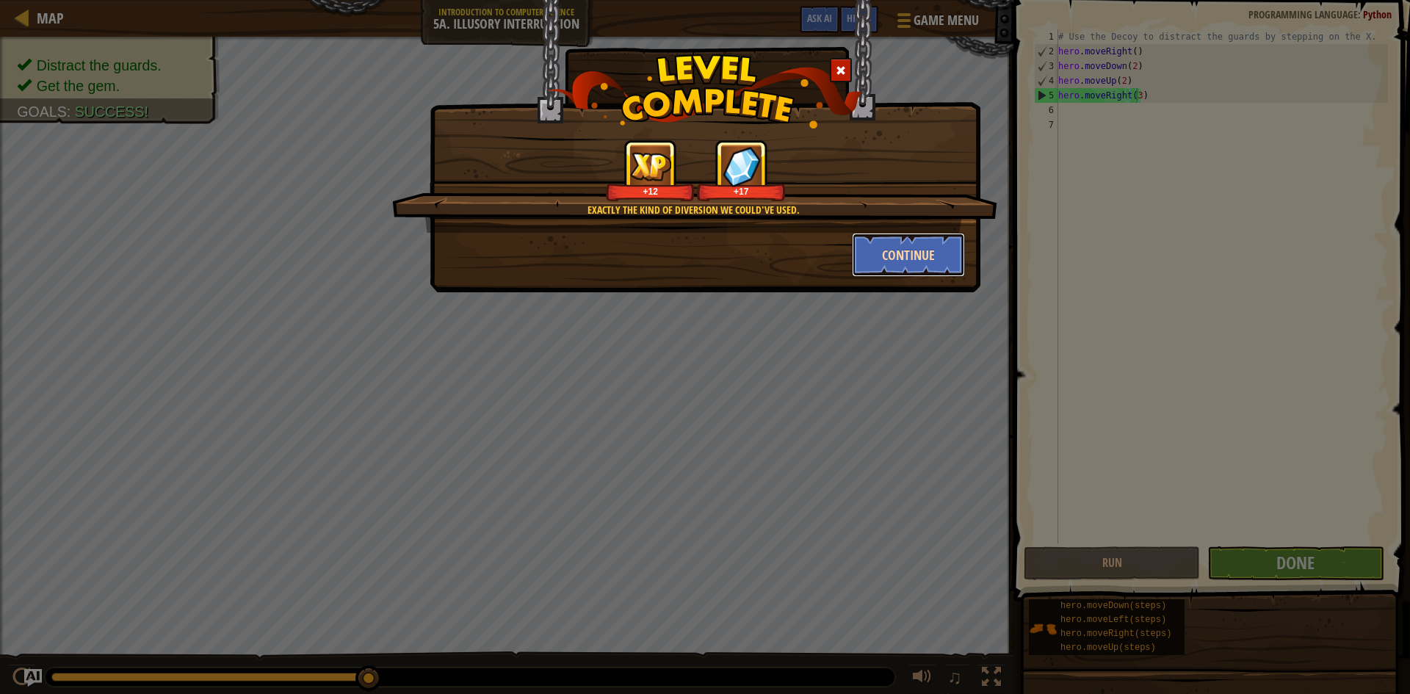
click at [909, 263] on button "Continue" at bounding box center [909, 255] width 114 height 44
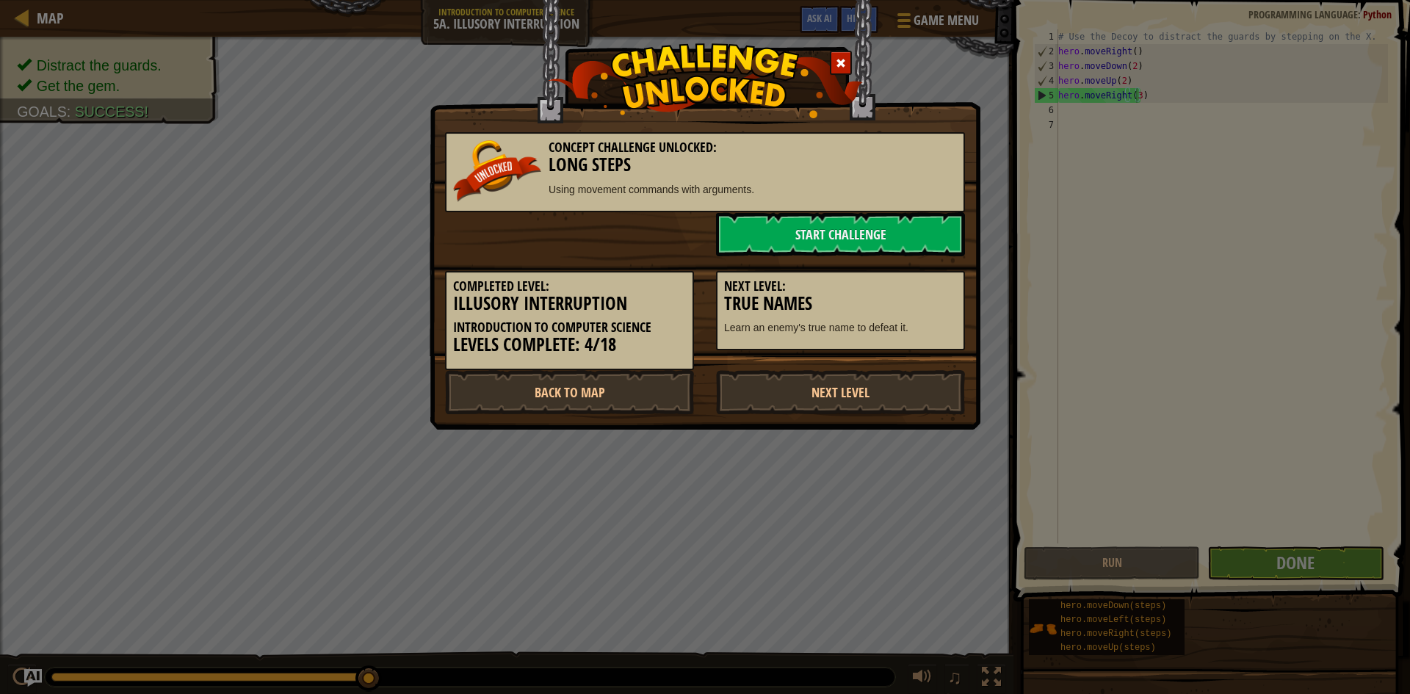
click at [917, 181] on div "Concept Challenge Unlocked: Long Steps Using movement commands with arguments." at bounding box center [705, 172] width 520 height 80
click at [883, 220] on link "Start Challenge" at bounding box center [840, 234] width 249 height 44
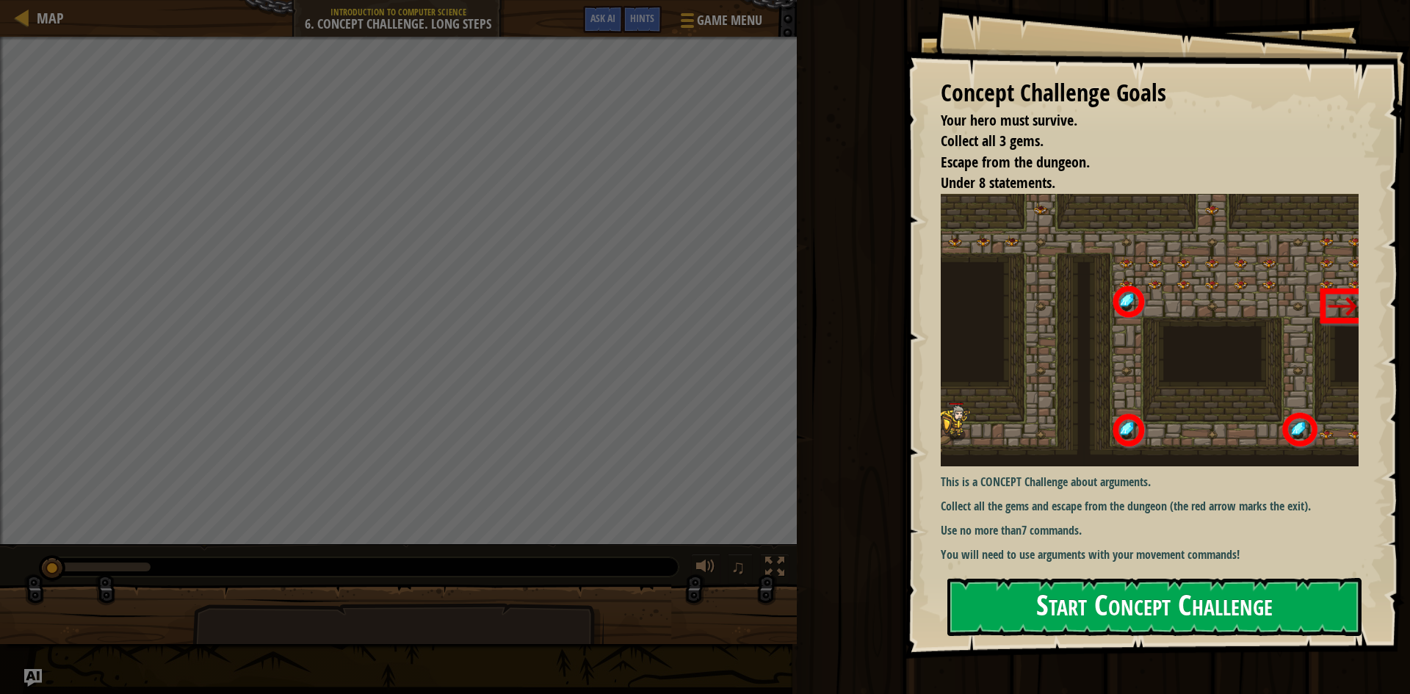
click at [917, 573] on button "Start Concept Challenge" at bounding box center [1154, 607] width 414 height 58
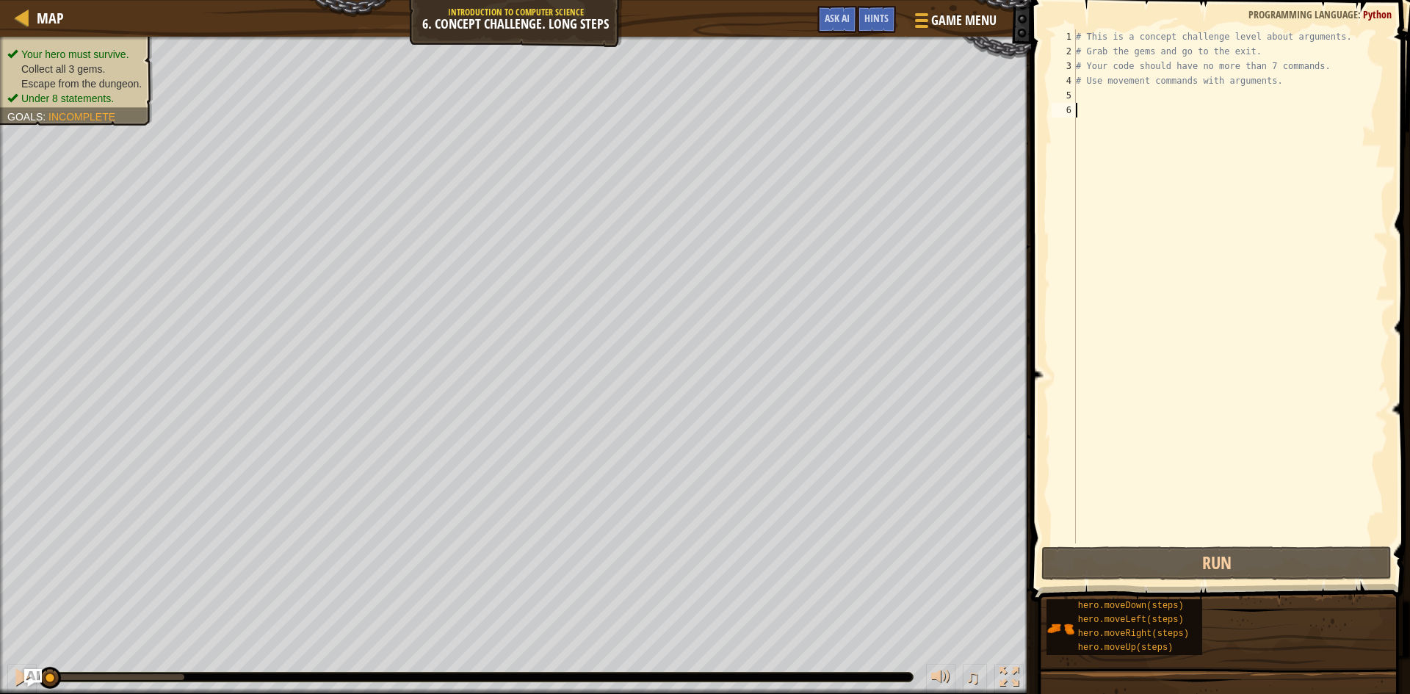
click at [917, 116] on div "# This is a concept challenge level about arguments. # Grab the gems and go to …" at bounding box center [1230, 300] width 315 height 543
click at [917, 82] on div "# This is a concept challenge level about arguments. # Grab the gems and go to …" at bounding box center [1230, 300] width 315 height 543
type textarea "# Use movement commands with arguments."
click at [917, 93] on div "# This is a concept challenge level about arguments. # Grab the gems and go to …" at bounding box center [1230, 300] width 315 height 543
type textarea "h"
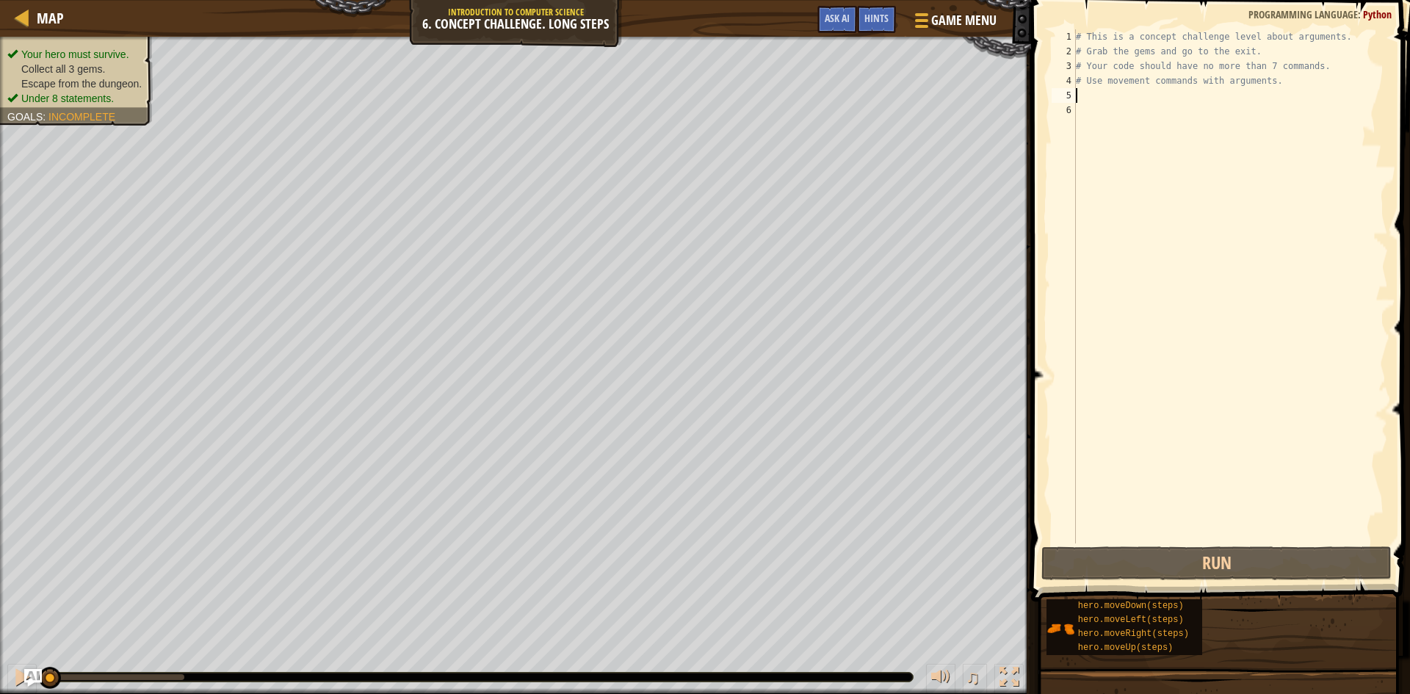
scroll to position [7, 0]
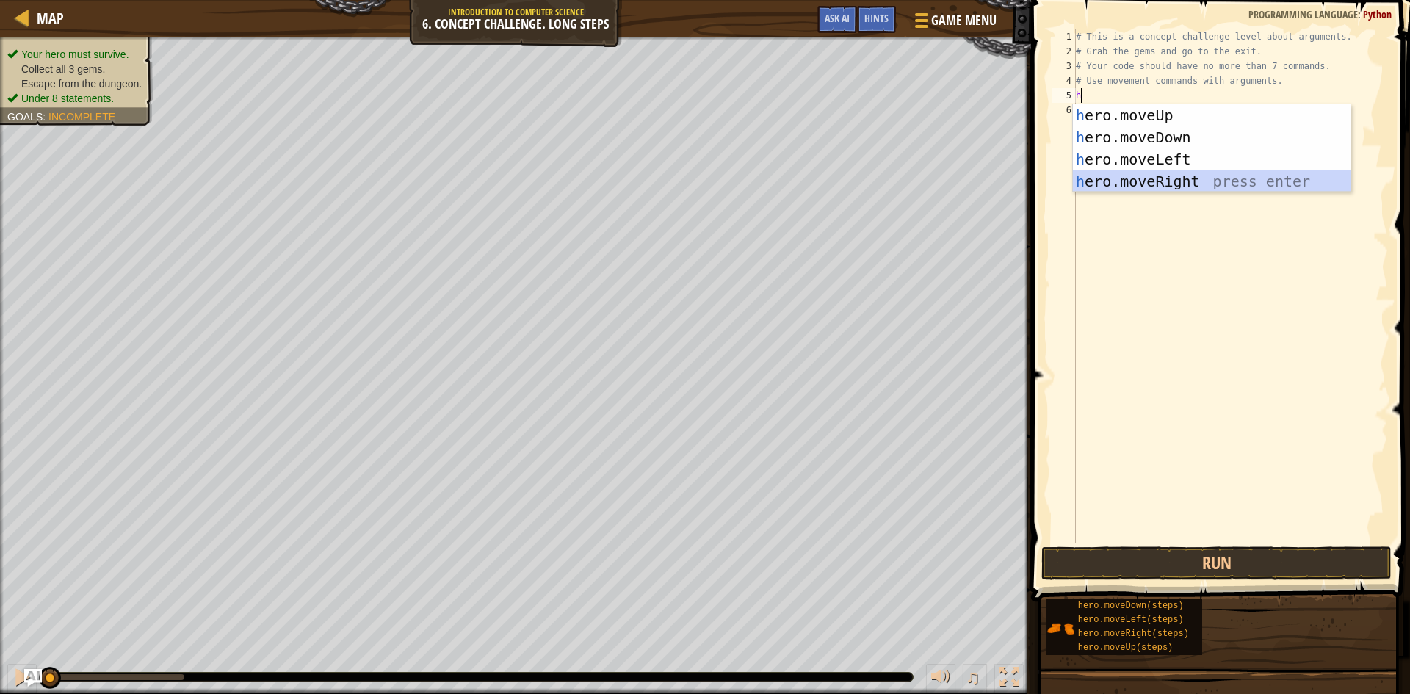
click at [917, 175] on div "h ero.moveUp press enter h ero.moveDown press enter h ero.moveLeft press enter …" at bounding box center [1212, 170] width 278 height 132
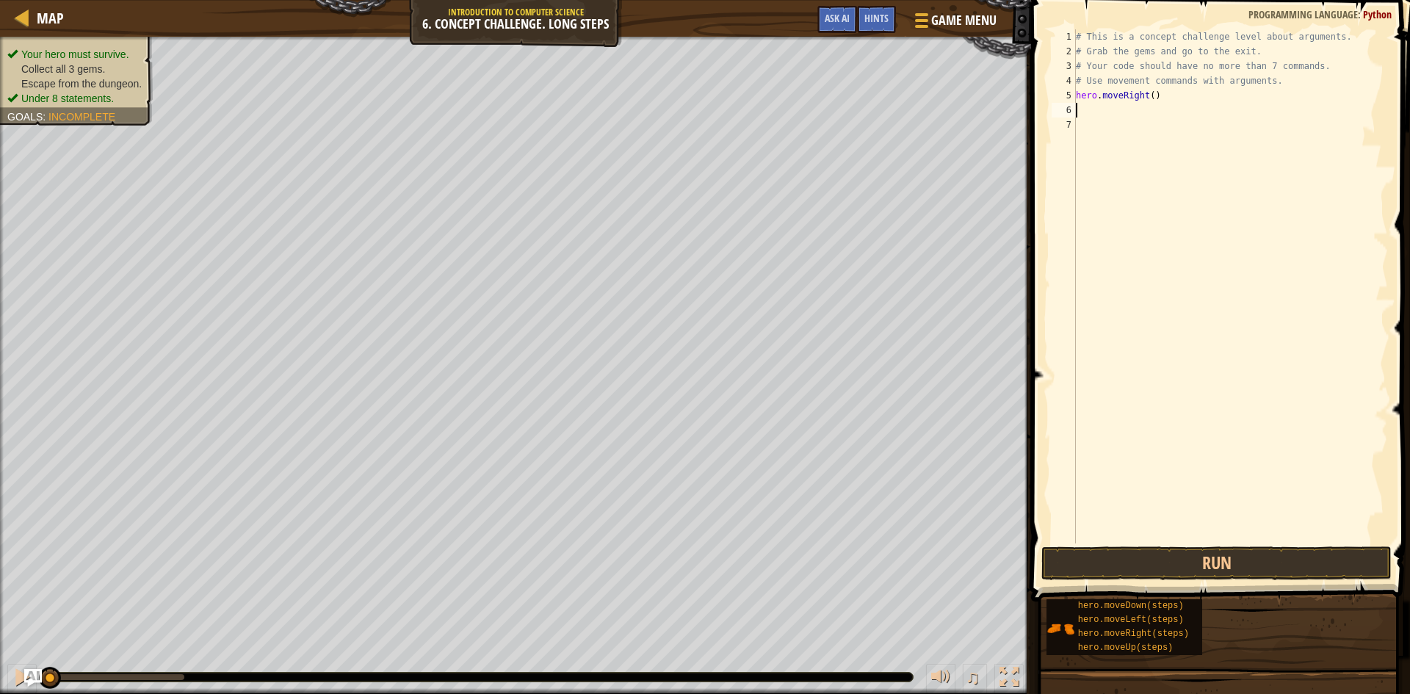
type textarea "h"
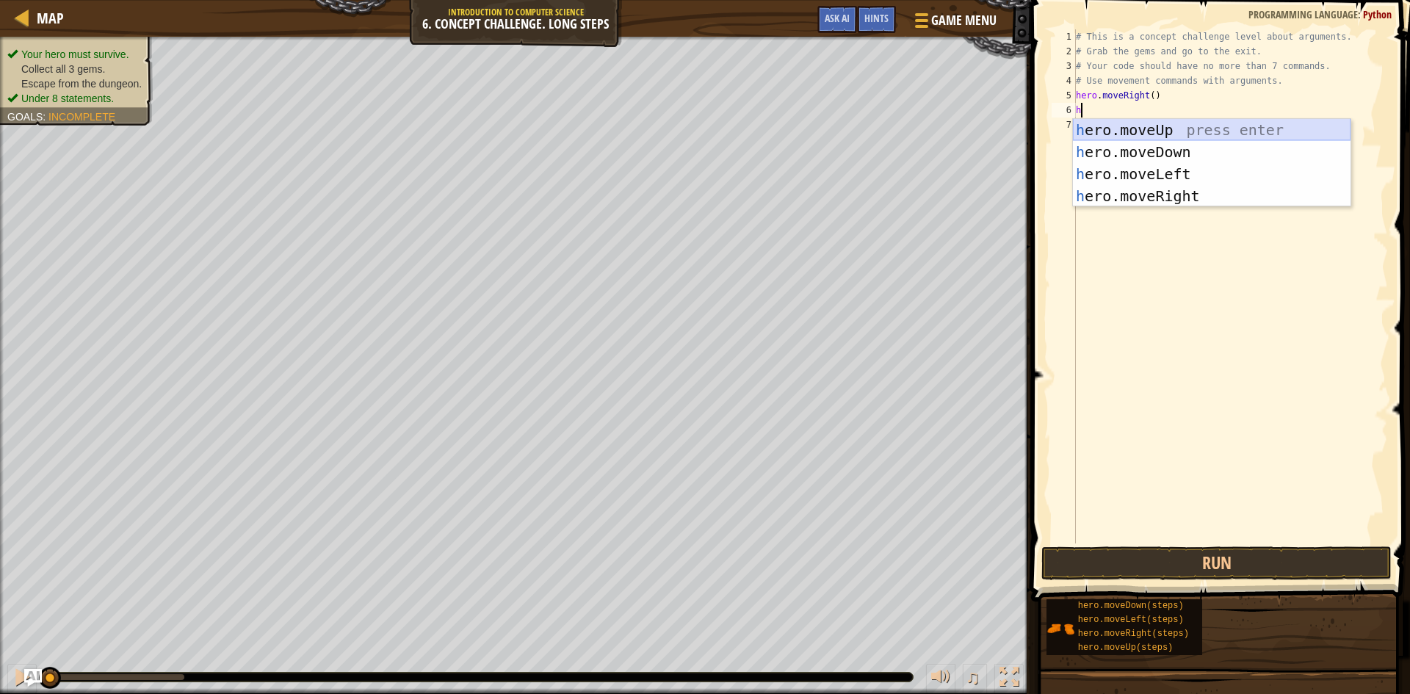
click at [917, 132] on div "h ero.moveUp press enter h ero.moveDown press enter h ero.moveLeft press enter …" at bounding box center [1212, 185] width 278 height 132
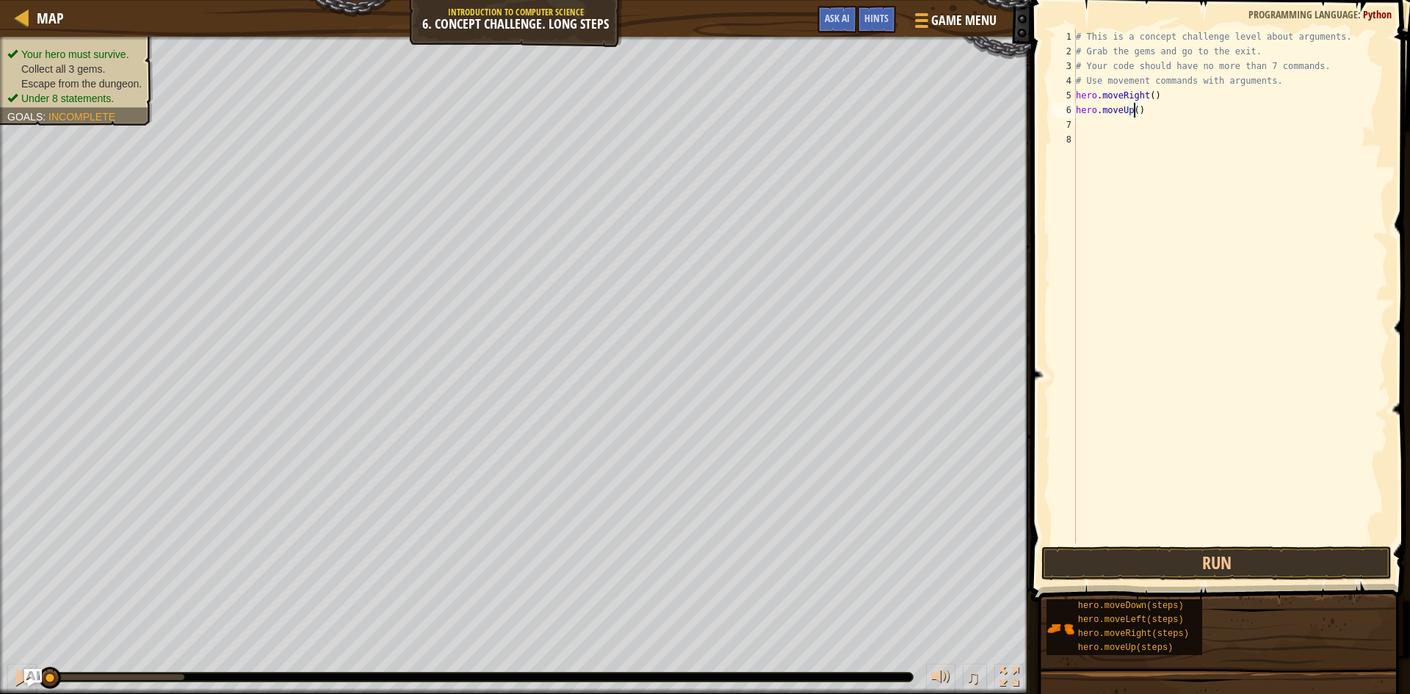
click at [917, 108] on div "# This is a concept challenge level about arguments. # Grab the gems and go to …" at bounding box center [1230, 300] width 315 height 543
type textarea "hero.moveUp(3)"
click at [917, 131] on div "# This is a concept challenge level about arguments. # Grab the gems and go to …" at bounding box center [1230, 300] width 315 height 543
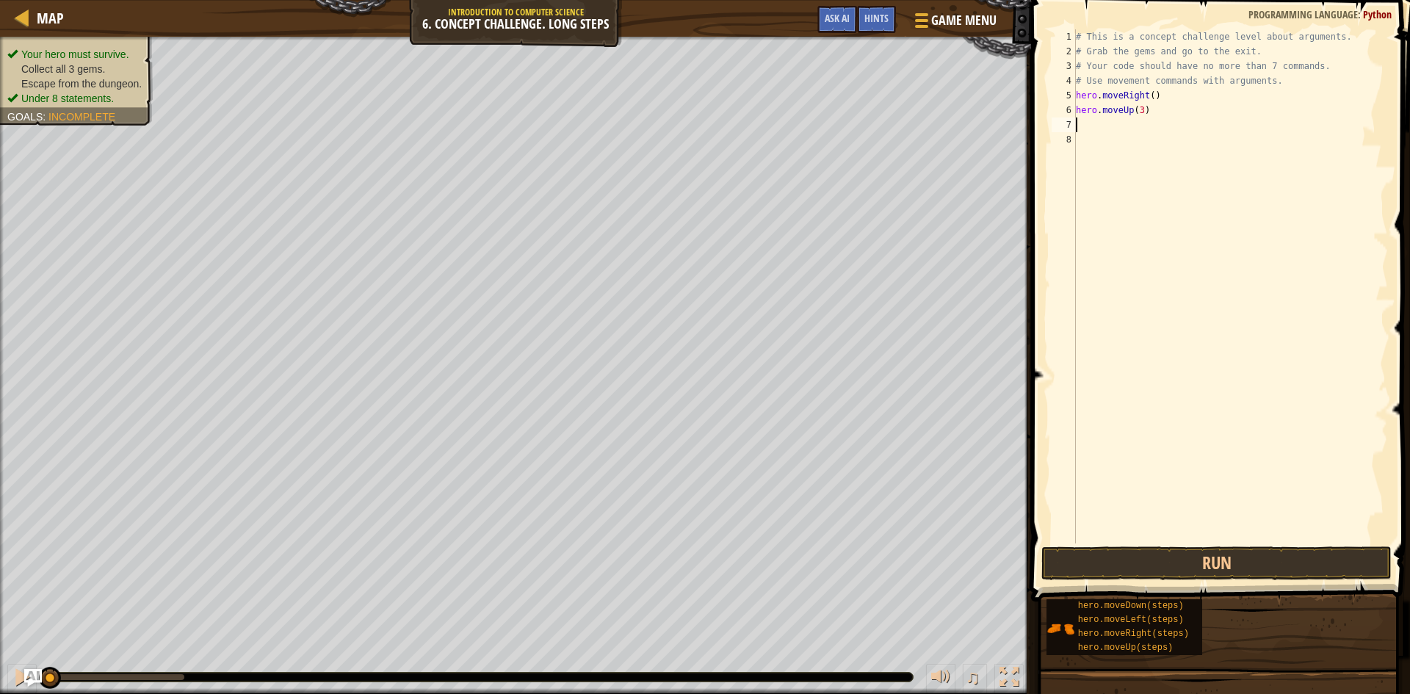
type textarea "h"
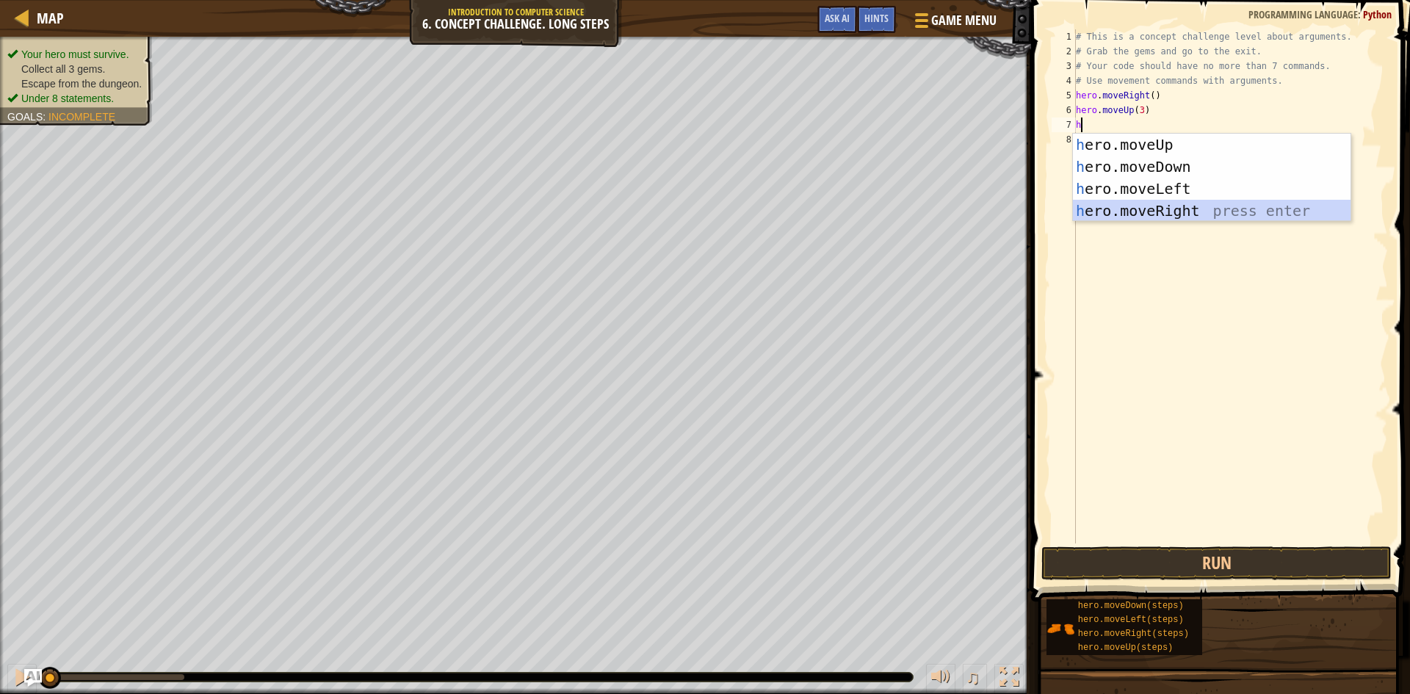
click at [917, 200] on div "h ero.moveUp press enter h ero.moveDown press enter h ero.moveLeft press enter …" at bounding box center [1212, 200] width 278 height 132
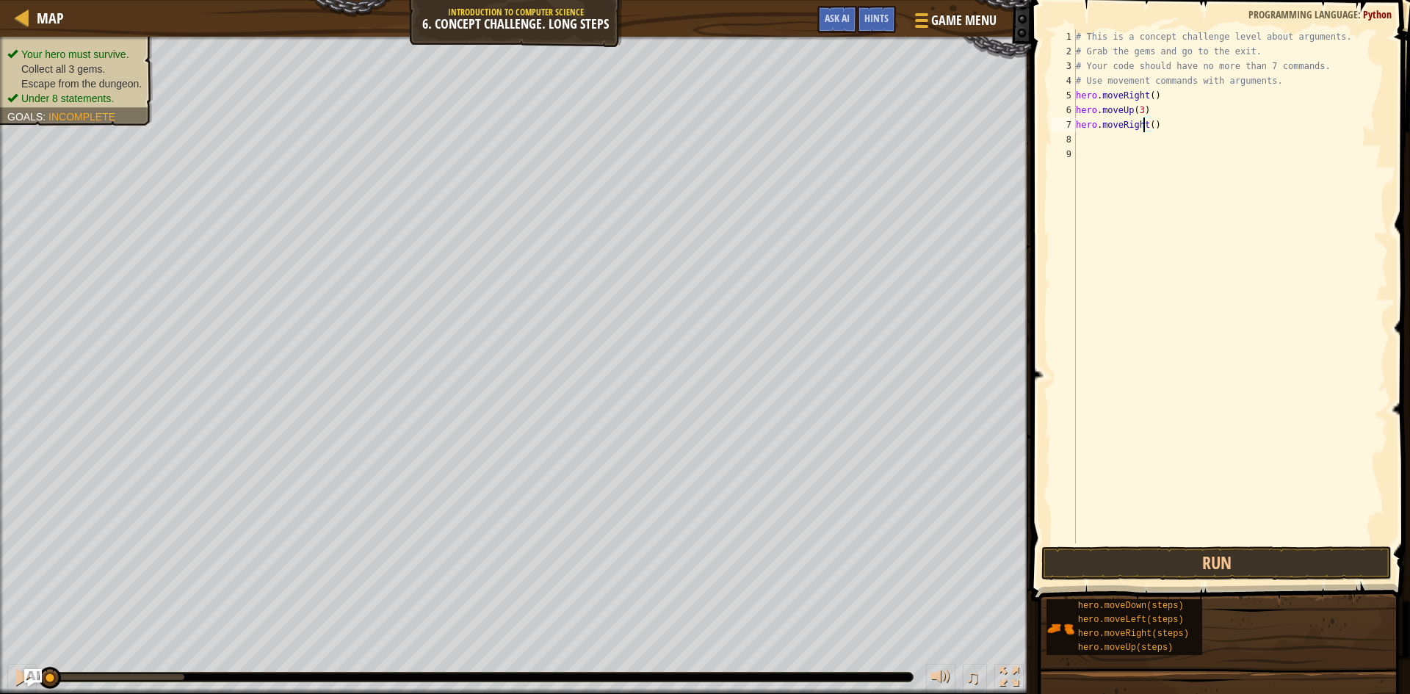
click at [917, 121] on div "# This is a concept challenge level about arguments. # Grab the gems and go to …" at bounding box center [1230, 300] width 315 height 543
click at [917, 126] on div "# This is a concept challenge level about arguments. # Grab the gems and go to …" at bounding box center [1230, 300] width 315 height 543
click at [917, 127] on div "# This is a concept challenge level about arguments. # Grab the gems and go to …" at bounding box center [1230, 300] width 315 height 543
type textarea "hero.moveRight(2)"
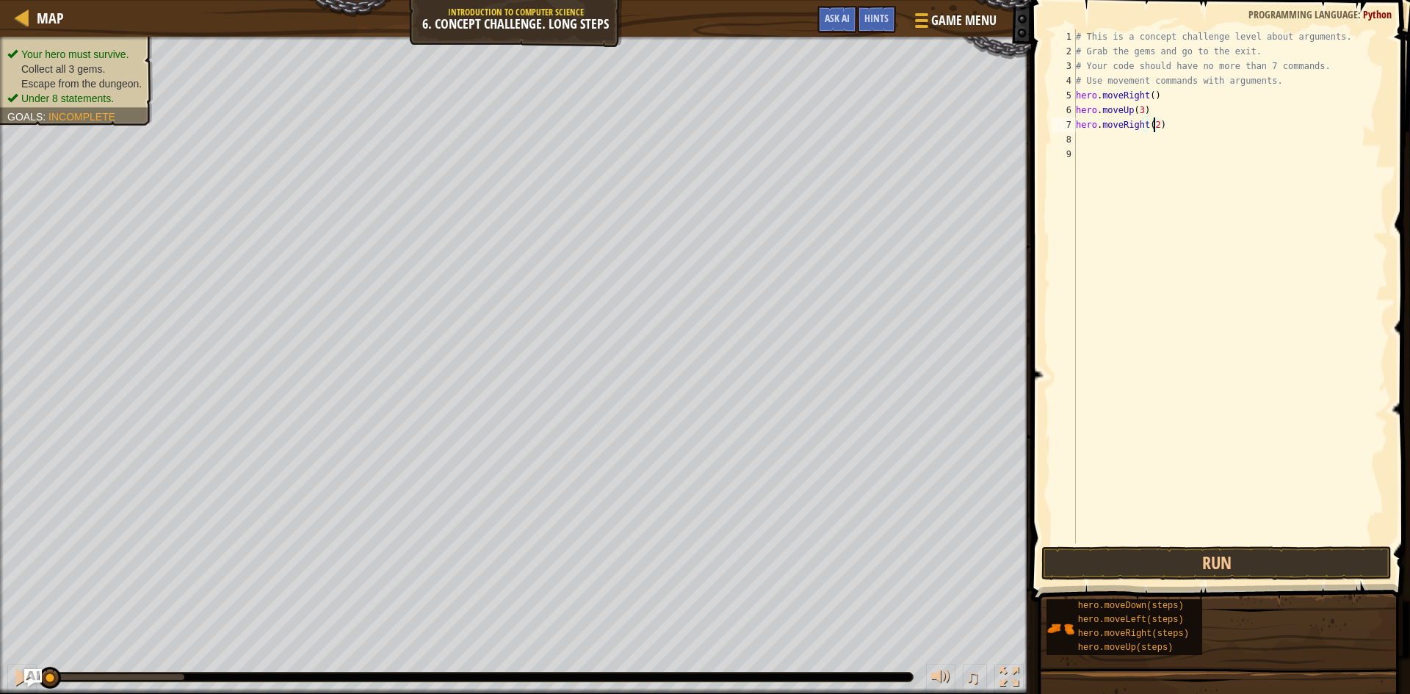
click at [917, 132] on div "# This is a concept challenge level about arguments. # Grab the gems and go to …" at bounding box center [1230, 300] width 315 height 543
type textarea "h"
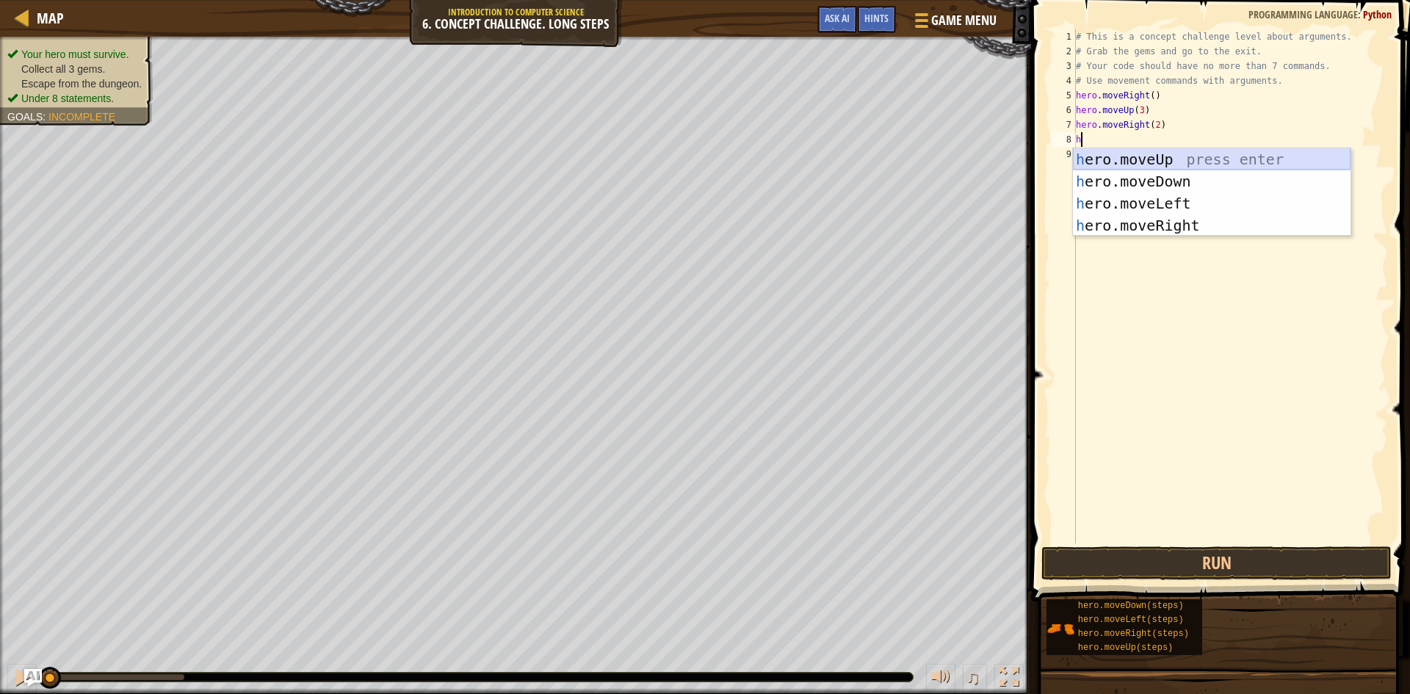
click at [917, 168] on div "h ero.moveUp press enter h ero.moveDown press enter h ero.moveLeft press enter …" at bounding box center [1212, 214] width 278 height 132
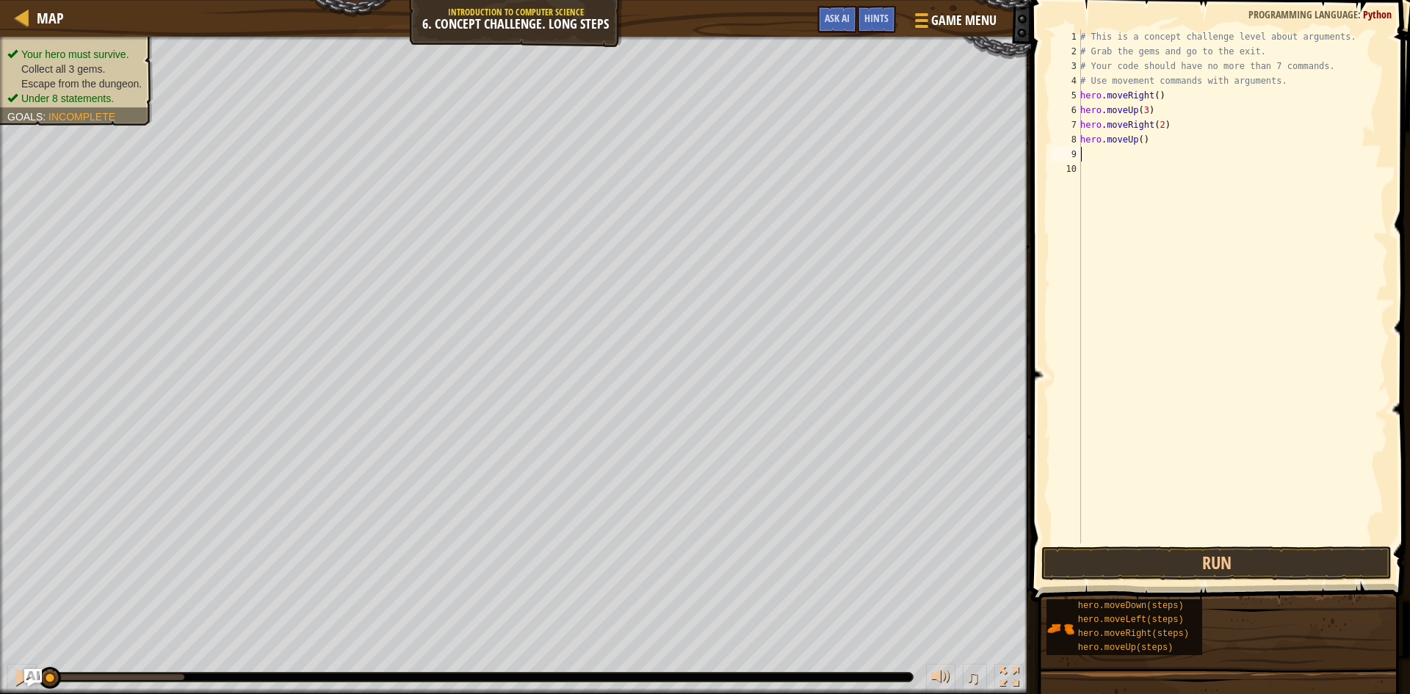
click at [917, 140] on div "# This is a concept challenge level about arguments. # Grab the gems and go to …" at bounding box center [1232, 300] width 311 height 543
click at [917, 134] on div "# This is a concept challenge level about arguments. # Grab the gems and go to …" at bounding box center [1232, 300] width 311 height 543
type textarea "h"
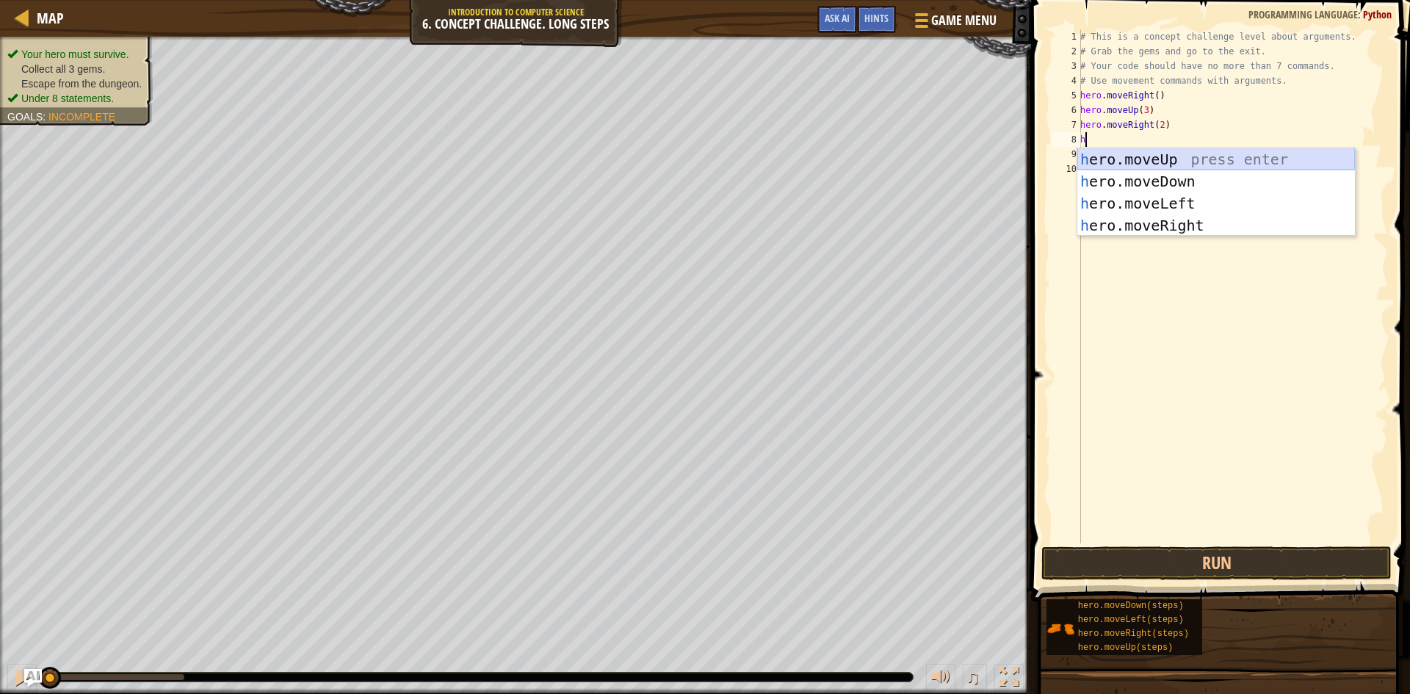
click at [917, 167] on div "h ero.moveUp press enter h ero.moveDown press enter h ero.moveLeft press enter …" at bounding box center [1216, 214] width 278 height 132
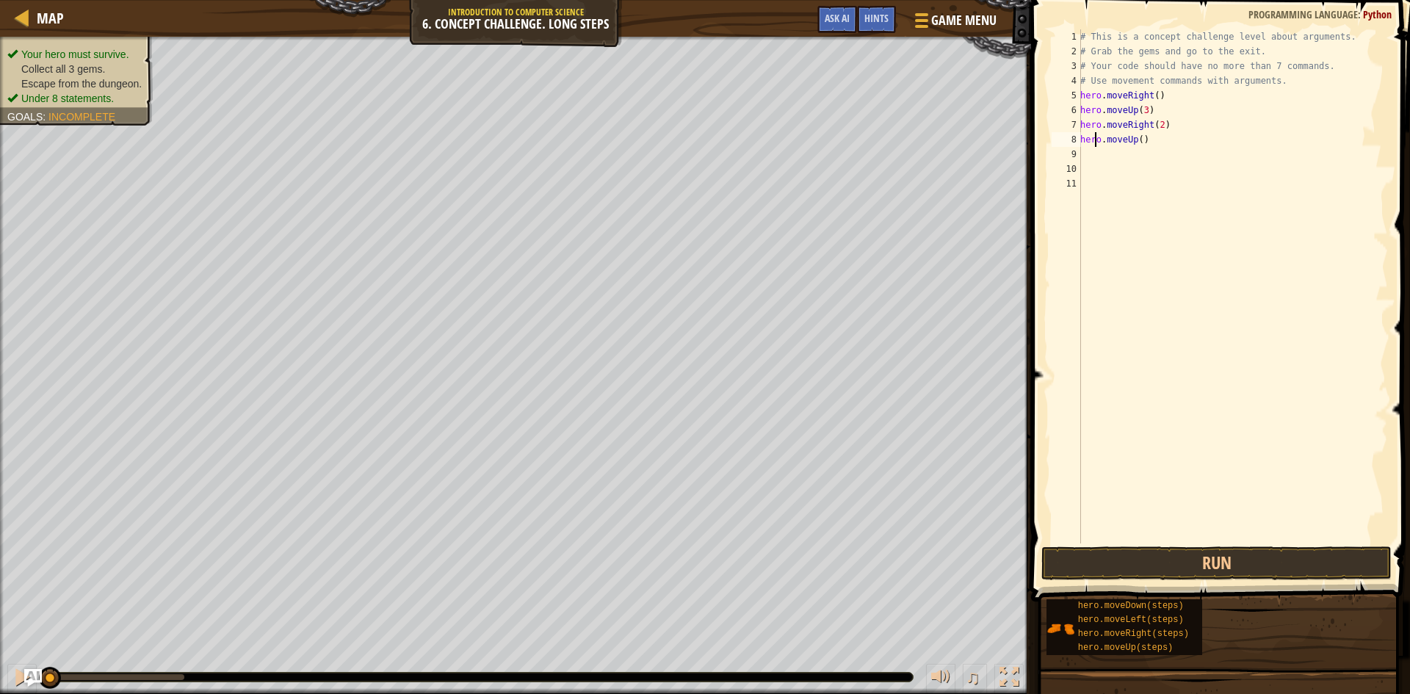
click at [917, 146] on div "# This is a concept challenge level about arguments. # Grab the gems and go to …" at bounding box center [1232, 300] width 311 height 543
type textarea "hero.moveUp()"
click at [917, 147] on div "# This is a concept challenge level about arguments. # Grab the gems and go to …" at bounding box center [1232, 300] width 311 height 543
click at [917, 140] on div "# This is a concept challenge level about arguments. # Grab the gems and go to …" at bounding box center [1232, 300] width 311 height 543
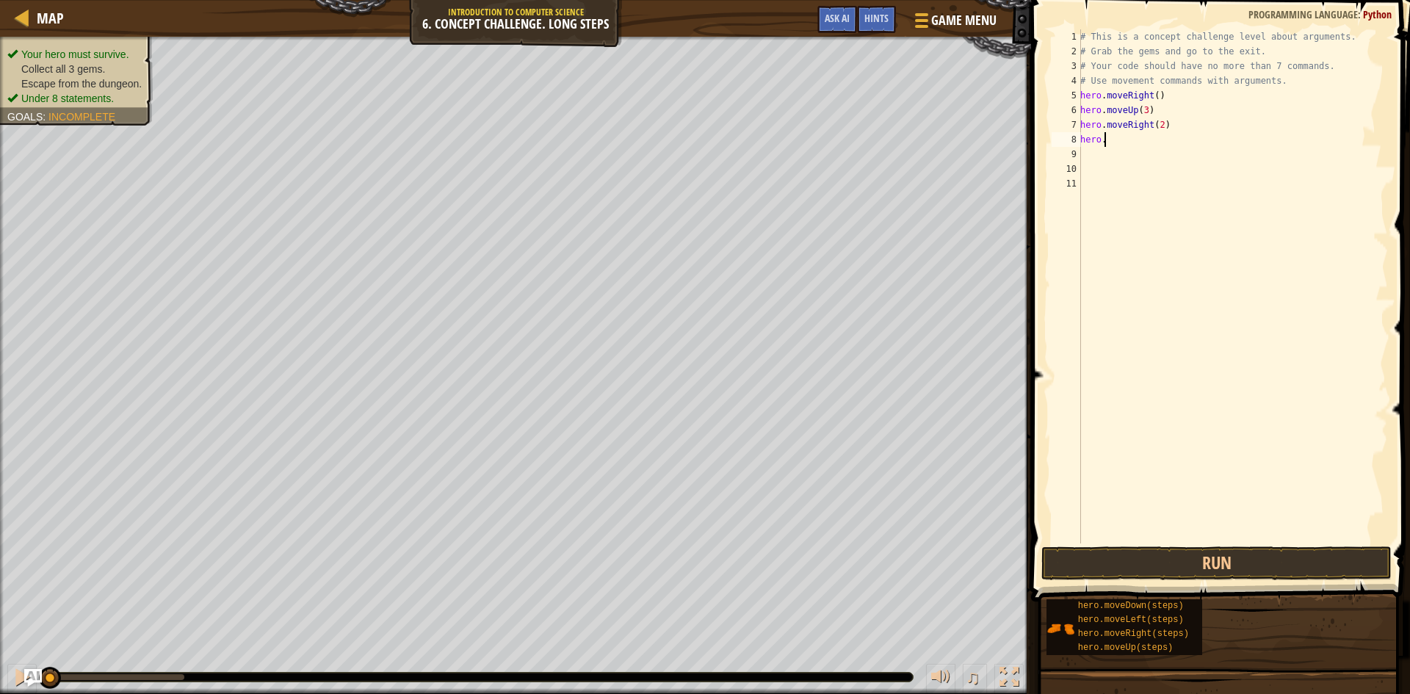
type textarea "h"
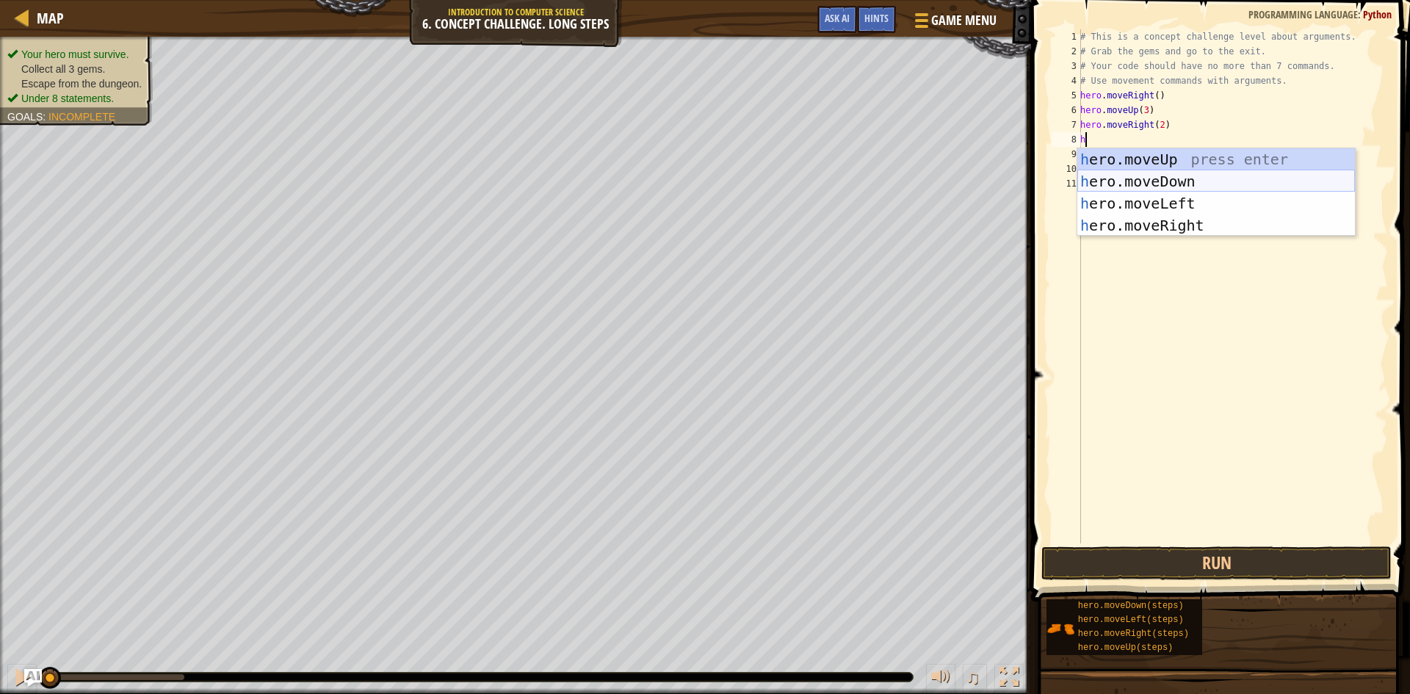
click at [917, 189] on div "h ero.moveUp press enter h ero.moveDown press enter h ero.moveLeft press enter …" at bounding box center [1216, 214] width 278 height 132
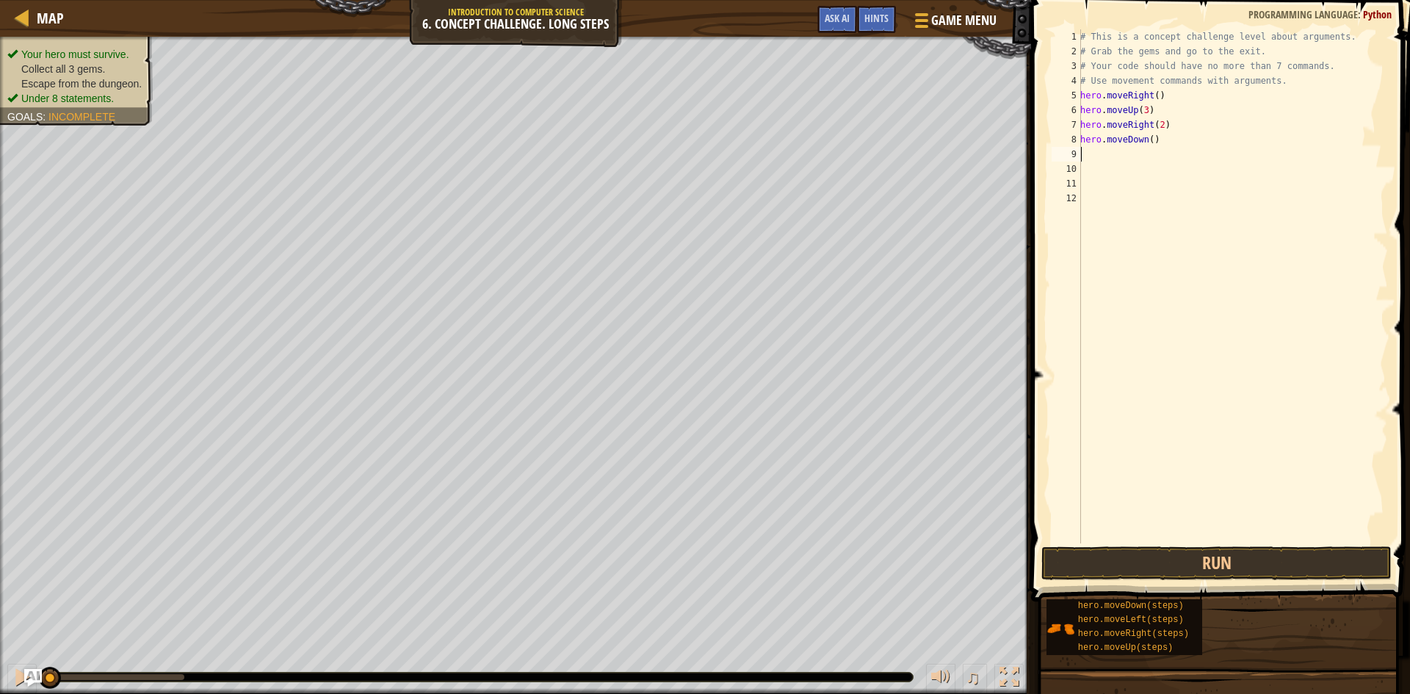
click at [917, 157] on div "# This is a concept challenge level about arguments. # Grab the gems and go to …" at bounding box center [1232, 300] width 311 height 543
type textarea "h"
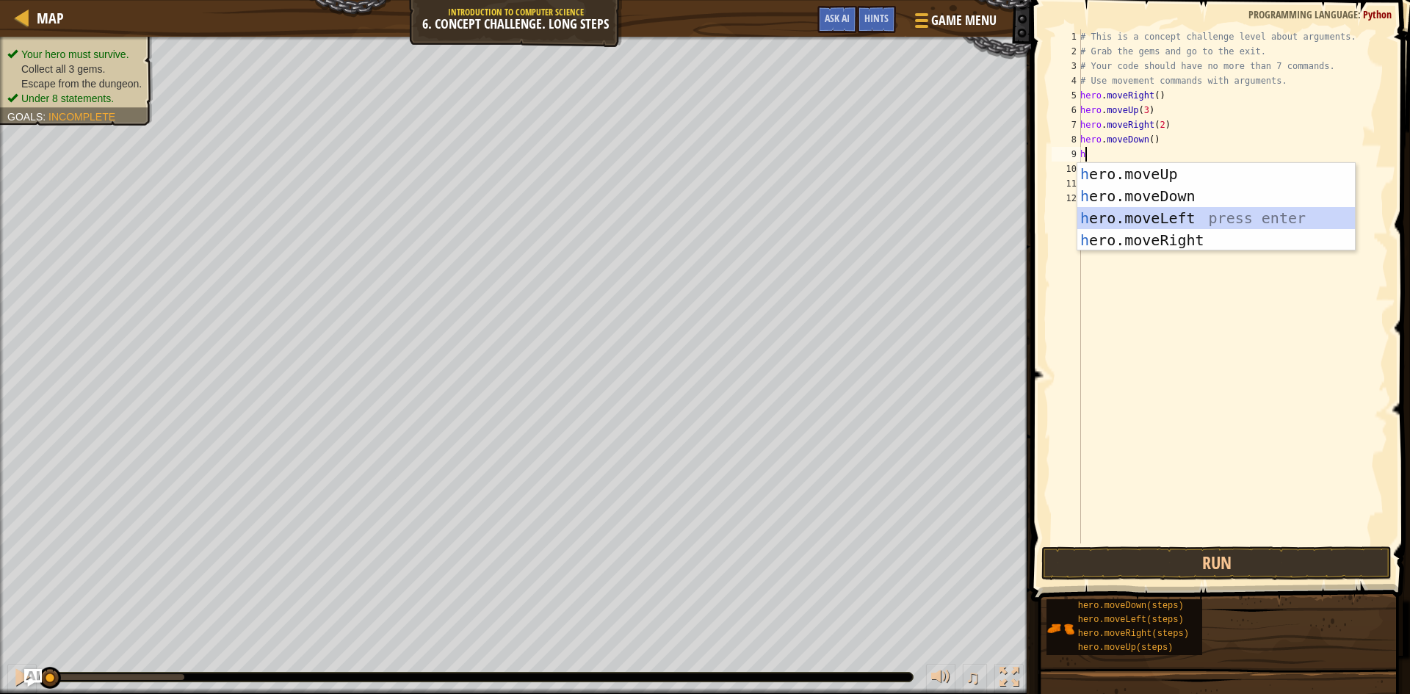
click at [917, 221] on div "h ero.moveUp press enter h ero.moveDown press enter h ero.moveLeft press enter …" at bounding box center [1216, 229] width 278 height 132
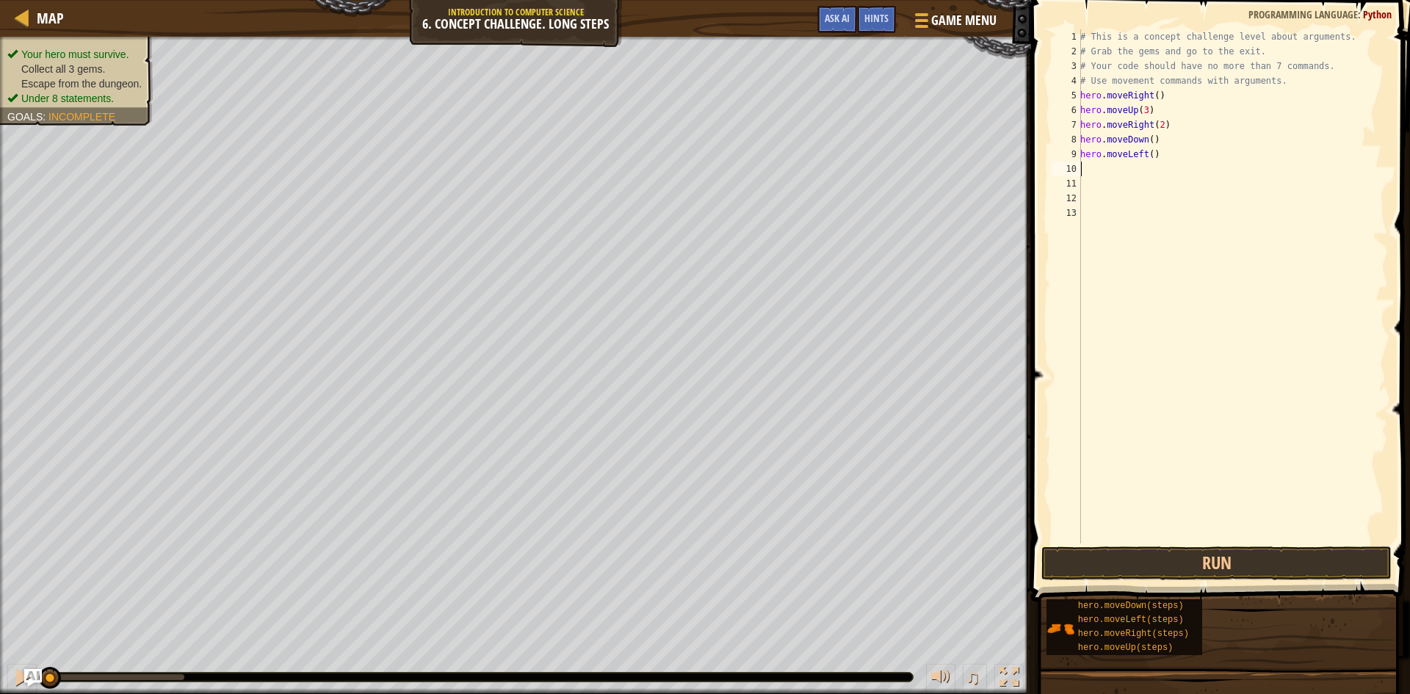
type textarea "h"
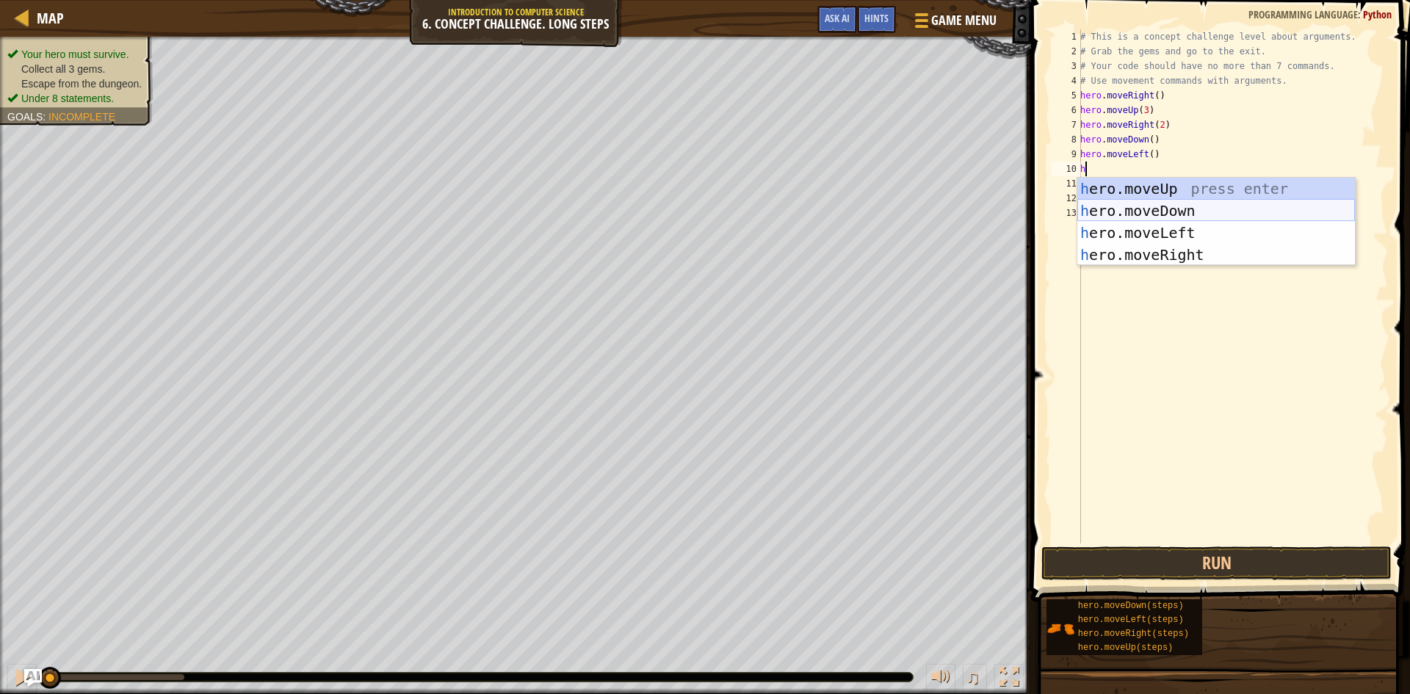
click at [917, 206] on div "h ero.moveUp press enter h ero.moveDown press enter h ero.moveLeft press enter …" at bounding box center [1216, 244] width 278 height 132
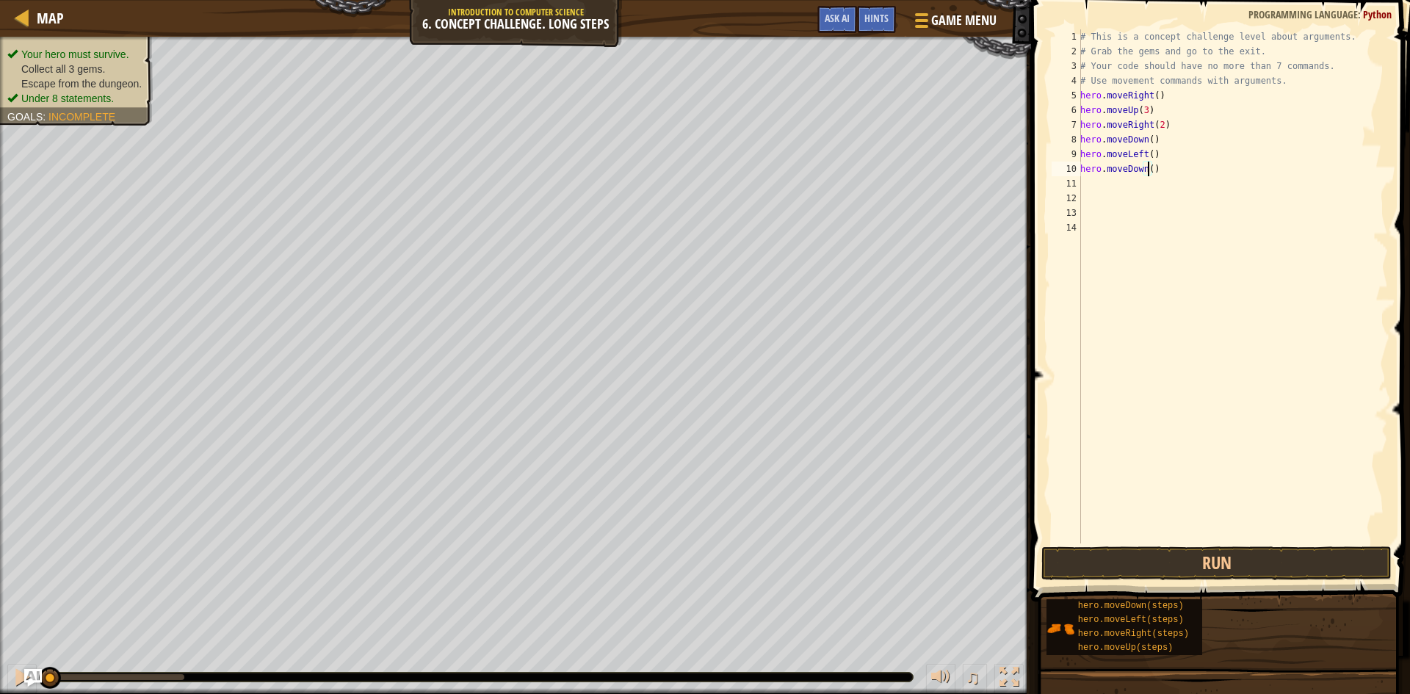
click at [917, 167] on div "# This is a concept challenge level about arguments. # Grab the gems and go to …" at bounding box center [1232, 300] width 311 height 543
type textarea "hero.moveDown(2)"
click at [917, 190] on div "# This is a concept challenge level about arguments. # Grab the gems and go to …" at bounding box center [1232, 300] width 311 height 543
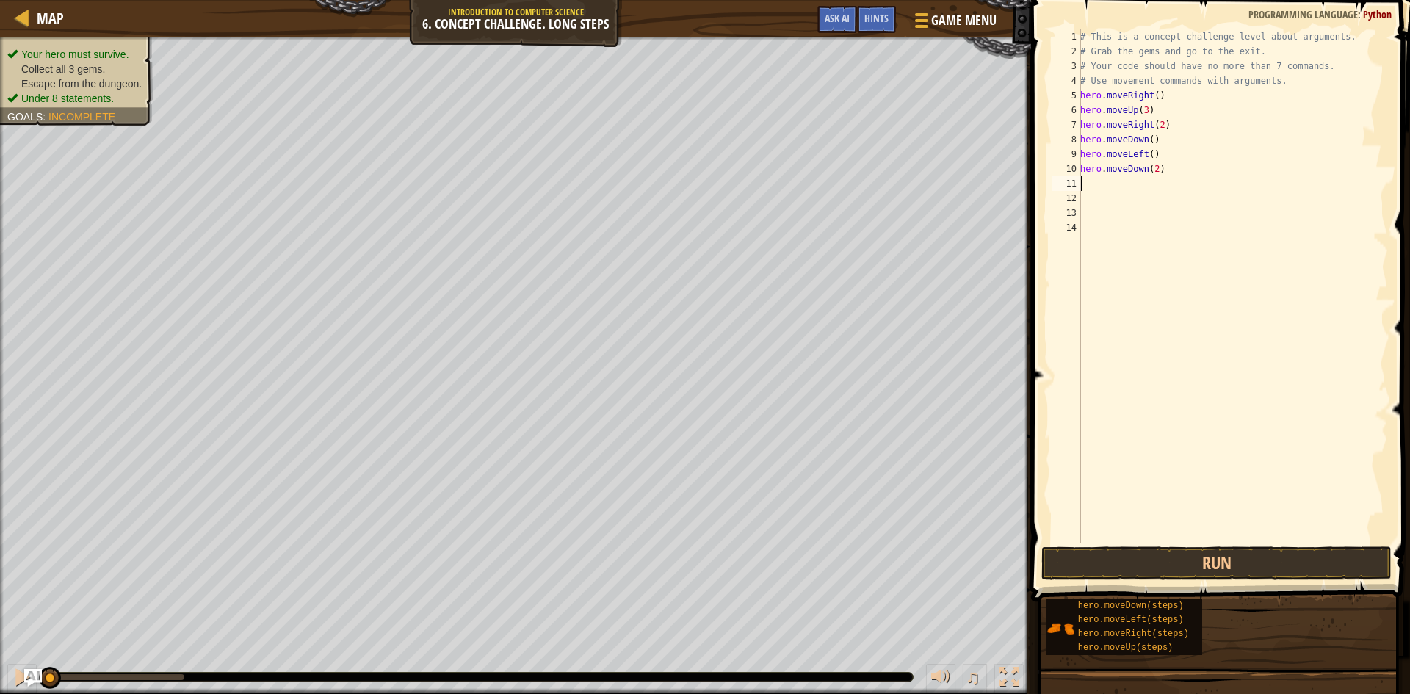
type textarea "h"
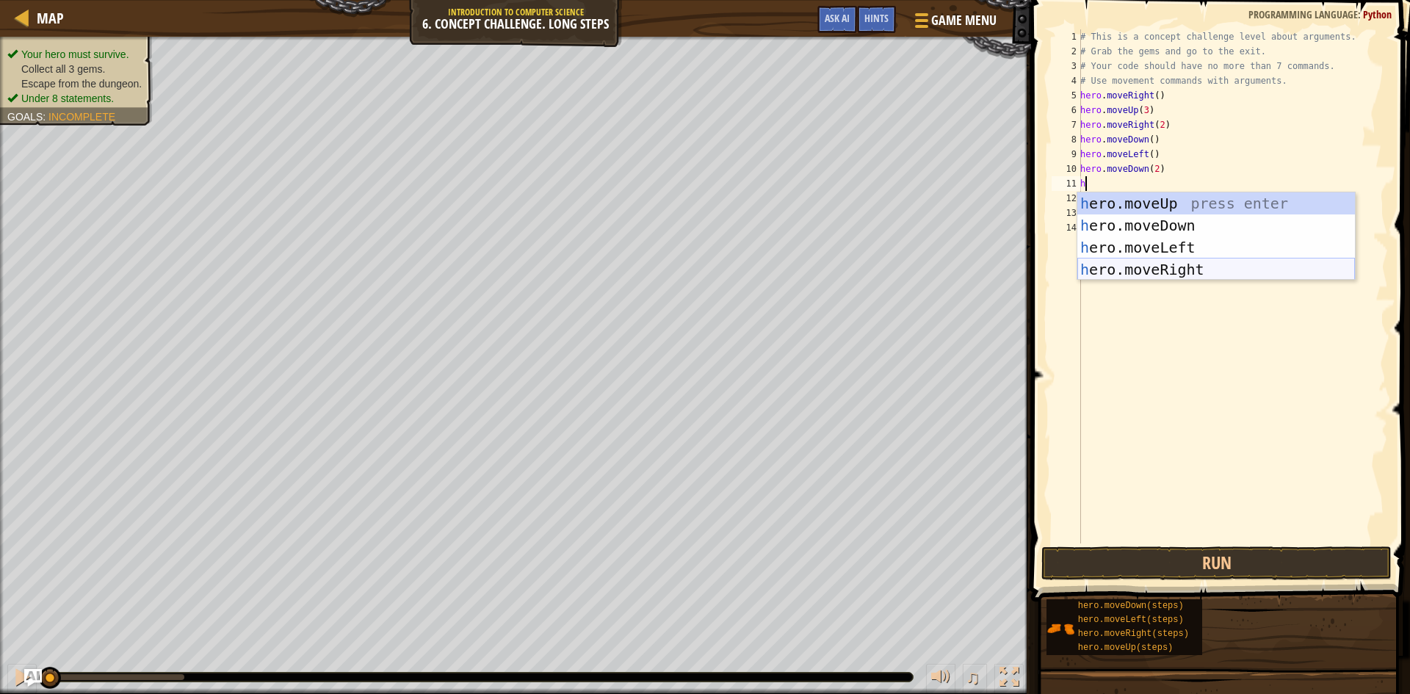
click at [917, 278] on div "h ero.moveUp press enter h ero.moveDown press enter h ero.moveLeft press enter …" at bounding box center [1216, 258] width 278 height 132
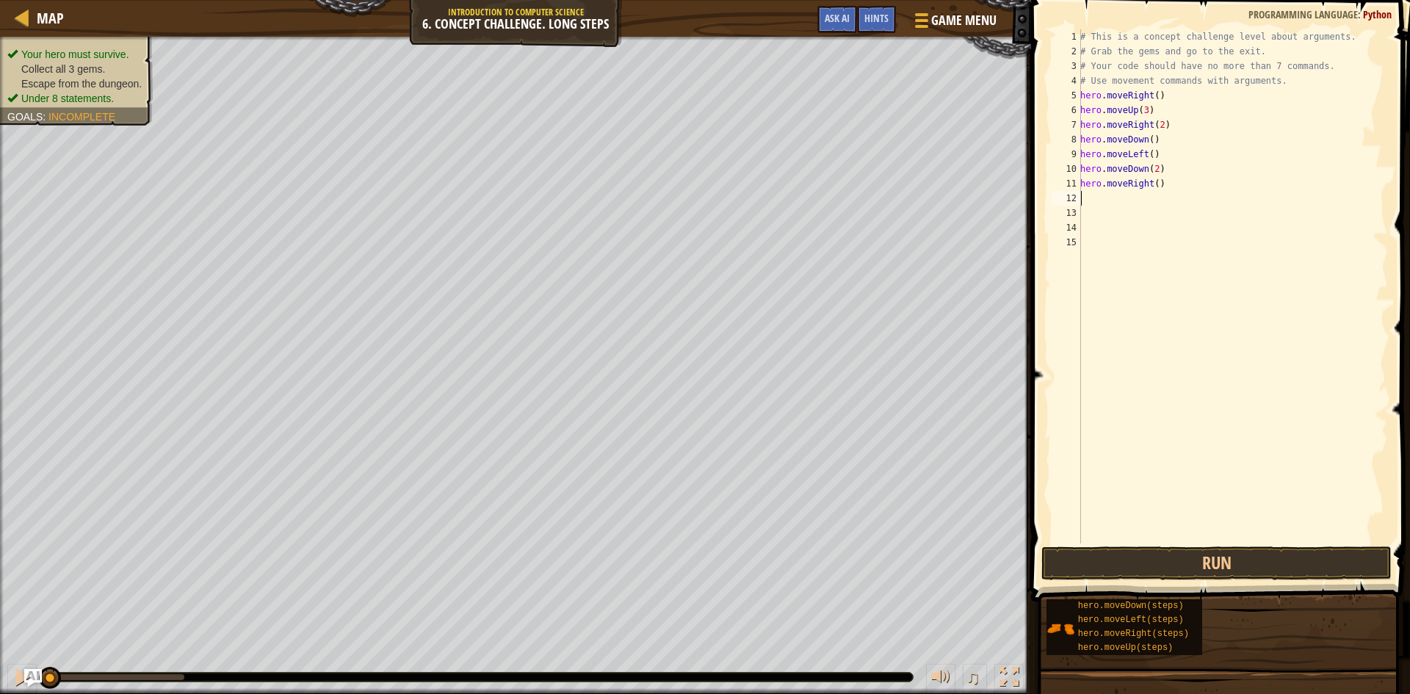
click at [917, 179] on div "# This is a concept challenge level about arguments. # Grab the gems and go to …" at bounding box center [1232, 300] width 311 height 543
click at [917, 182] on div "# This is a concept challenge level about arguments. # Grab the gems and go to …" at bounding box center [1232, 300] width 311 height 543
type textarea "hero.moveRight(2)"
click at [917, 192] on div "# This is a concept challenge level about arguments. # Grab the gems and go to …" at bounding box center [1232, 300] width 311 height 543
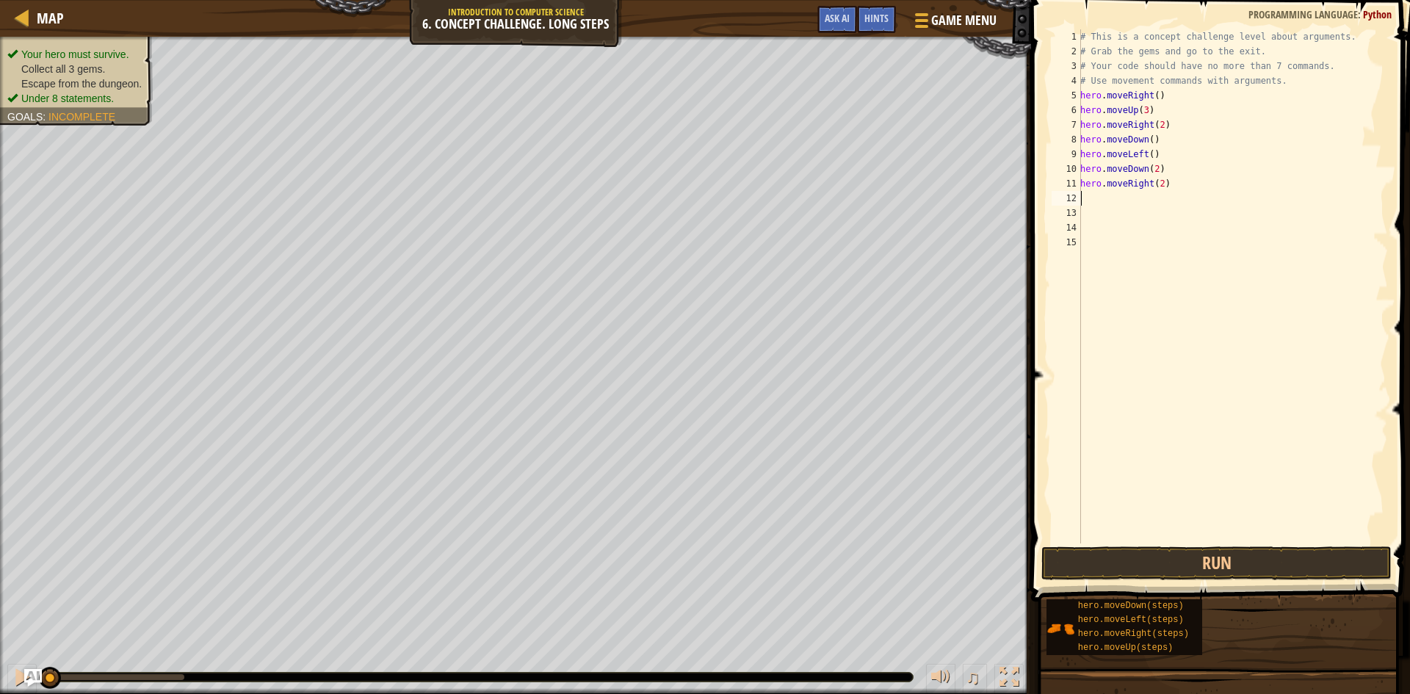
scroll to position [7, 0]
click at [917, 554] on button "Run" at bounding box center [1216, 563] width 350 height 34
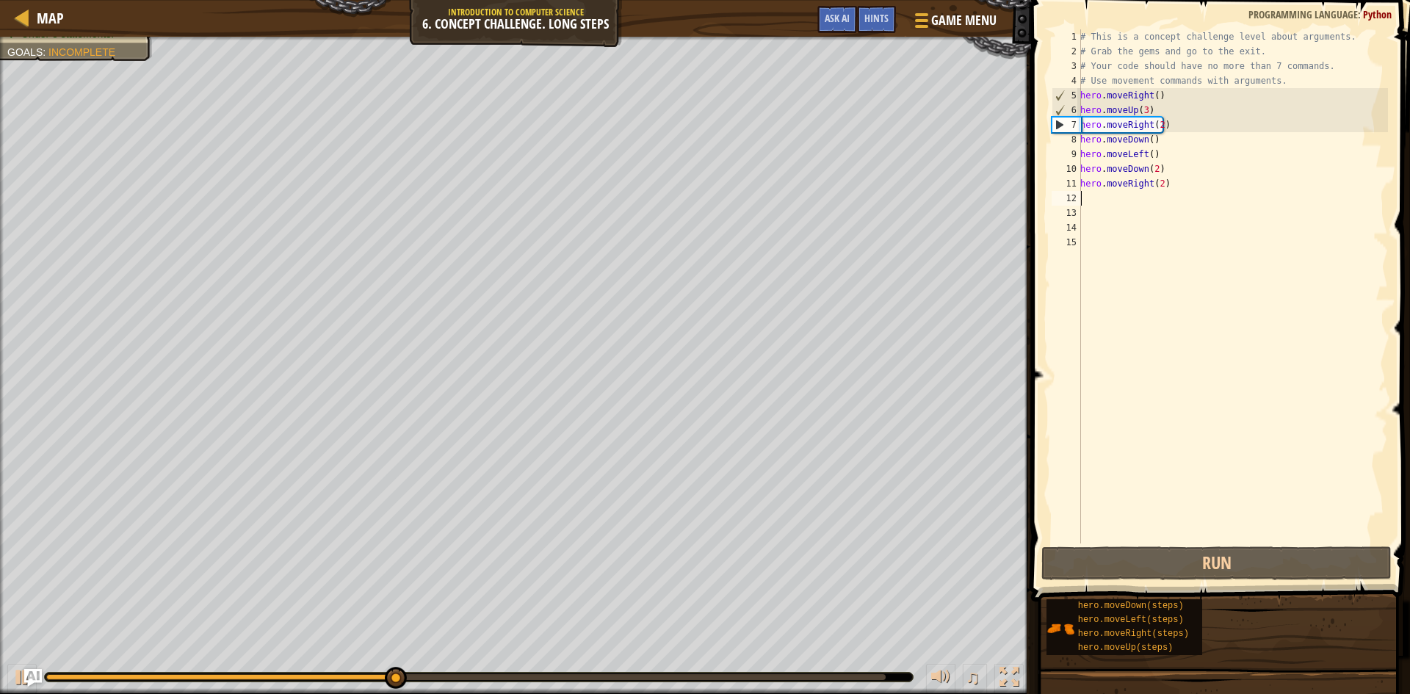
type textarea "h"
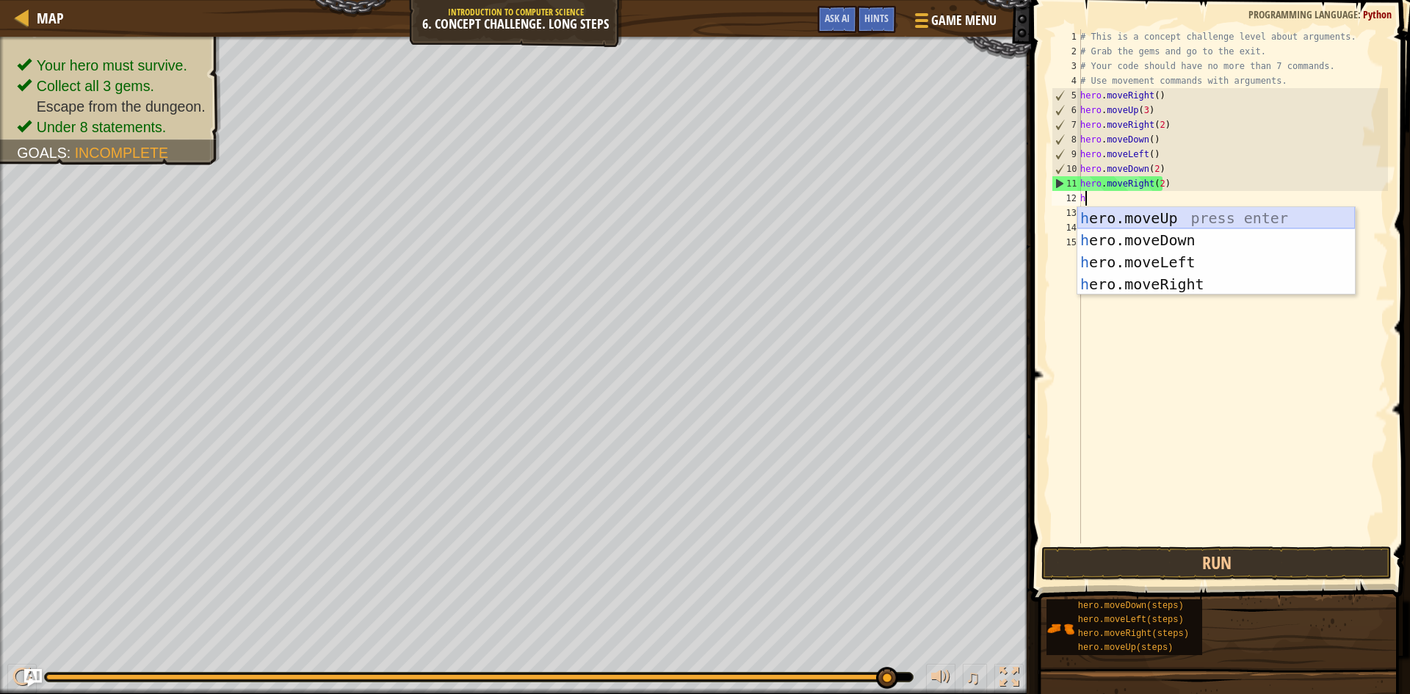
click at [917, 214] on div "h ero.moveUp press enter h ero.moveDown press enter h ero.moveLeft press enter …" at bounding box center [1216, 273] width 278 height 132
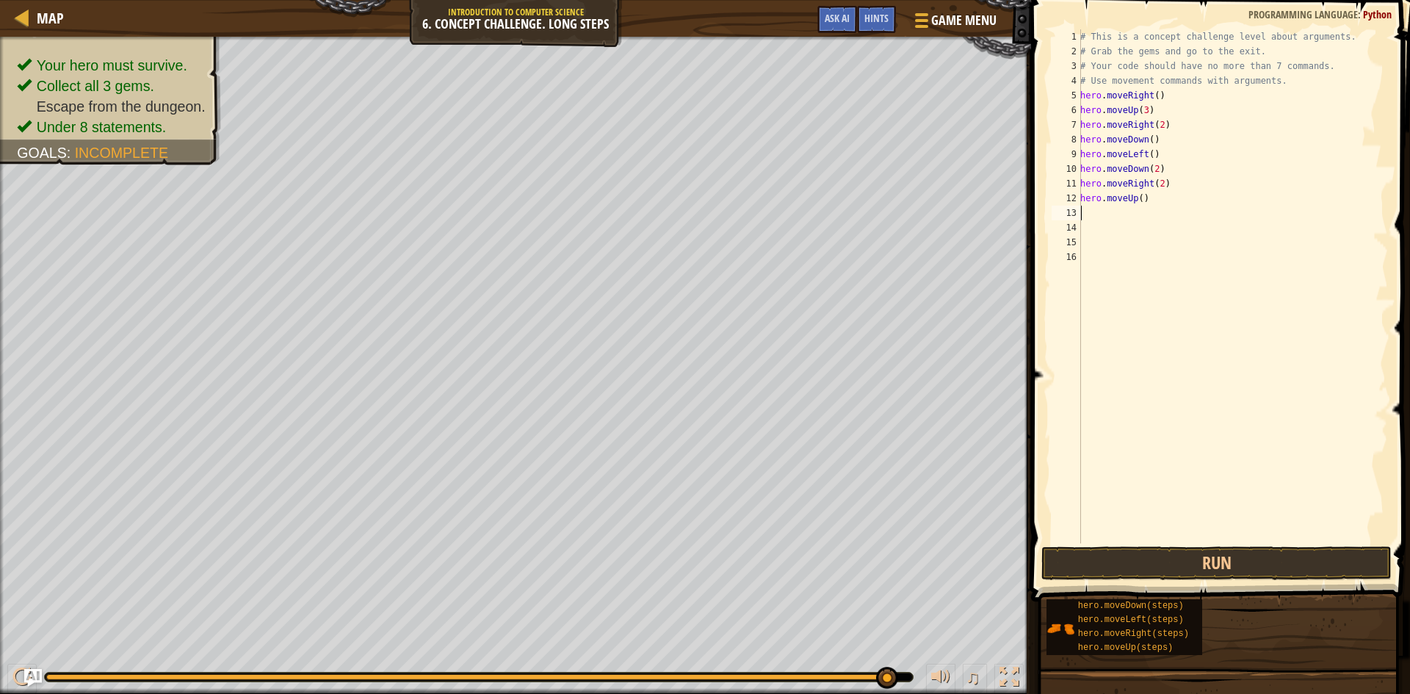
click at [917, 192] on div "# This is a concept challenge level about arguments. # Grab the gems and go to …" at bounding box center [1232, 300] width 311 height 543
type textarea "hero.moveUp(2)"
click at [917, 207] on div "# This is a concept challenge level about arguments. # Grab the gems and go to …" at bounding box center [1232, 300] width 311 height 543
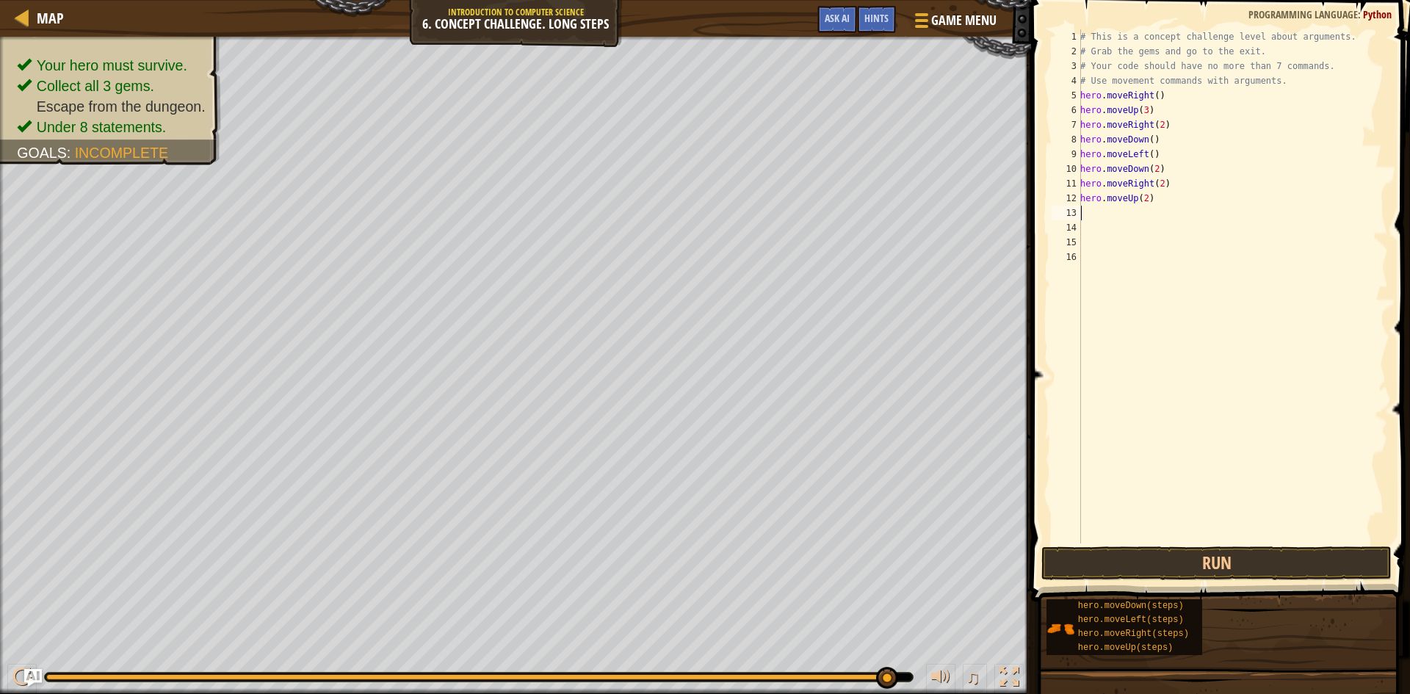
type textarea "h"
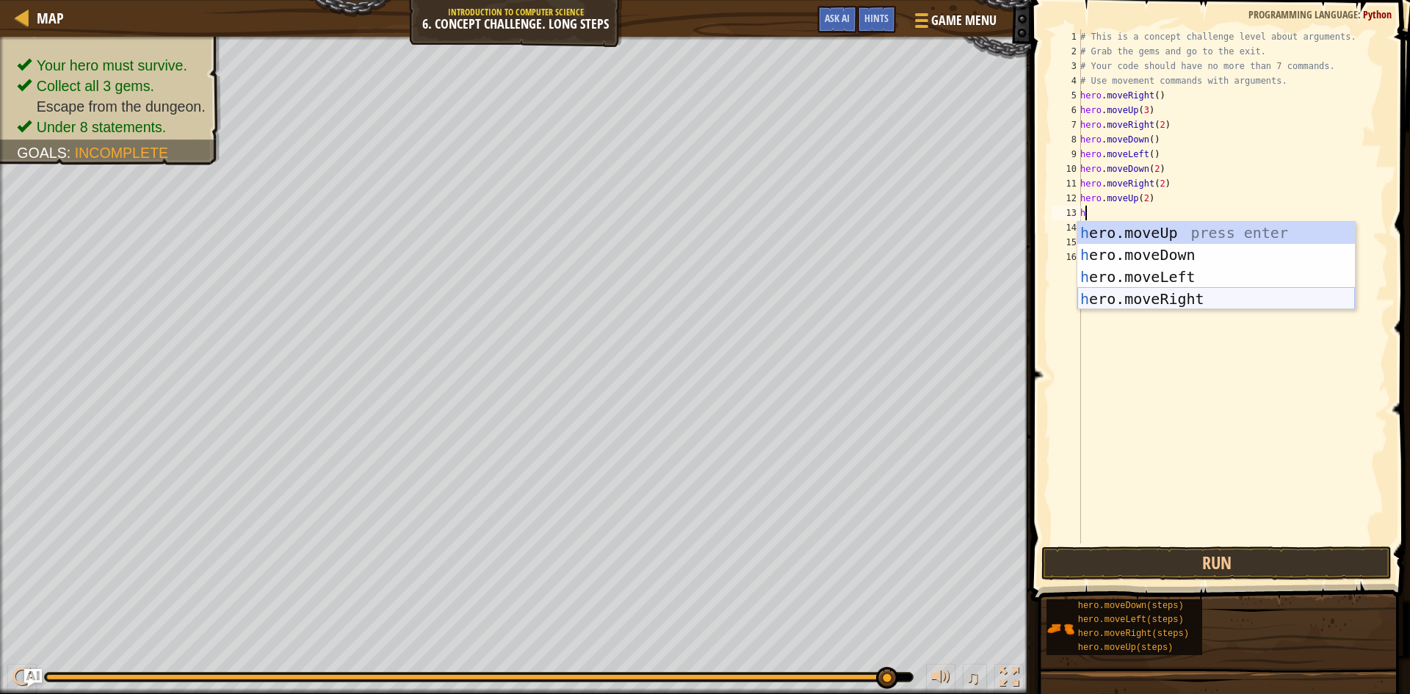
click at [917, 296] on div "h ero.moveUp press enter h ero.moveDown press enter h ero.moveLeft press enter …" at bounding box center [1216, 288] width 278 height 132
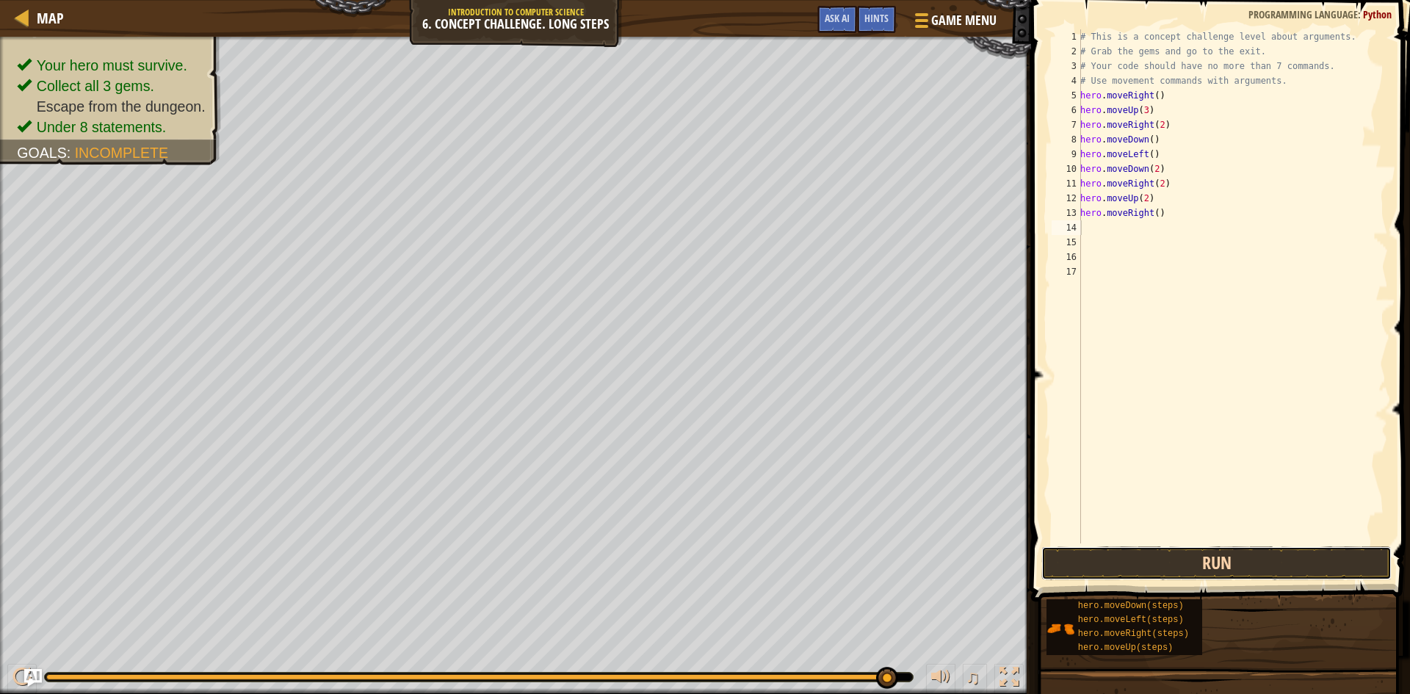
click at [917, 554] on button "Run" at bounding box center [1216, 563] width 350 height 34
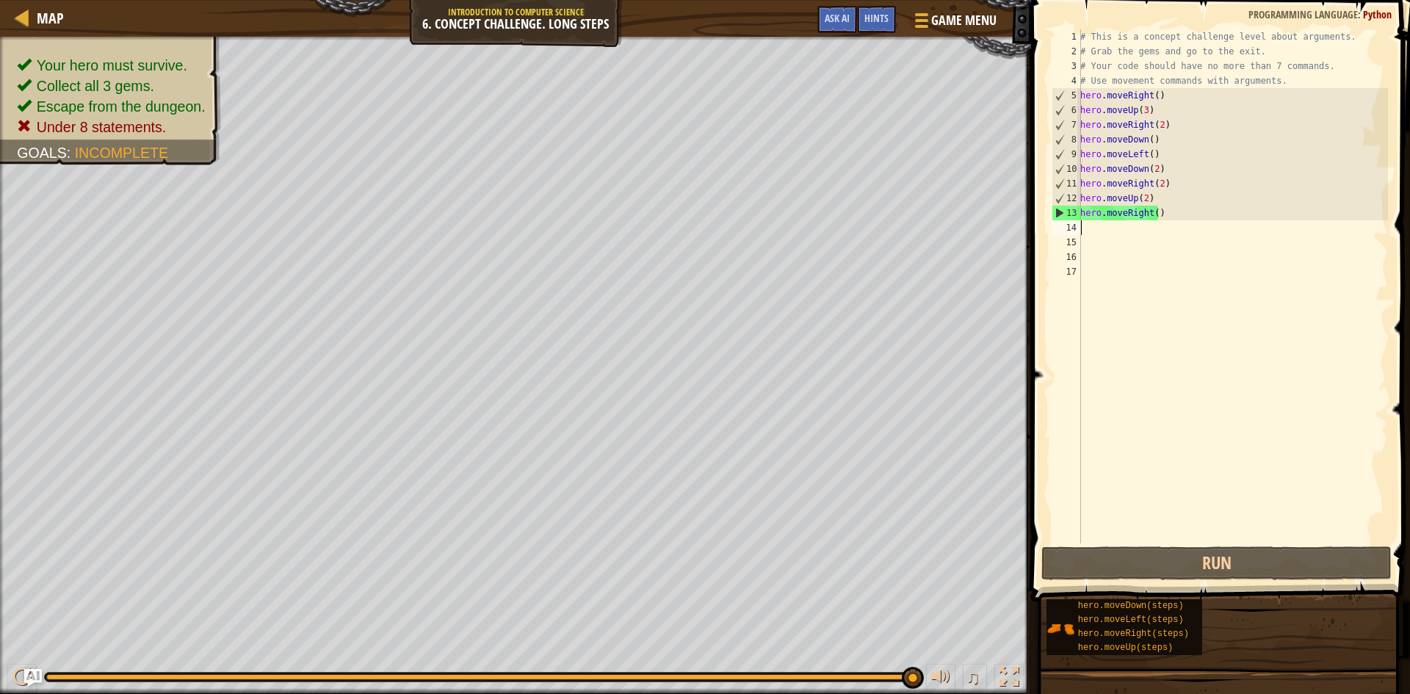
click at [917, 175] on div "# This is a concept challenge level about arguments. # Grab the gems and go to …" at bounding box center [1232, 300] width 311 height 543
click at [917, 188] on div "# This is a concept challenge level about arguments. # Grab the gems and go to …" at bounding box center [1232, 300] width 311 height 543
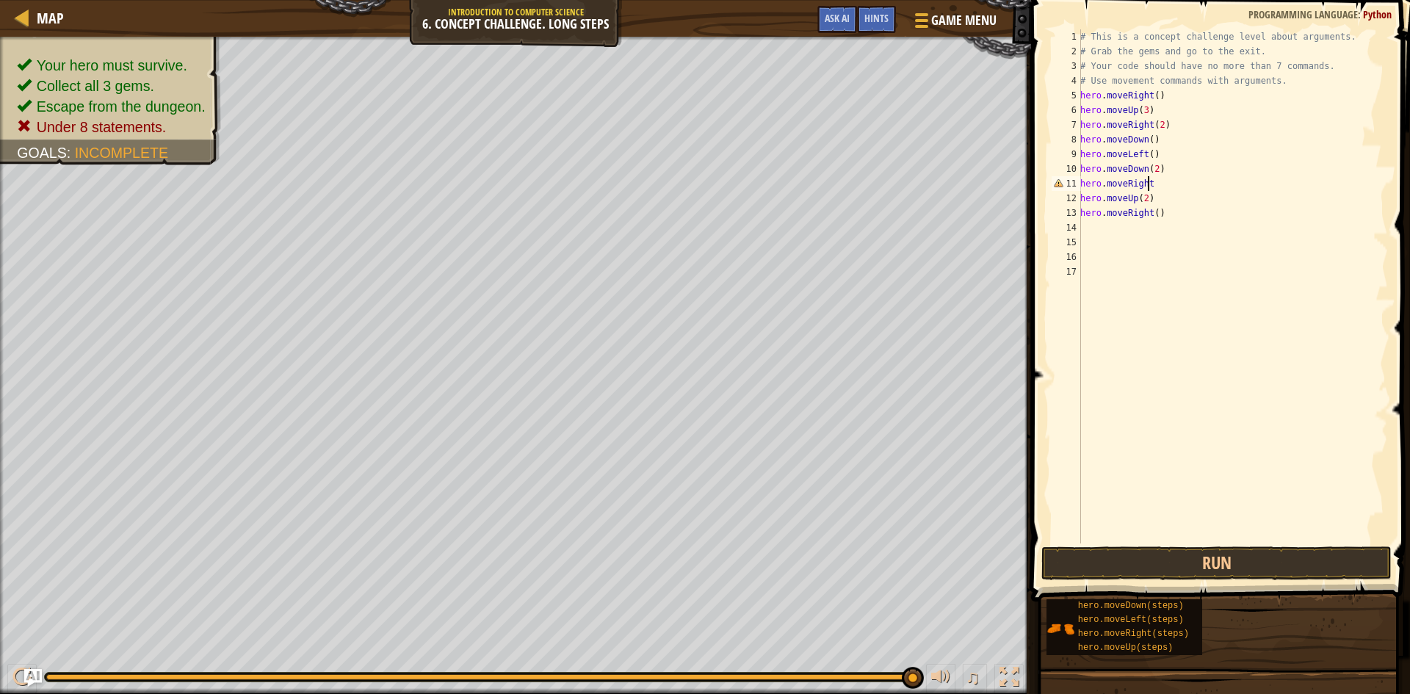
click at [917, 200] on div "# This is a concept challenge level about arguments. # Grab the gems and go to …" at bounding box center [1232, 300] width 311 height 543
type textarea "h"
click at [917, 223] on div "# This is a concept challenge level about arguments. # Grab the gems and go to …" at bounding box center [1232, 300] width 311 height 543
click at [917, 217] on div "# This is a concept challenge level about arguments. # Grab the gems and go to …" at bounding box center [1232, 300] width 311 height 543
type textarea "h"
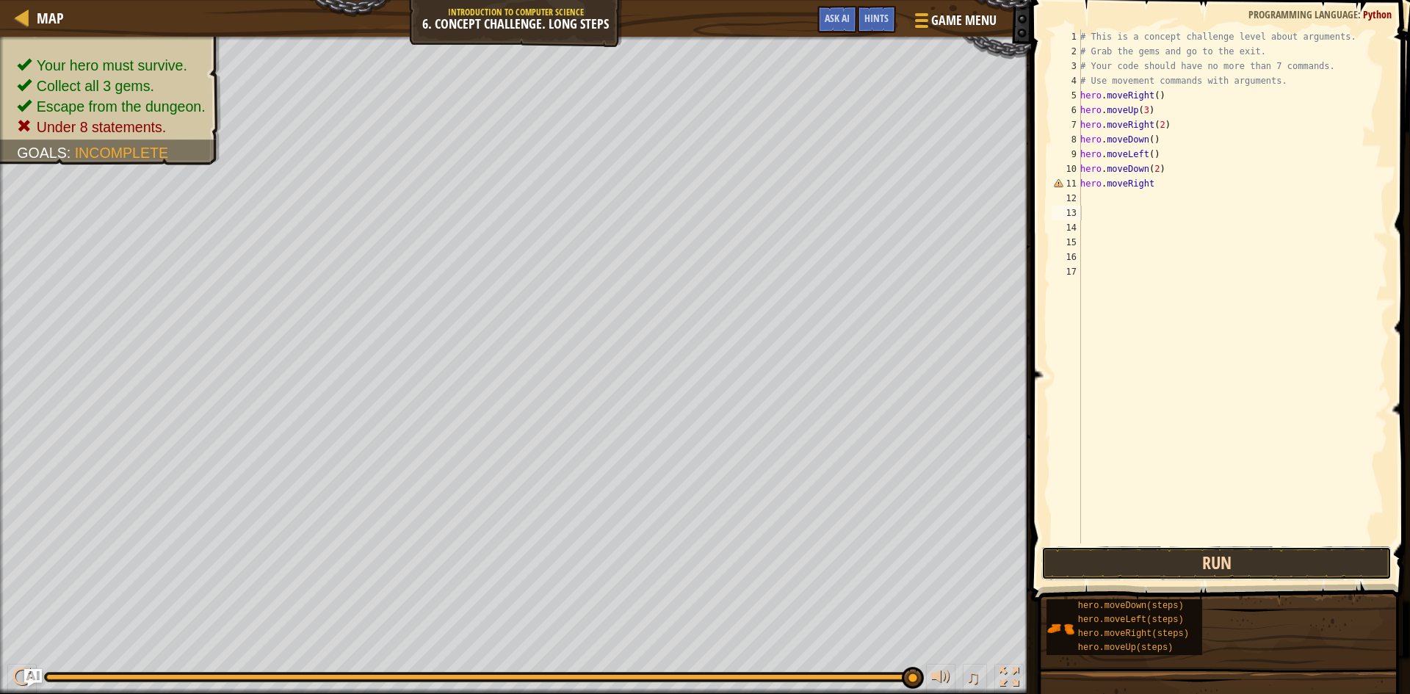
click at [917, 557] on button "Run" at bounding box center [1216, 563] width 350 height 34
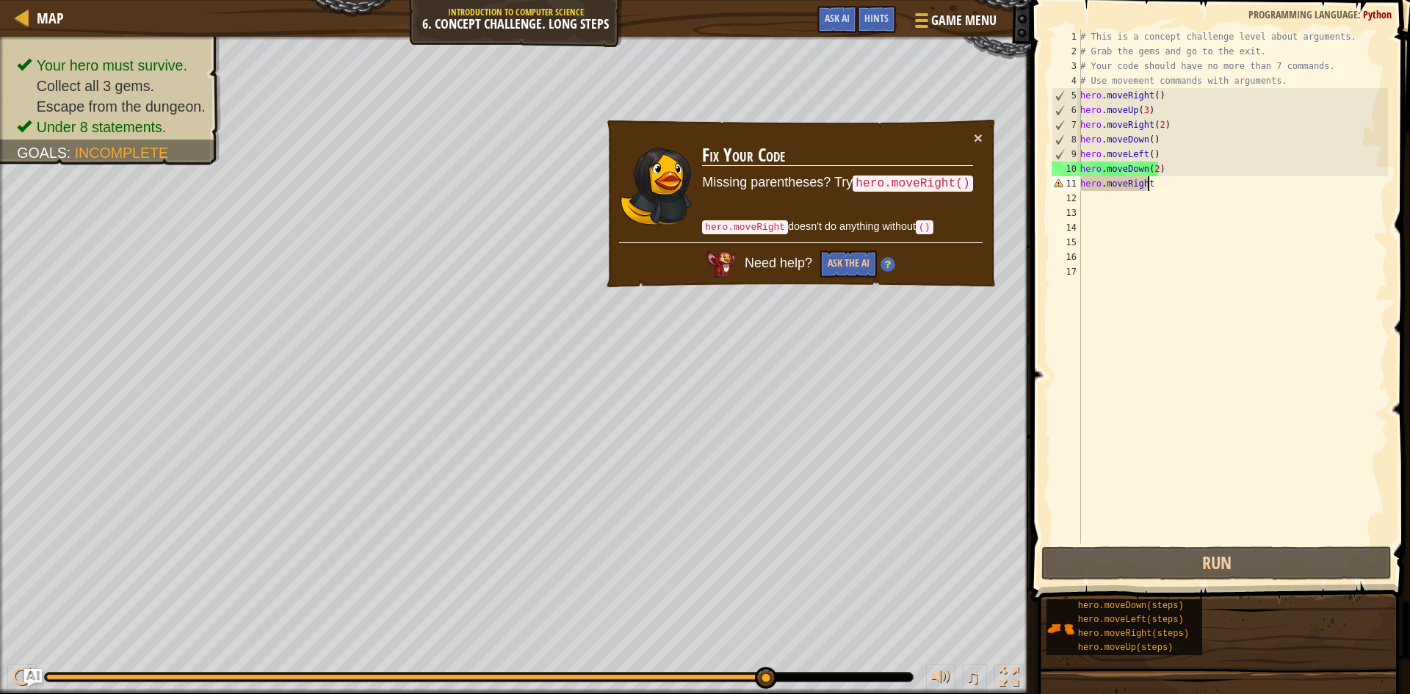
click at [917, 187] on div "# This is a concept challenge level about arguments. # Grab the gems and go to …" at bounding box center [1232, 300] width 311 height 543
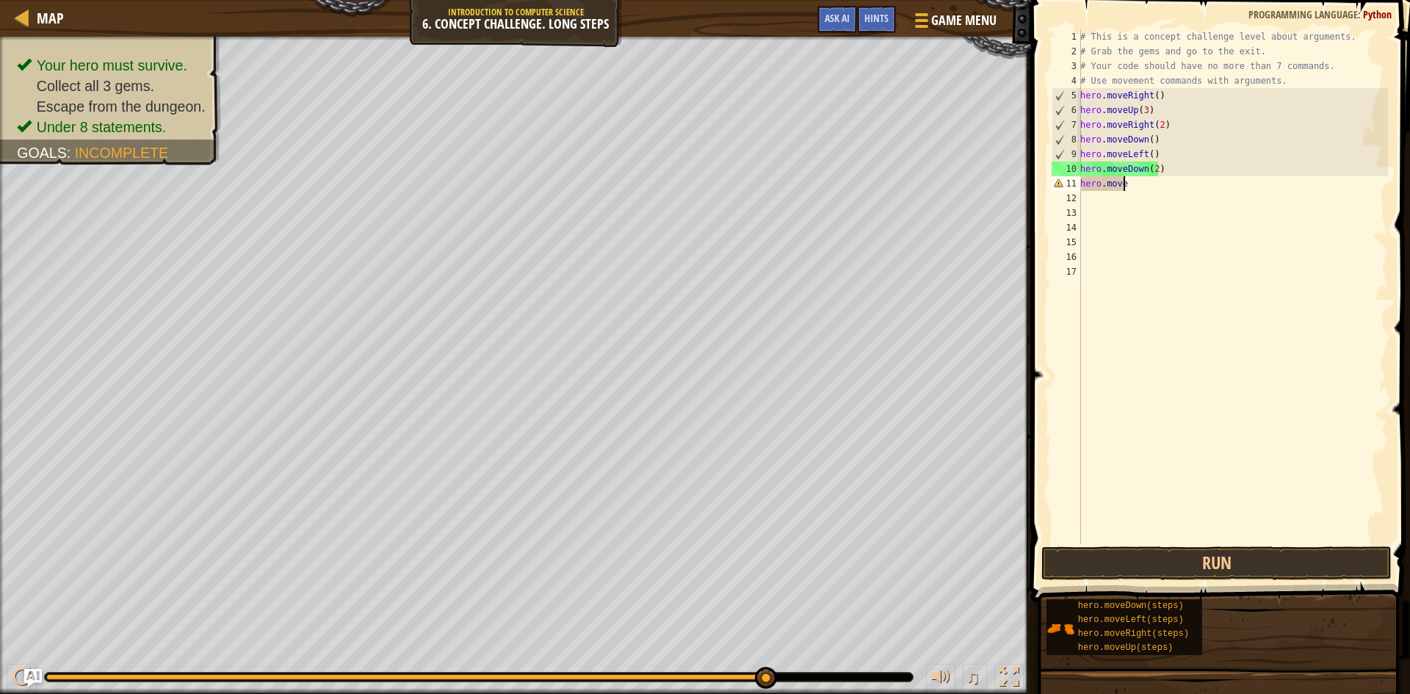
type textarea "h"
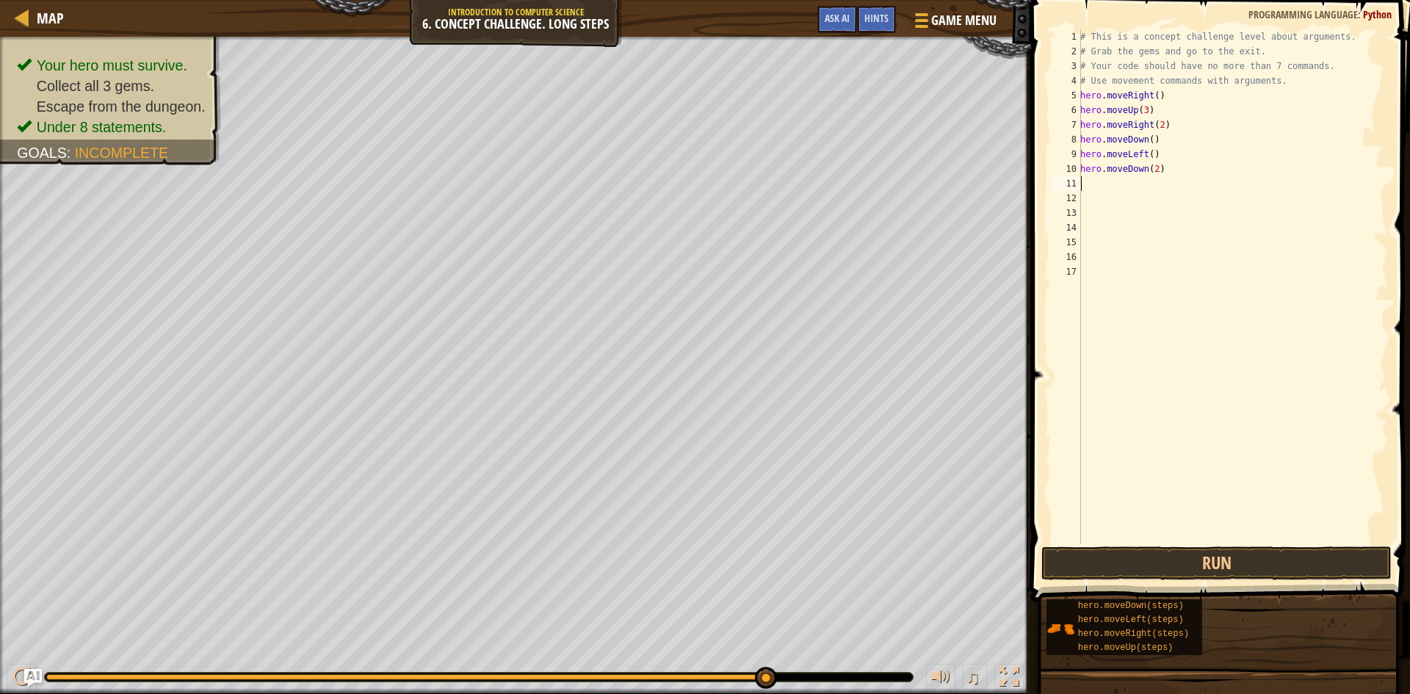
type textarea "h"
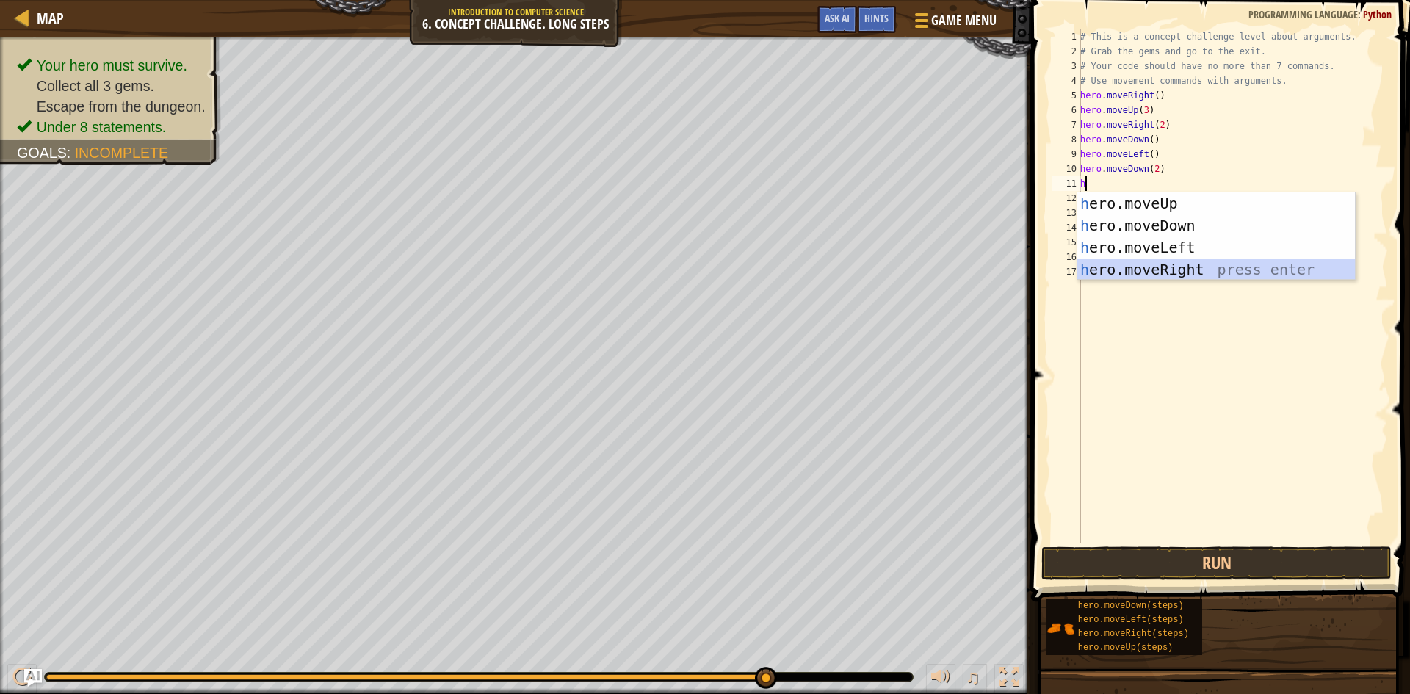
click at [917, 266] on div "h ero.moveUp press enter h ero.moveDown press enter h ero.moveLeft press enter …" at bounding box center [1216, 258] width 278 height 132
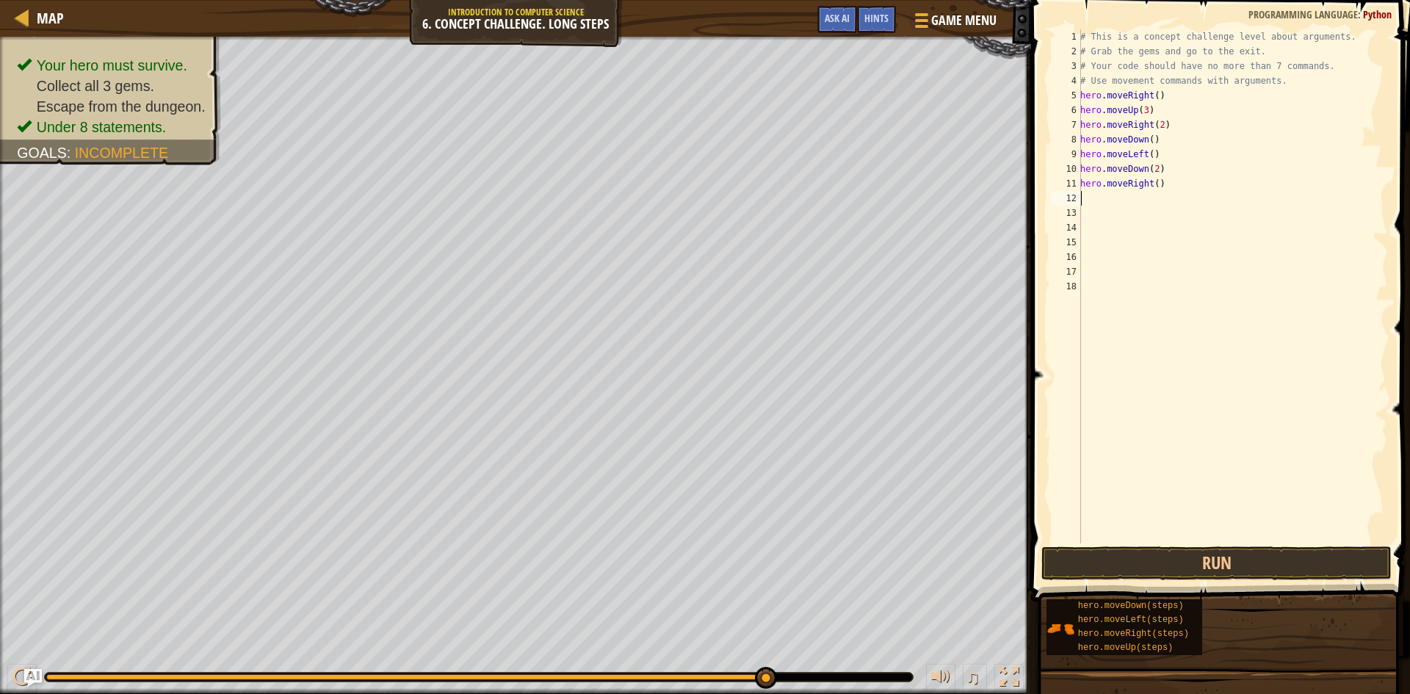
type textarea "h"
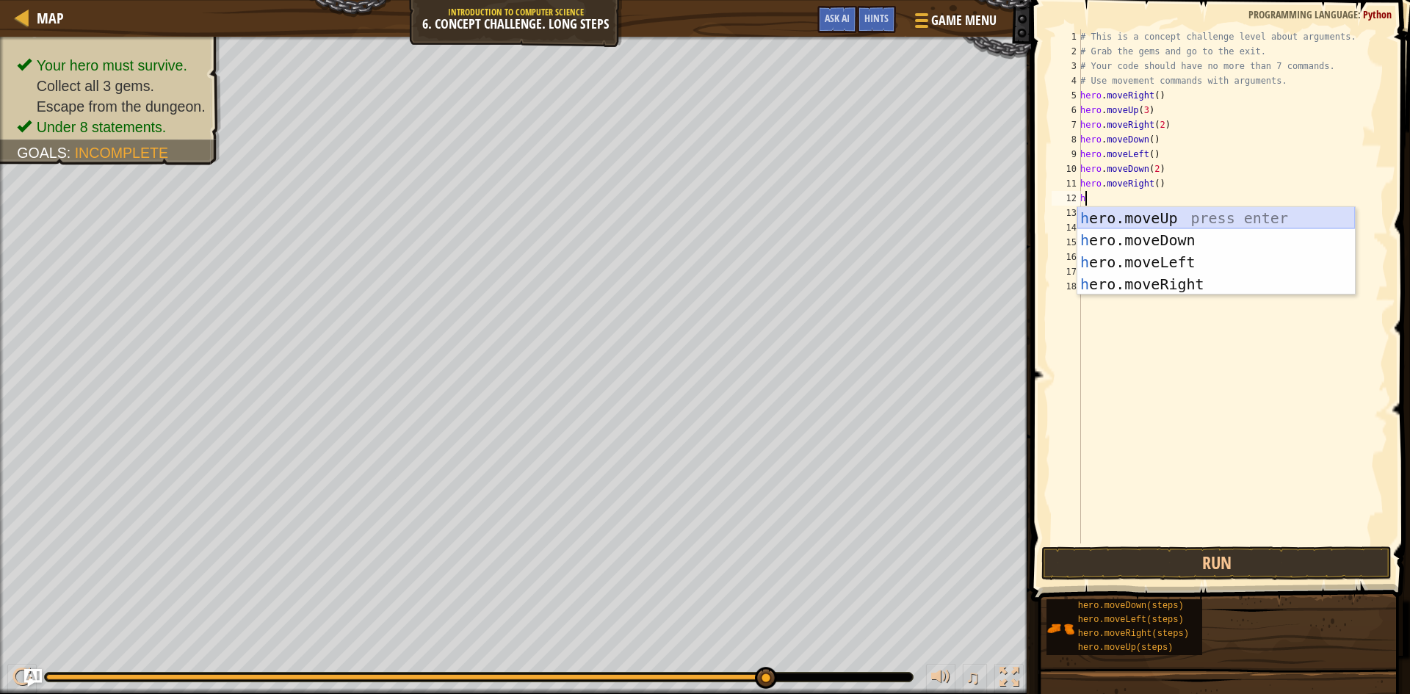
click at [917, 207] on div "h ero.moveUp press enter h ero.moveDown press enter h ero.moveLeft press enter …" at bounding box center [1216, 273] width 278 height 132
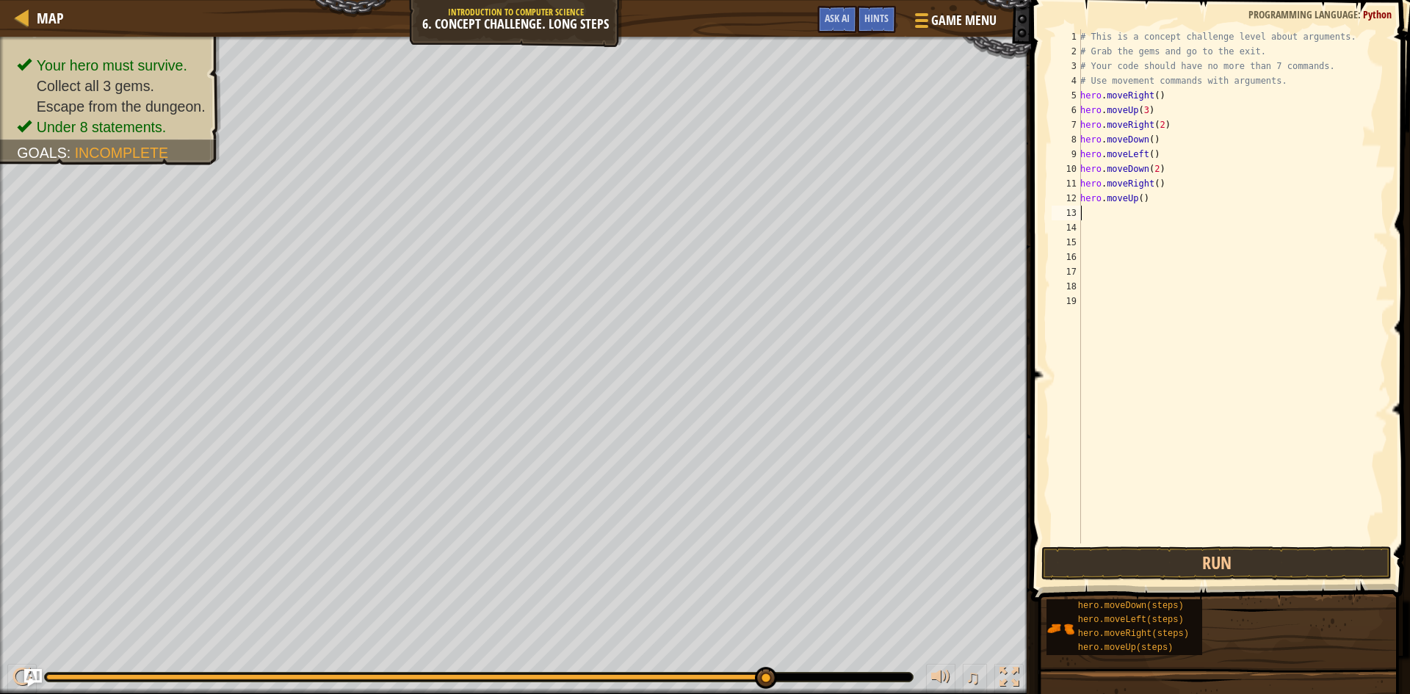
click at [917, 197] on div "# This is a concept challenge level about arguments. # Grab the gems and go to …" at bounding box center [1232, 300] width 311 height 543
type textarea "hero.moveUp()"
click at [917, 214] on div "# This is a concept challenge level about arguments. # Grab the gems and go to …" at bounding box center [1232, 300] width 311 height 543
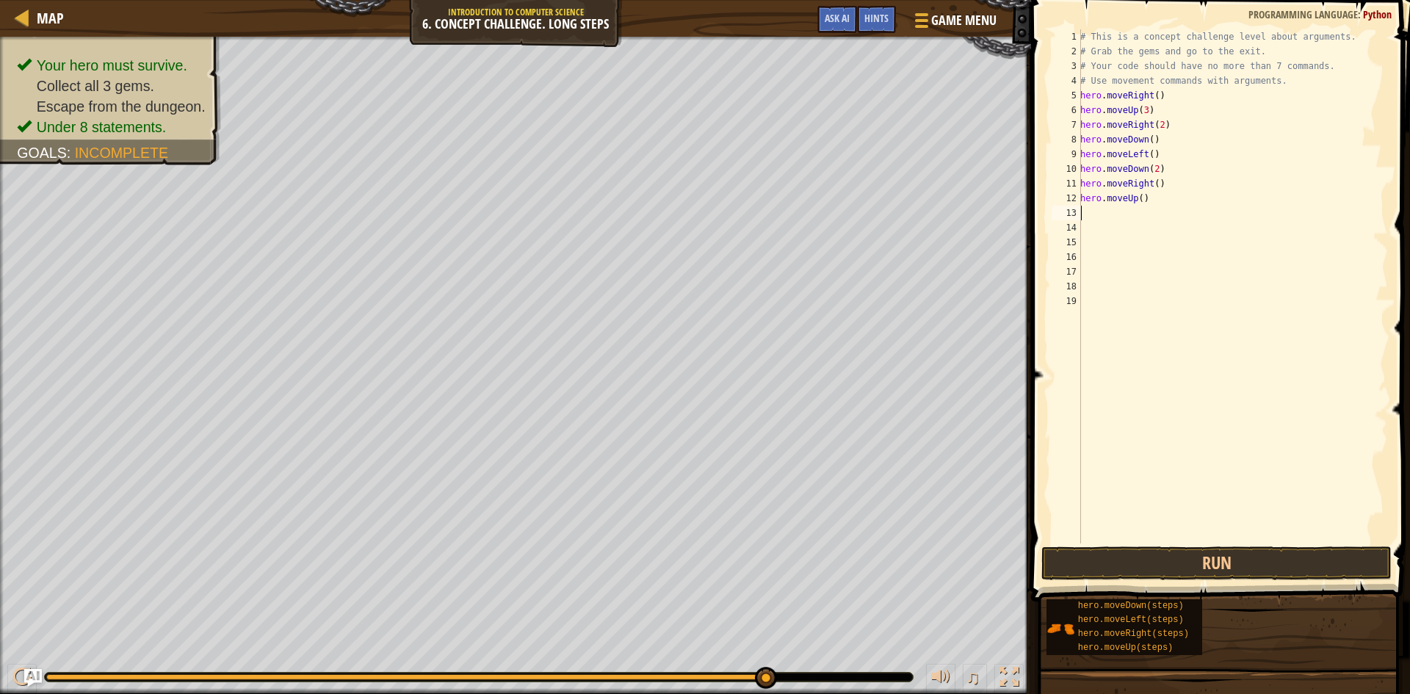
scroll to position [7, 0]
type textarea "h"
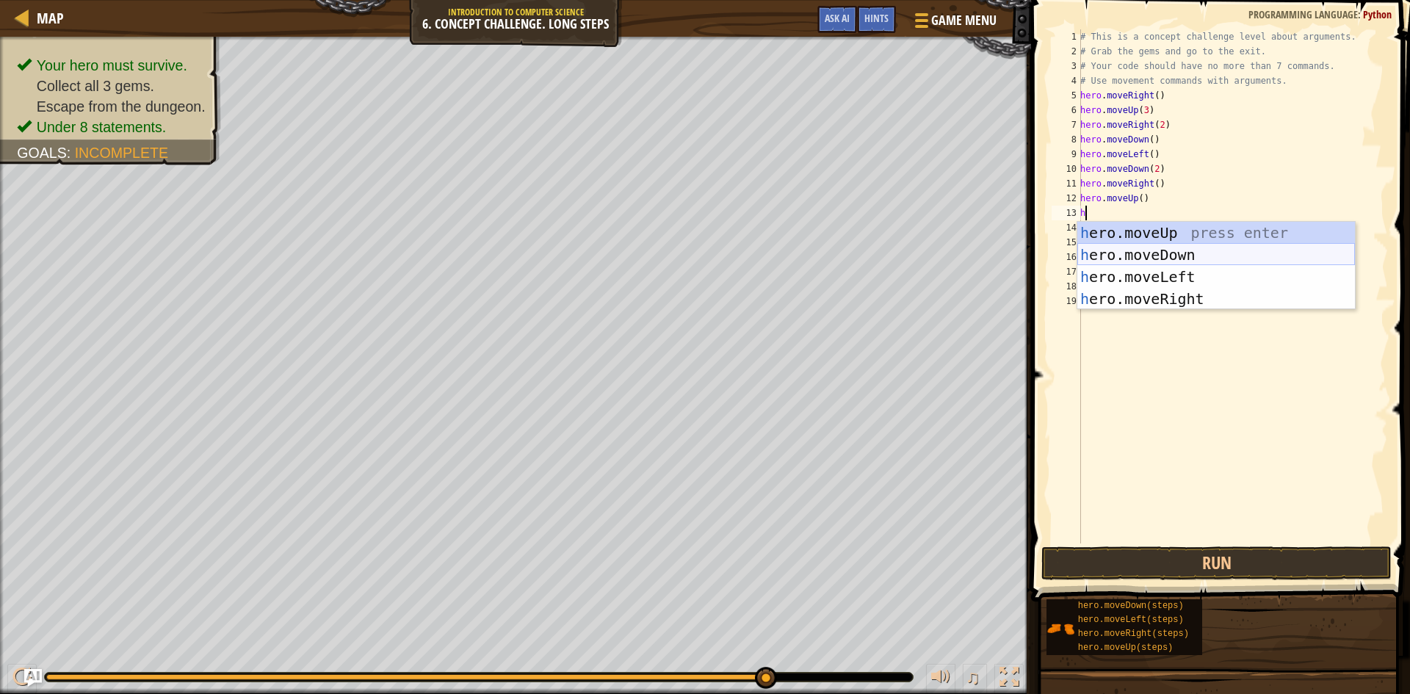
click at [917, 258] on div "h ero.moveUp press enter h ero.moveDown press enter h ero.moveLeft press enter …" at bounding box center [1216, 288] width 278 height 132
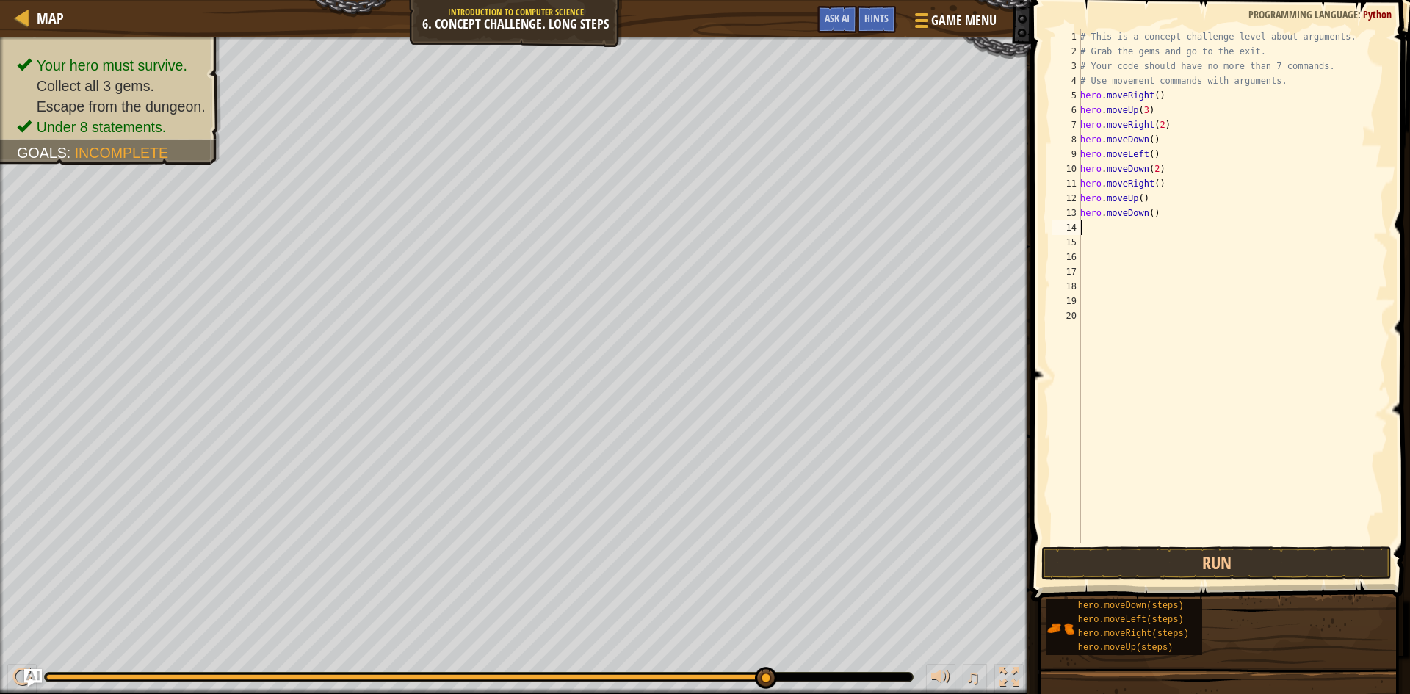
type textarea "h"
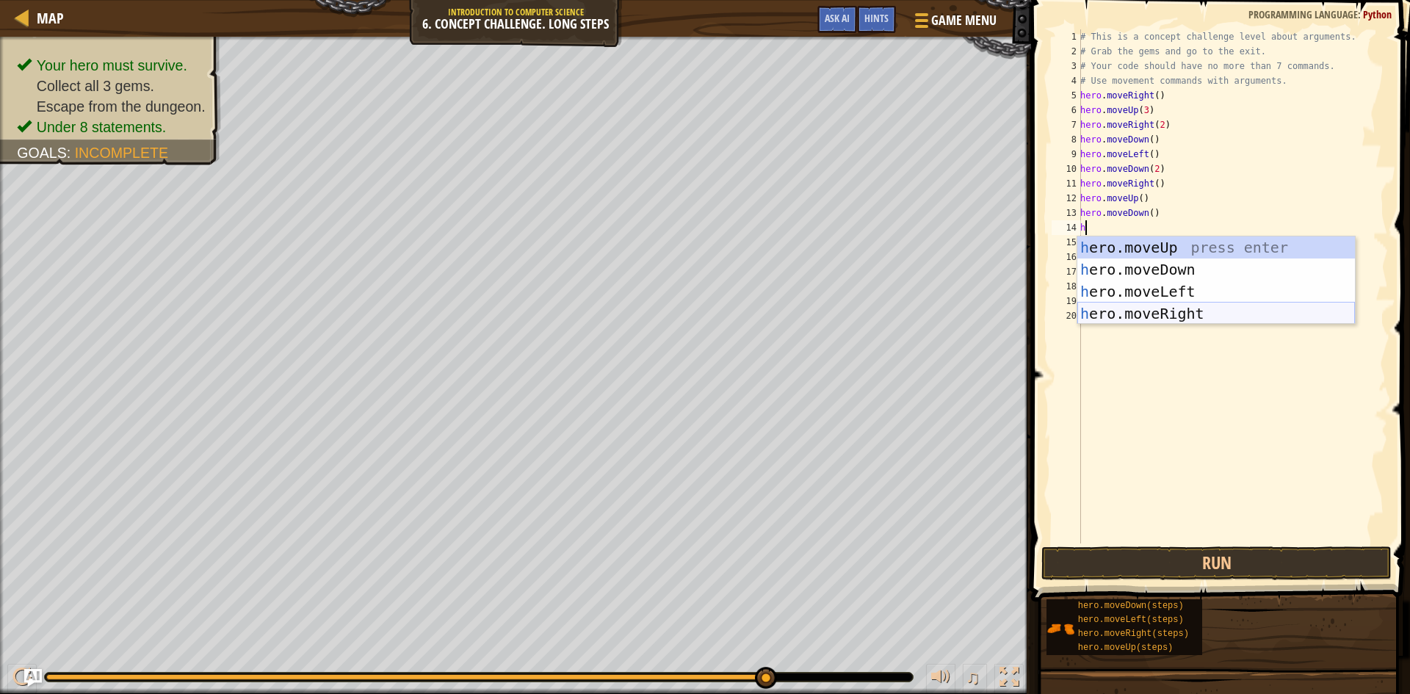
click at [917, 305] on div "h ero.moveUp press enter h ero.moveDown press enter h ero.moveLeft press enter …" at bounding box center [1216, 302] width 278 height 132
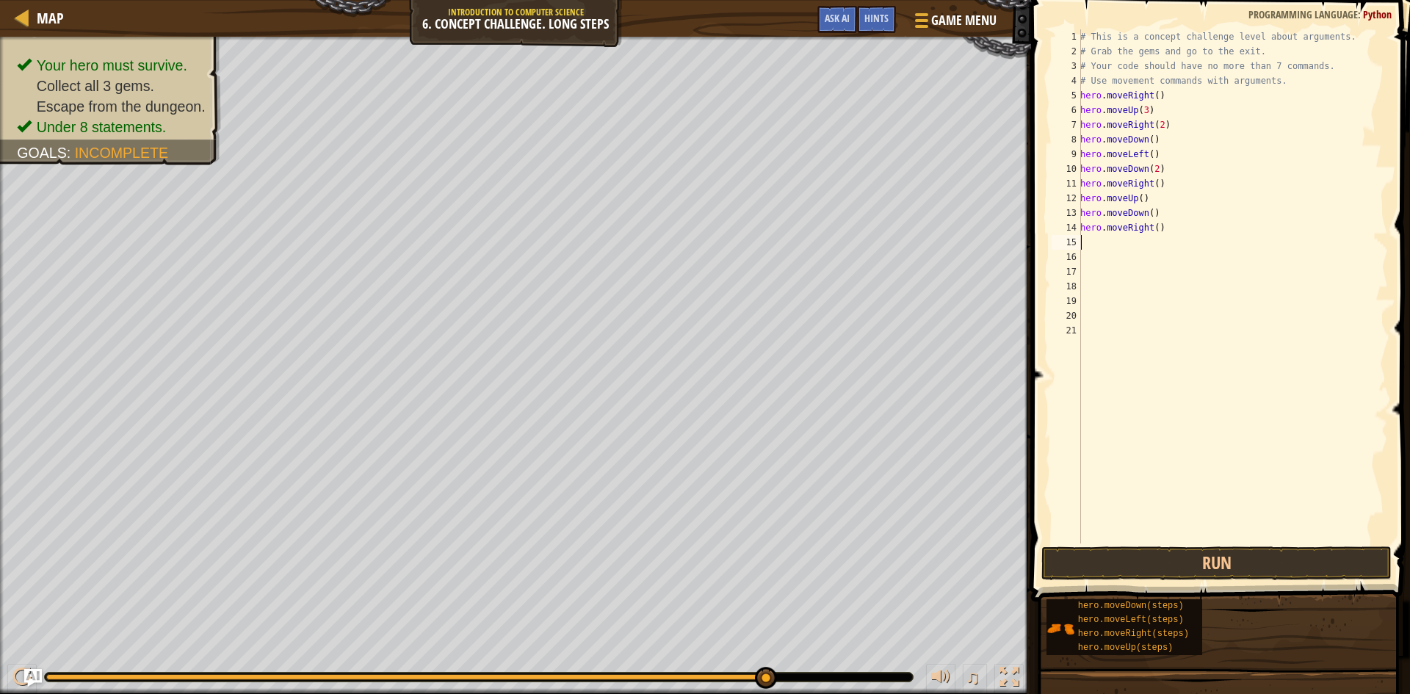
type textarea "h"
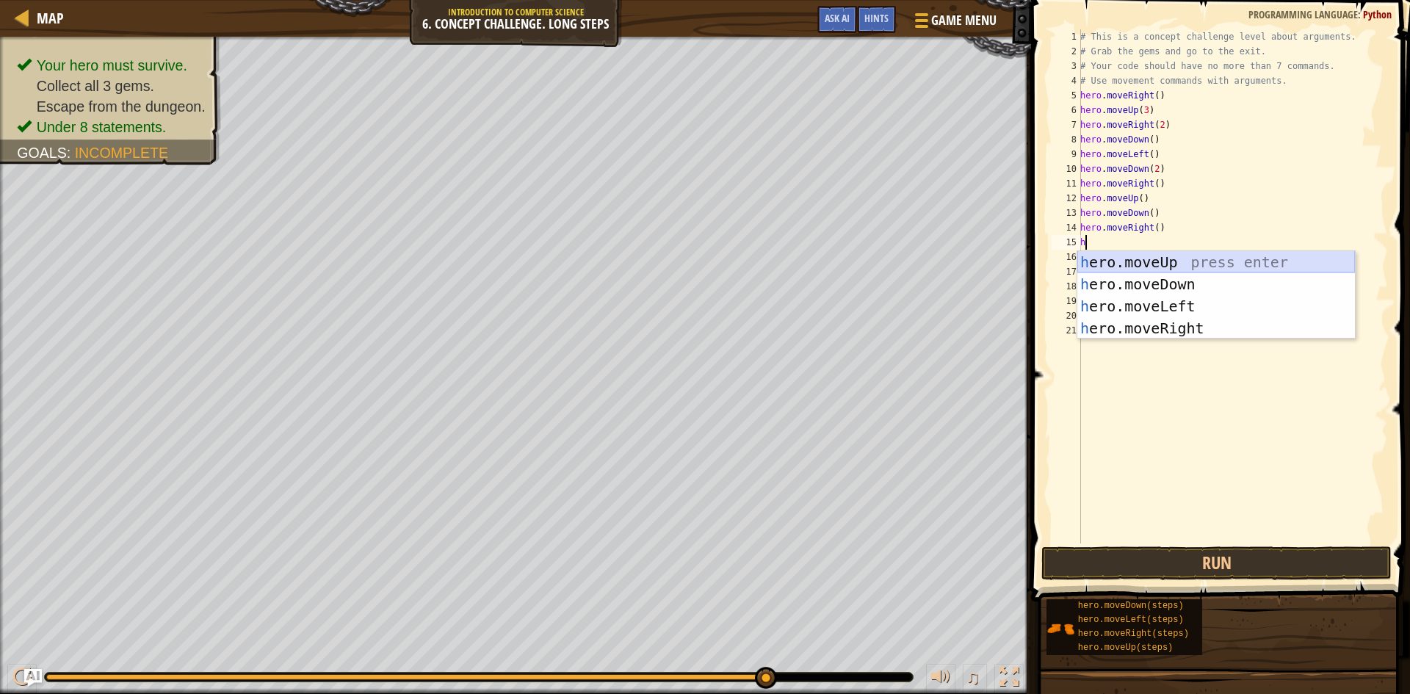
click at [917, 260] on div "h ero.moveUp press enter h ero.moveDown press enter h ero.moveLeft press enter …" at bounding box center [1216, 317] width 278 height 132
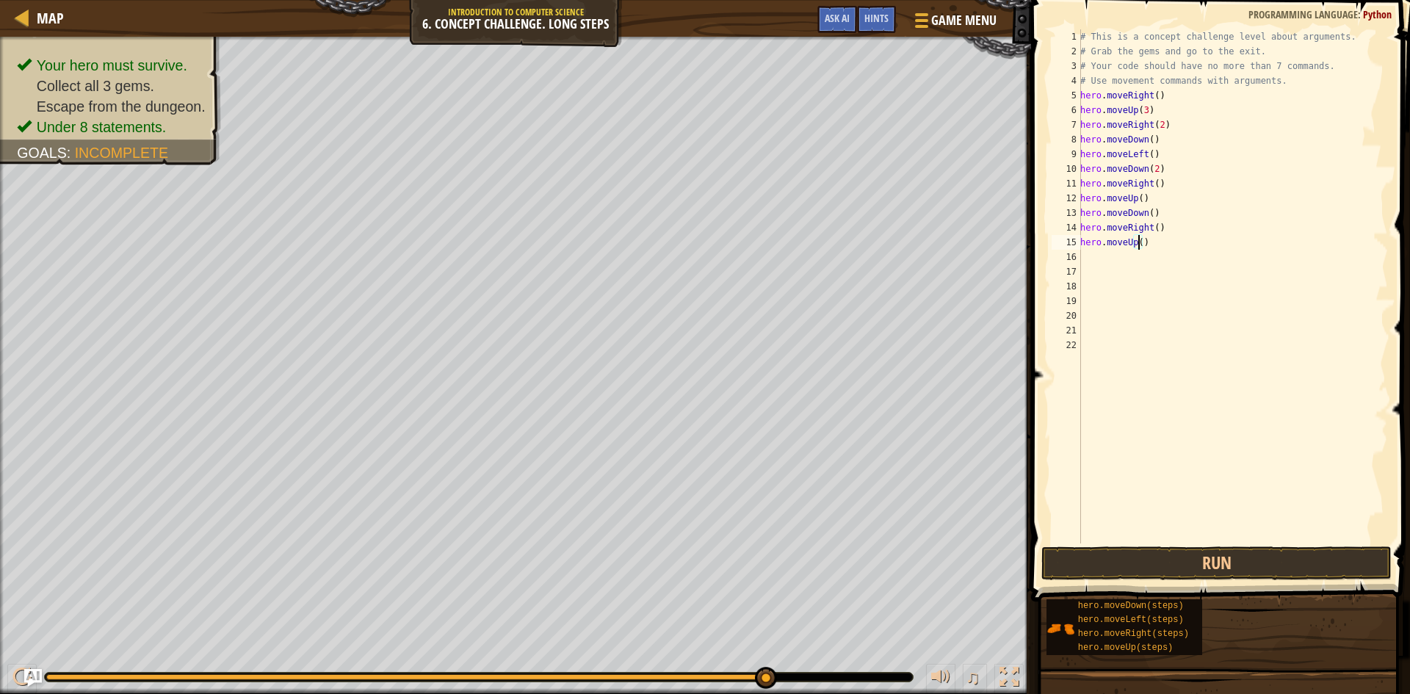
click at [917, 240] on div "# This is a concept challenge level about arguments. # Grab the gems and go to …" at bounding box center [1232, 300] width 311 height 543
click at [917, 232] on div "# This is a concept challenge level about arguments. # Grab the gems and go to …" at bounding box center [1232, 300] width 311 height 543
click at [917, 247] on div "# This is a concept challenge level about arguments. # Grab the gems and go to …" at bounding box center [1232, 300] width 311 height 543
type textarea "hero.moveUp(2)"
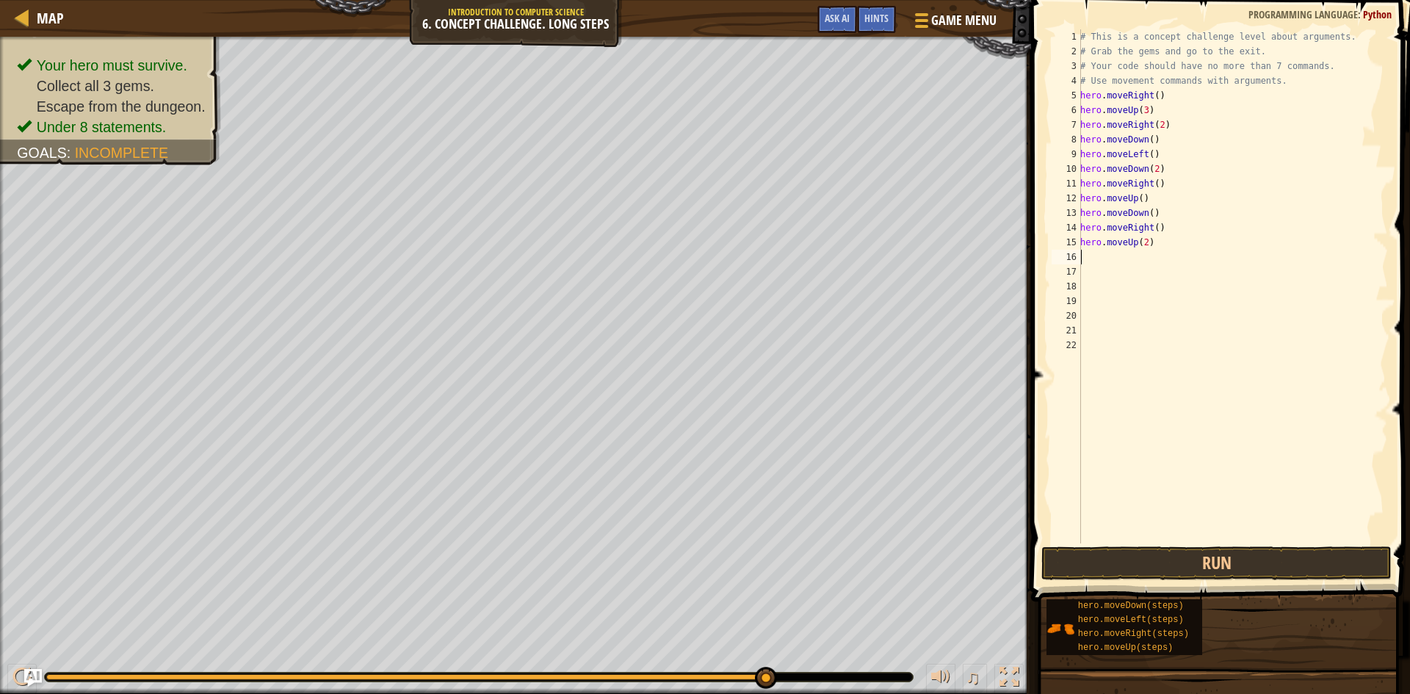
click at [917, 253] on div "# This is a concept challenge level about arguments. # Grab the gems and go to …" at bounding box center [1232, 300] width 311 height 543
type textarea "h"
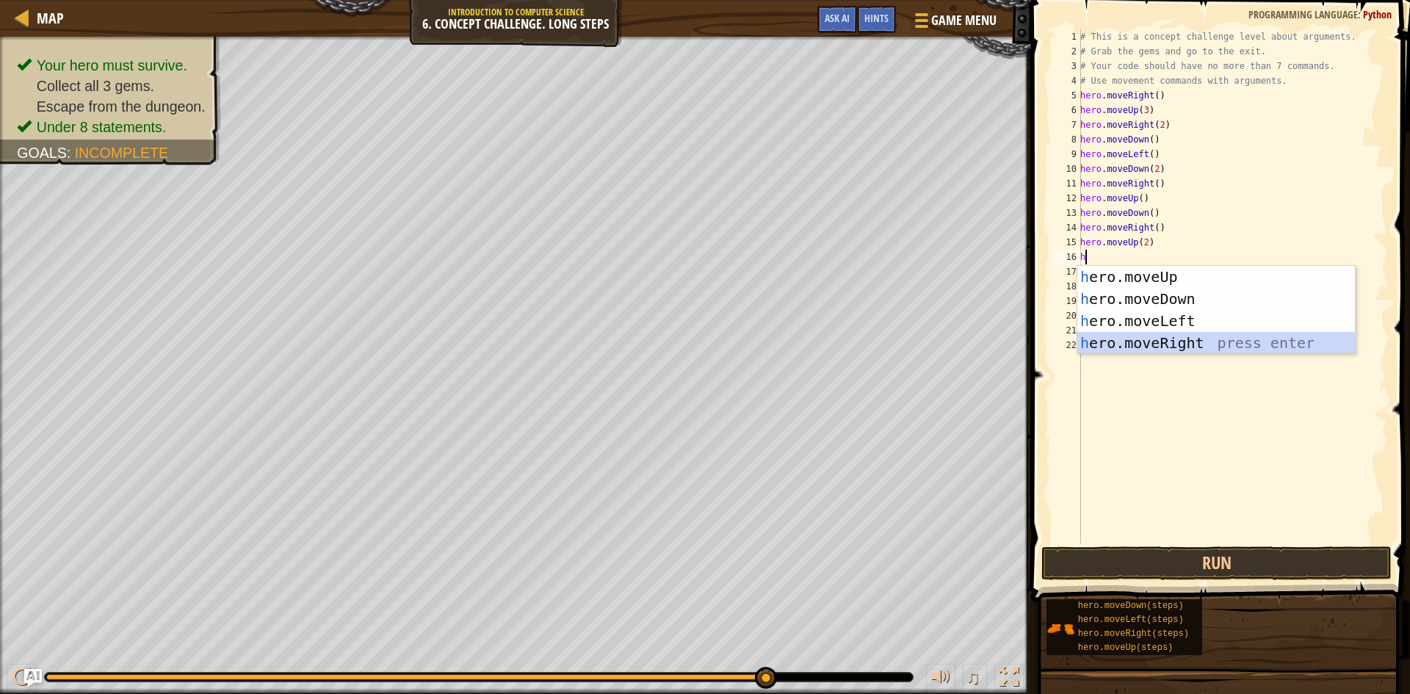
click at [917, 350] on div "h ero.moveUp press enter h ero.moveDown press enter h ero.moveLeft press enter …" at bounding box center [1216, 332] width 278 height 132
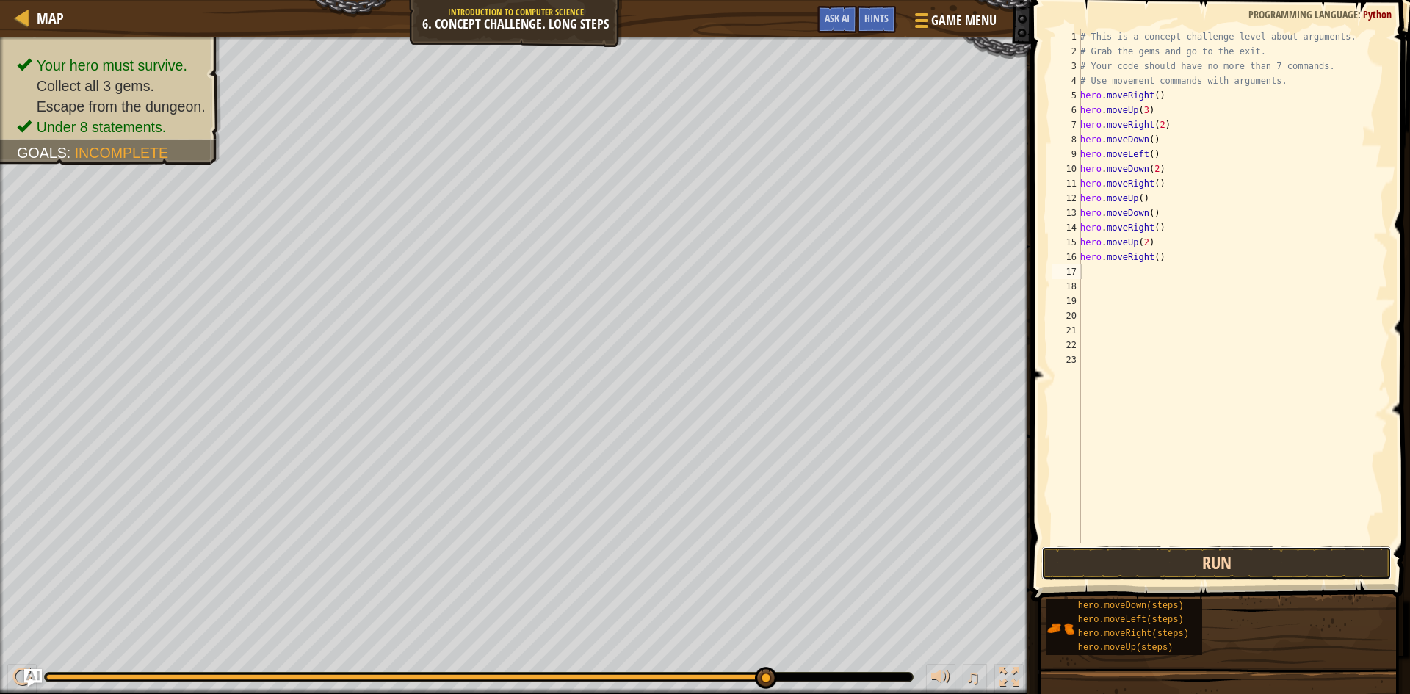
click at [917, 554] on button "Run" at bounding box center [1216, 563] width 350 height 34
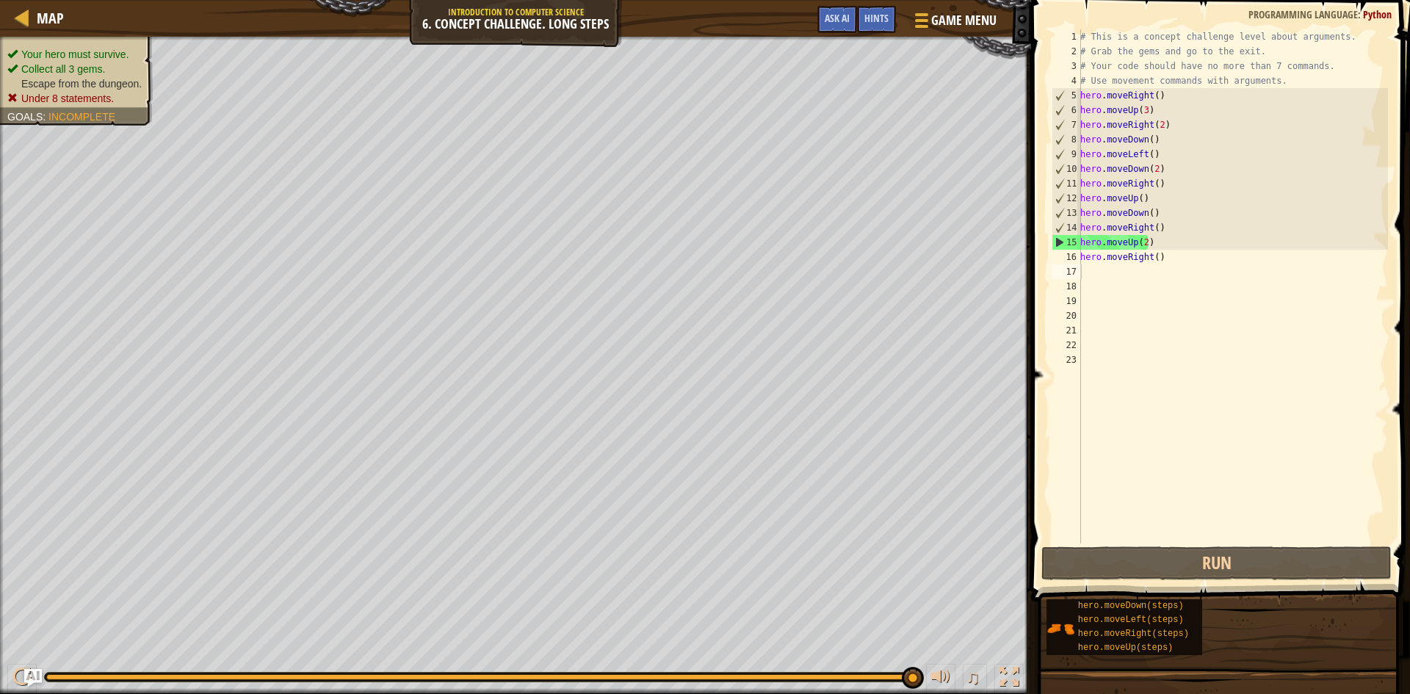
click at [137, 41] on div "Your hero must survive. Collect all 3 gems. Escape from the dungeon. Under 8 st…" at bounding box center [68, 76] width 170 height 98
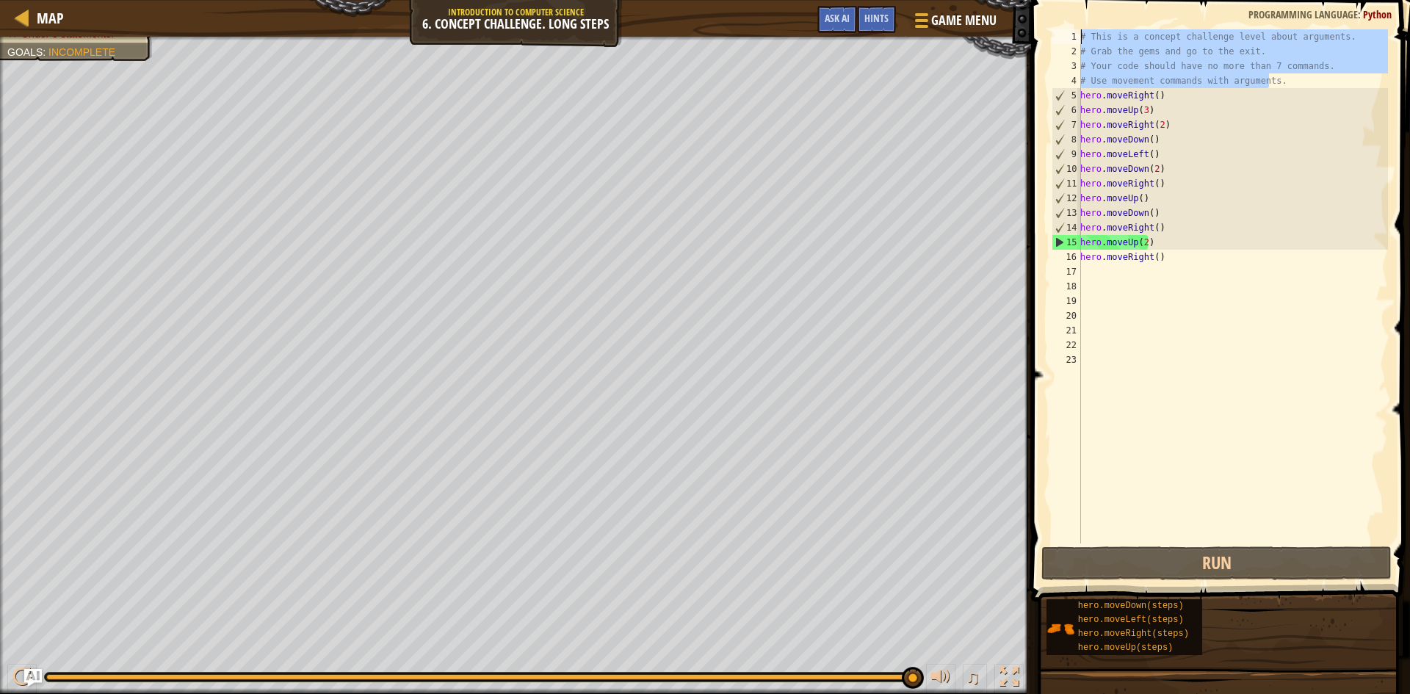
drag, startPoint x: 1278, startPoint y: 83, endPoint x: 1031, endPoint y: 10, distance: 257.2
click at [917, 10] on div "Map Introduction to Computer Science 6. Concept Challenge. Long Steps Game Menu…" at bounding box center [705, 347] width 1410 height 694
type textarea "# This is a concept challenge level about arguments. # Grab the gems and go to …"
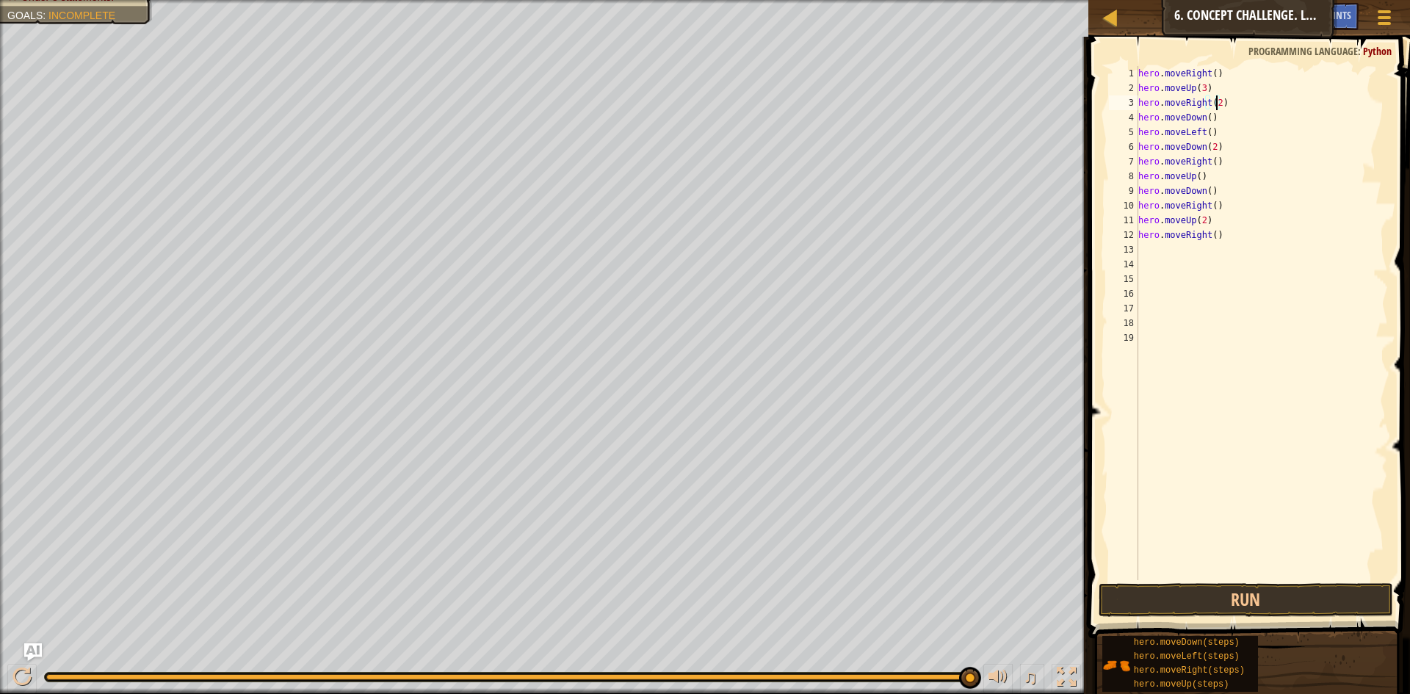
click at [917, 103] on div "hero . moveRight ( ) hero . moveUp ( 3 ) hero . moveRight ( 2 ) hero . moveDown…" at bounding box center [1261, 337] width 253 height 543
click at [917, 573] on button "Run" at bounding box center [1245, 600] width 294 height 34
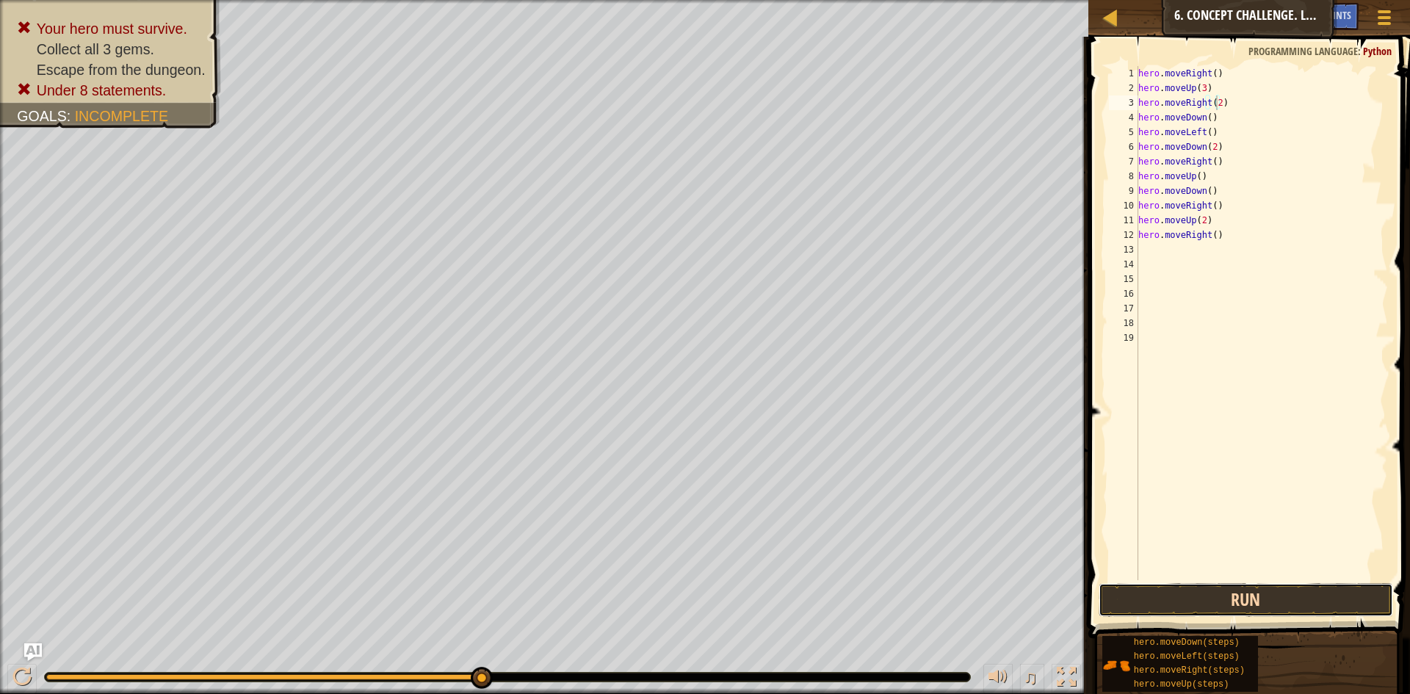
click at [917, 573] on button "Run" at bounding box center [1245, 600] width 294 height 34
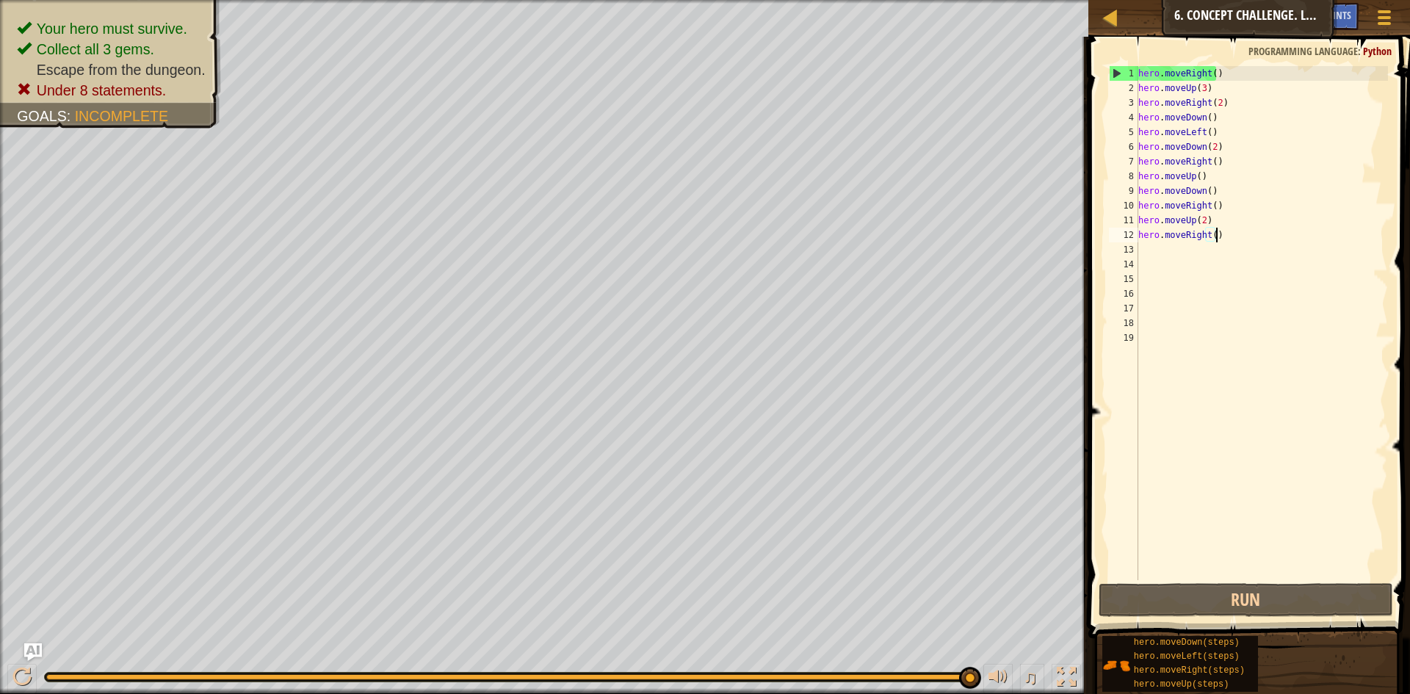
drag, startPoint x: 1226, startPoint y: 233, endPoint x: 1218, endPoint y: 238, distance: 9.0
click at [917, 238] on div "hero . moveRight ( ) hero . moveUp ( 3 ) hero . moveRight ( 2 ) hero . moveDown…" at bounding box center [1261, 337] width 253 height 543
drag, startPoint x: 1209, startPoint y: 178, endPoint x: 1121, endPoint y: 173, distance: 88.3
click at [917, 173] on div "hero.moveRight() 1 2 3 4 5 6 7 8 9 10 11 12 13 14 15 16 17 18 19 hero . moveRig…" at bounding box center [1247, 323] width 282 height 514
type textarea "hero.moveUp()"
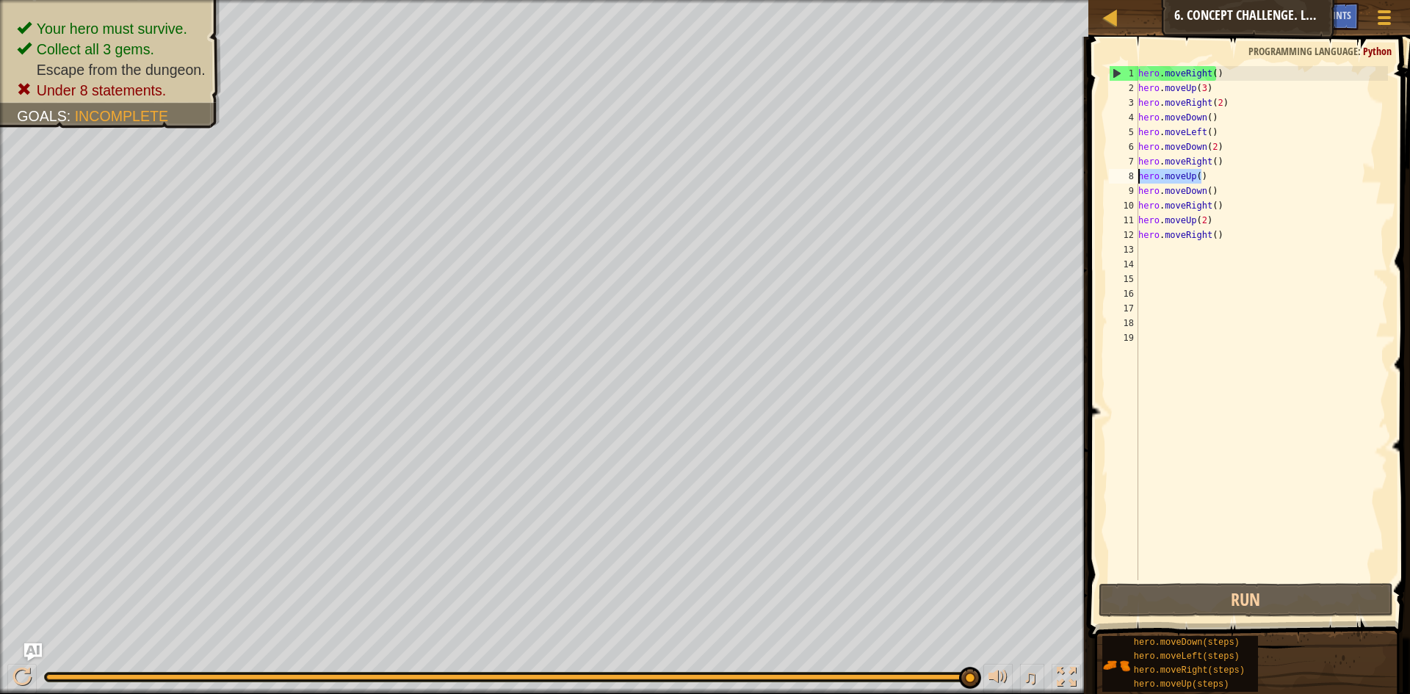
scroll to position [7, 0]
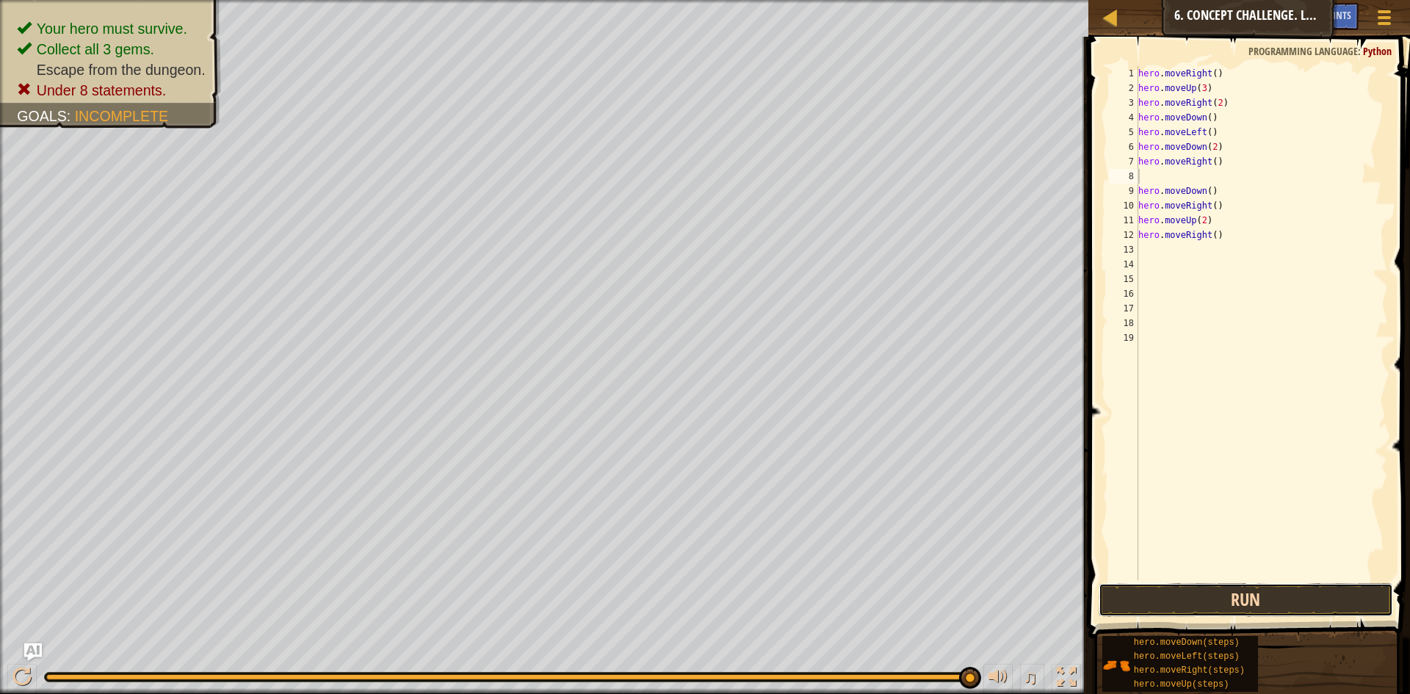
click at [917, 573] on button "Run" at bounding box center [1245, 600] width 294 height 34
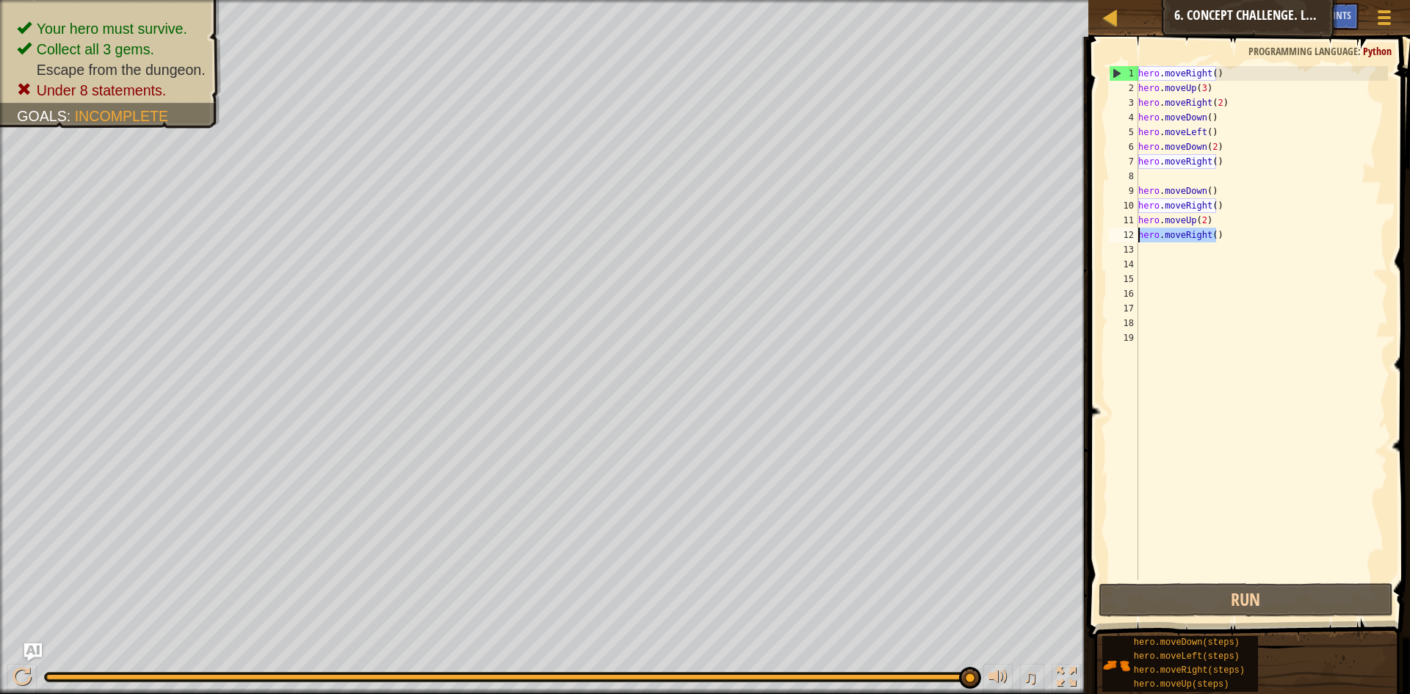
drag, startPoint x: 1223, startPoint y: 235, endPoint x: 1128, endPoint y: 238, distance: 94.8
click at [917, 238] on div "1 2 3 4 5 6 7 8 9 10 11 12 13 14 15 16 17 18 19 hero . moveRight ( ) hero . mov…" at bounding box center [1247, 323] width 282 height 514
type textarea "hero.moveRight()"
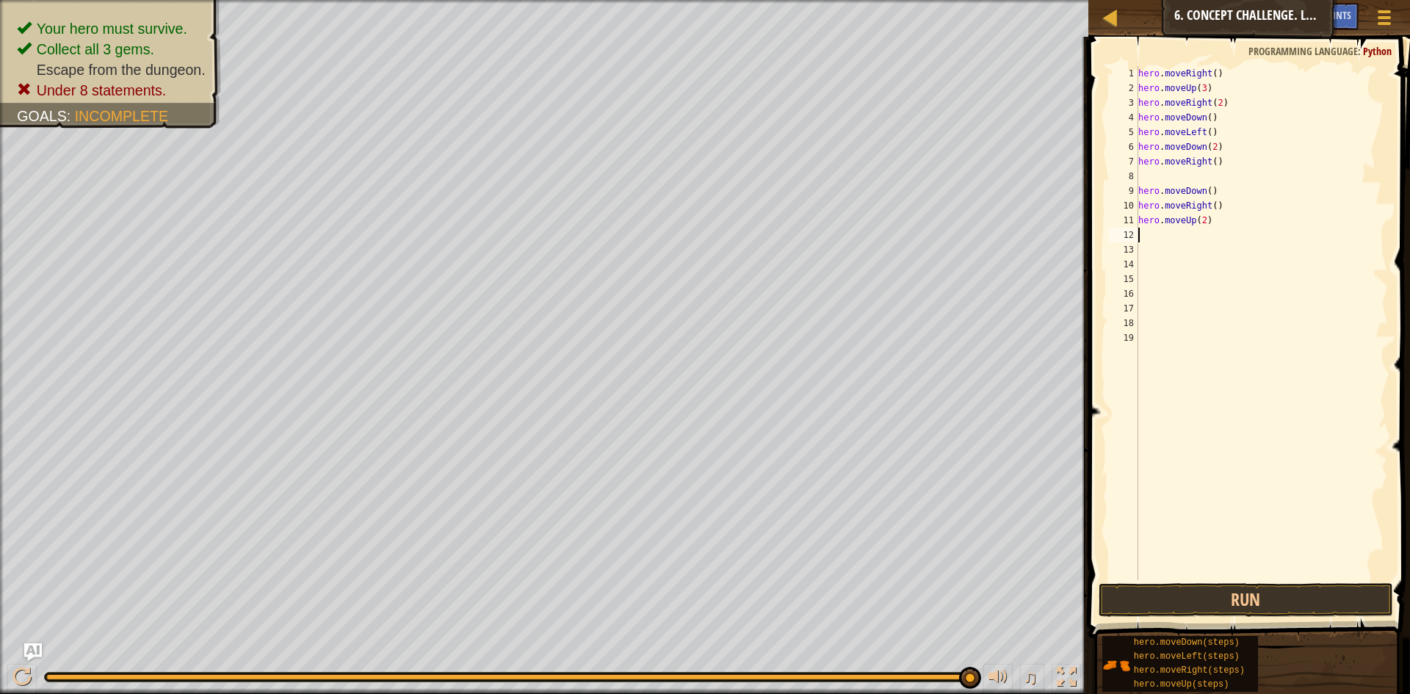
click at [917, 187] on div "hero . moveRight ( ) hero . moveUp ( 3 ) hero . moveRight ( 2 ) hero . moveDown…" at bounding box center [1261, 337] width 253 height 543
type textarea "hero.moveDown()"
click at [917, 573] on button "Run" at bounding box center [1245, 600] width 294 height 34
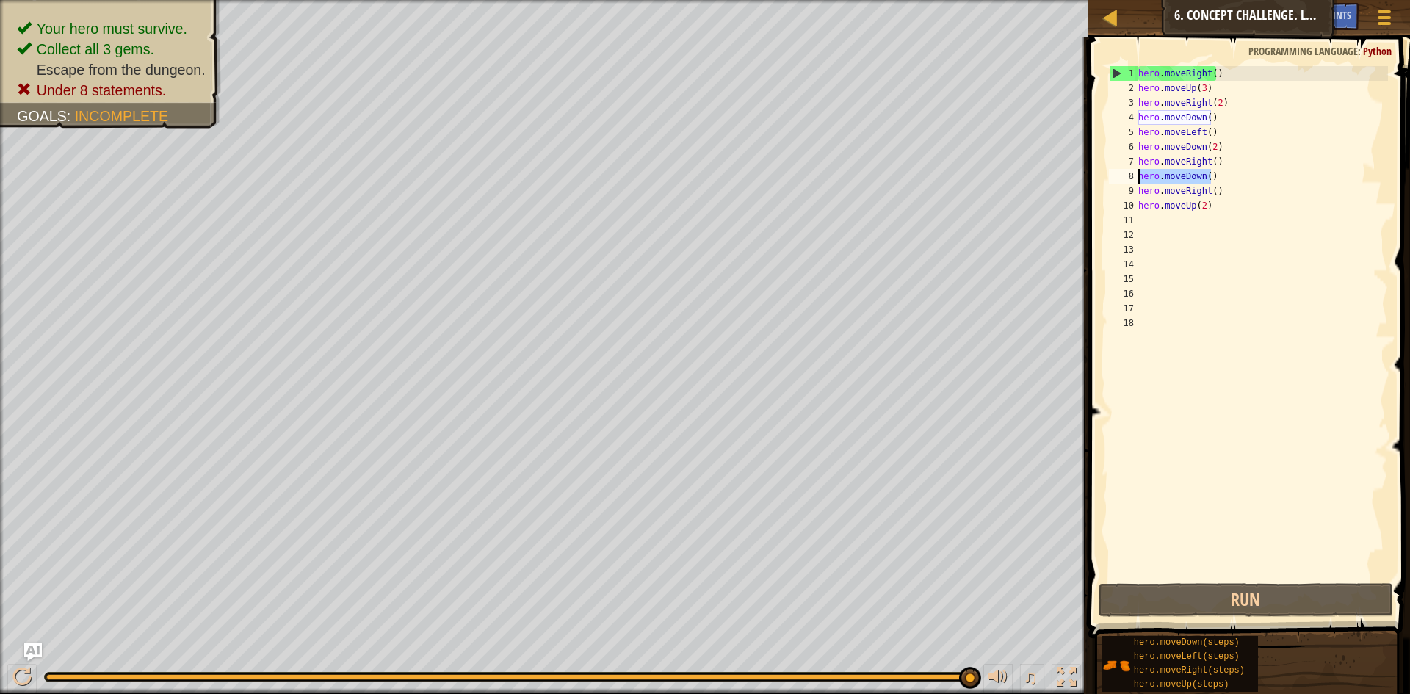
drag, startPoint x: 1214, startPoint y: 177, endPoint x: 1137, endPoint y: 178, distance: 77.8
click at [917, 178] on div "hero.moveDown() 1 2 3 4 5 6 7 8 9 10 11 12 13 14 15 16 17 18 hero . moveRight (…" at bounding box center [1247, 323] width 282 height 514
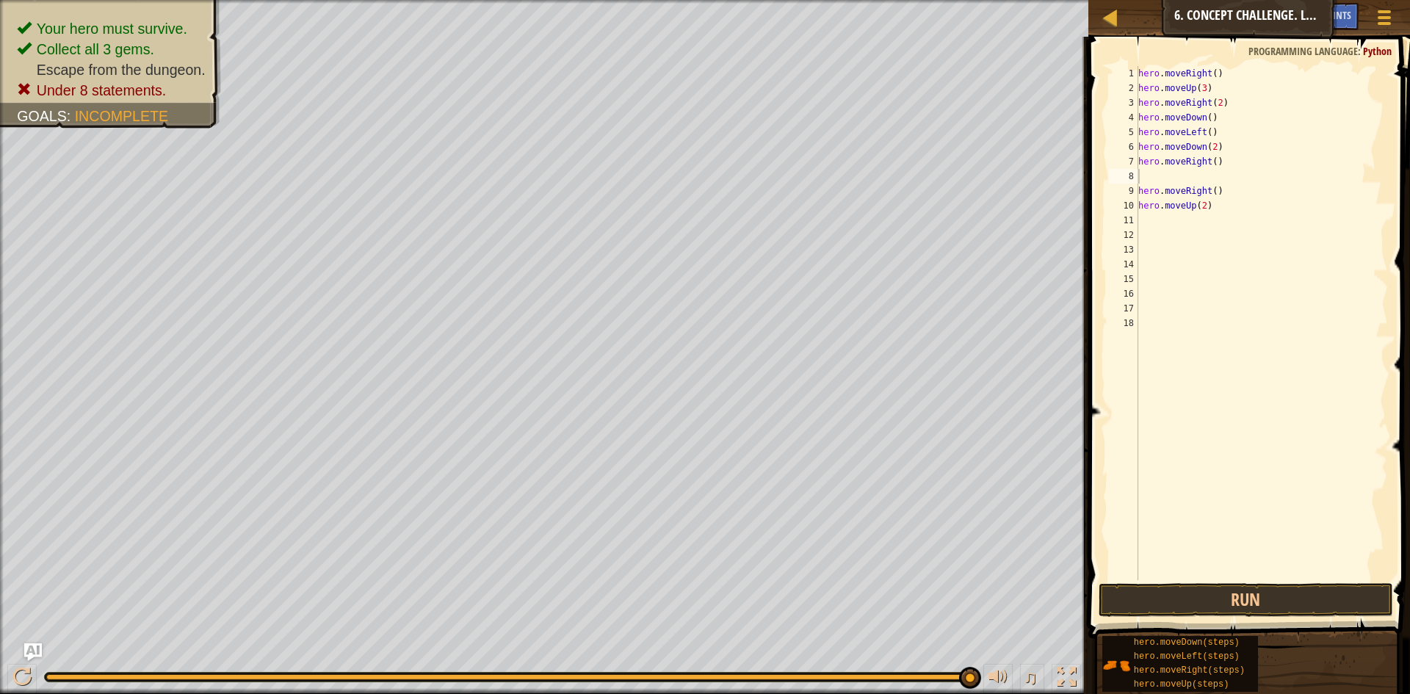
click at [917, 573] on span at bounding box center [1250, 316] width 333 height 645
click at [917, 573] on button "Run" at bounding box center [1245, 600] width 294 height 34
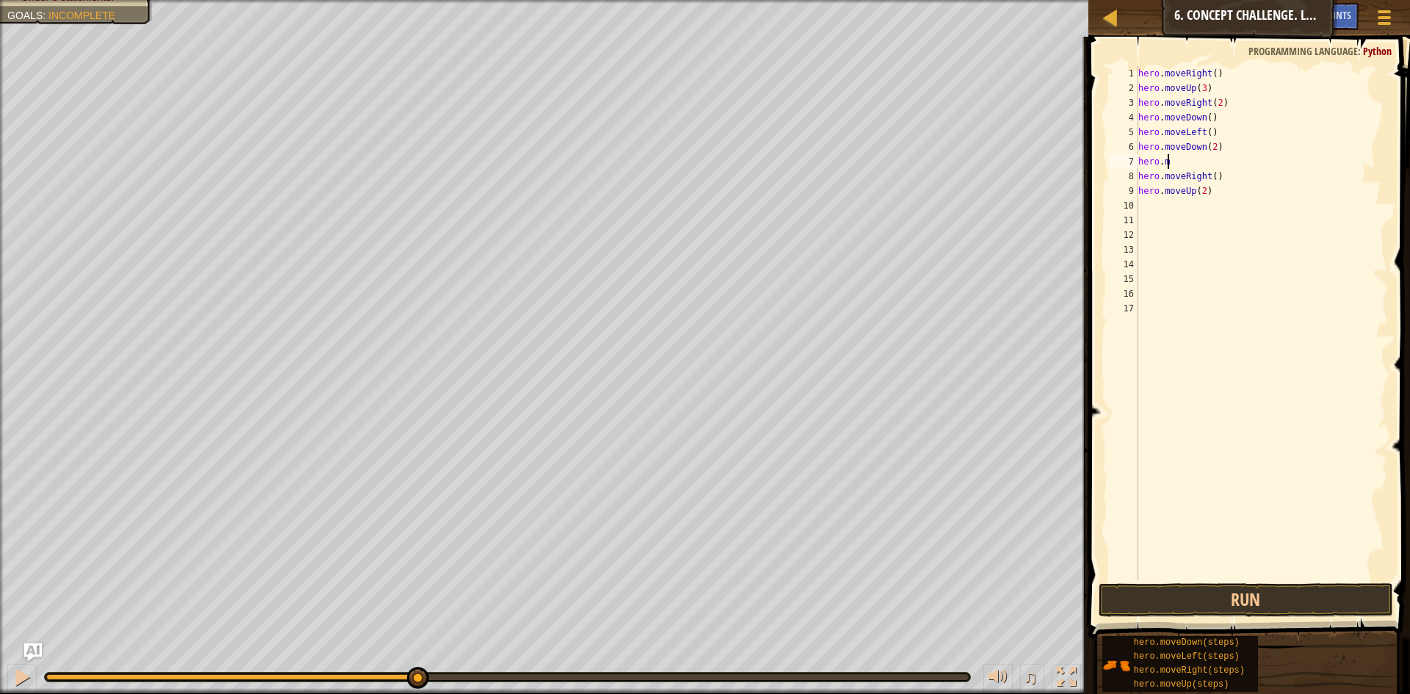
type textarea "h"
click at [917, 178] on div "hero . moveRight ( ) hero . moveUp ( 3 ) hero . moveRight ( 2 ) hero . moveDown…" at bounding box center [1261, 337] width 253 height 543
type textarea "hero.moveRight(2)"
drag, startPoint x: 1165, startPoint y: 584, endPoint x: 1170, endPoint y: 513, distance: 72.1
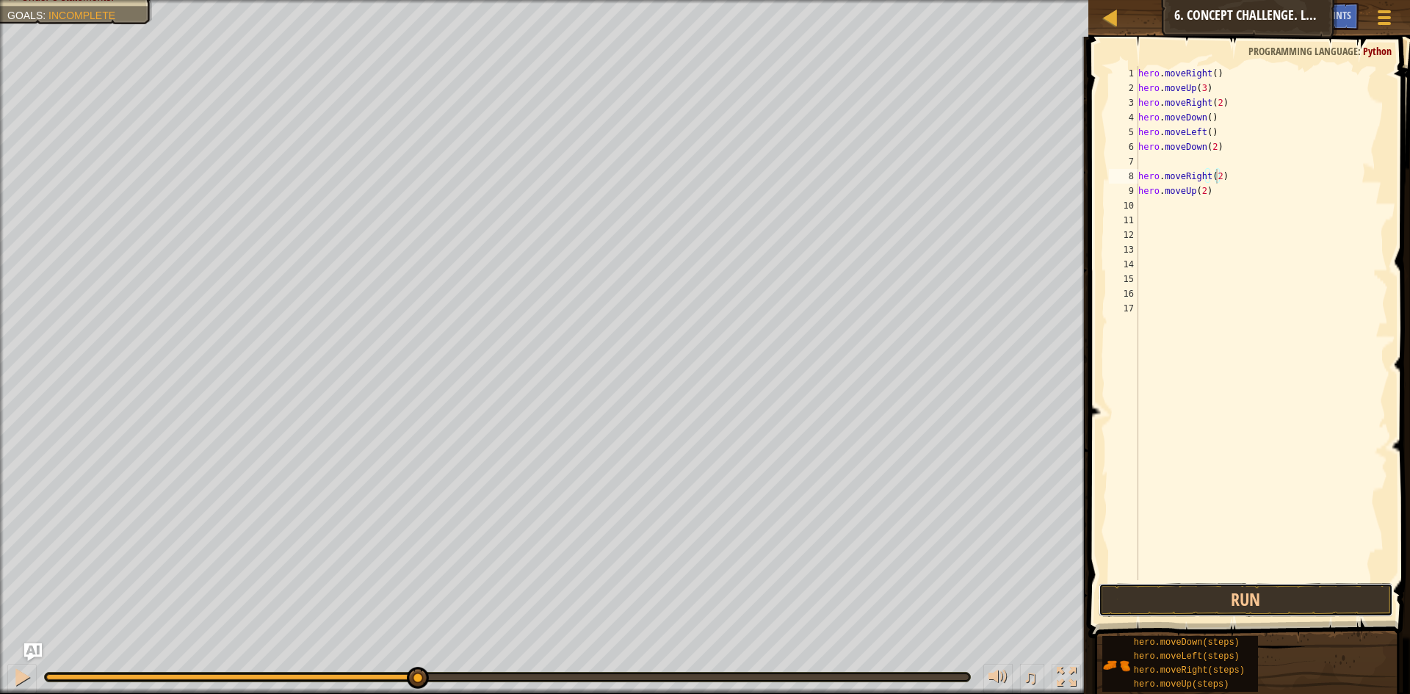
click at [917, 521] on div "hero.moveRight(2) 1 2 3 4 5 6 7 8 9 10 11 12 13 14 15 16 17 hero . moveRight ( …" at bounding box center [1247, 366] width 326 height 645
click at [917, 573] on button "Run" at bounding box center [1245, 600] width 294 height 34
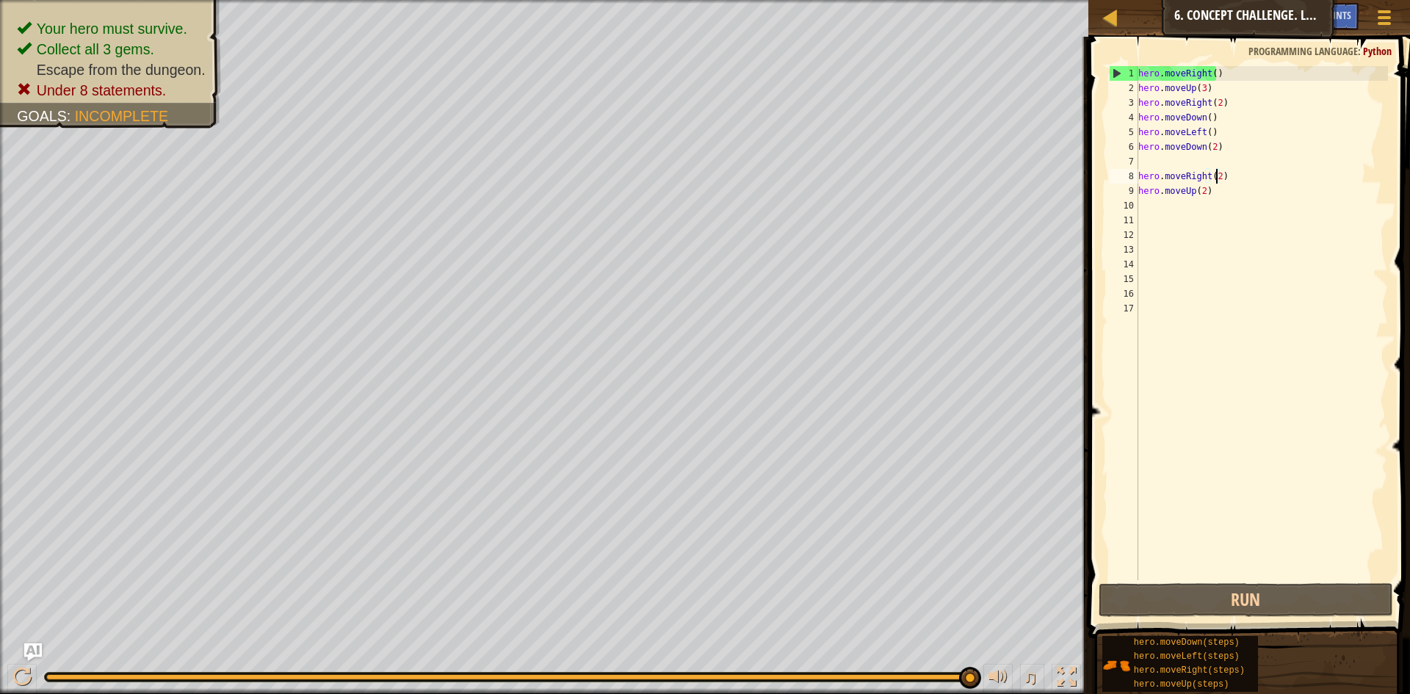
click at [917, 164] on div "hero . moveRight ( ) hero . moveUp ( 3 ) hero . moveRight ( 2 ) hero . moveDown…" at bounding box center [1261, 337] width 253 height 543
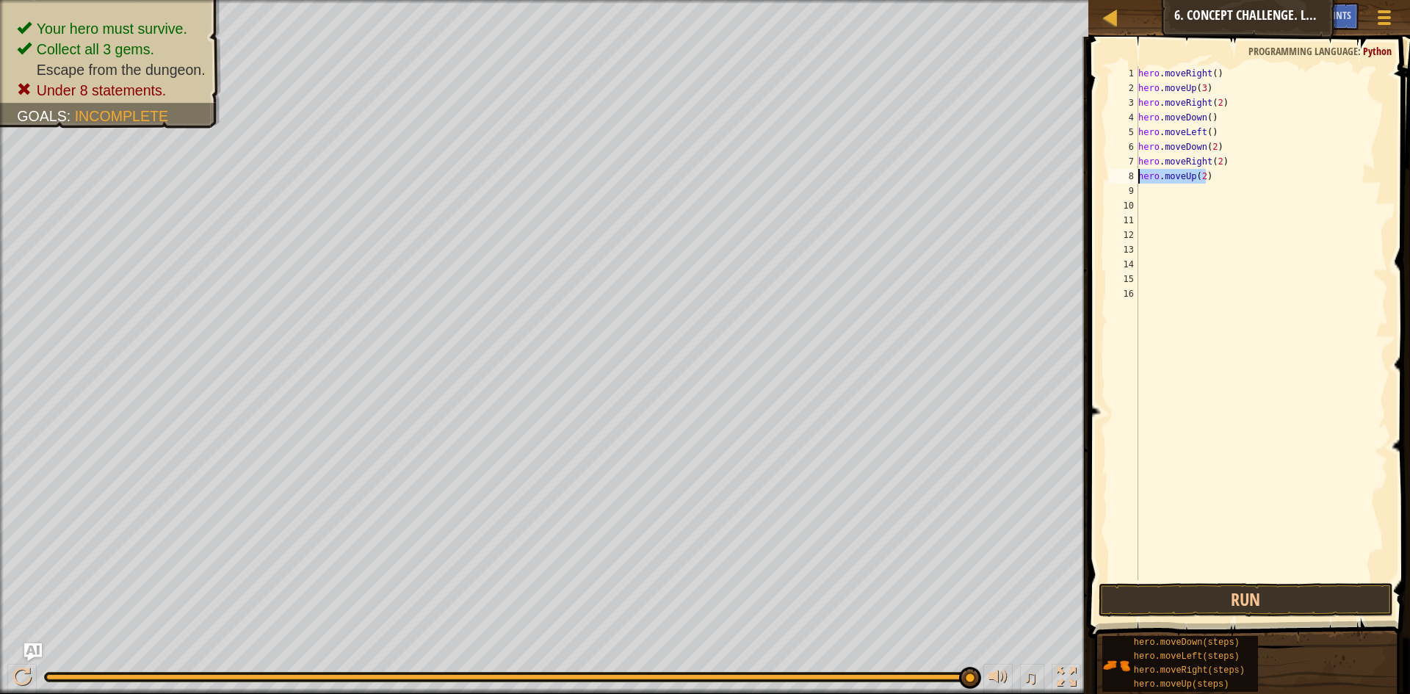
drag, startPoint x: 1209, startPoint y: 180, endPoint x: 1090, endPoint y: 173, distance: 119.1
click at [917, 173] on div "hero.moveDown(2) 1 2 3 4 5 6 7 8 9 10 11 12 13 14 15 16 hero . moveRight ( ) he…" at bounding box center [1247, 366] width 326 height 645
type textarea "hero.moveUp(2)"
click at [917, 162] on div "hero . moveRight ( ) hero . moveUp ( 3 ) hero . moveRight ( 2 ) hero . moveDown…" at bounding box center [1261, 337] width 253 height 543
type textarea "hero.moveRight()"
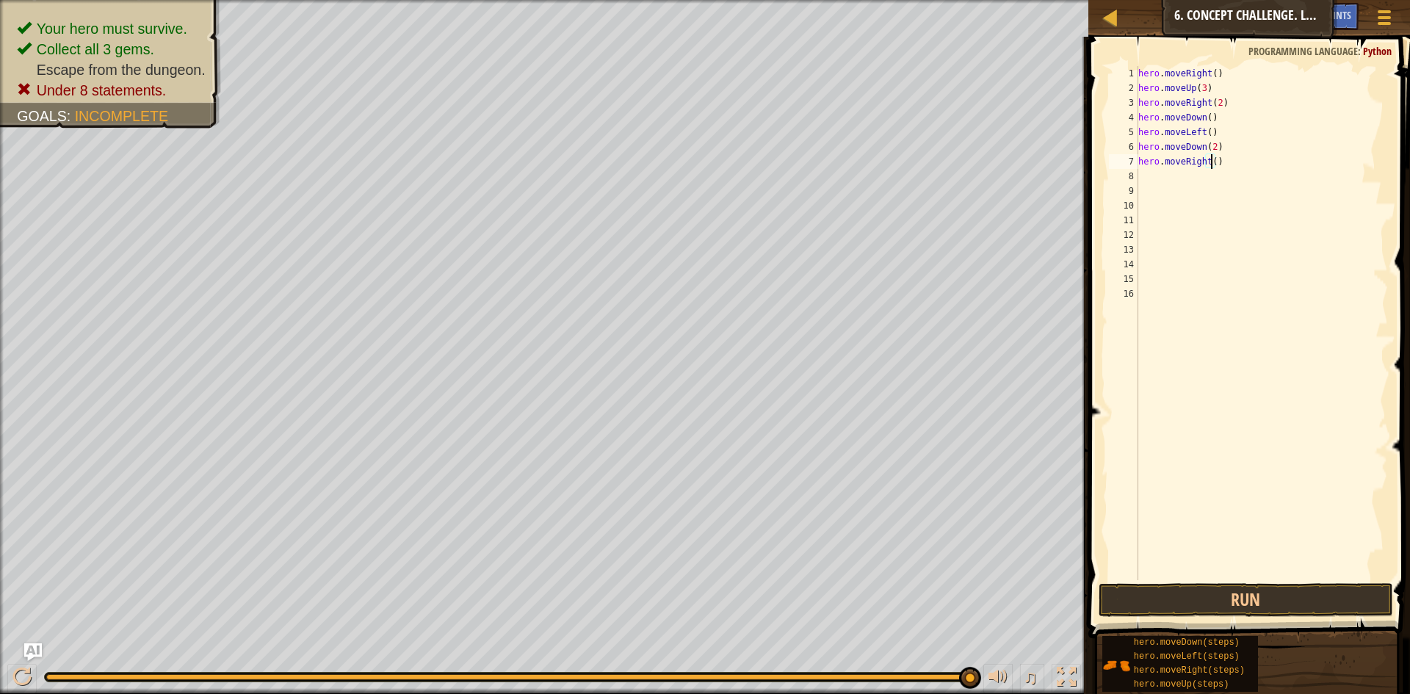
click at [917, 180] on div "hero . moveRight ( ) hero . moveUp ( 3 ) hero . moveRight ( 2 ) hero . moveDown…" at bounding box center [1261, 337] width 253 height 543
type textarea "m"
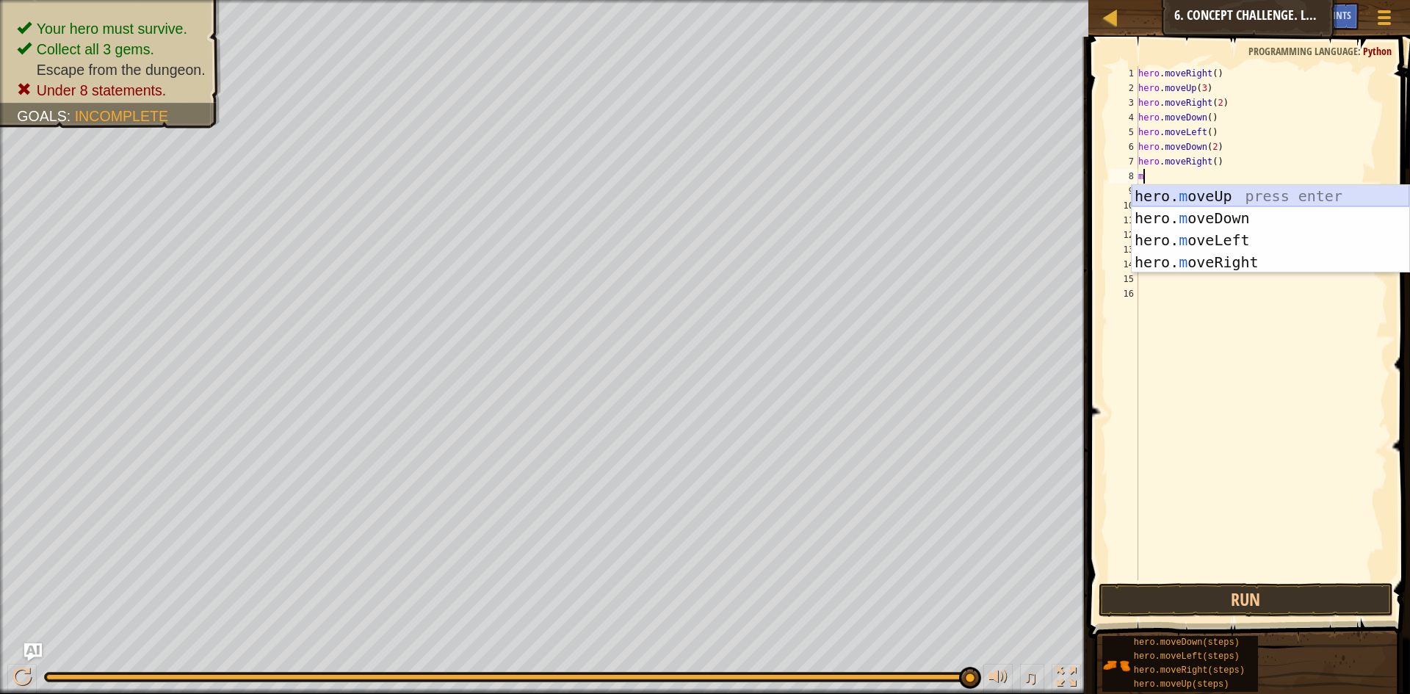
click at [917, 198] on div "hero. m oveUp press enter hero. m oveDown press enter hero. m oveLeft press ent…" at bounding box center [1271, 251] width 278 height 132
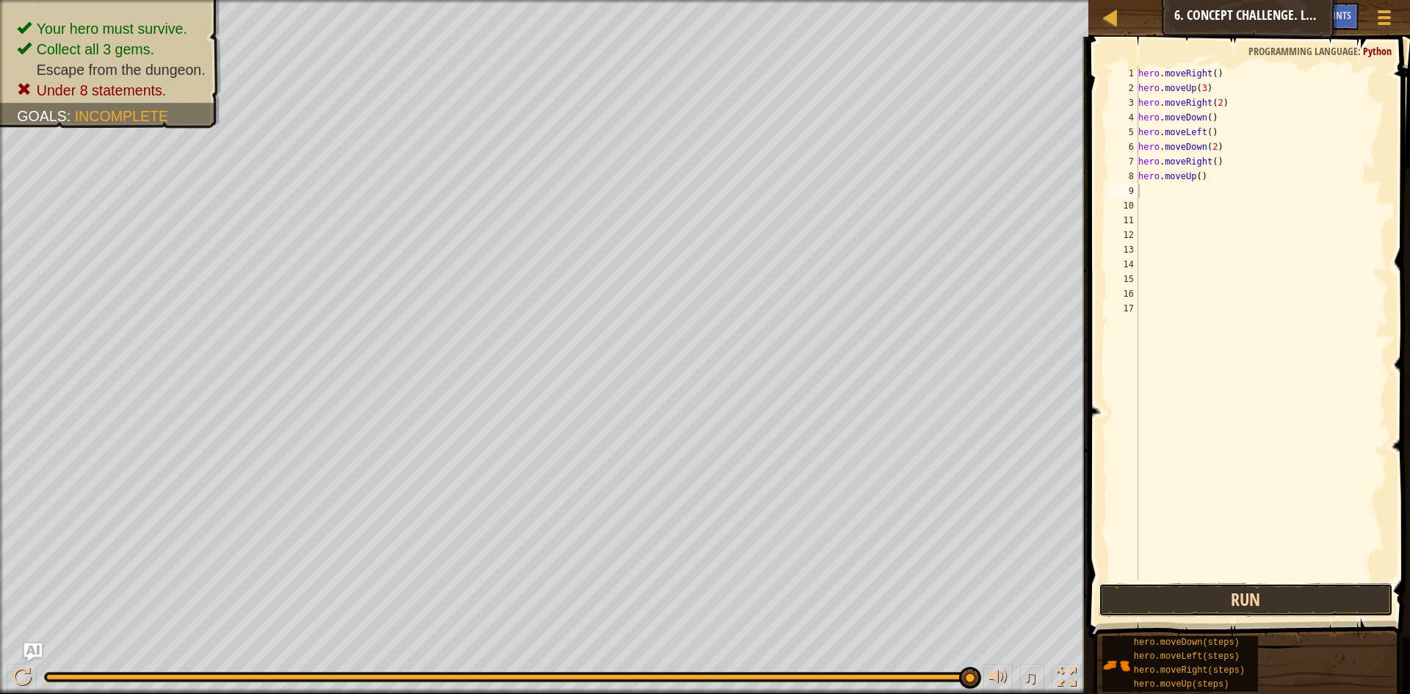
click at [917, 573] on button "Run" at bounding box center [1245, 600] width 294 height 34
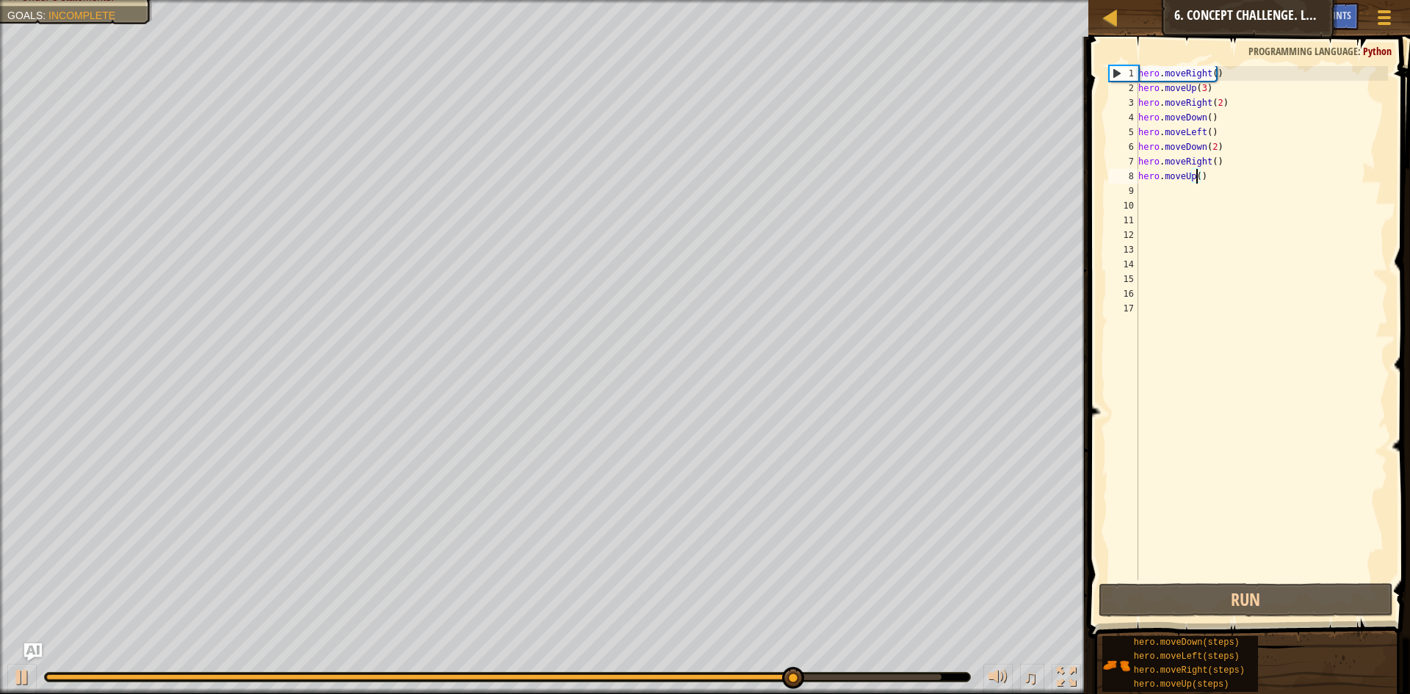
click at [917, 178] on div "hero . moveRight ( ) hero . moveUp ( 3 ) hero . moveRight ( 2 ) hero . moveDown…" at bounding box center [1261, 337] width 253 height 543
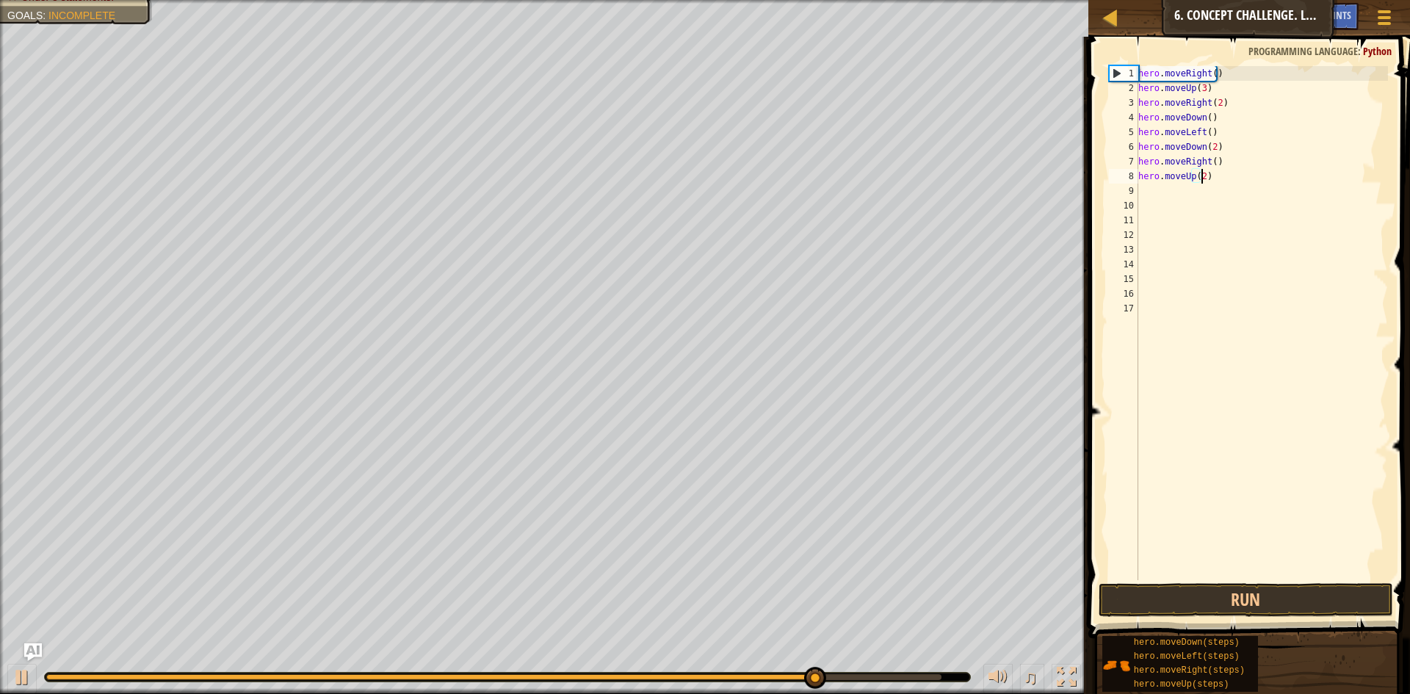
scroll to position [7, 5]
click at [917, 573] on button "Run" at bounding box center [1245, 600] width 294 height 34
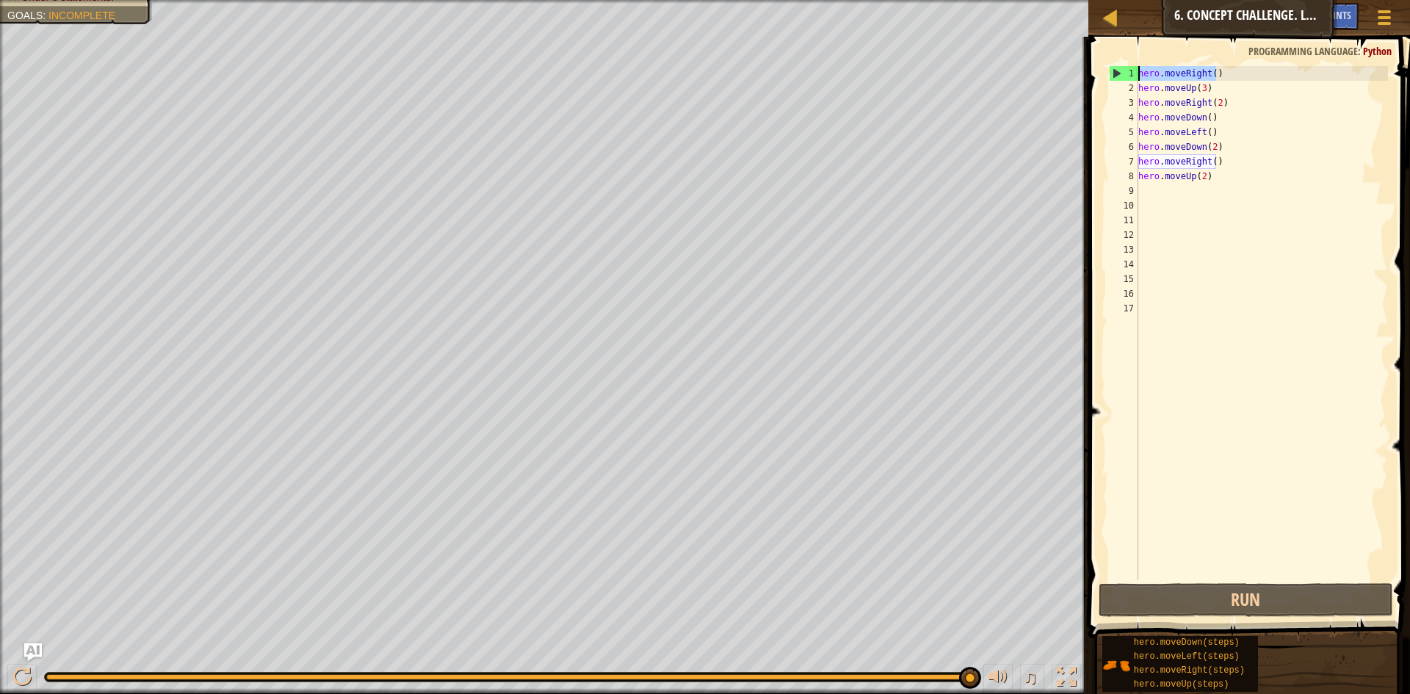
drag, startPoint x: 1220, startPoint y: 76, endPoint x: 1096, endPoint y: 71, distance: 123.4
click at [917, 71] on div "hero.moveUp(2) 1 2 3 4 5 6 7 8 9 10 11 12 13 14 15 16 17 hero . moveRight ( ) h…" at bounding box center [1247, 366] width 326 height 645
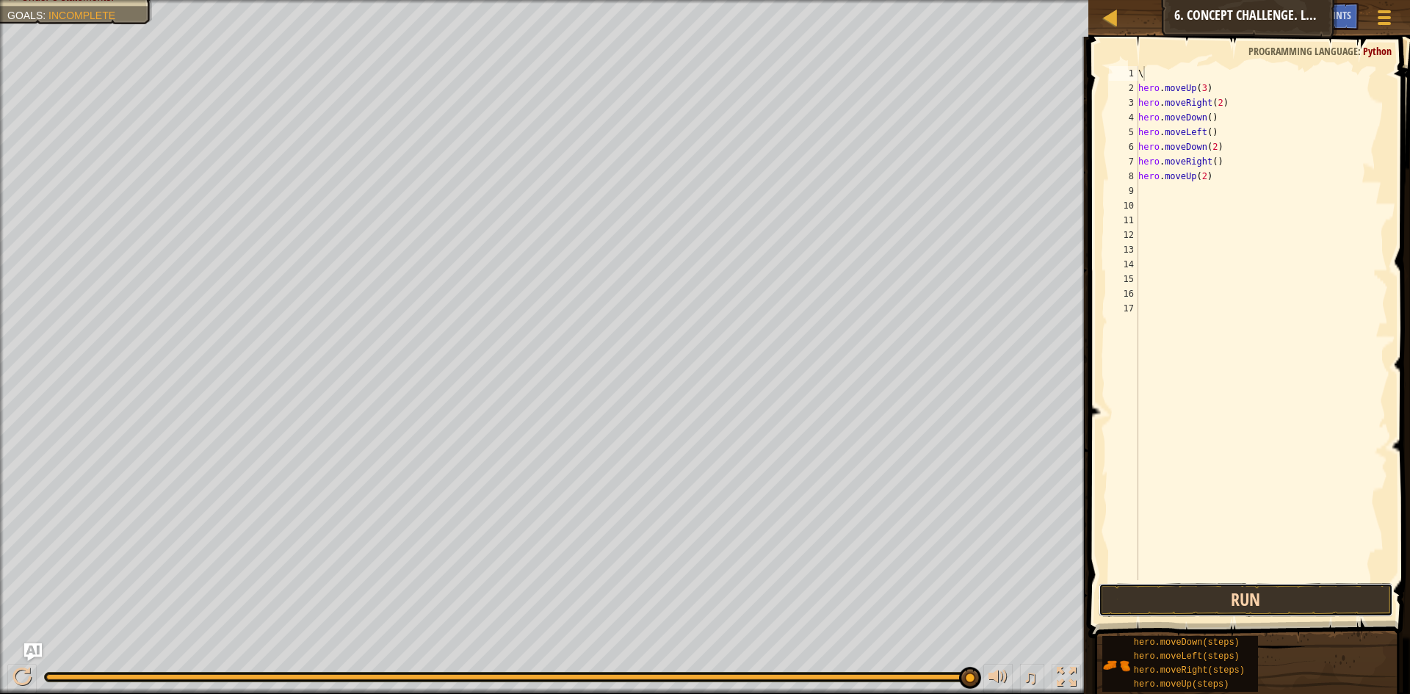
click at [917, 573] on button "Run" at bounding box center [1245, 600] width 294 height 34
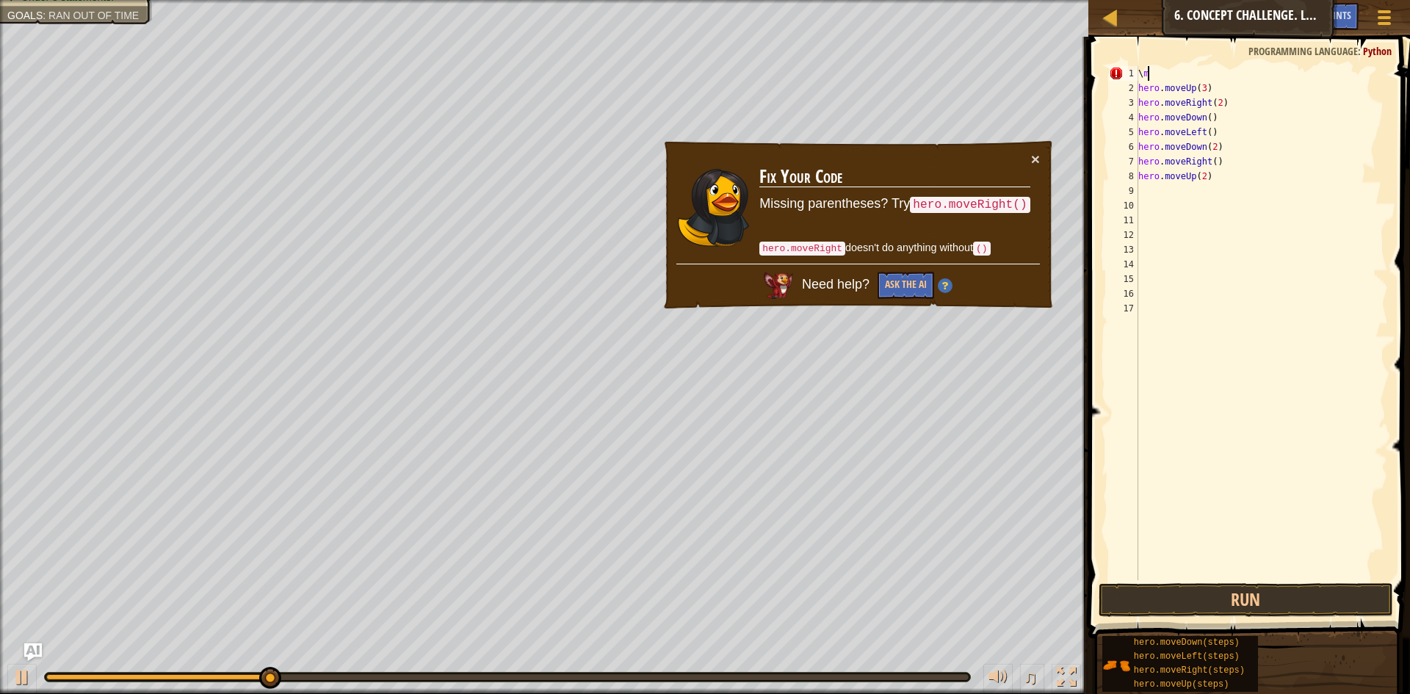
type textarea "\"
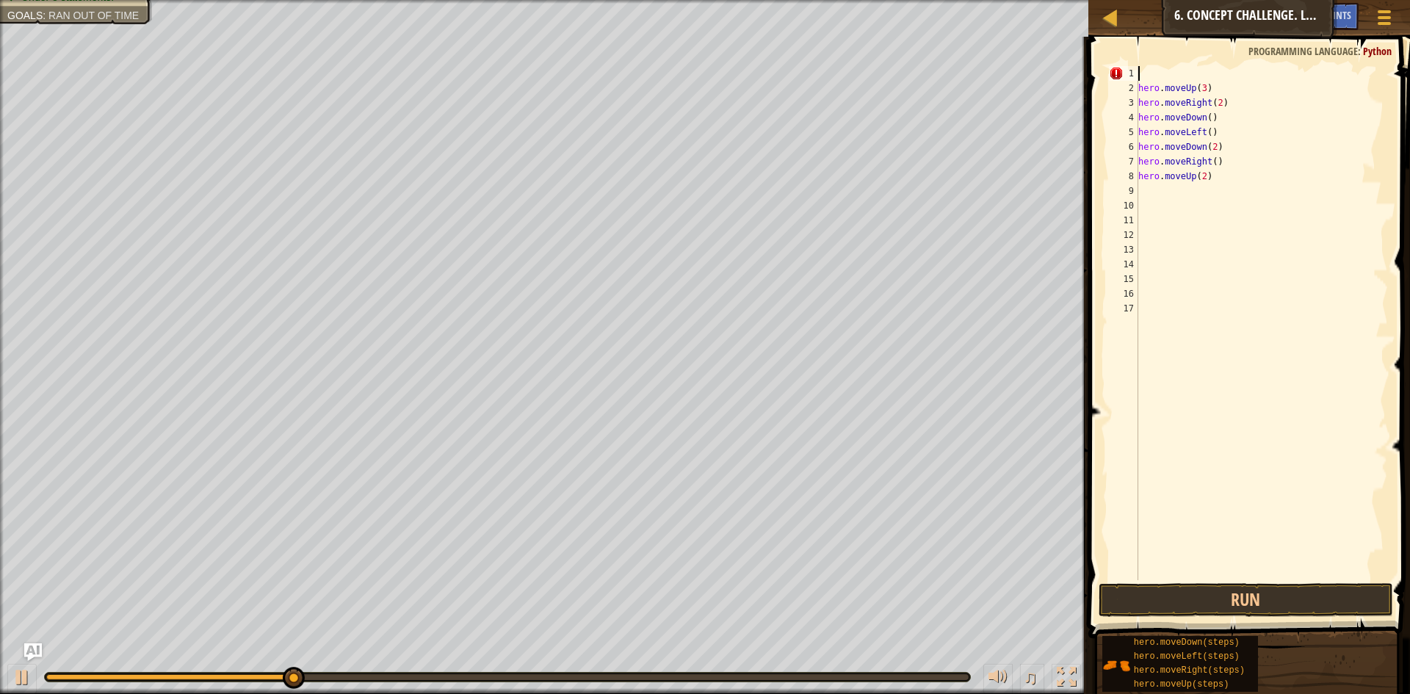
type textarea "m"
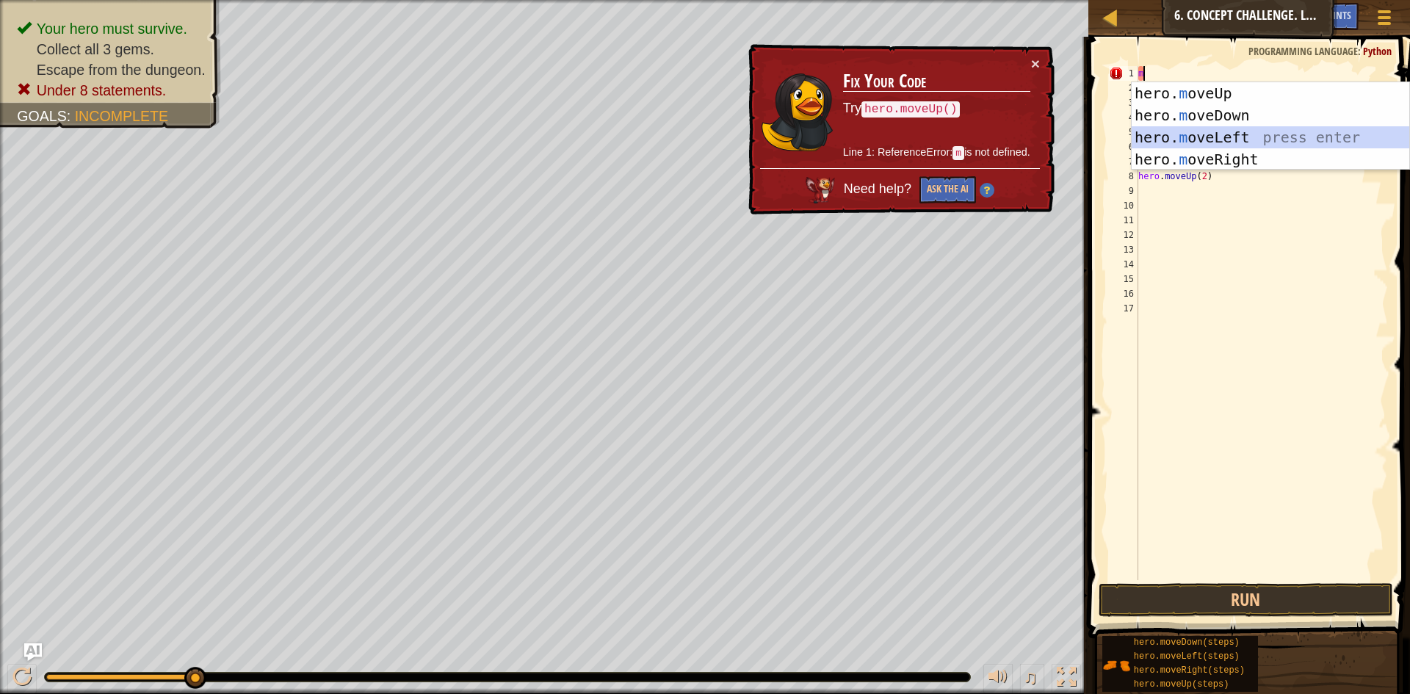
click at [917, 147] on div "hero. m oveUp press enter hero. m oveDown press enter hero. m oveLeft press ent…" at bounding box center [1271, 148] width 278 height 132
click at [917, 147] on div "m hero . moveUp ( 3 ) hero . moveRight ( 2 ) hero . moveDown ( ) hero . moveLef…" at bounding box center [1261, 337] width 253 height 543
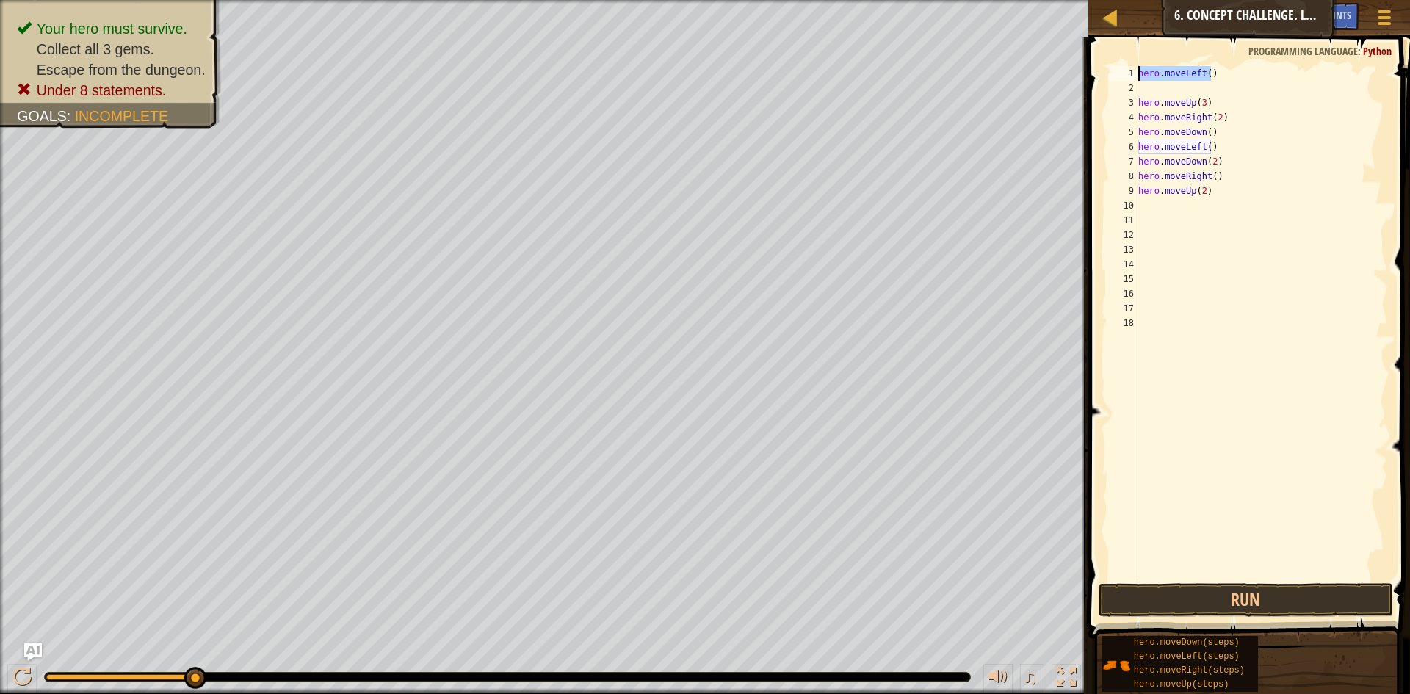
drag, startPoint x: 1228, startPoint y: 74, endPoint x: 1110, endPoint y: 71, distance: 117.5
click at [917, 71] on div "hero.moveLeft() 1 2 3 4 5 6 7 8 9 10 11 12 13 14 15 16 17 18 hero . moveLeft ( …" at bounding box center [1247, 323] width 282 height 514
type textarea "m"
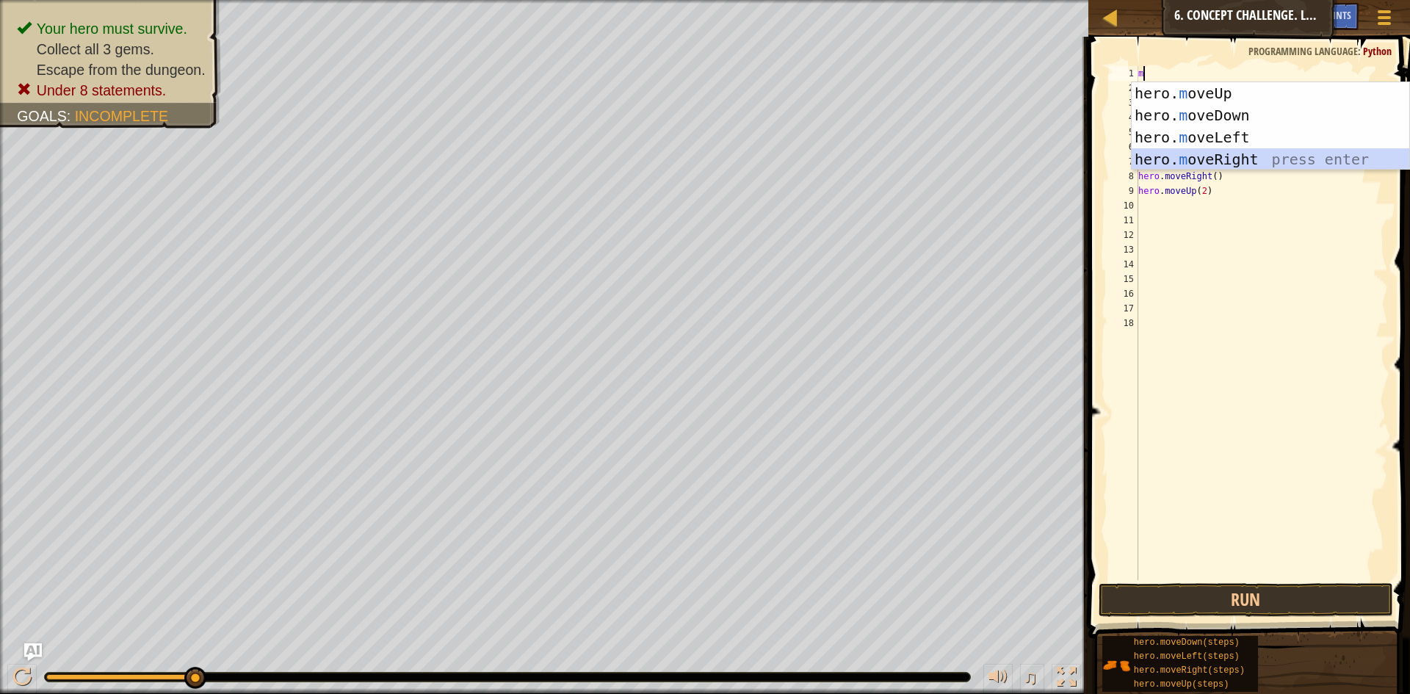
click at [917, 157] on div "hero. m oveUp press enter hero. m oveDown press enter hero. m oveLeft press ent…" at bounding box center [1271, 148] width 278 height 132
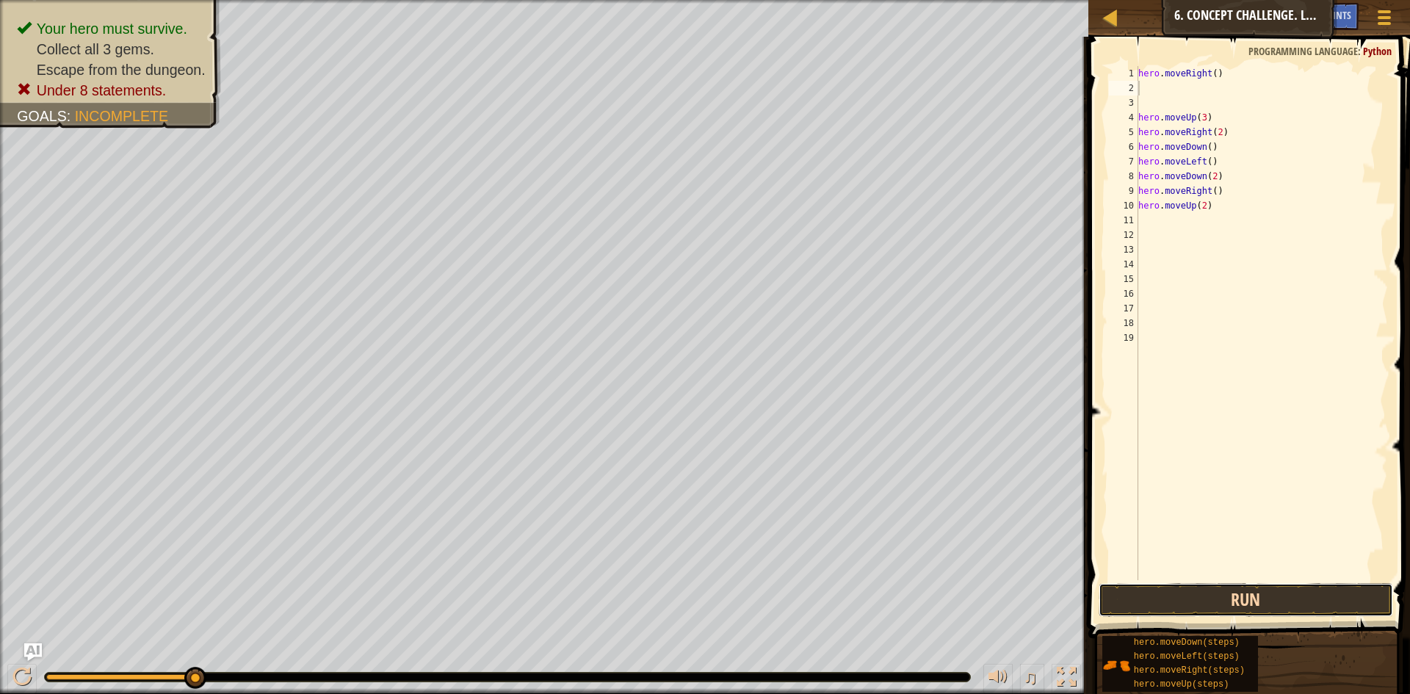
click at [917, 573] on button "Run" at bounding box center [1245, 600] width 294 height 34
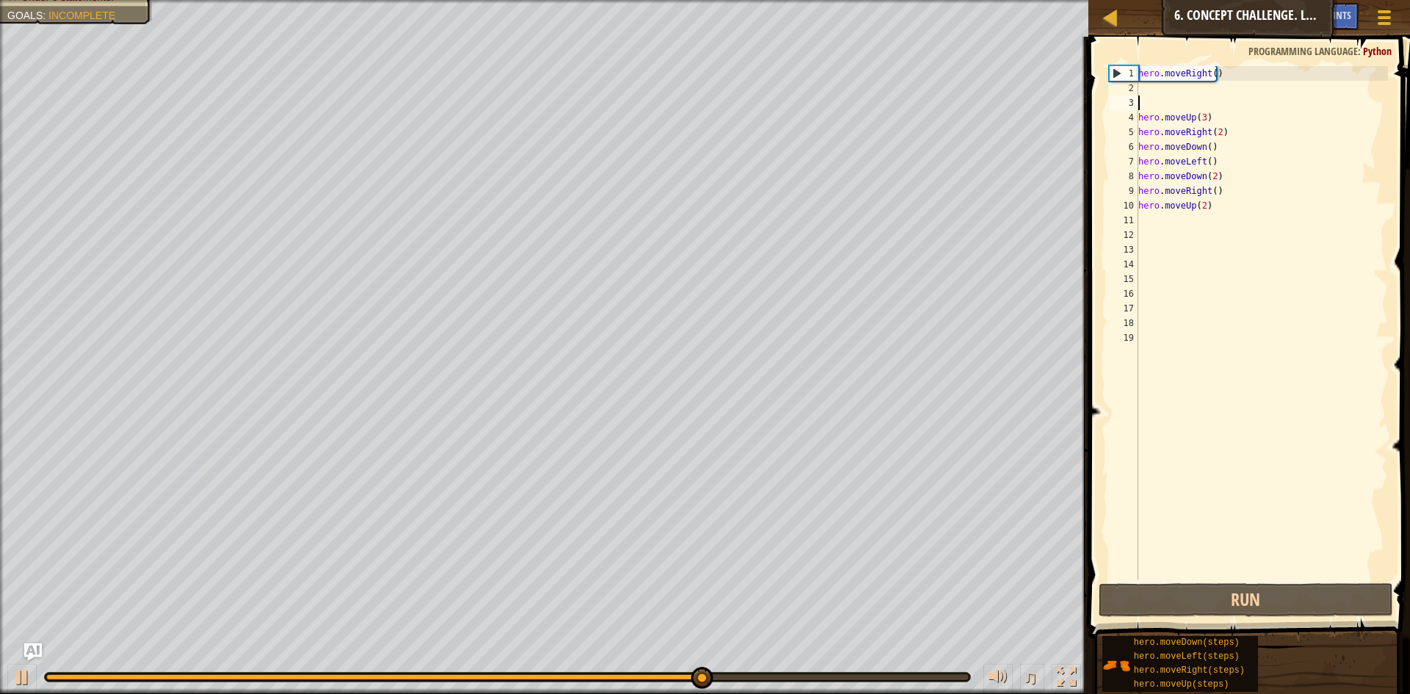
click at [917, 104] on div "hero . moveRight ( ) hero . moveUp ( 3 ) hero . moveRight ( 2 ) hero . moveDown…" at bounding box center [1261, 337] width 253 height 543
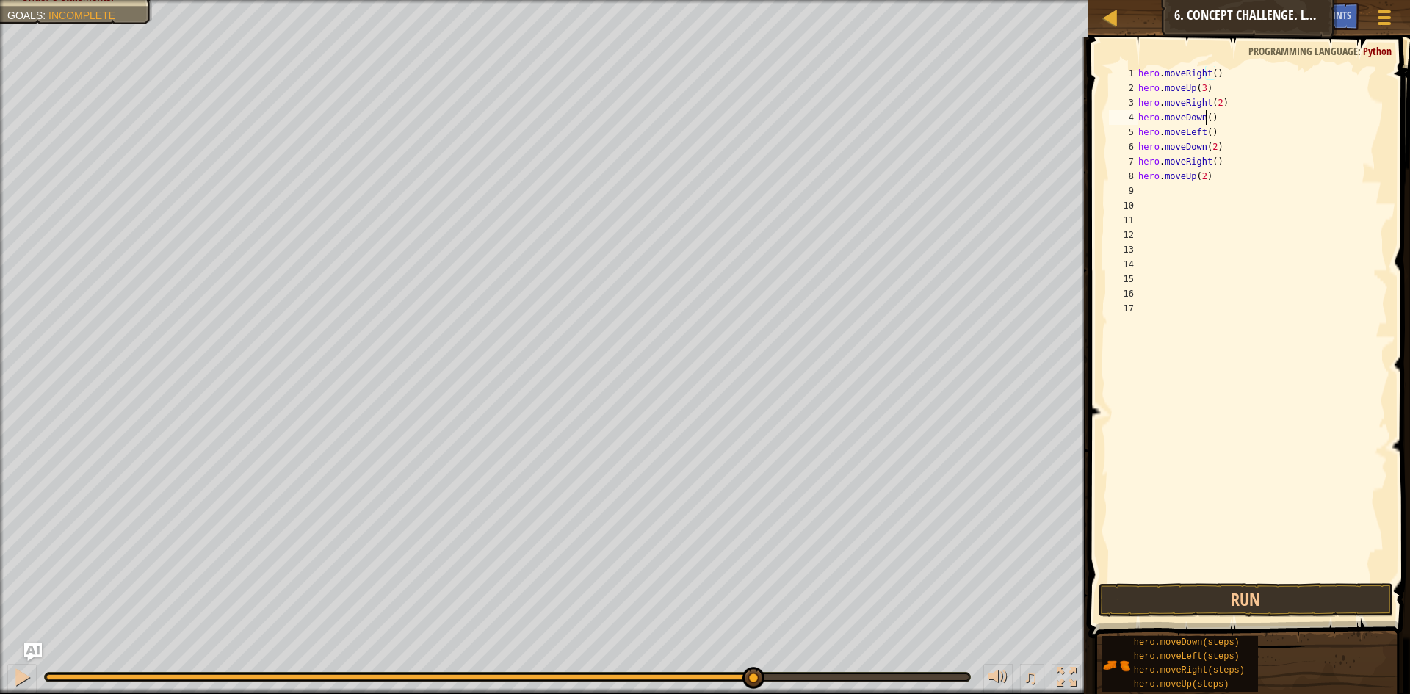
click at [917, 117] on div "hero . moveRight ( ) hero . moveUp ( 3 ) hero . moveRight ( 2 ) hero . moveDown…" at bounding box center [1261, 337] width 253 height 543
click at [917, 160] on div "hero . moveRight ( ) hero . moveUp ( 3 ) hero . moveRight ( 2 ) hero . moveDown…" at bounding box center [1261, 337] width 253 height 543
drag, startPoint x: 1221, startPoint y: 177, endPoint x: 1122, endPoint y: 170, distance: 99.3
click at [917, 170] on div "hero.moveRight(3) 1 2 3 4 5 6 7 8 9 10 11 12 13 14 15 16 17 hero . moveRight ( …" at bounding box center [1247, 323] width 282 height 514
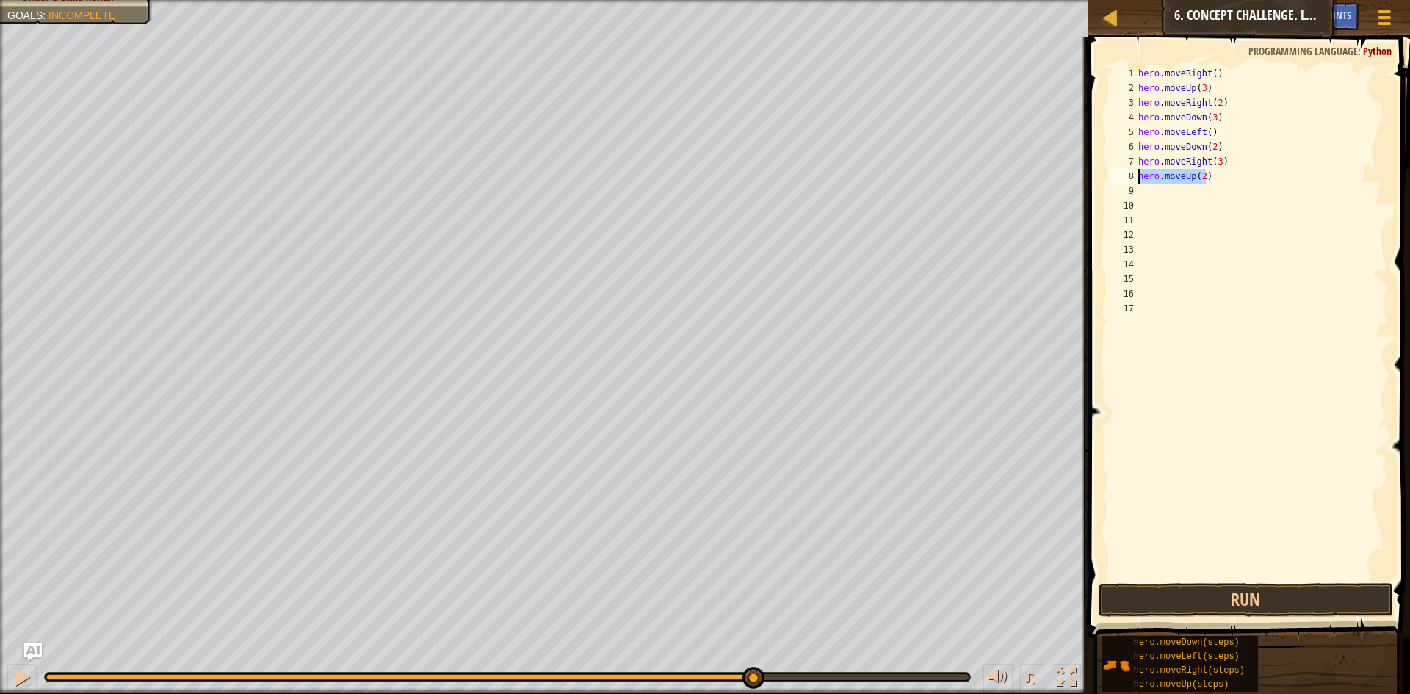
type textarea "hero.moveUp(2)"
click at [917, 573] on button "Run" at bounding box center [1245, 600] width 294 height 34
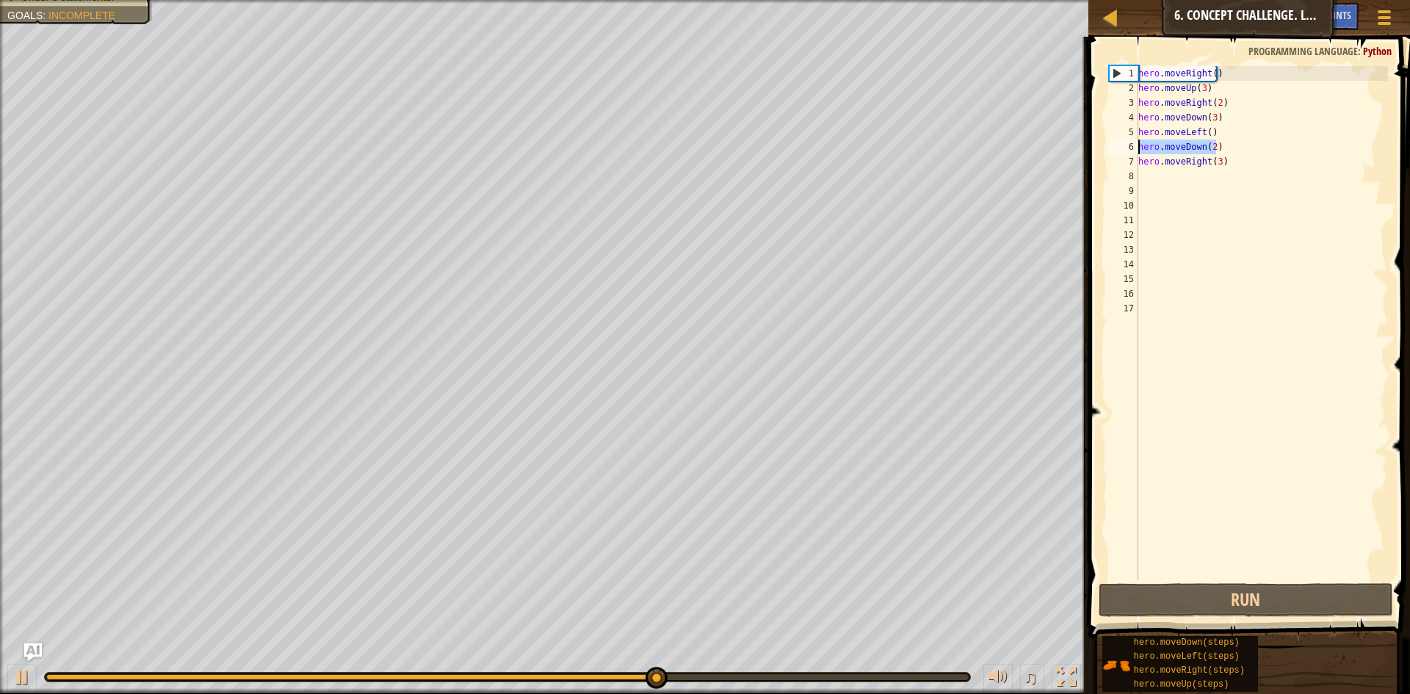
drag, startPoint x: 1222, startPoint y: 147, endPoint x: 1107, endPoint y: 153, distance: 114.7
click at [917, 153] on div "1 2 3 4 5 6 7 8 9 10 11 12 13 14 15 16 17 hero . moveRight ( ) hero . moveUp ( …" at bounding box center [1247, 323] width 282 height 514
type textarea "m"
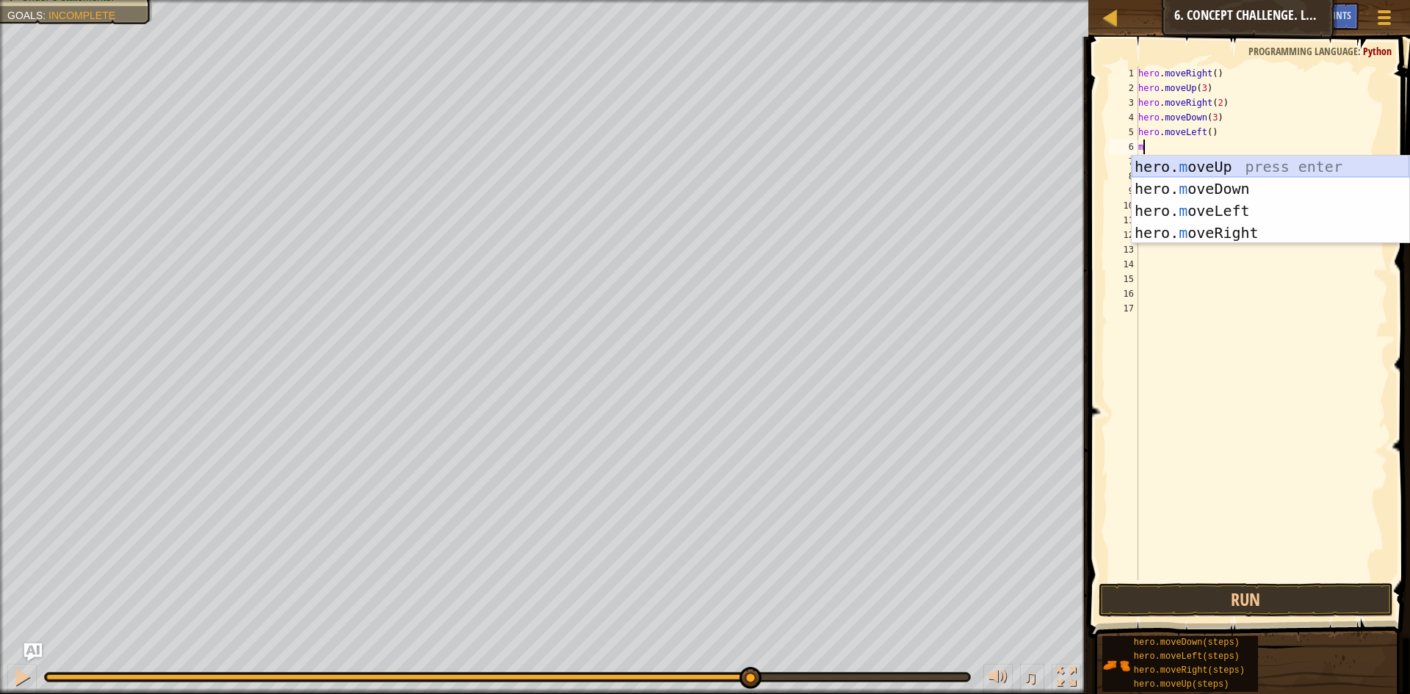
click at [917, 158] on div "hero. m oveUp press enter hero. m oveDown press enter hero. m oveLeft press ent…" at bounding box center [1271, 222] width 278 height 132
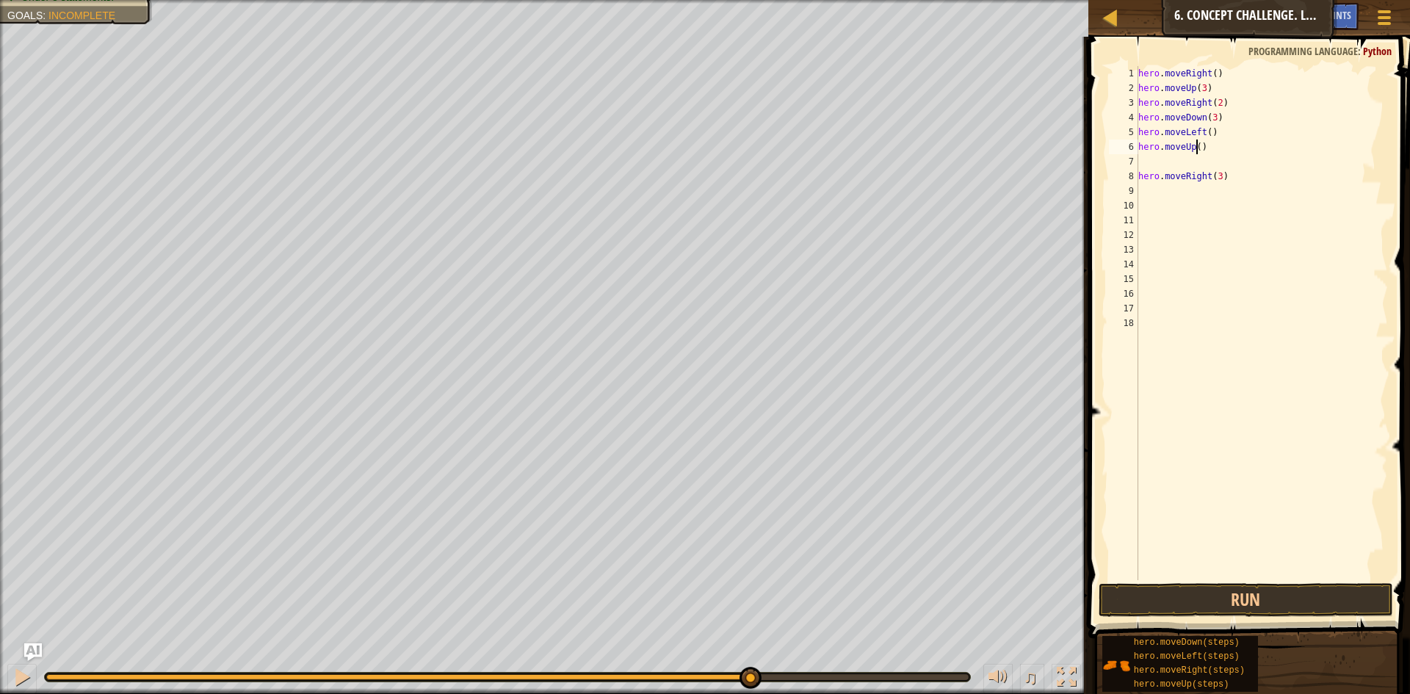
click at [917, 147] on div "hero . moveRight ( ) hero . moveUp ( 3 ) hero . moveRight ( 2 ) hero . moveDown…" at bounding box center [1261, 337] width 253 height 543
type textarea "hero.moveUp(2)"
click at [917, 573] on button "Run" at bounding box center [1245, 600] width 294 height 34
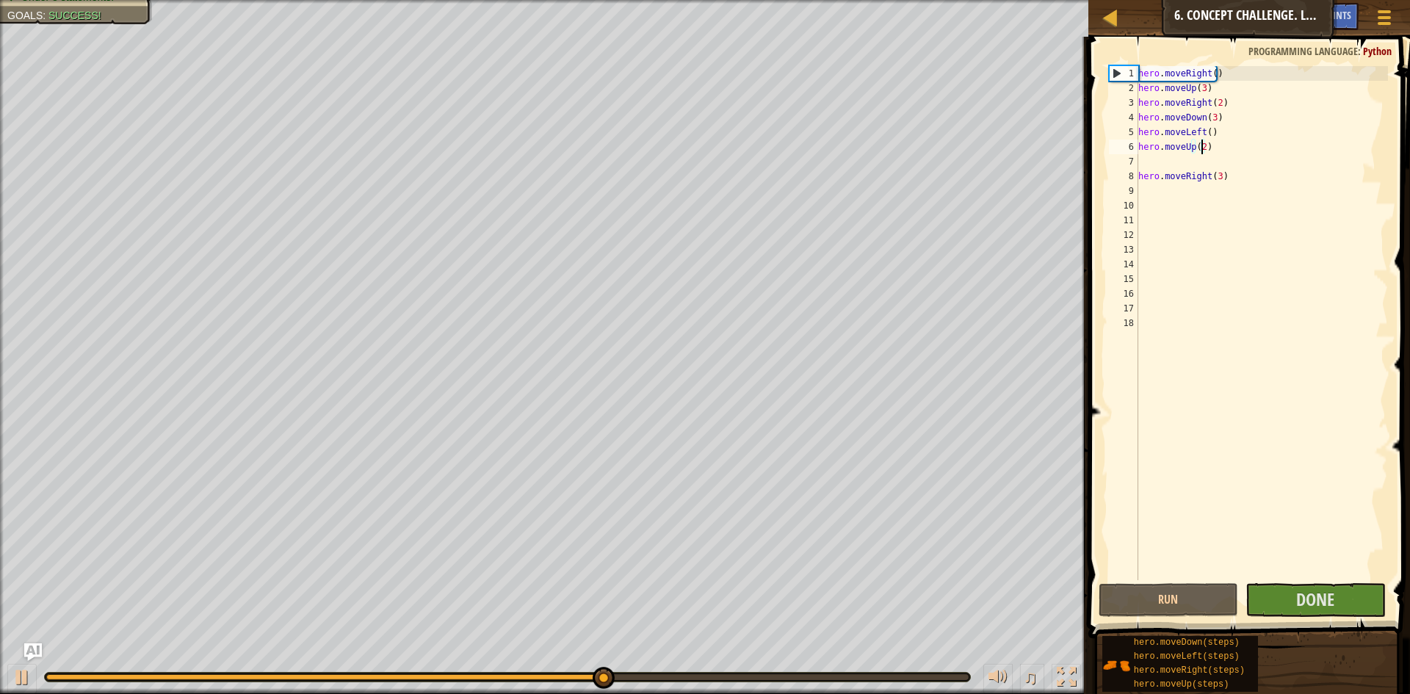
click at [917, 162] on div "hero . moveRight ( ) hero . moveUp ( 3 ) hero . moveRight ( 2 ) hero . moveDown…" at bounding box center [1261, 337] width 253 height 543
type textarea "hero.moveUp(2)"
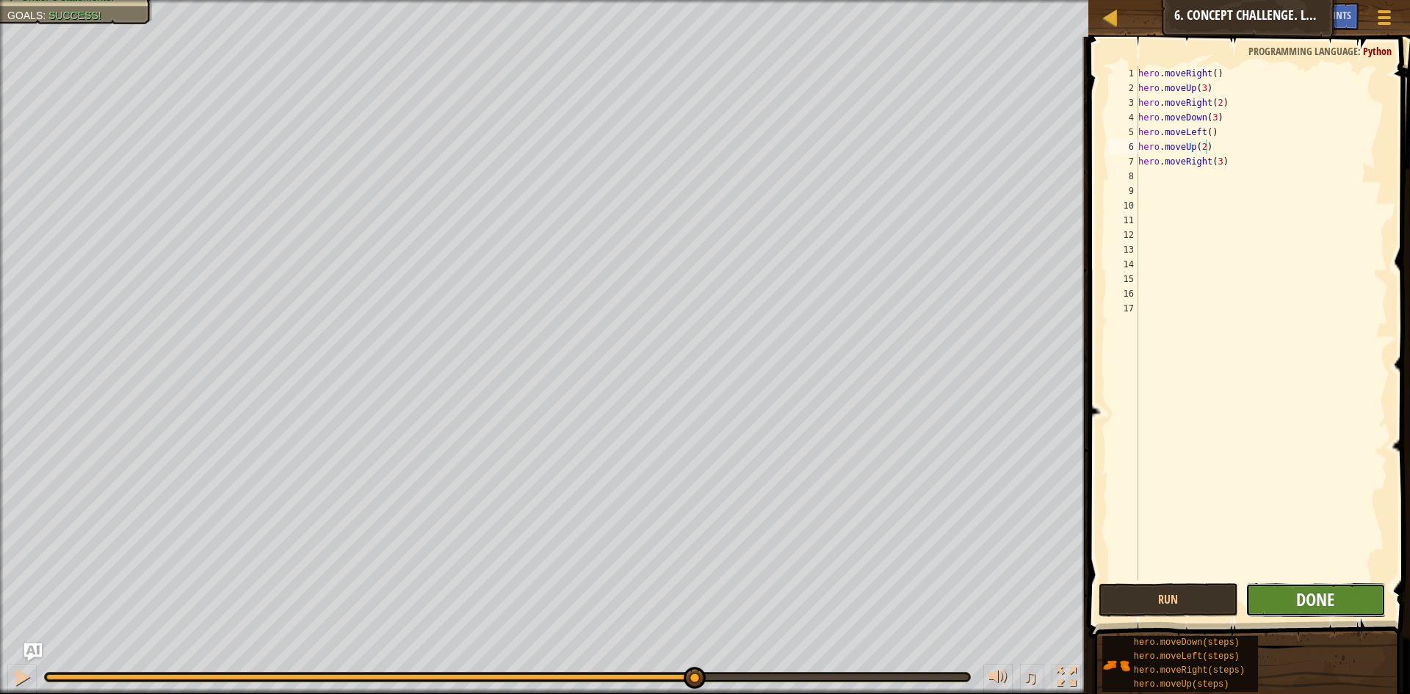
click at [917, 573] on span "Done" at bounding box center [1315, 598] width 38 height 23
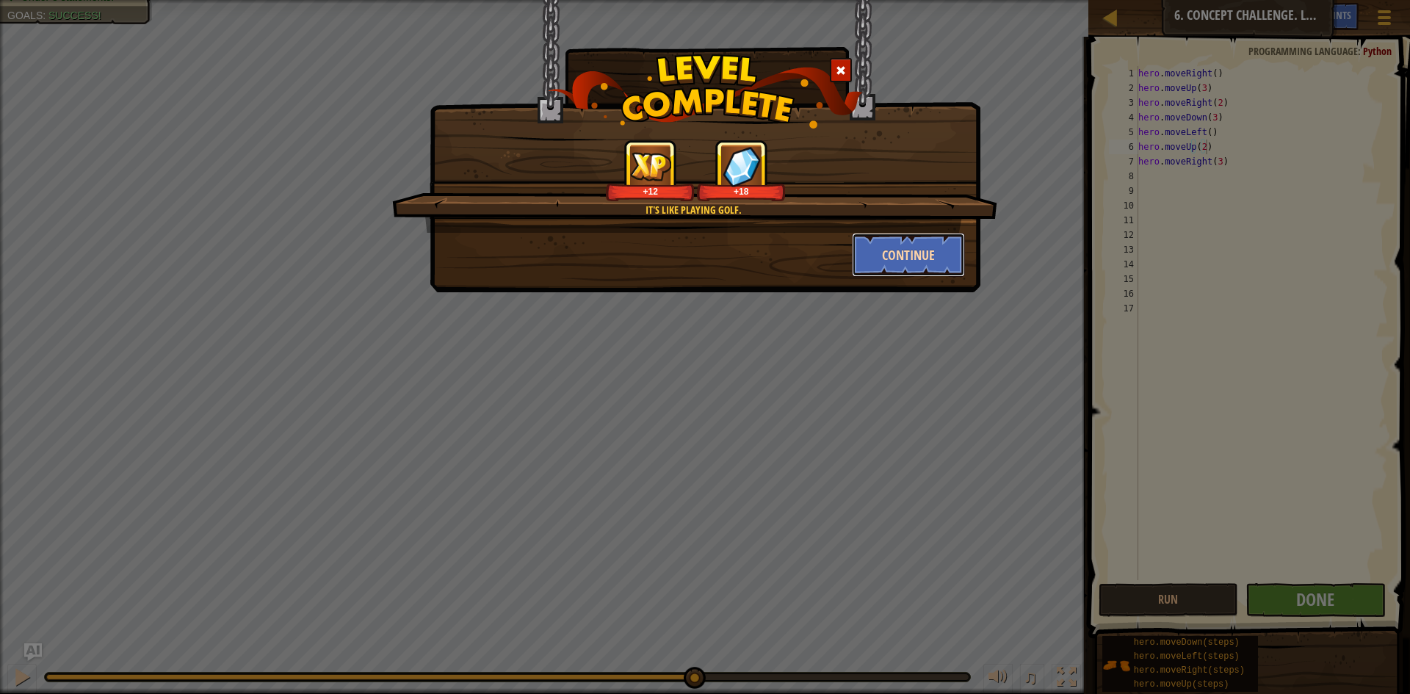
click at [917, 258] on button "Continue" at bounding box center [909, 255] width 114 height 44
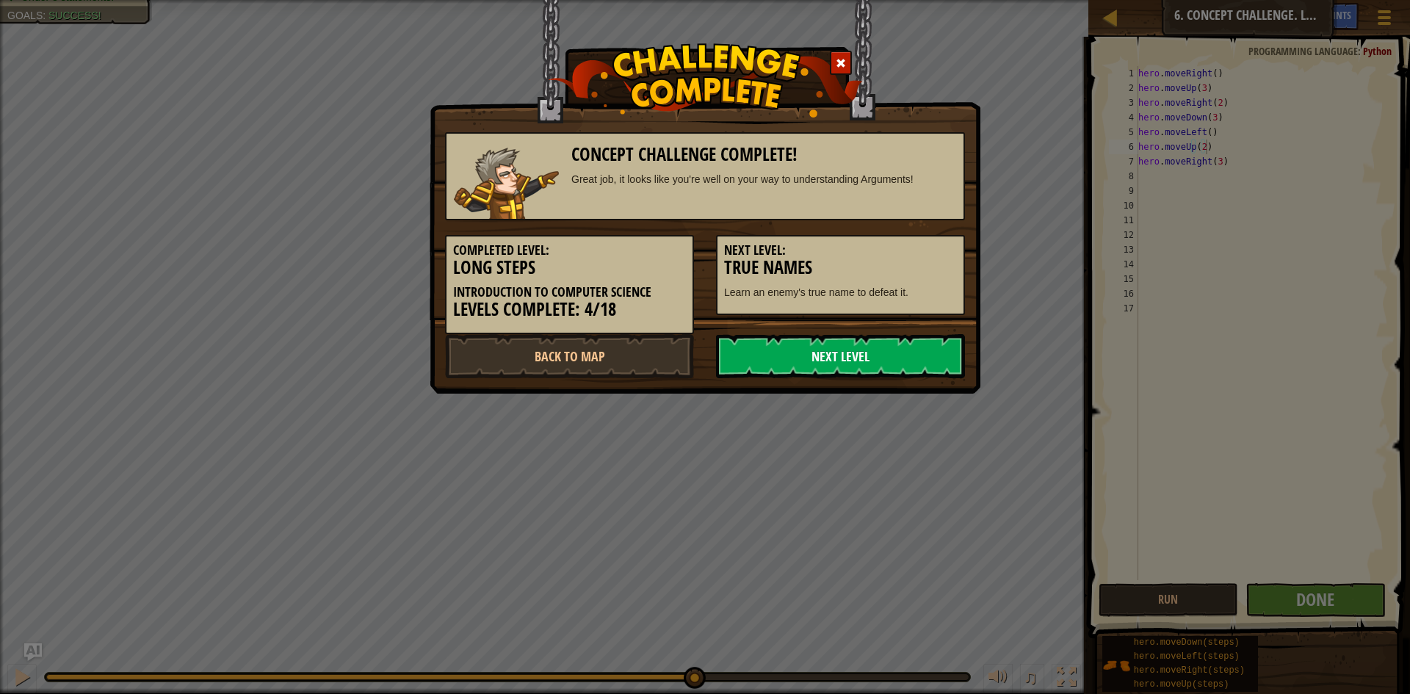
click at [816, 340] on link "Next Level" at bounding box center [840, 356] width 249 height 44
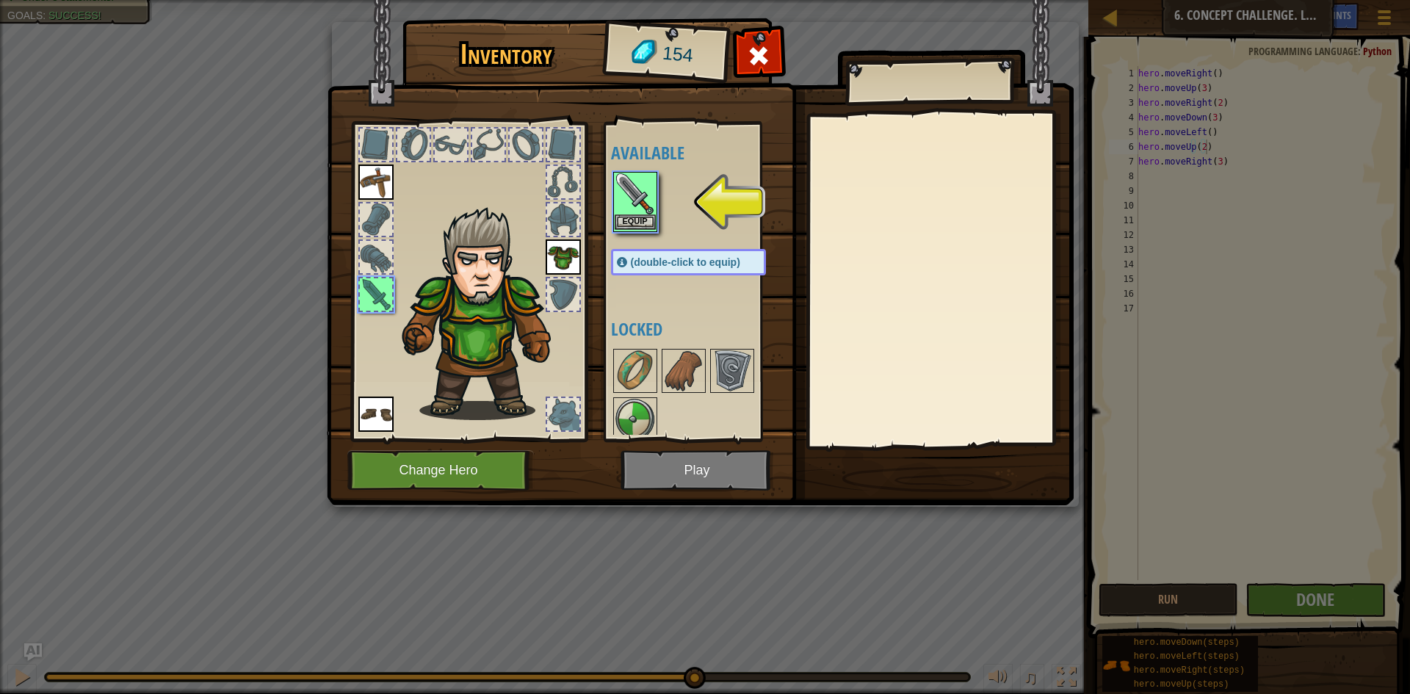
click at [642, 184] on img at bounding box center [635, 193] width 41 height 41
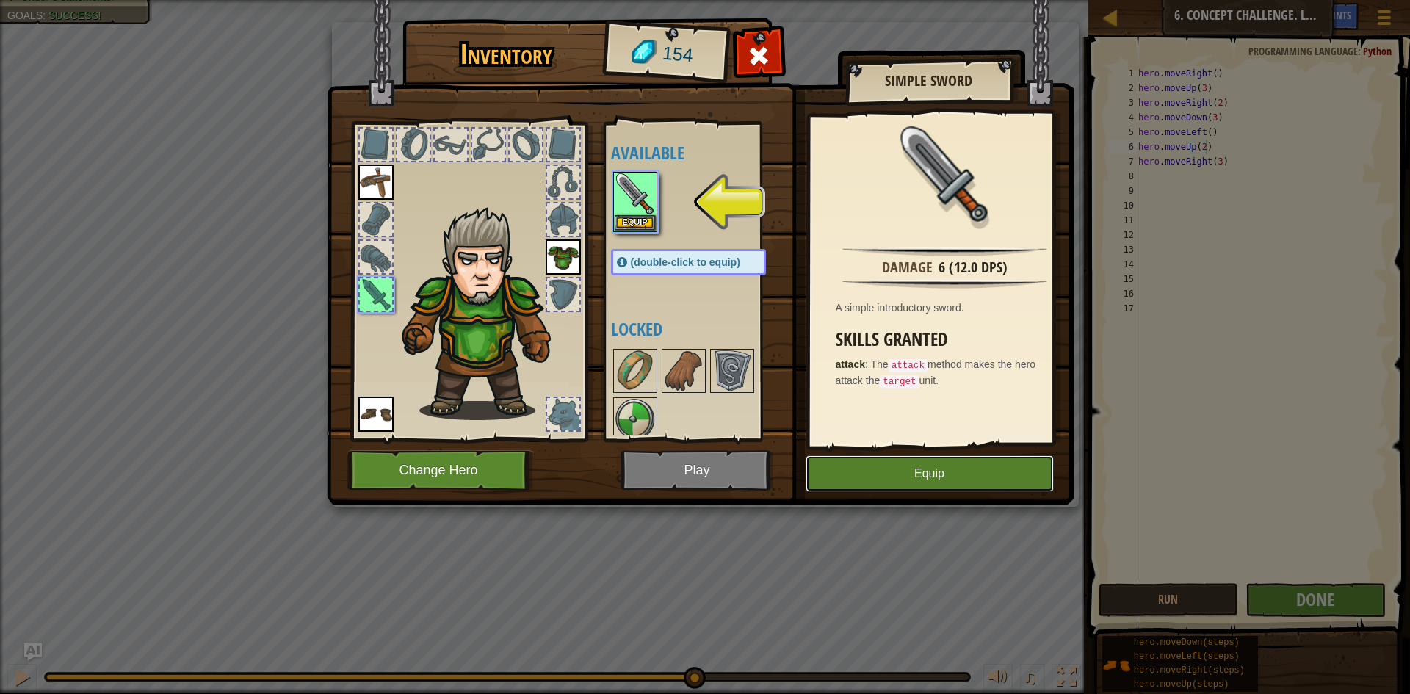
click at [850, 474] on button "Equip" at bounding box center [930, 473] width 248 height 37
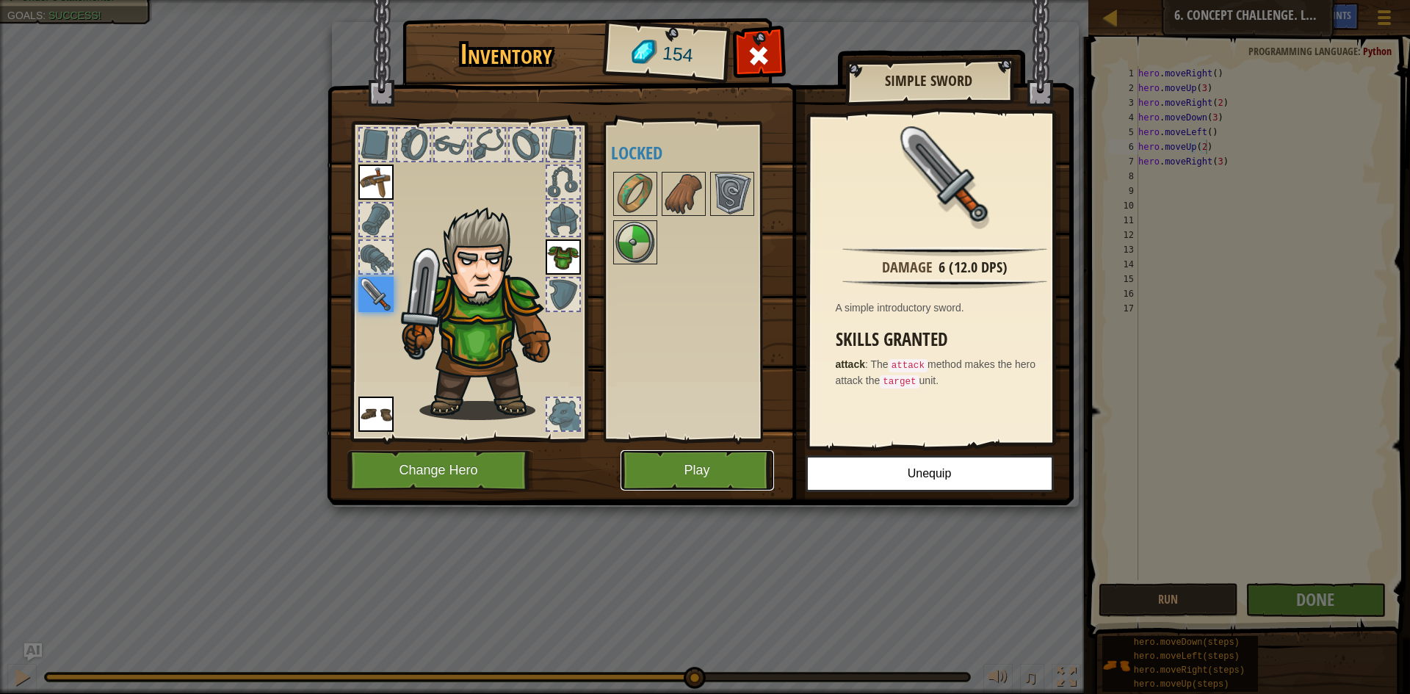
click at [720, 457] on button "Play" at bounding box center [696, 470] width 153 height 40
